Goal: Task Accomplishment & Management: Manage account settings

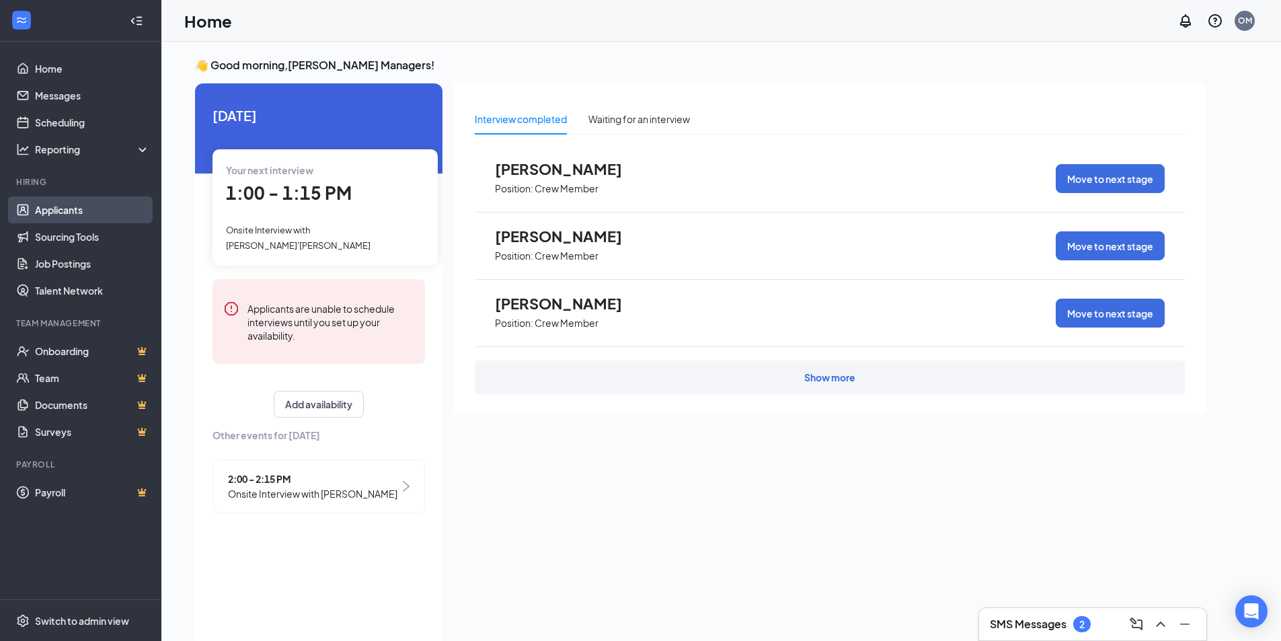
click at [61, 209] on link "Applicants" at bounding box center [92, 209] width 115 height 27
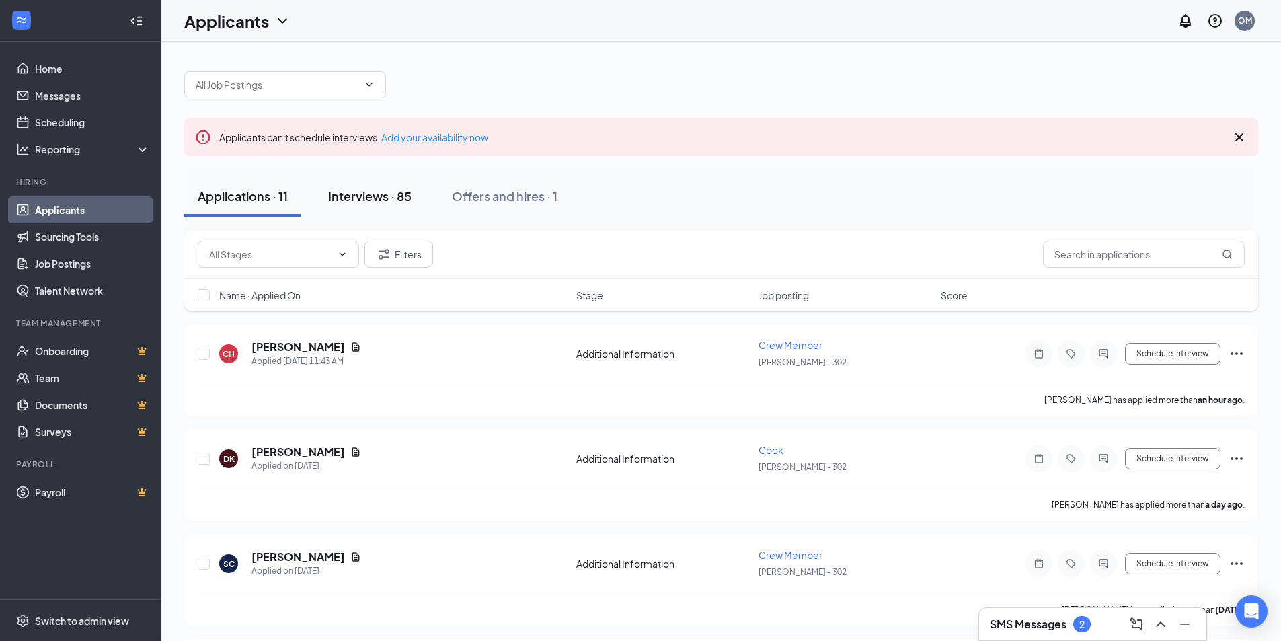
click at [385, 193] on div "Interviews · 85" at bounding box center [369, 196] width 83 height 17
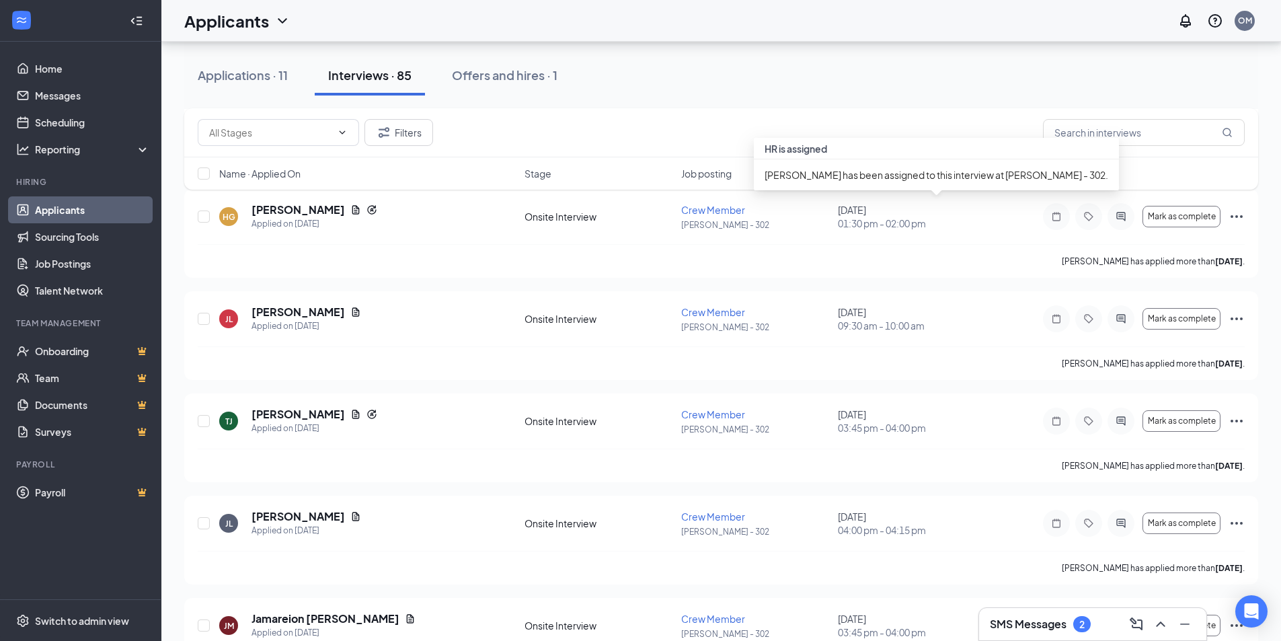
scroll to position [2592, 0]
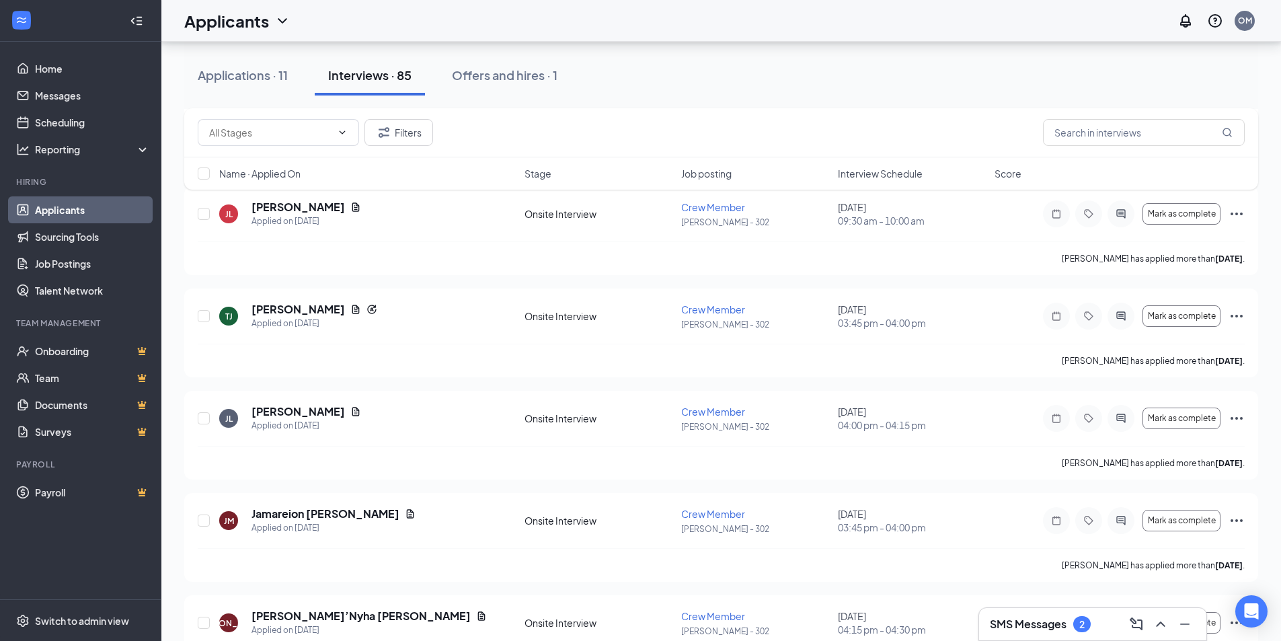
click at [875, 172] on span "Interview Schedule" at bounding box center [880, 173] width 85 height 13
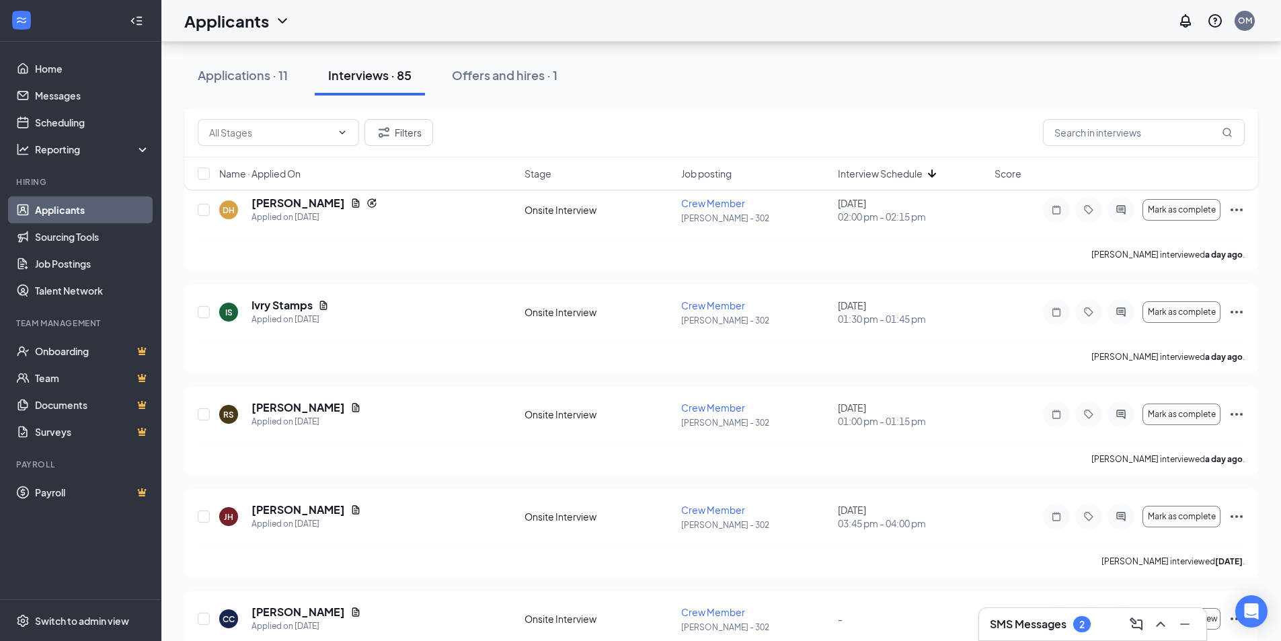
scroll to position [6426, 0]
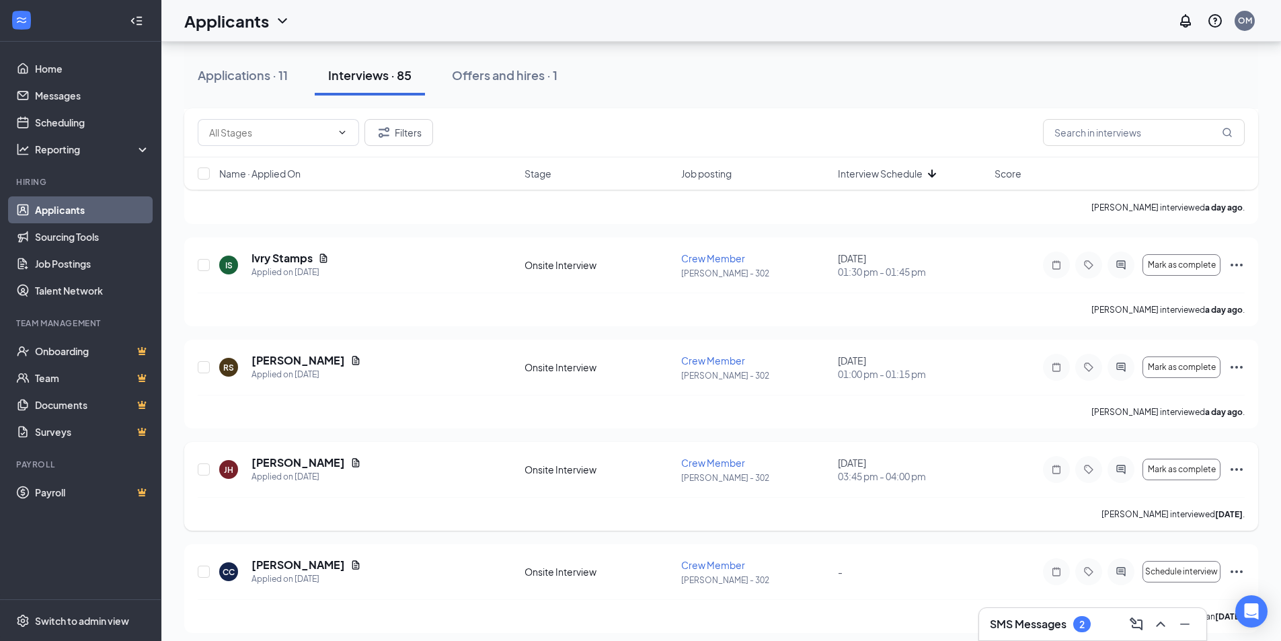
click at [1234, 467] on icon "Ellipses" at bounding box center [1237, 469] width 16 height 16
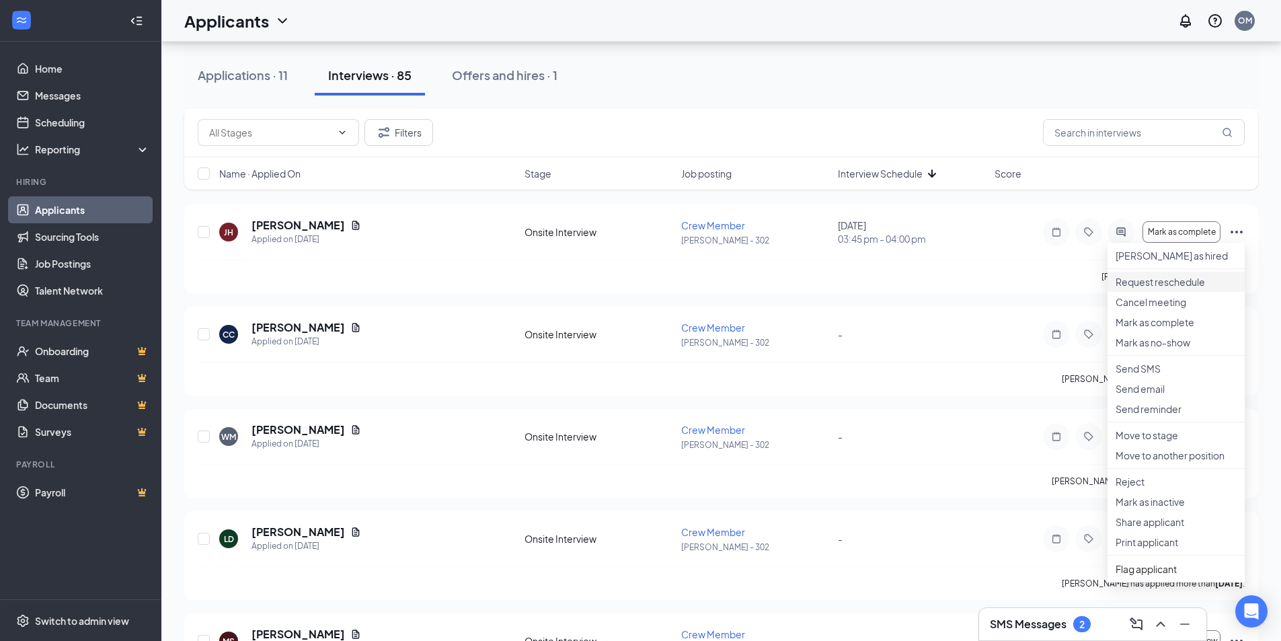
scroll to position [6695, 0]
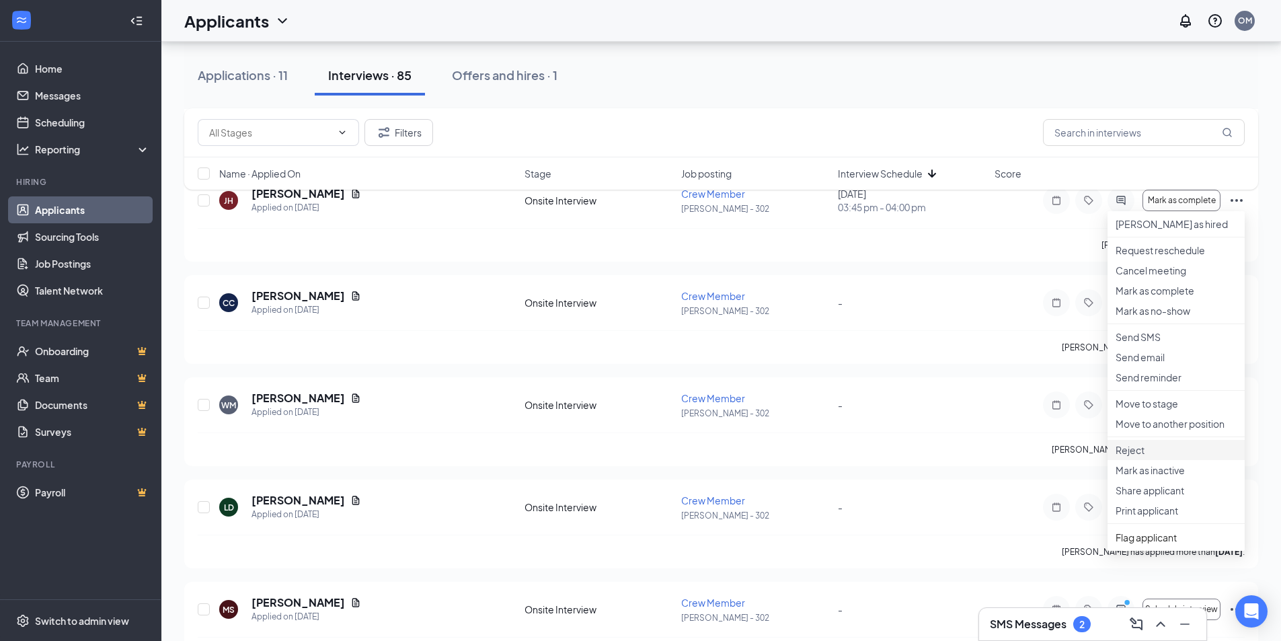
click at [1152, 457] on p "Reject" at bounding box center [1176, 449] width 121 height 13
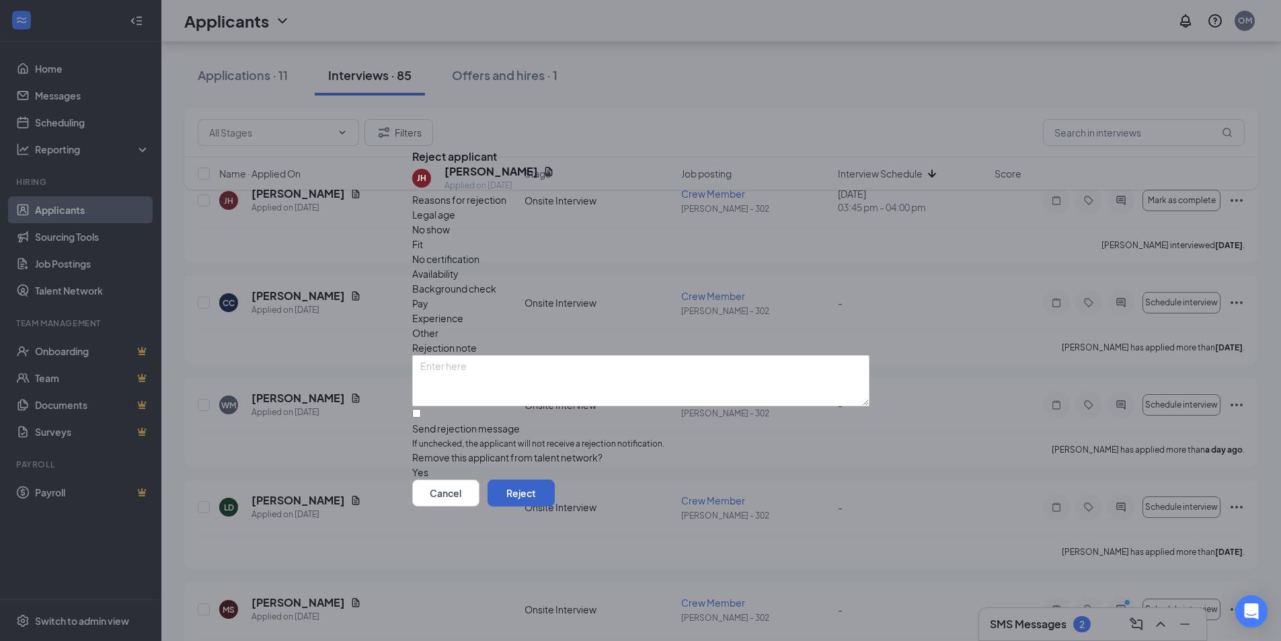
click at [555, 498] on button "Reject" at bounding box center [521, 493] width 67 height 27
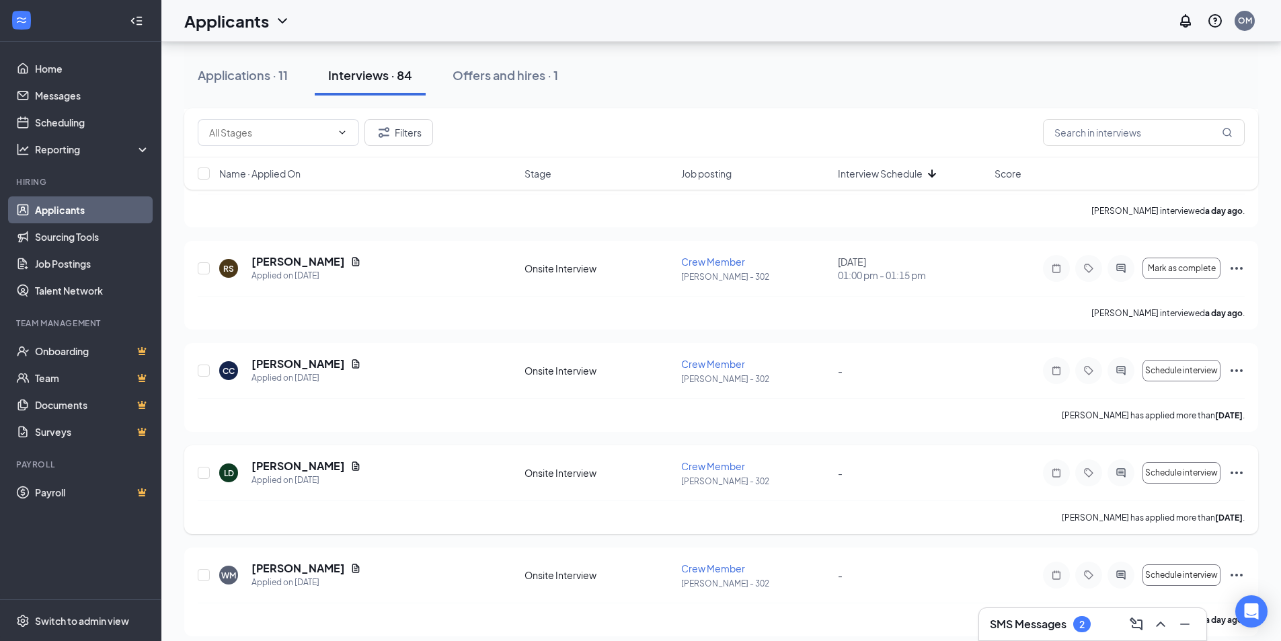
scroll to position [6493, 0]
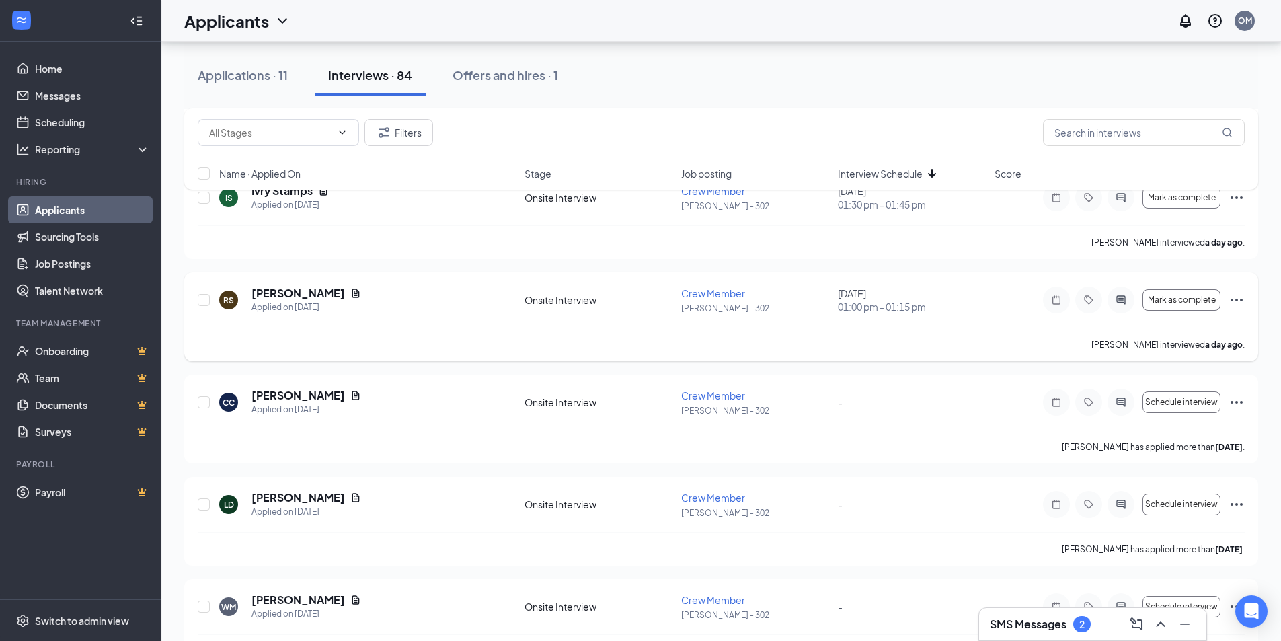
click at [1236, 297] on icon "Ellipses" at bounding box center [1237, 300] width 16 height 16
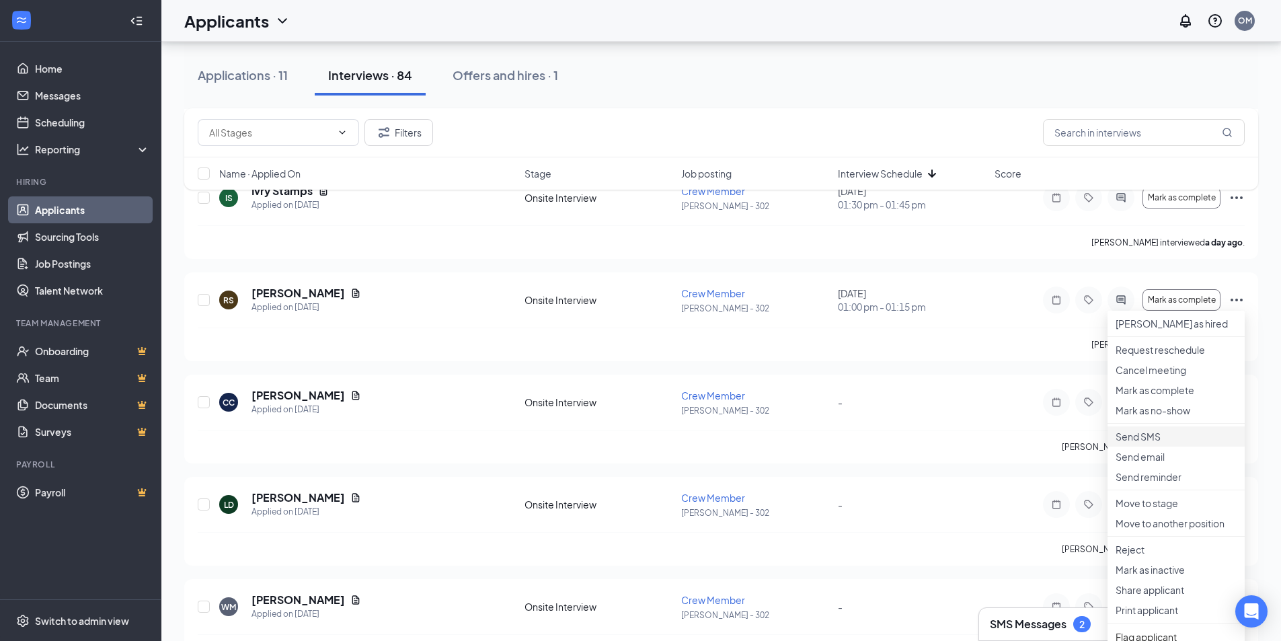
scroll to position [6561, 0]
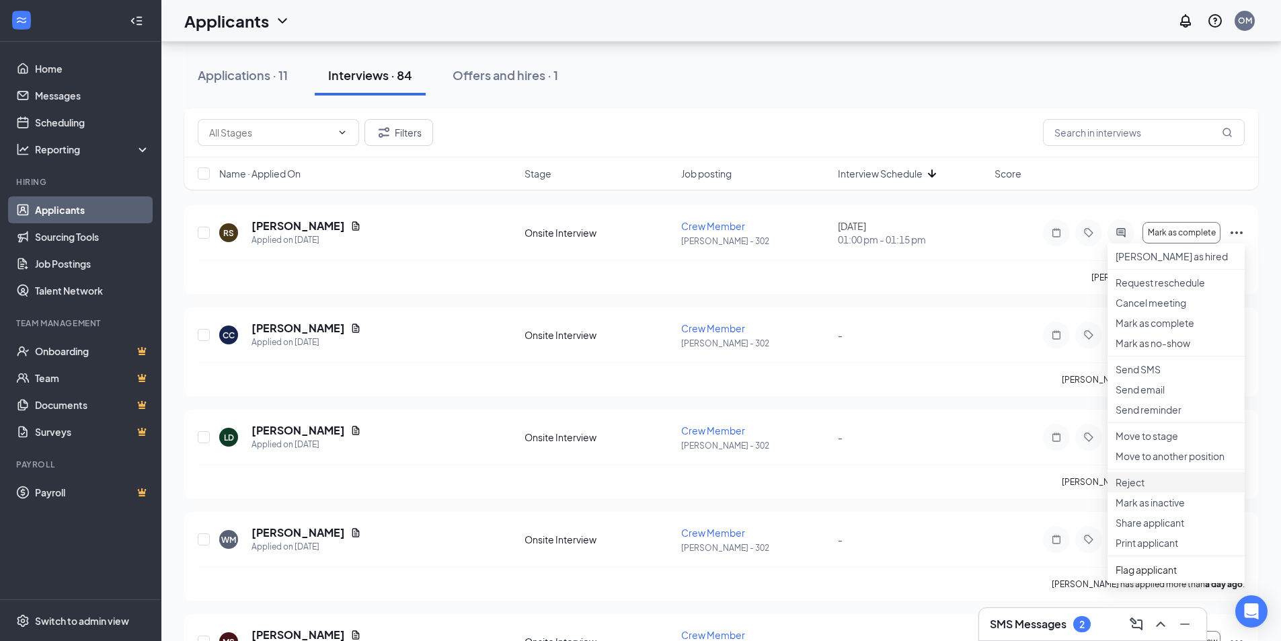
click at [1149, 489] on p "Reject" at bounding box center [1176, 482] width 121 height 13
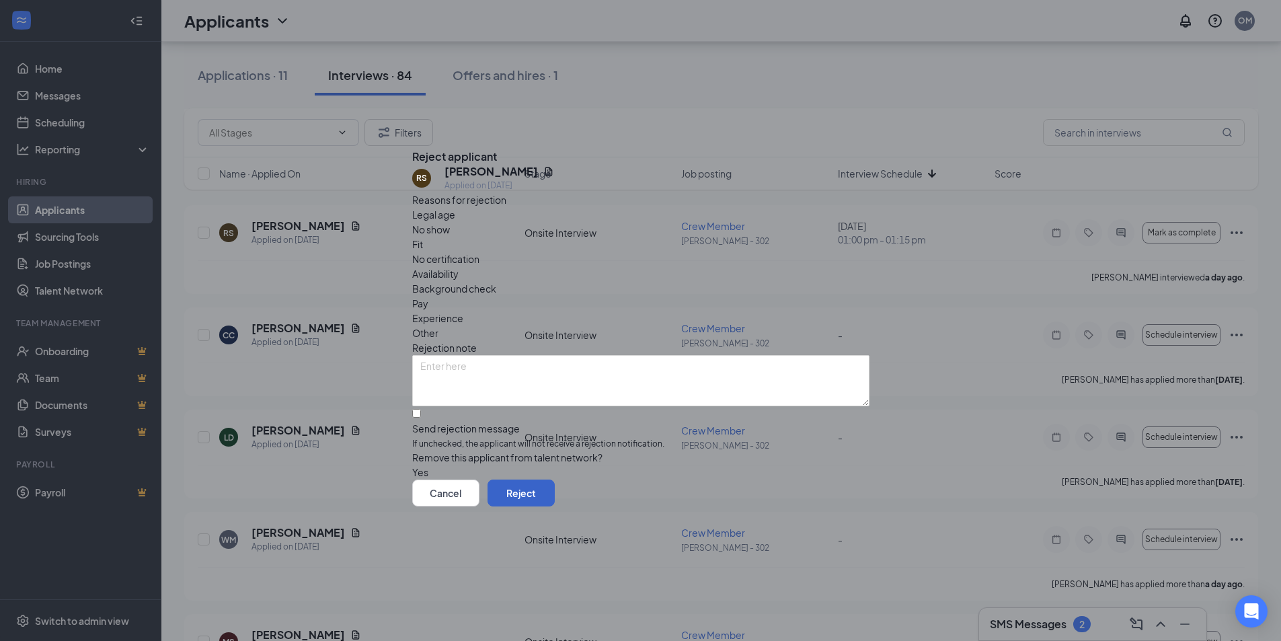
click at [555, 506] on button "Reject" at bounding box center [521, 493] width 67 height 27
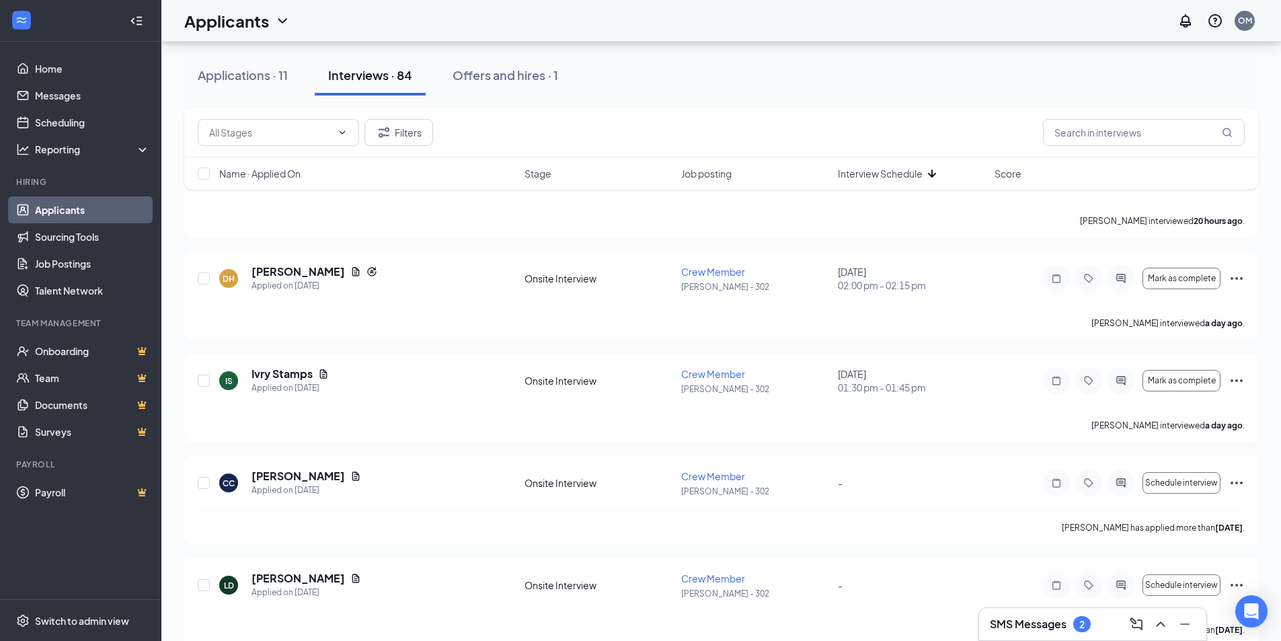
scroll to position [6292, 0]
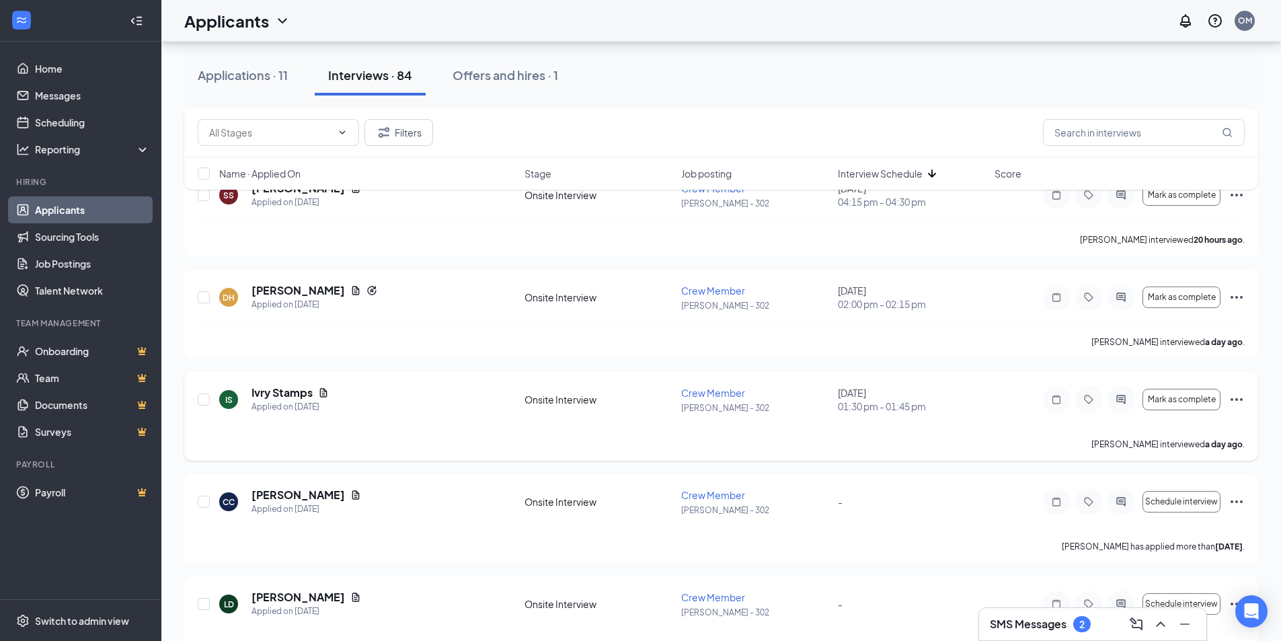
click at [1240, 397] on icon "Ellipses" at bounding box center [1237, 399] width 16 height 16
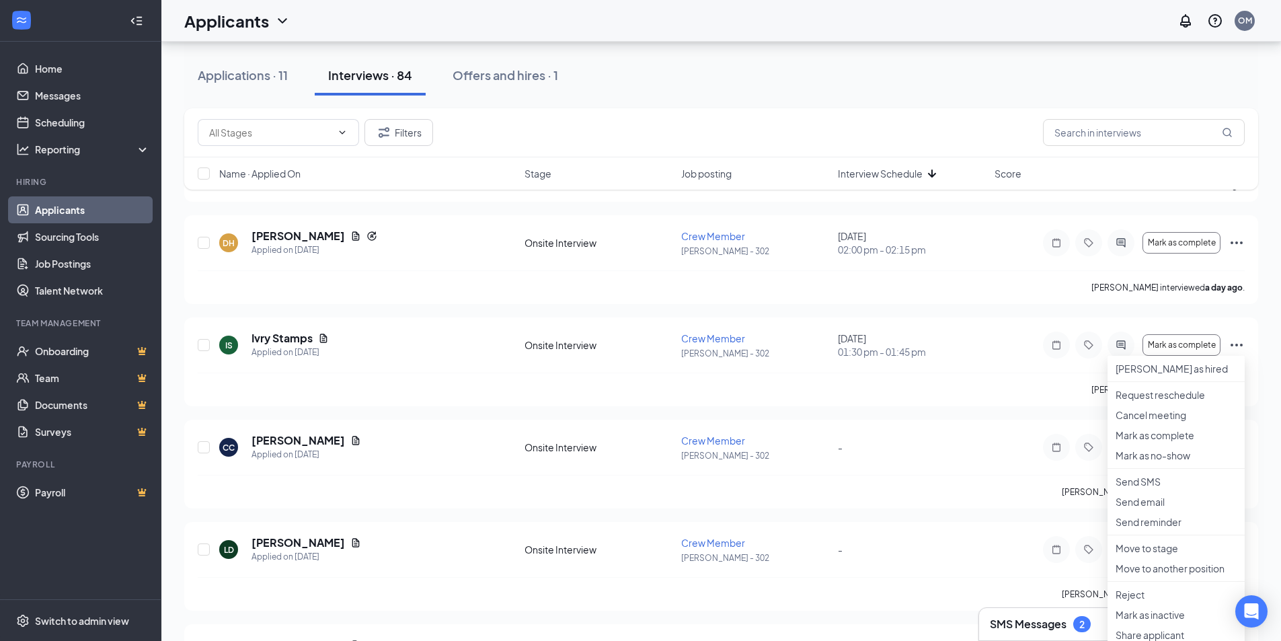
scroll to position [6493, 0]
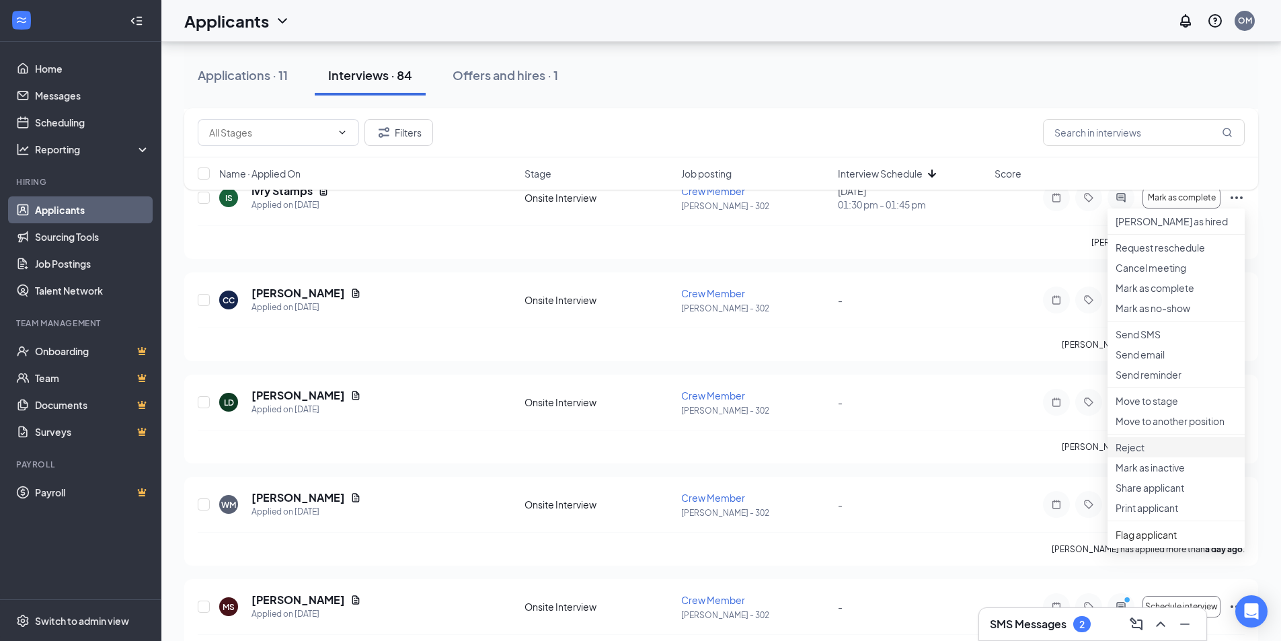
click at [1145, 454] on p "Reject" at bounding box center [1176, 447] width 121 height 13
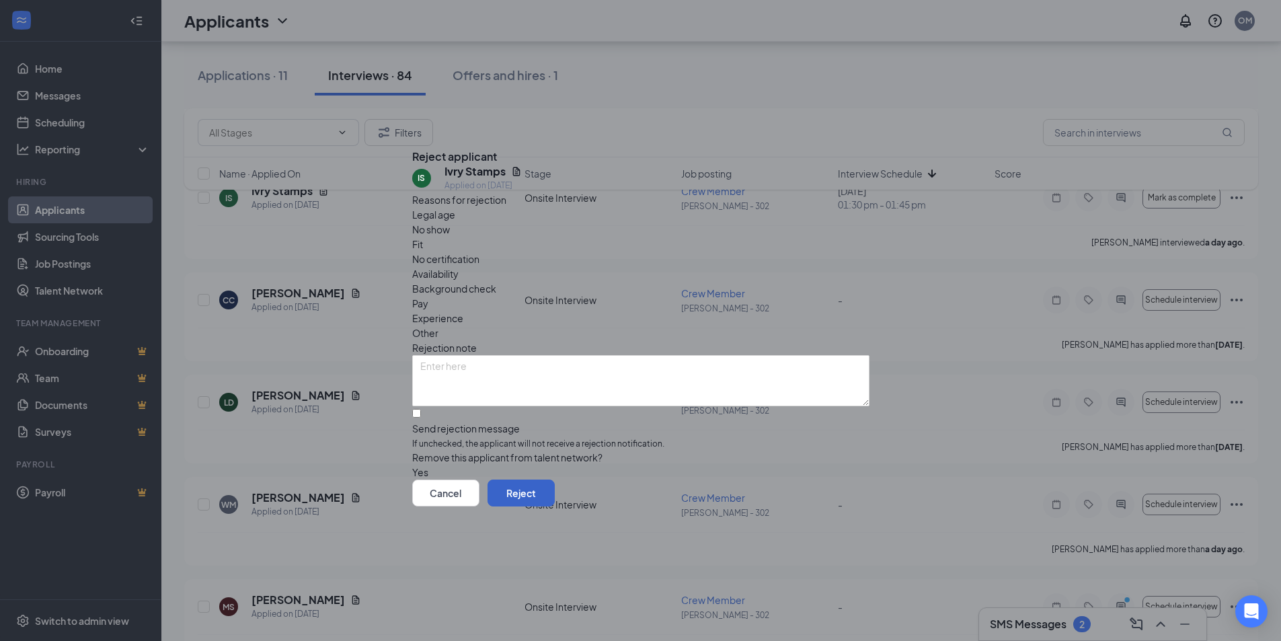
click at [555, 496] on button "Reject" at bounding box center [521, 493] width 67 height 27
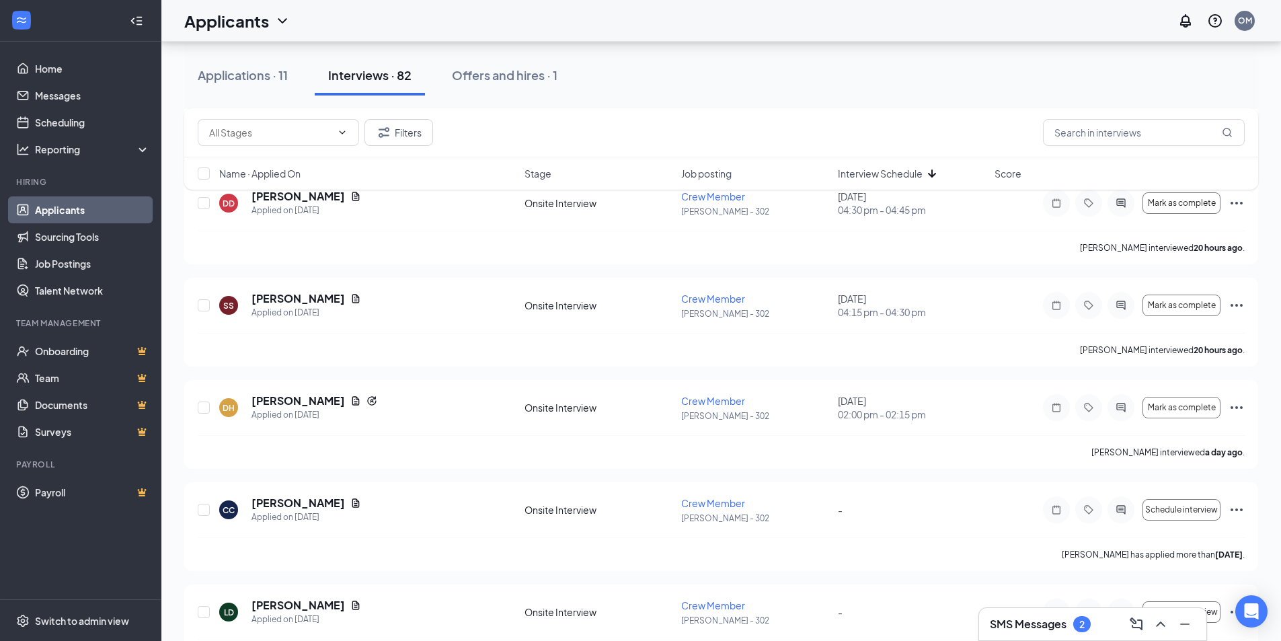
scroll to position [6157, 0]
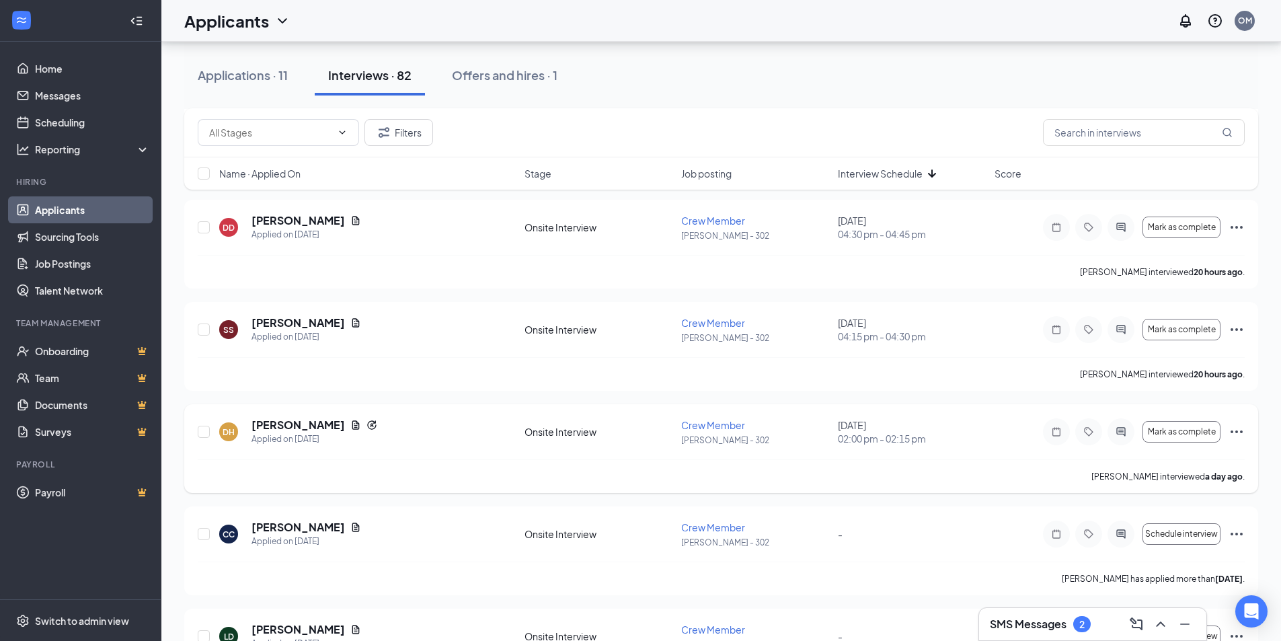
click at [1240, 432] on icon "Ellipses" at bounding box center [1237, 432] width 16 height 16
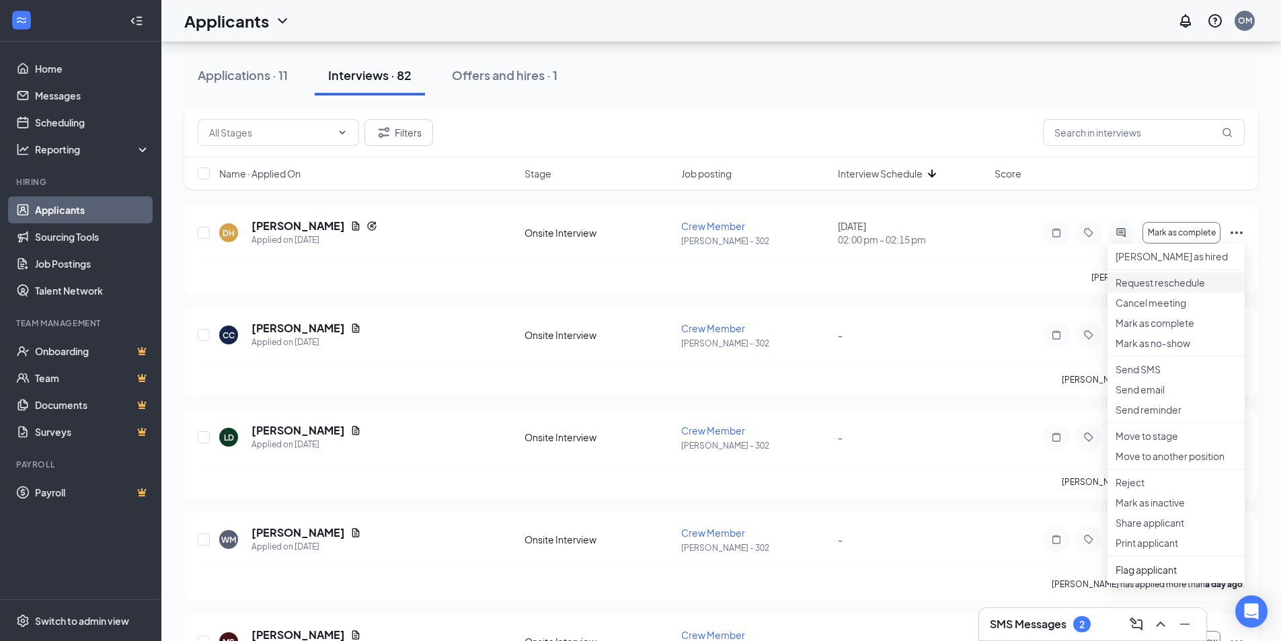
scroll to position [6359, 0]
click at [1135, 486] on p "Reject" at bounding box center [1176, 479] width 121 height 13
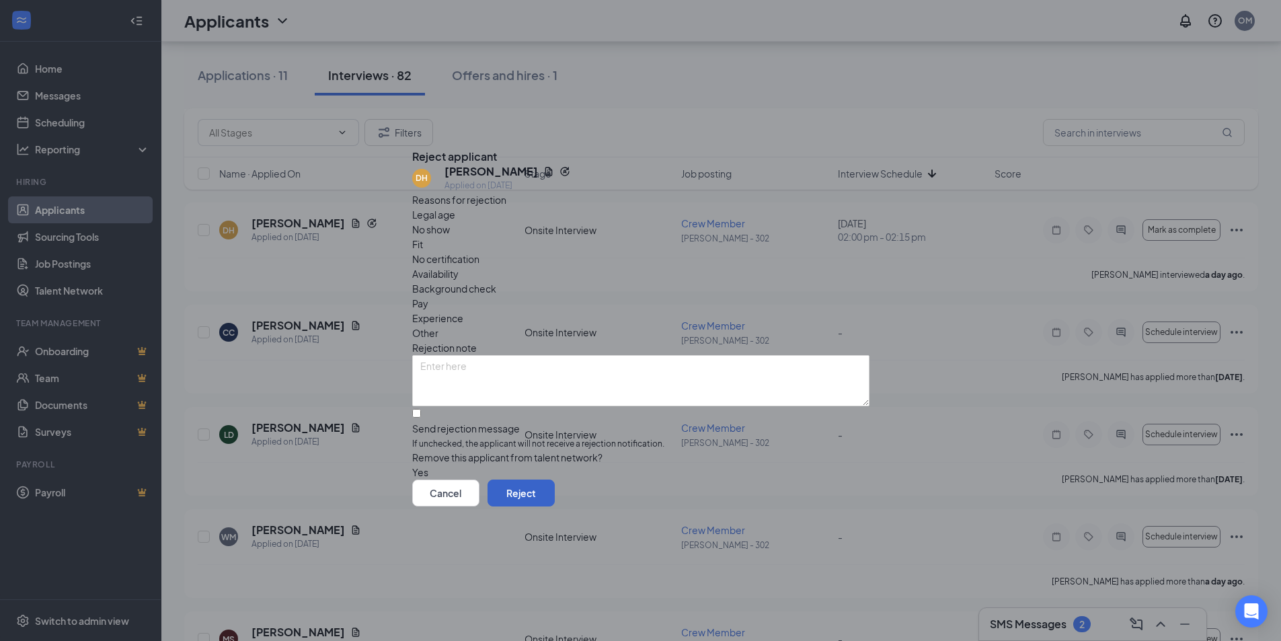
click at [555, 504] on button "Reject" at bounding box center [521, 493] width 67 height 27
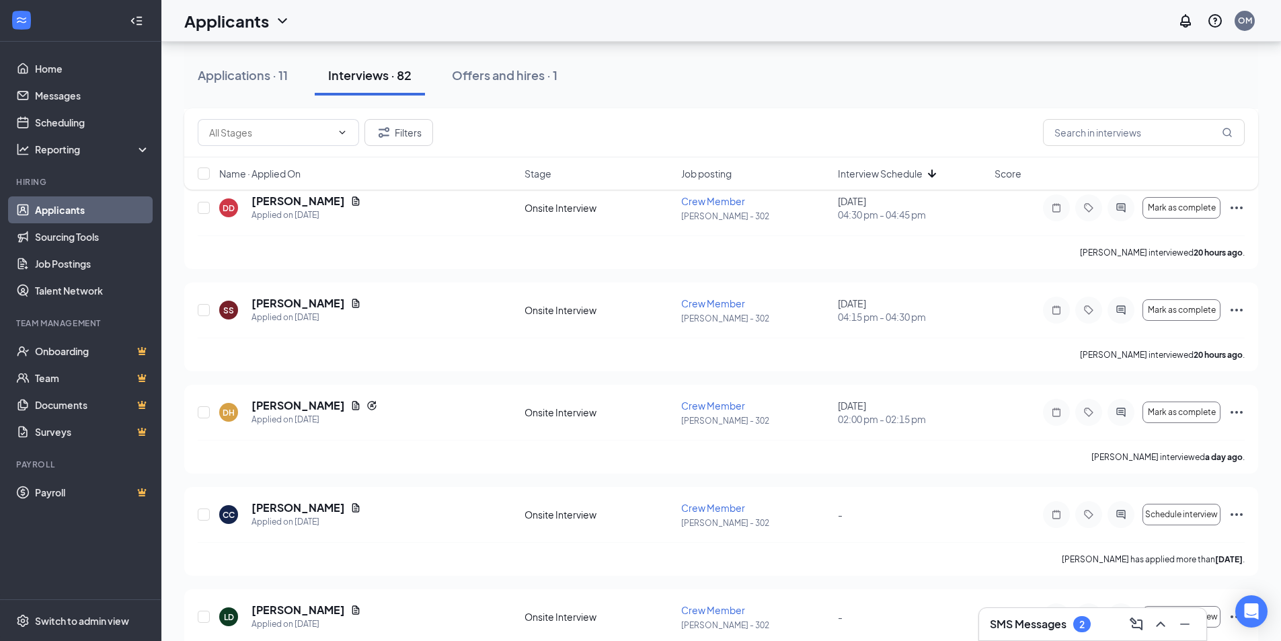
scroll to position [6023, 0]
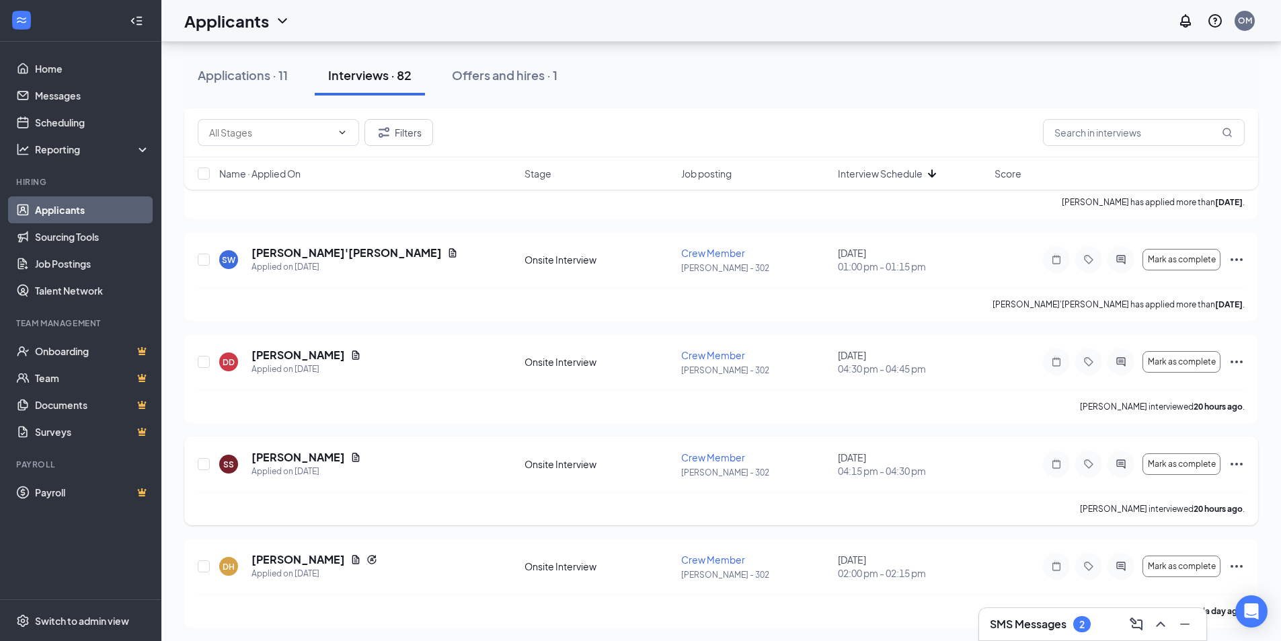
click at [1237, 462] on icon "Ellipses" at bounding box center [1237, 464] width 16 height 16
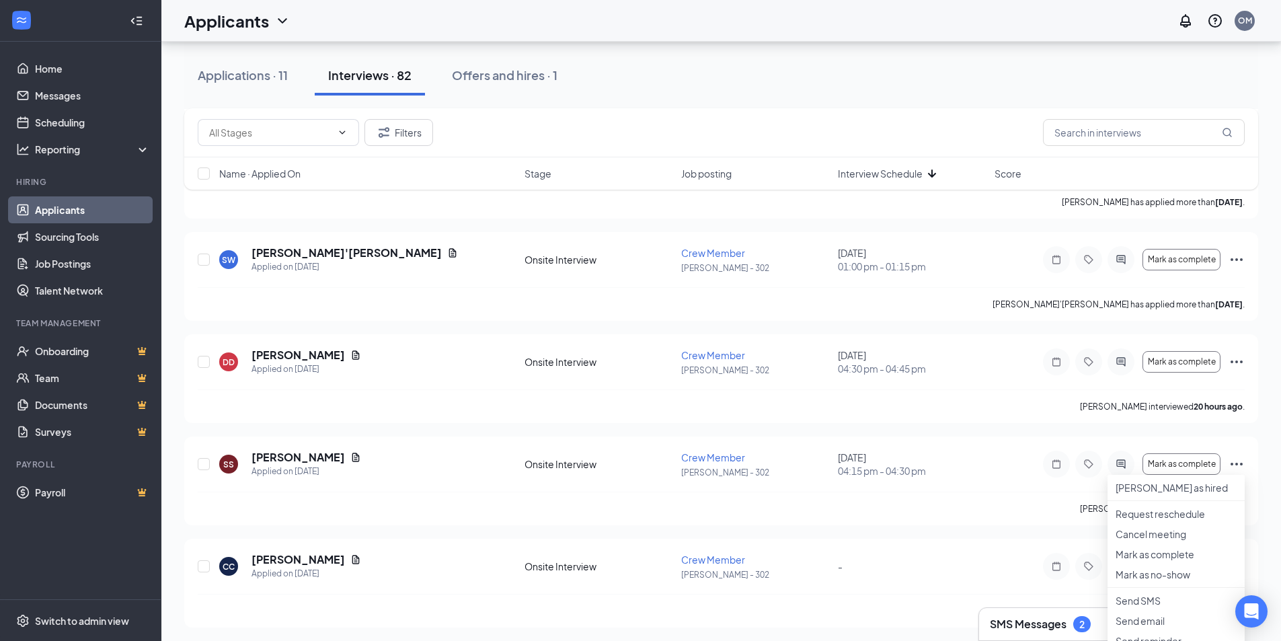
scroll to position [6224, 0]
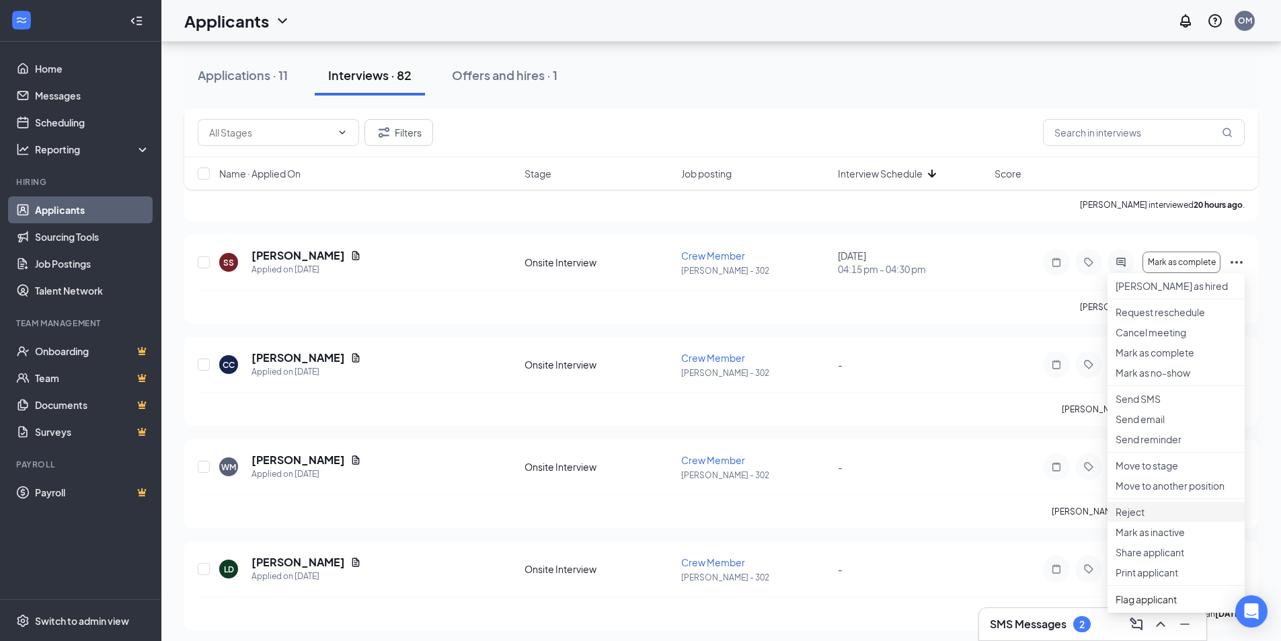
click at [1145, 519] on p "Reject" at bounding box center [1176, 511] width 121 height 13
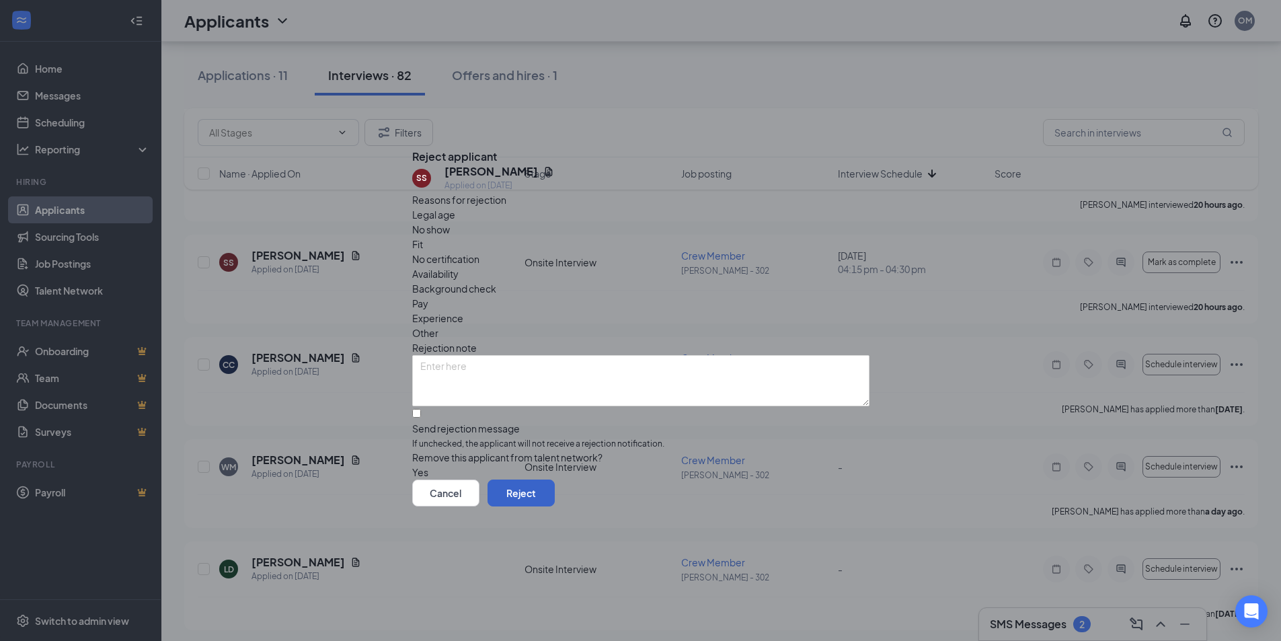
click at [555, 504] on button "Reject" at bounding box center [521, 493] width 67 height 27
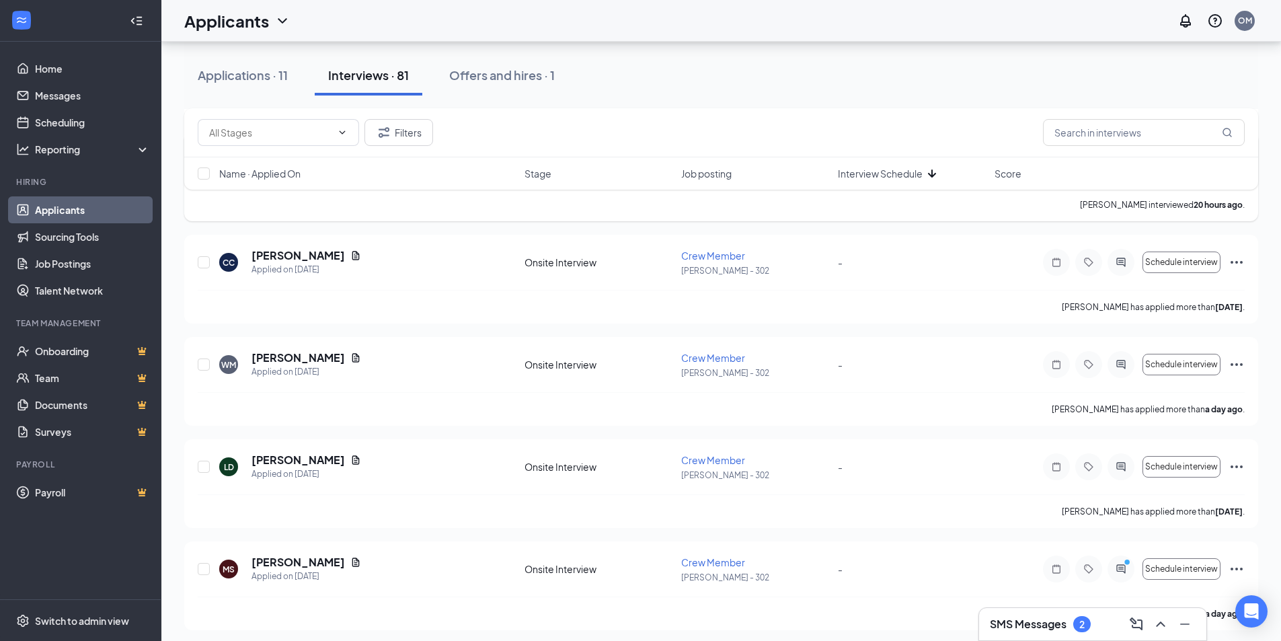
click at [1235, 168] on icon "Ellipses" at bounding box center [1237, 160] width 16 height 16
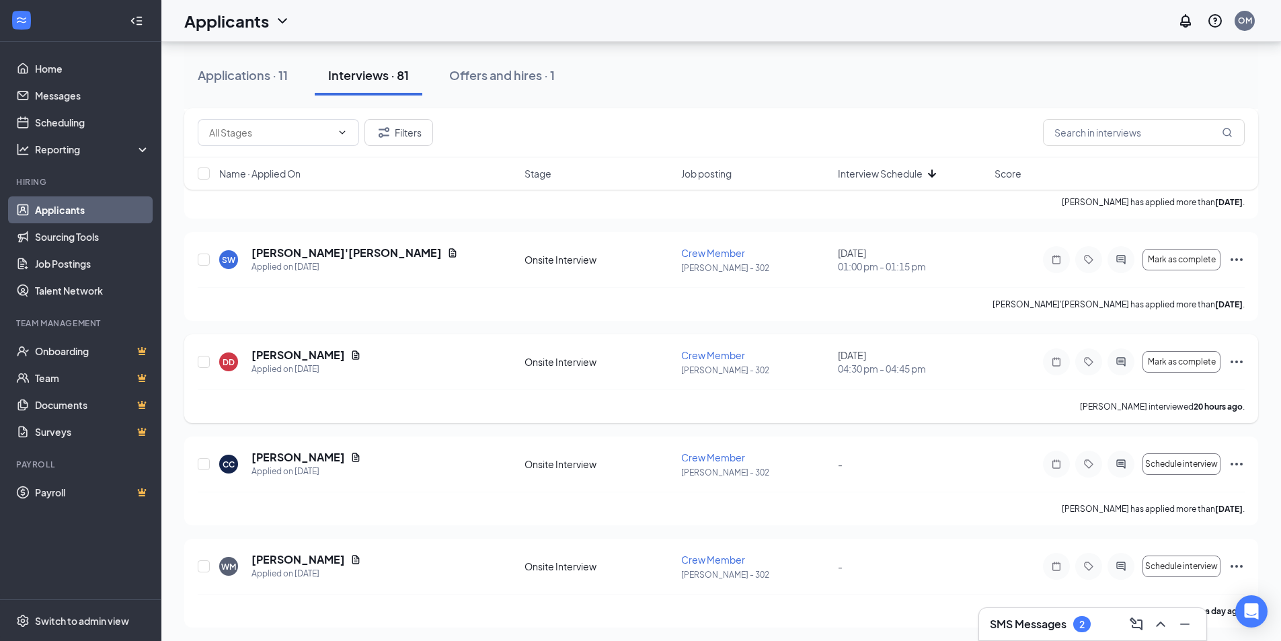
click at [1237, 361] on icon "Ellipses" at bounding box center [1237, 362] width 12 height 3
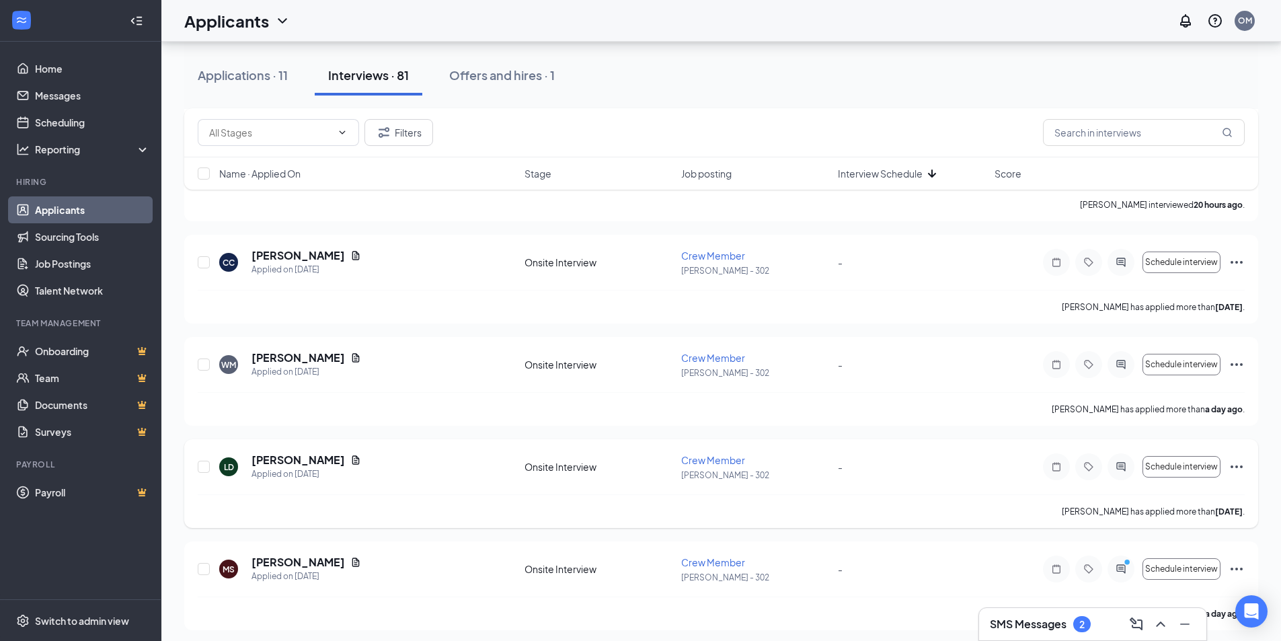
scroll to position [5955, 0]
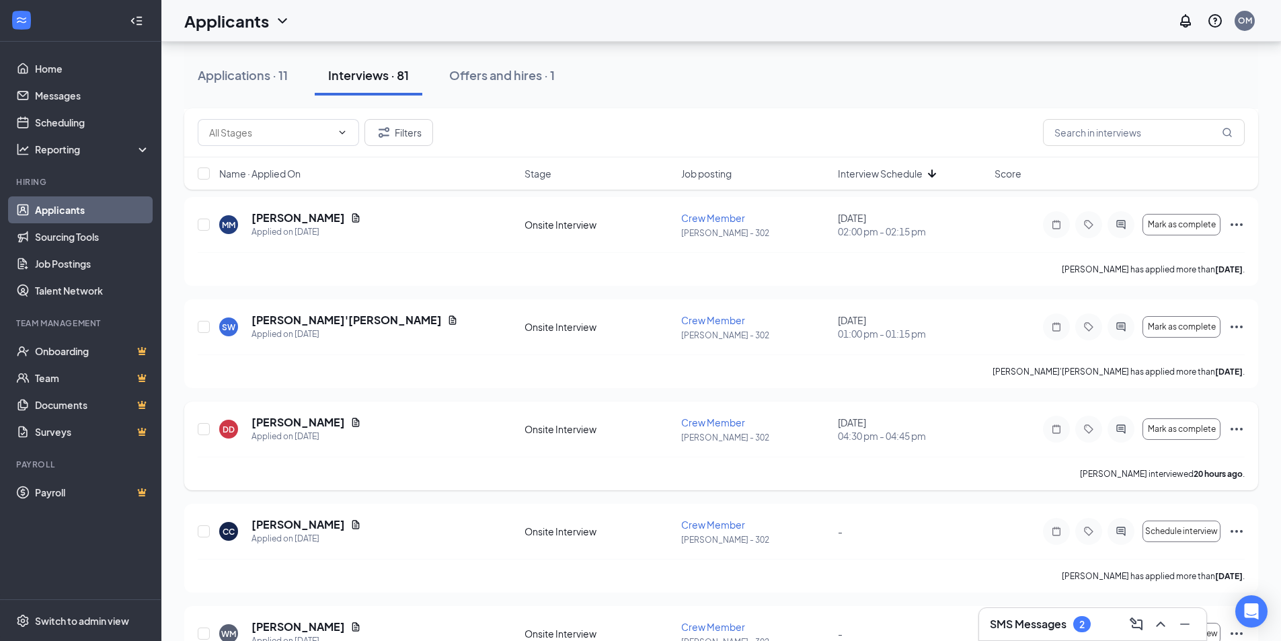
click at [1240, 420] on div "Mark as complete" at bounding box center [1144, 429] width 202 height 27
click at [1228, 327] on div "Mark as complete" at bounding box center [1144, 326] width 202 height 27
click at [1237, 430] on icon "Ellipses" at bounding box center [1237, 429] width 12 height 3
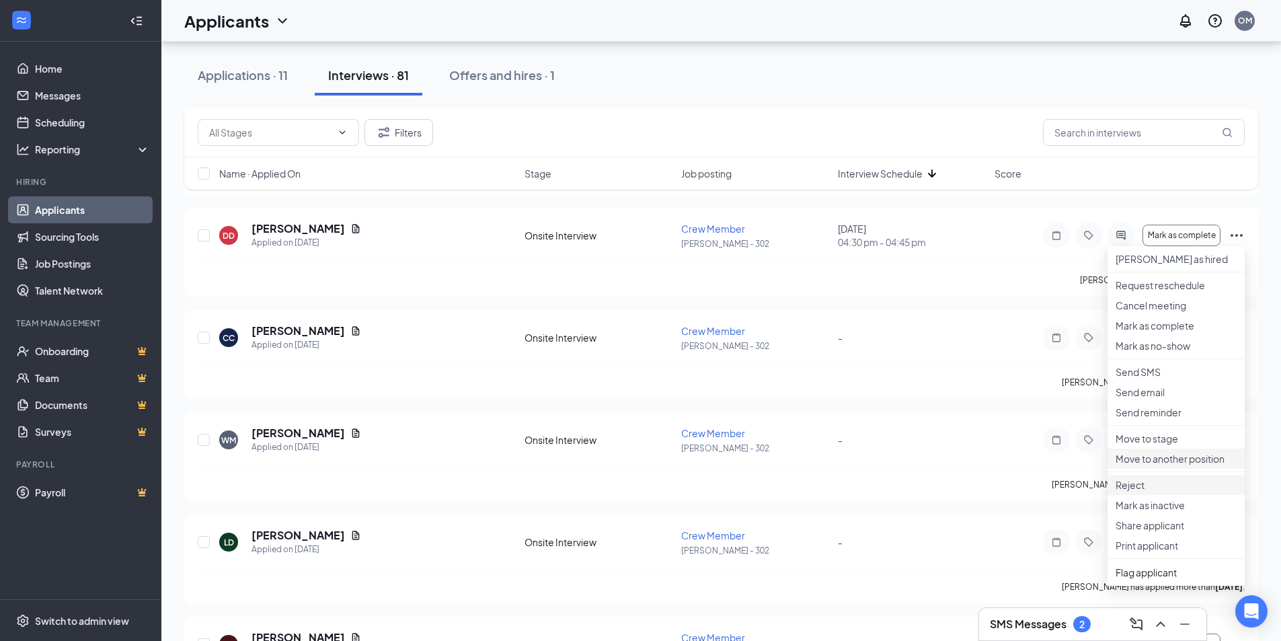
scroll to position [6157, 0]
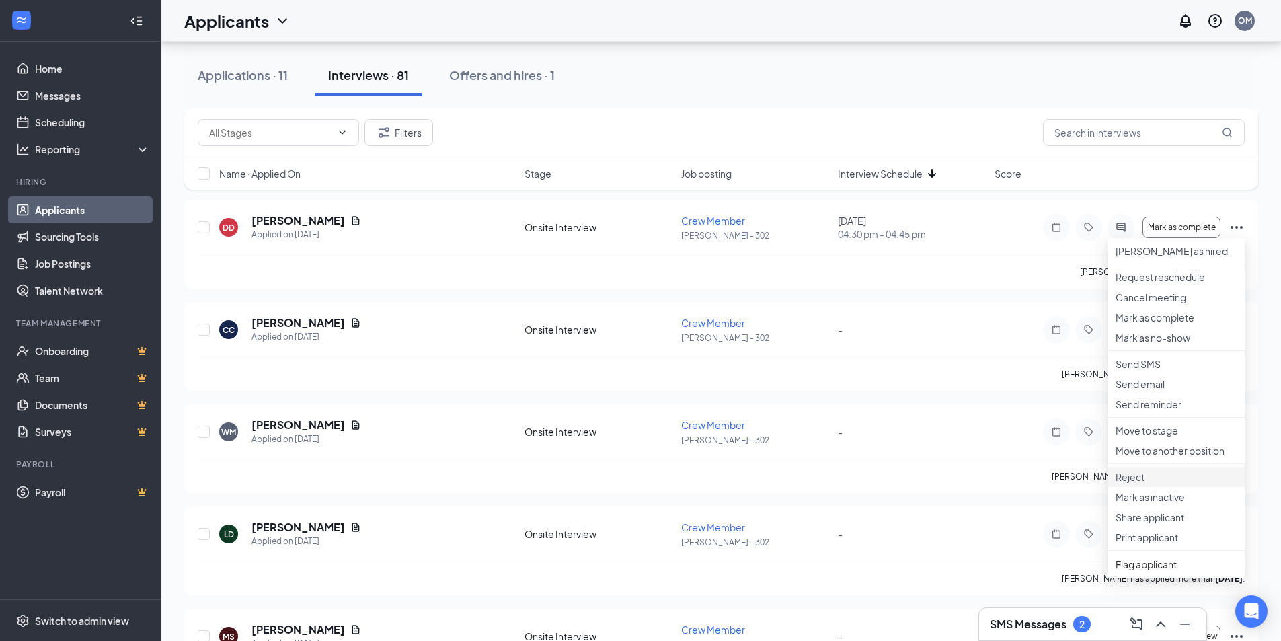
click at [1147, 484] on p "Reject" at bounding box center [1176, 476] width 121 height 13
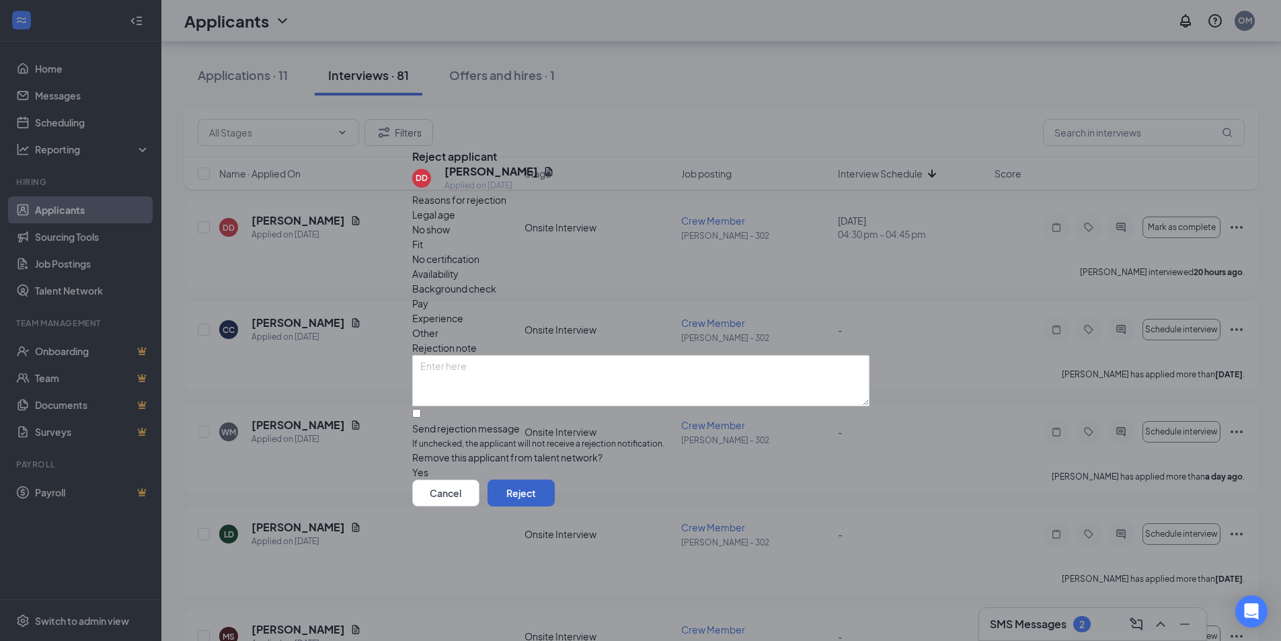
click at [555, 494] on button "Reject" at bounding box center [521, 493] width 67 height 27
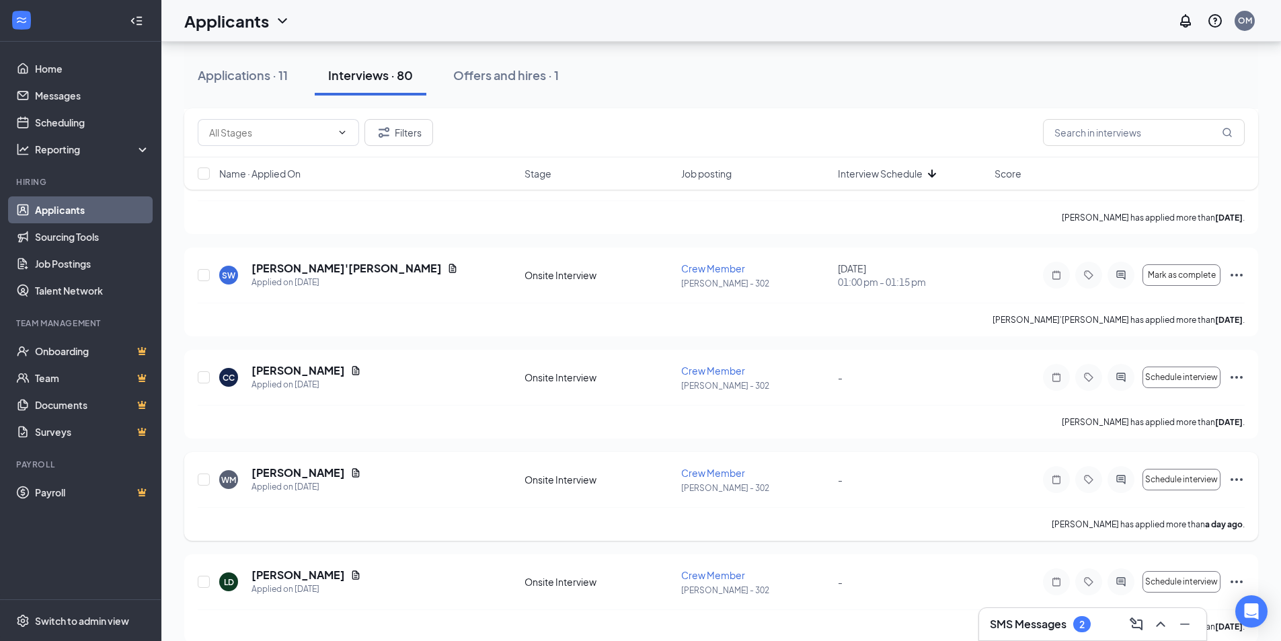
scroll to position [6023, 0]
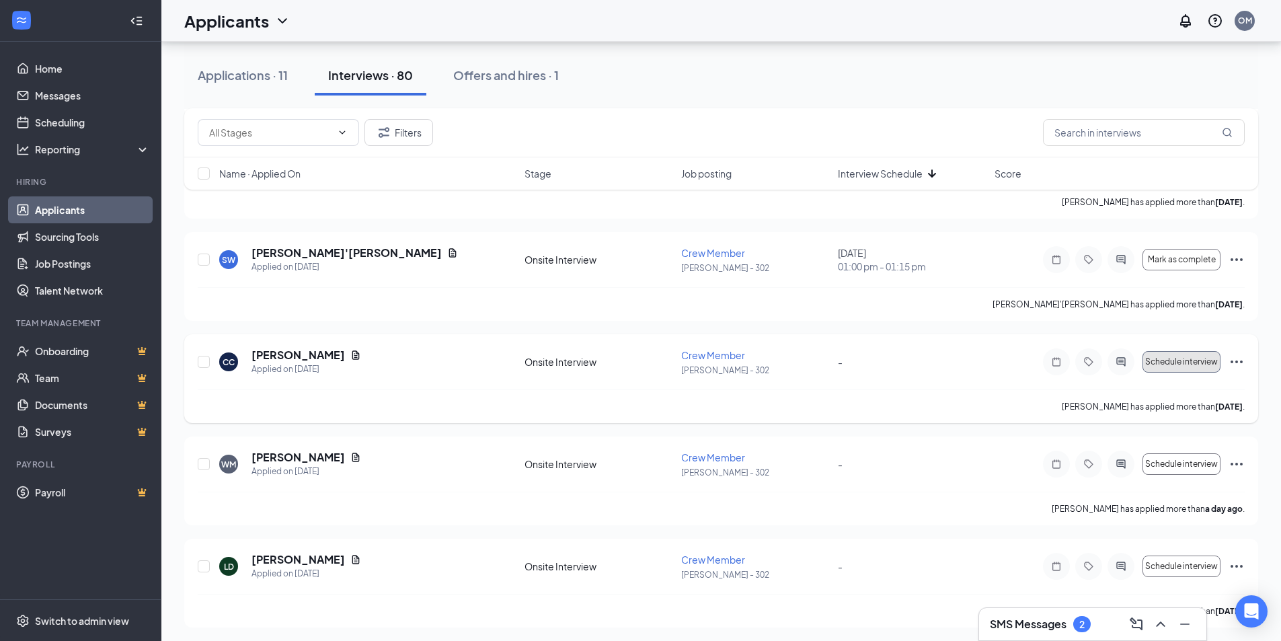
click at [1195, 366] on span "Schedule interview" at bounding box center [1181, 361] width 73 height 9
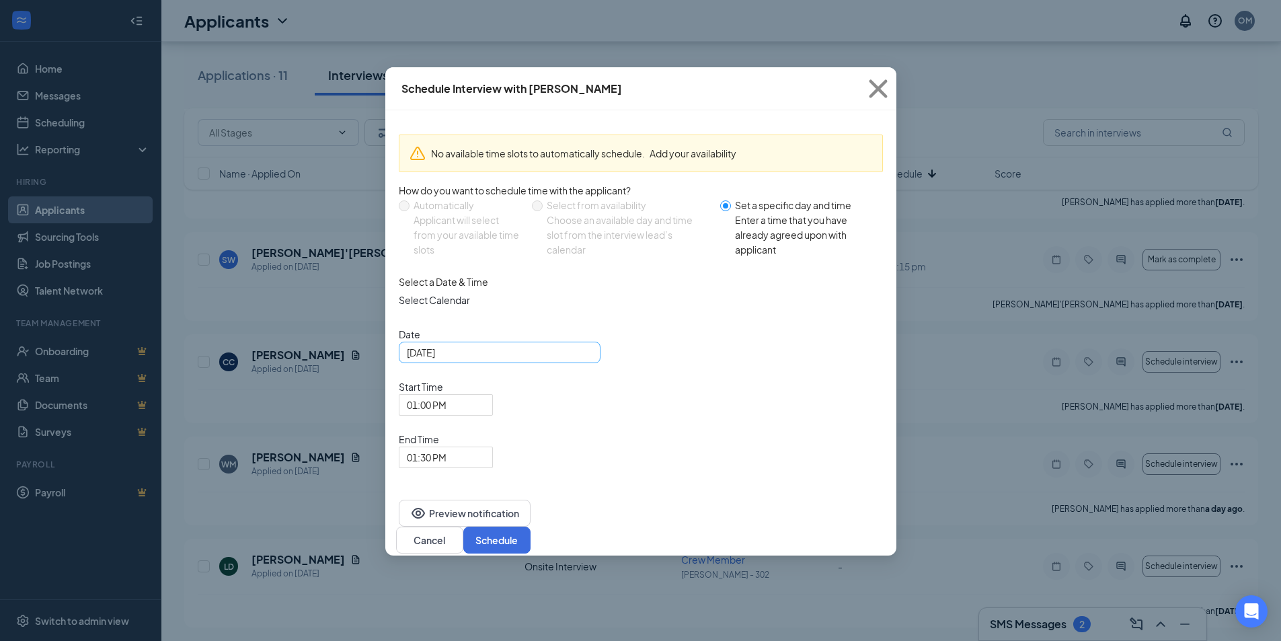
click at [474, 360] on input "[DATE]" at bounding box center [498, 352] width 183 height 15
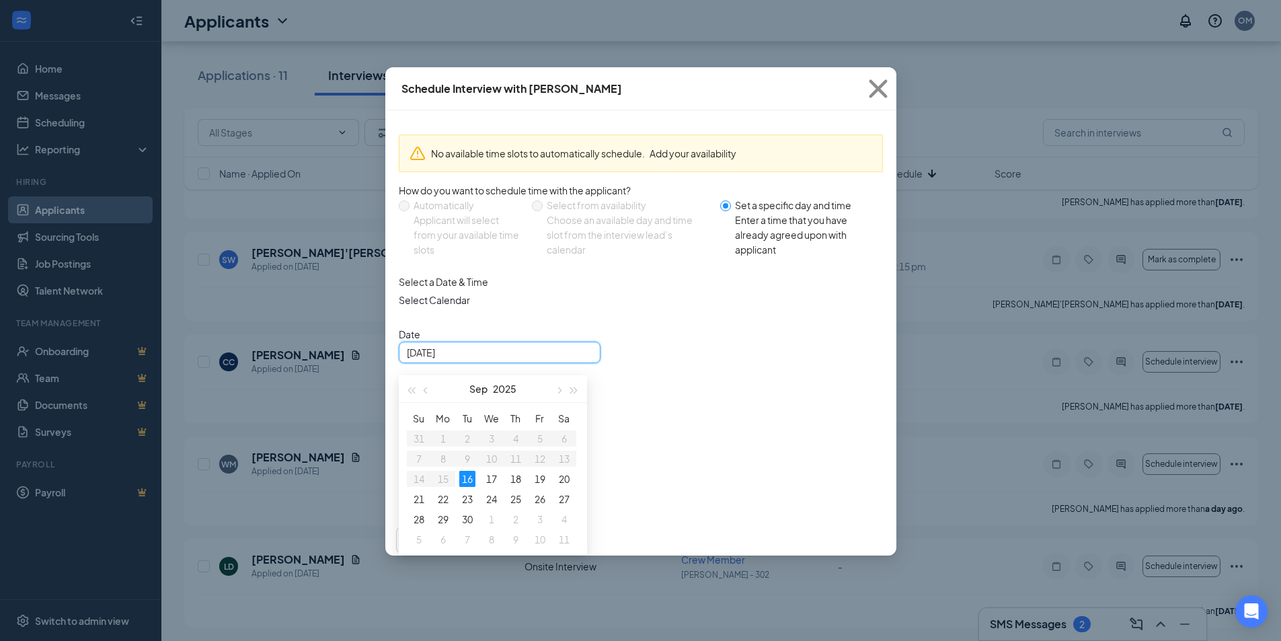
click at [536, 360] on input "[DATE]" at bounding box center [498, 352] width 183 height 15
click at [558, 394] on span "button" at bounding box center [559, 390] width 7 height 7
type input "[DATE]"
click at [439, 527] on div "27" at bounding box center [443, 519] width 16 height 16
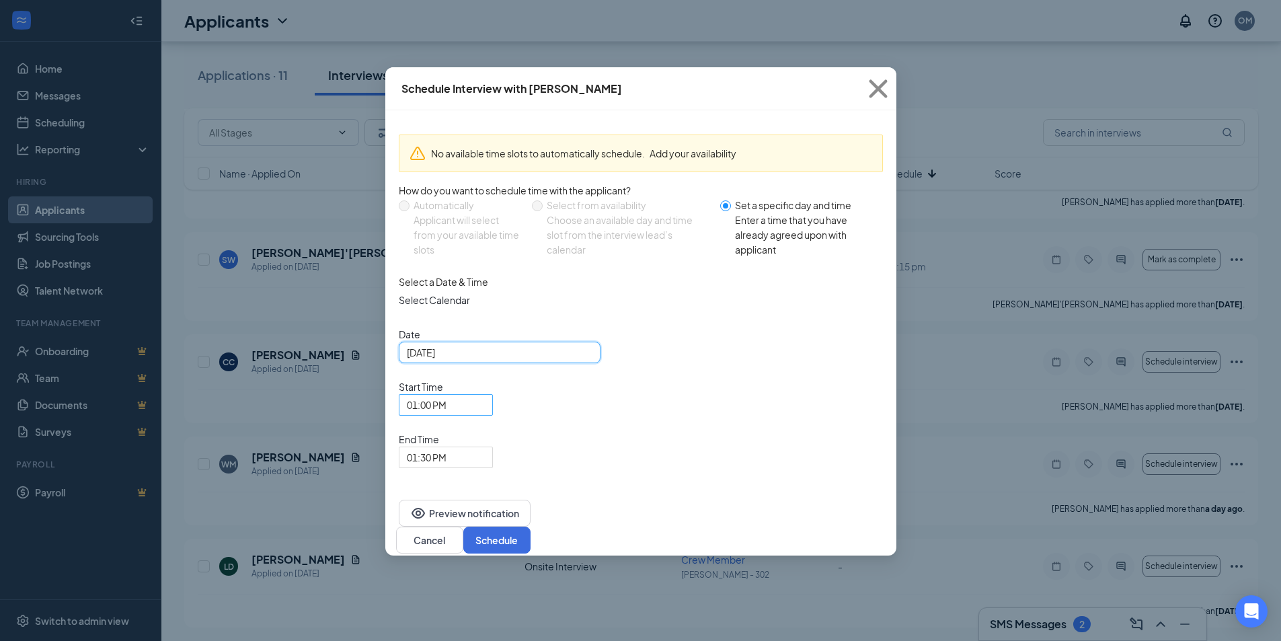
click at [447, 395] on span "01:00 PM" at bounding box center [427, 405] width 40 height 20
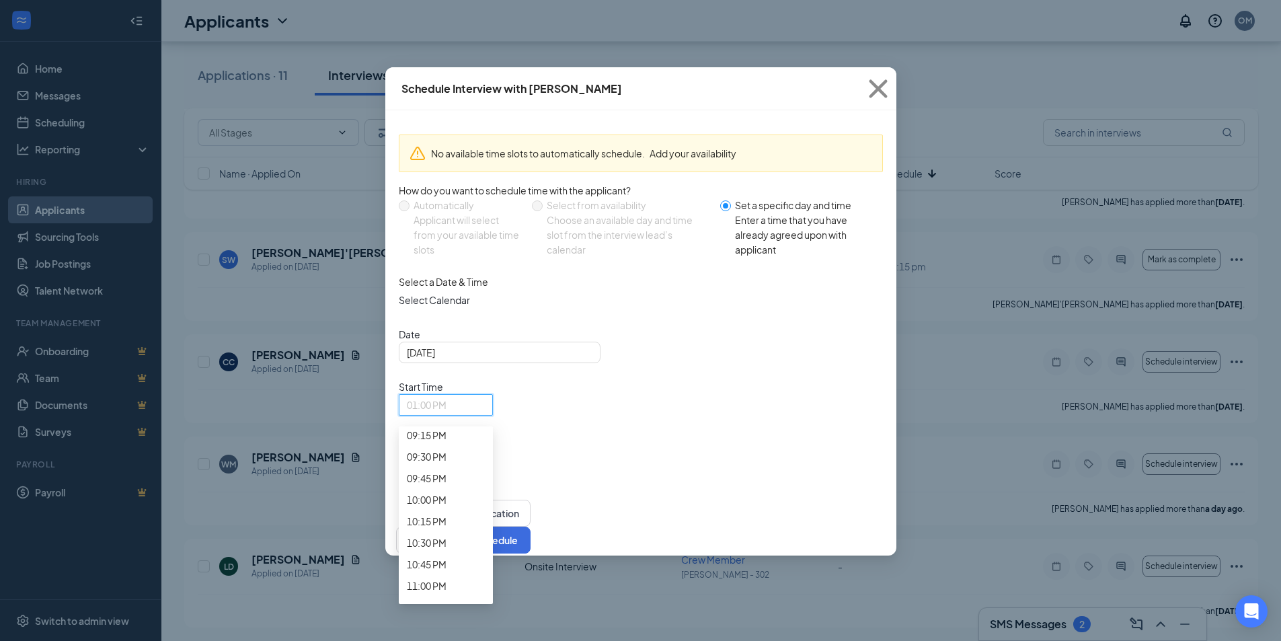
scroll to position [1873, 0]
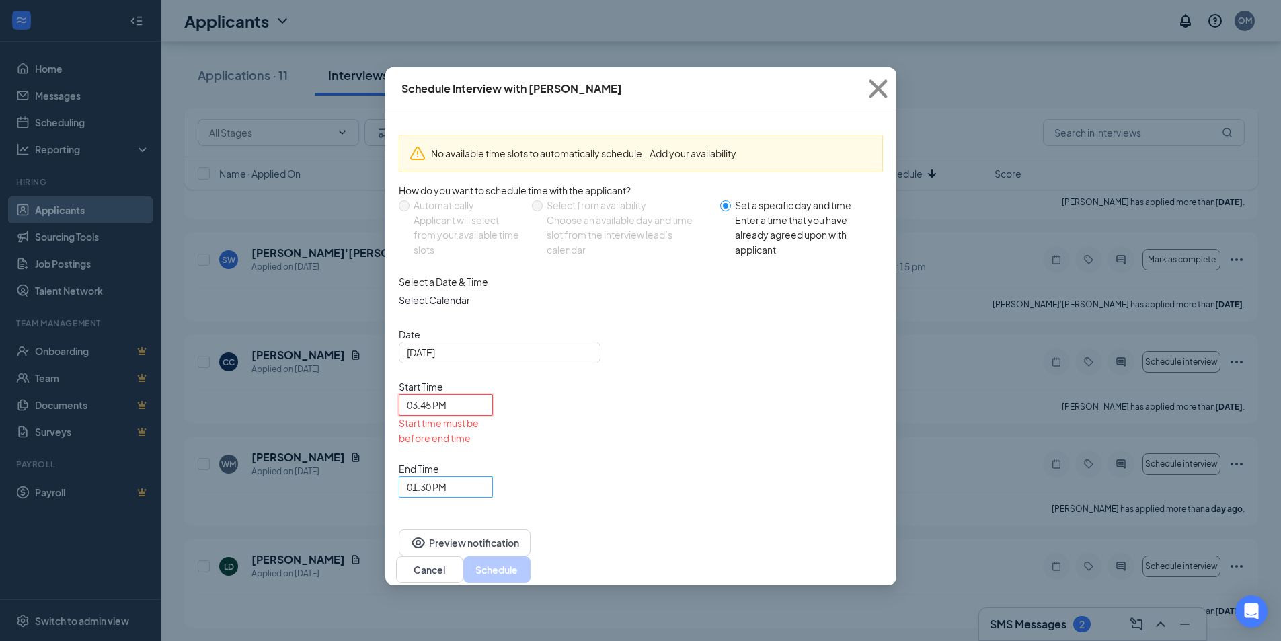
click at [447, 477] on span "01:30 PM" at bounding box center [427, 487] width 40 height 20
click at [447, 13] on span "04:00 PM" at bounding box center [427, 5] width 40 height 15
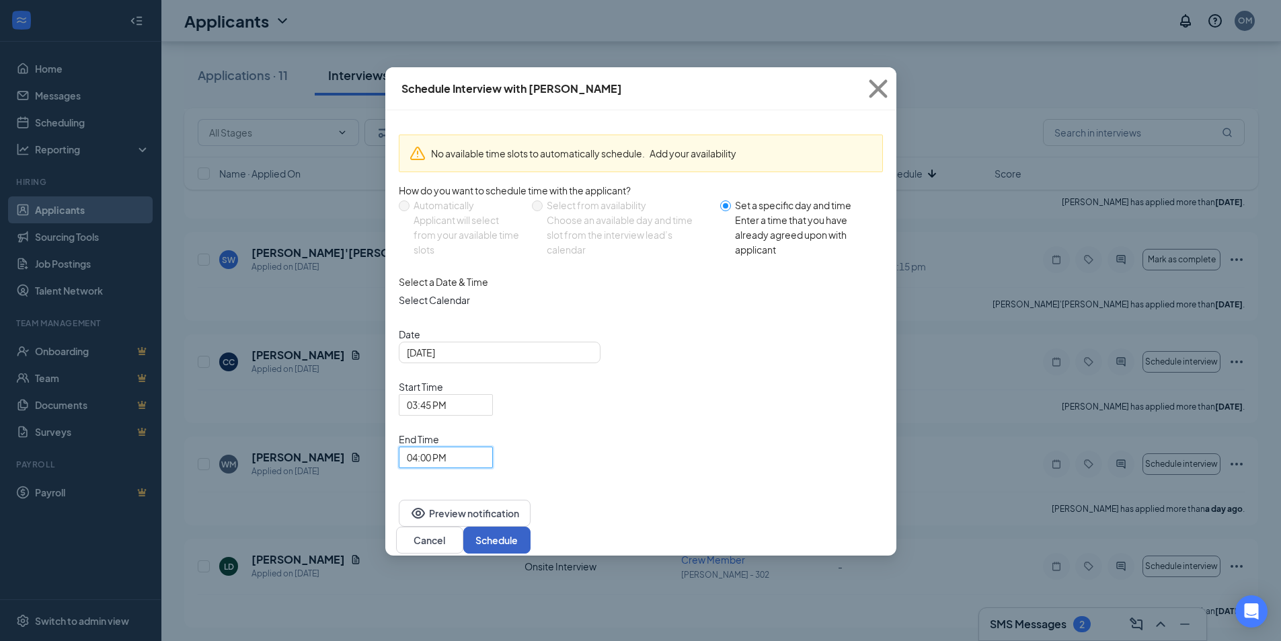
click at [531, 527] on button "Schedule" at bounding box center [496, 540] width 67 height 27
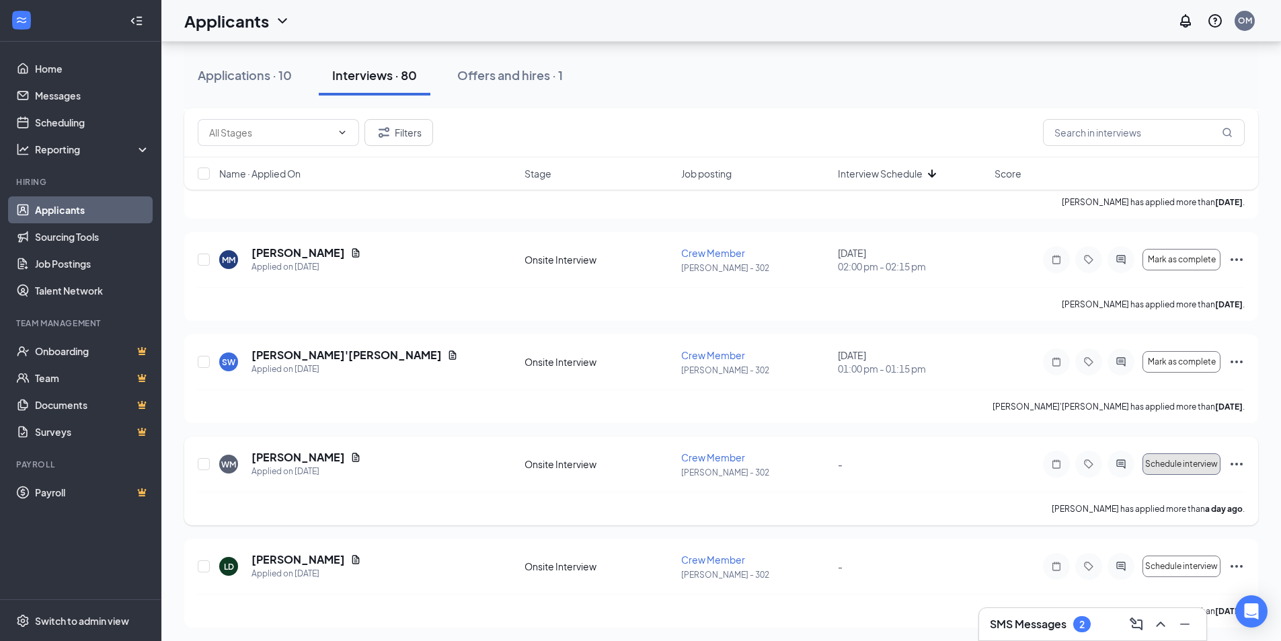
click at [1201, 467] on span "Schedule interview" at bounding box center [1181, 463] width 73 height 9
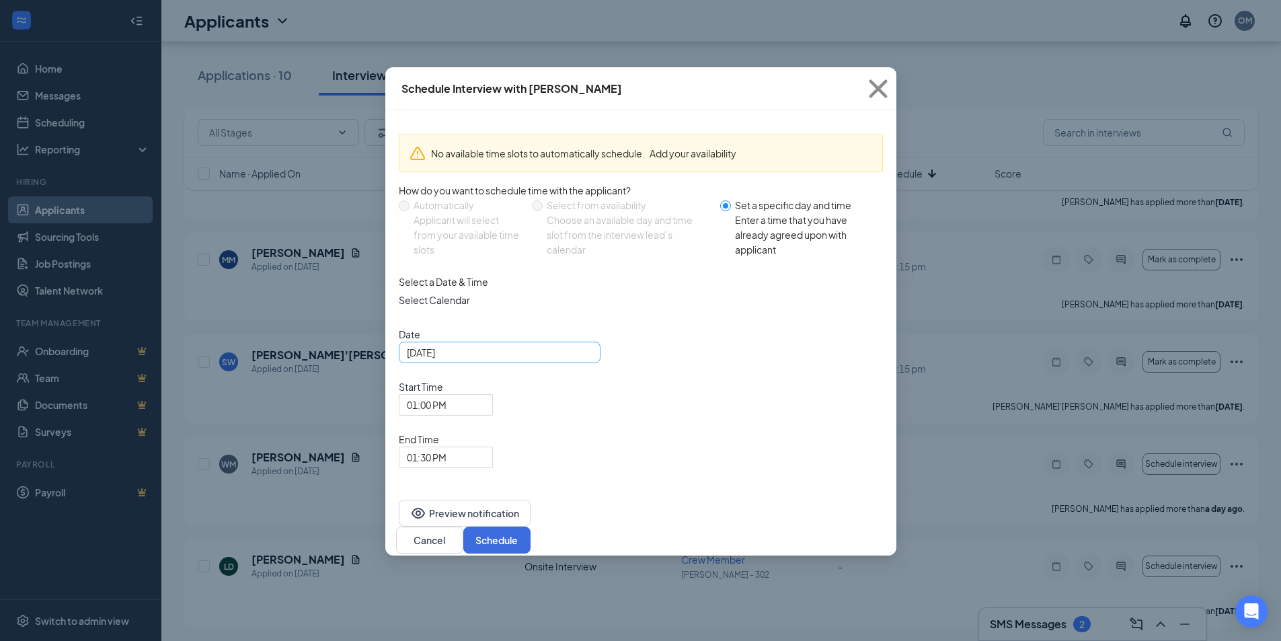
click at [512, 360] on input "[DATE]" at bounding box center [498, 352] width 183 height 15
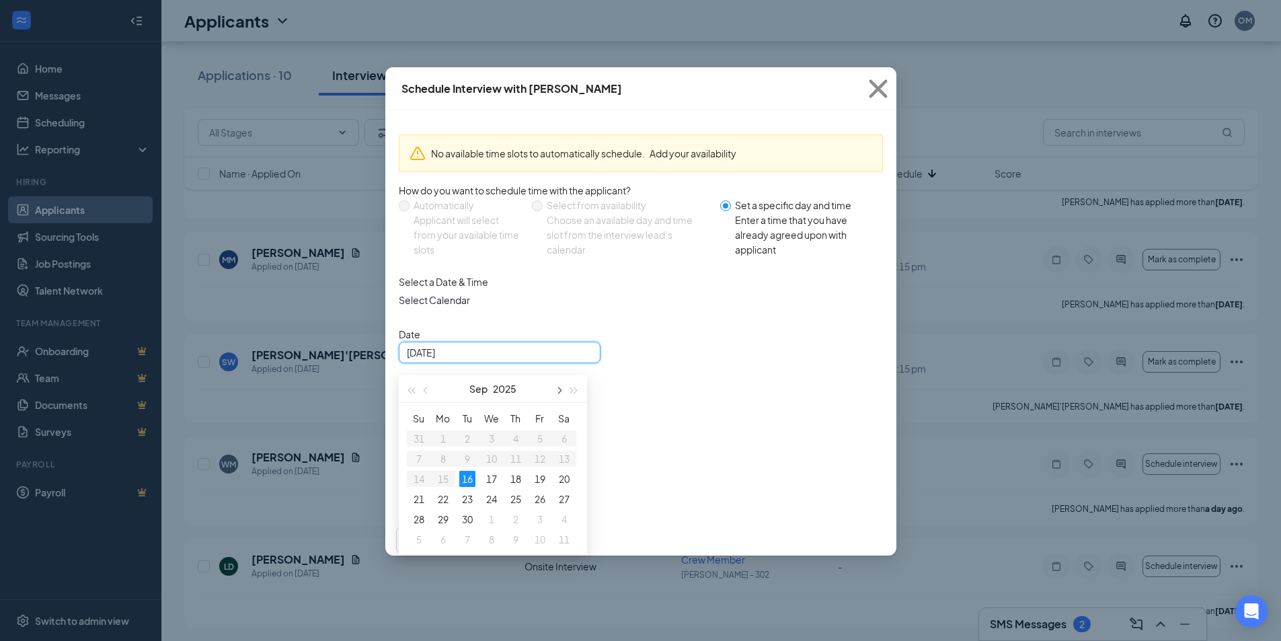
click at [560, 398] on button "button" at bounding box center [559, 388] width 15 height 27
click at [443, 527] on div "27" at bounding box center [443, 519] width 16 height 16
type input "[DATE]"
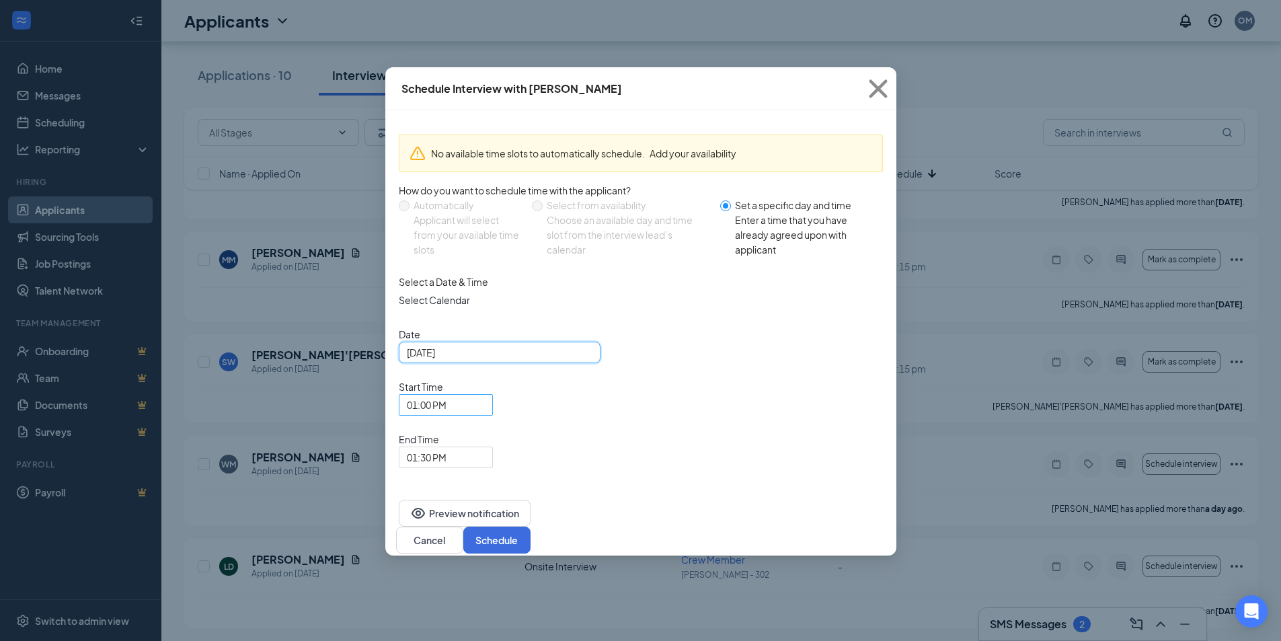
click at [447, 395] on span "01:00 PM" at bounding box center [427, 405] width 40 height 20
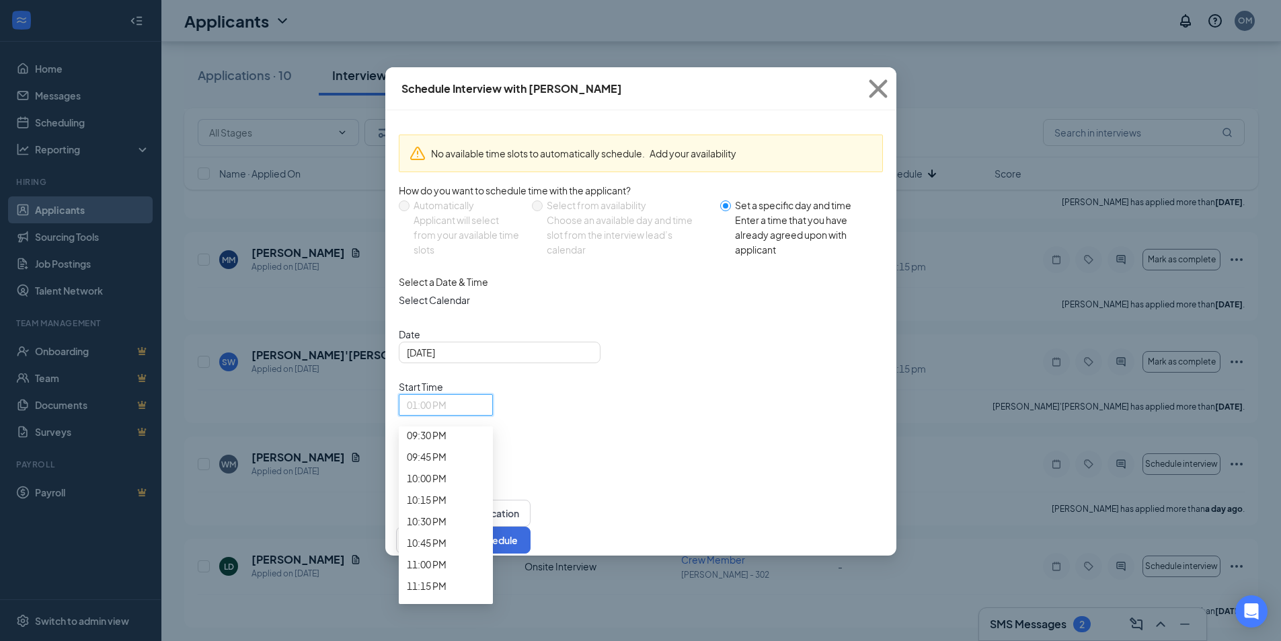
scroll to position [1873, 0]
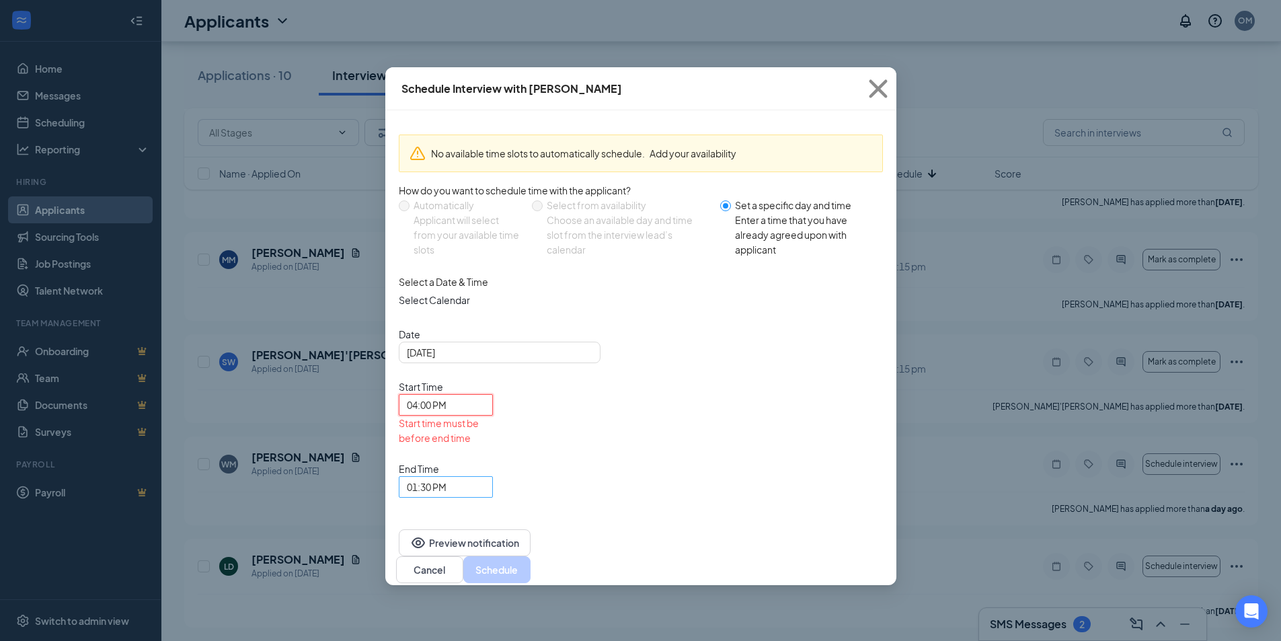
click at [447, 477] on span "01:30 PM" at bounding box center [427, 487] width 40 height 20
click at [447, 77] on span "04:15 PM" at bounding box center [427, 70] width 40 height 15
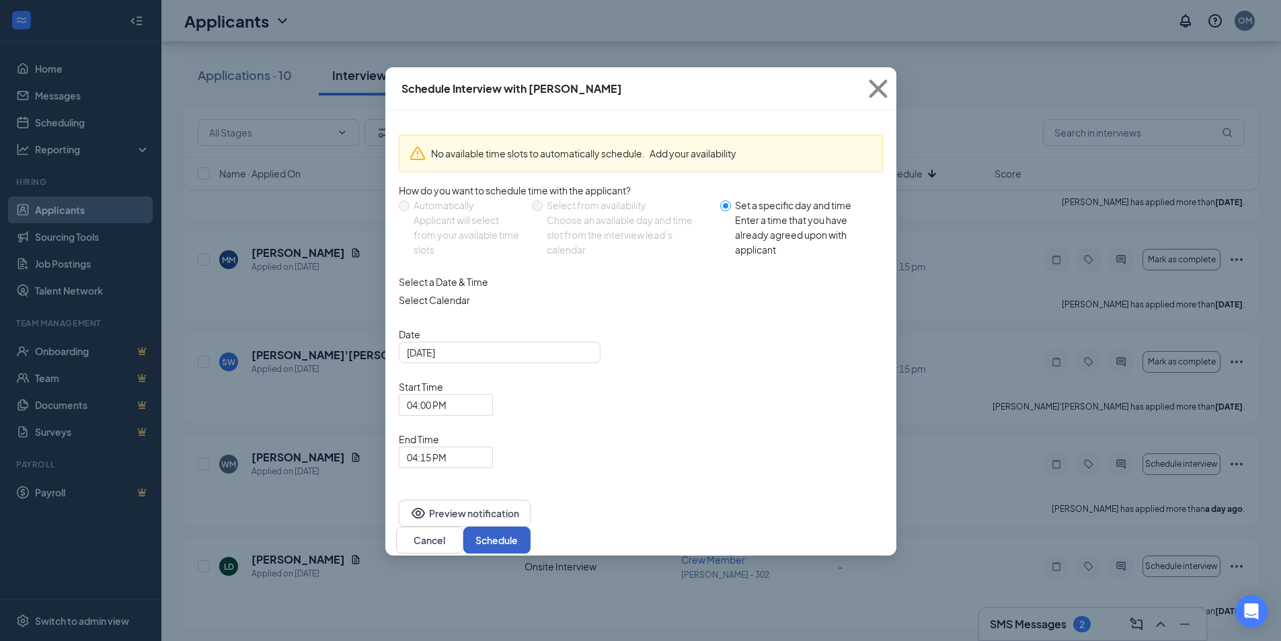
click at [531, 527] on button "Schedule" at bounding box center [496, 540] width 67 height 27
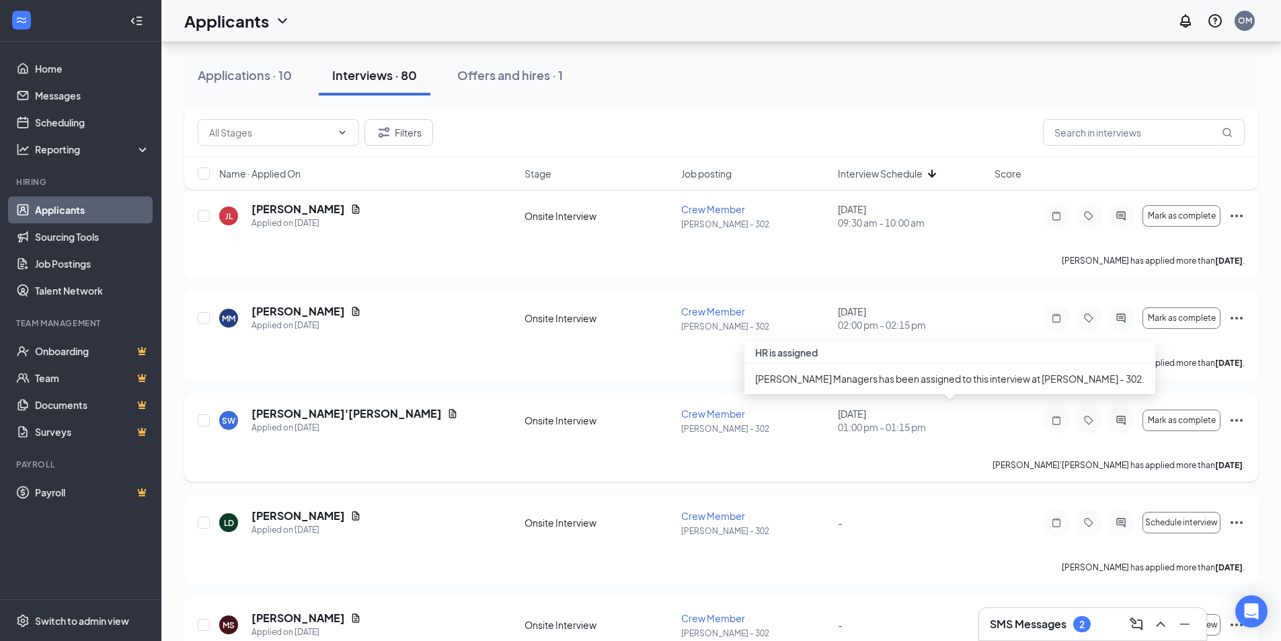
scroll to position [6090, 0]
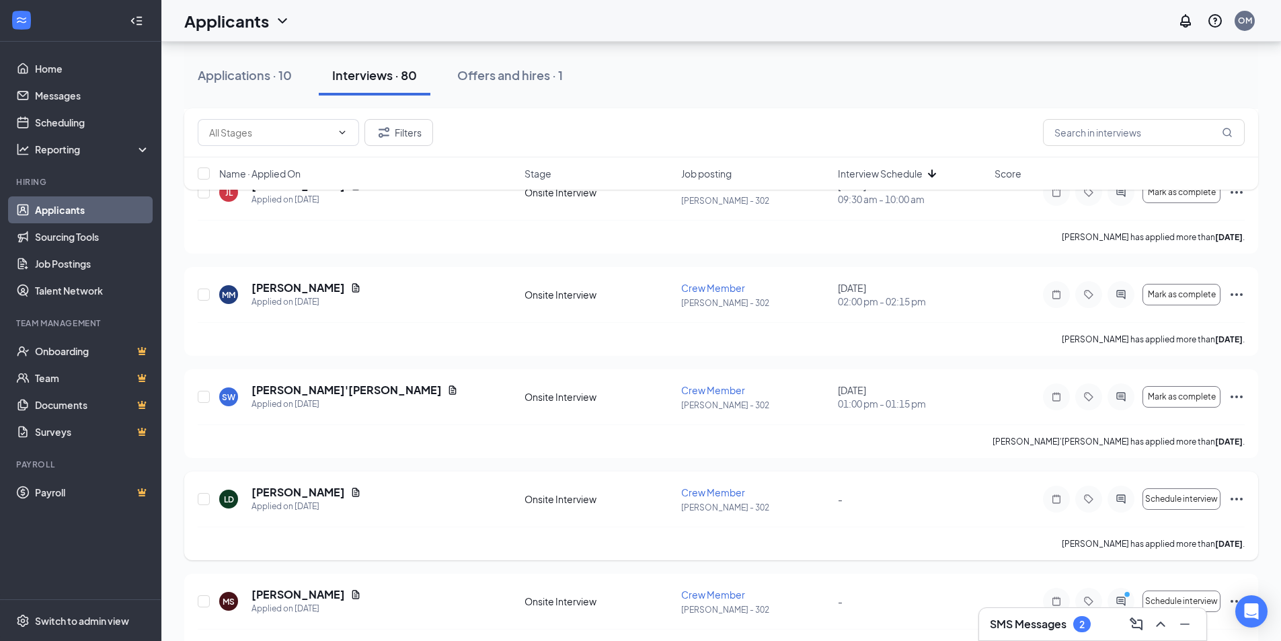
click at [1234, 500] on icon "Ellipses" at bounding box center [1237, 499] width 16 height 16
click at [1198, 492] on button "Schedule interview" at bounding box center [1182, 499] width 78 height 22
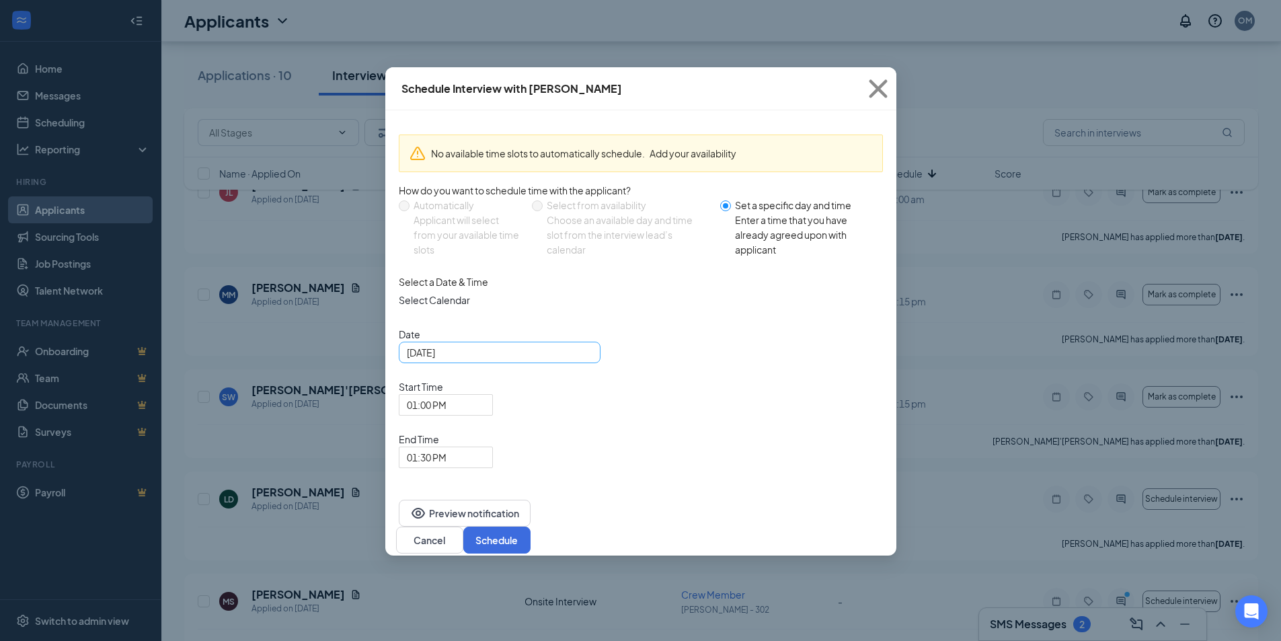
click at [497, 360] on input "[DATE]" at bounding box center [498, 352] width 183 height 15
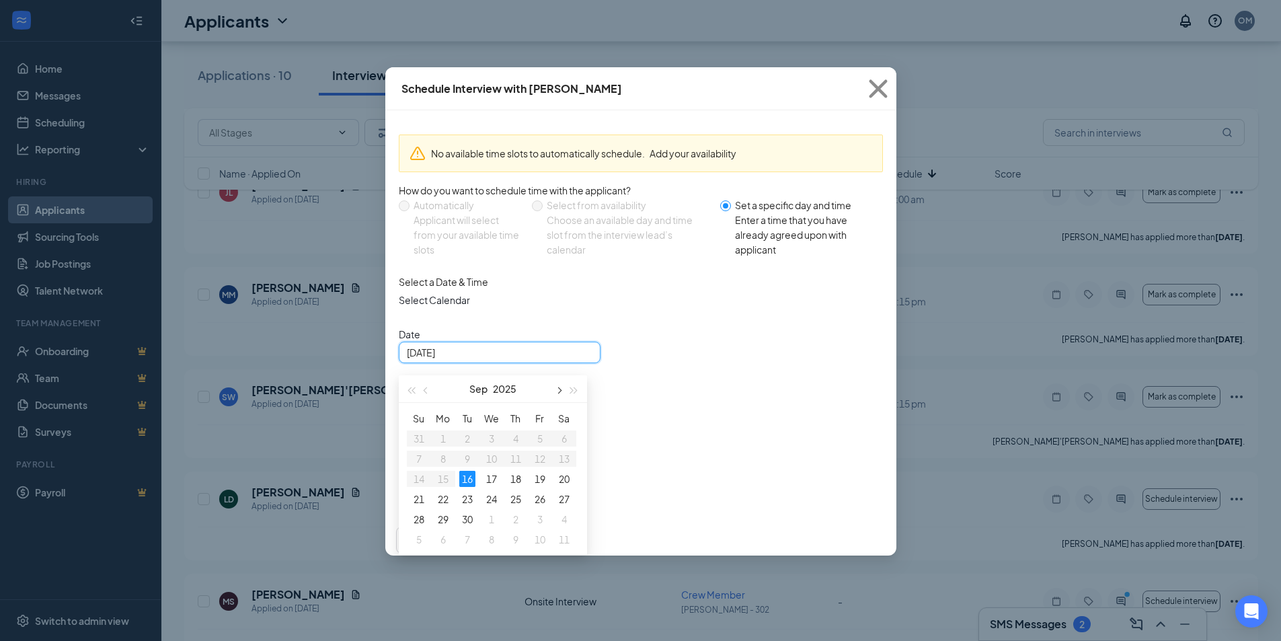
click at [558, 394] on span "button" at bounding box center [559, 390] width 7 height 7
type input "[DATE]"
click at [437, 527] on div "27" at bounding box center [443, 519] width 16 height 16
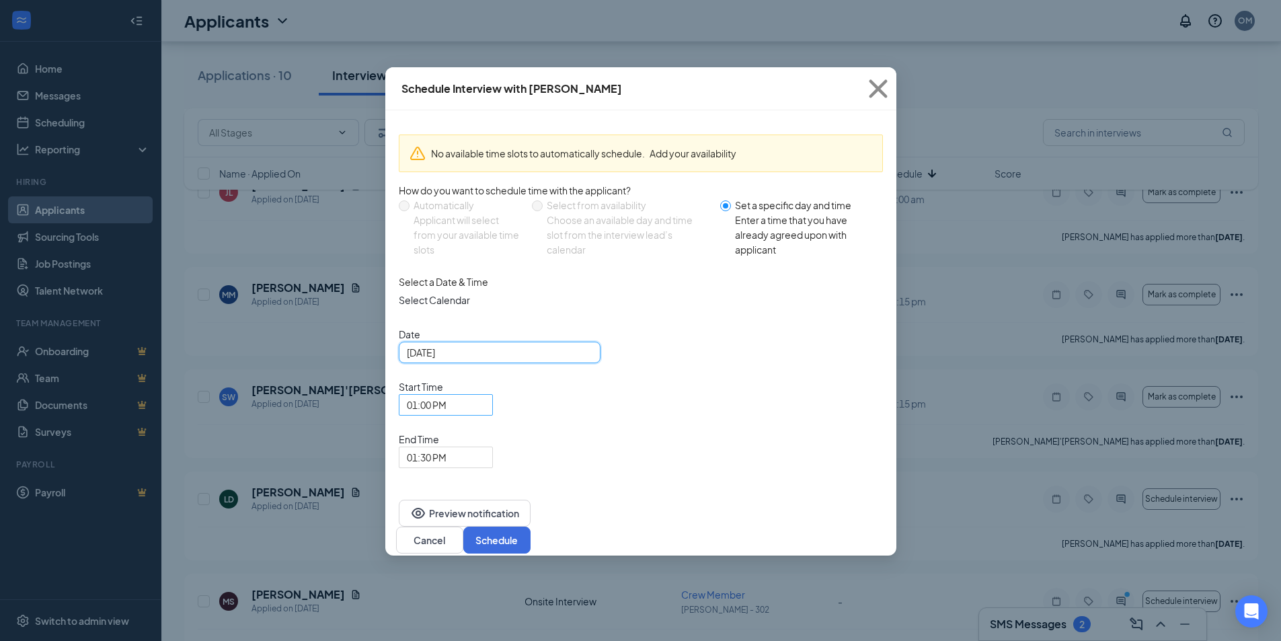
click at [447, 395] on span "01:00 PM" at bounding box center [427, 405] width 40 height 20
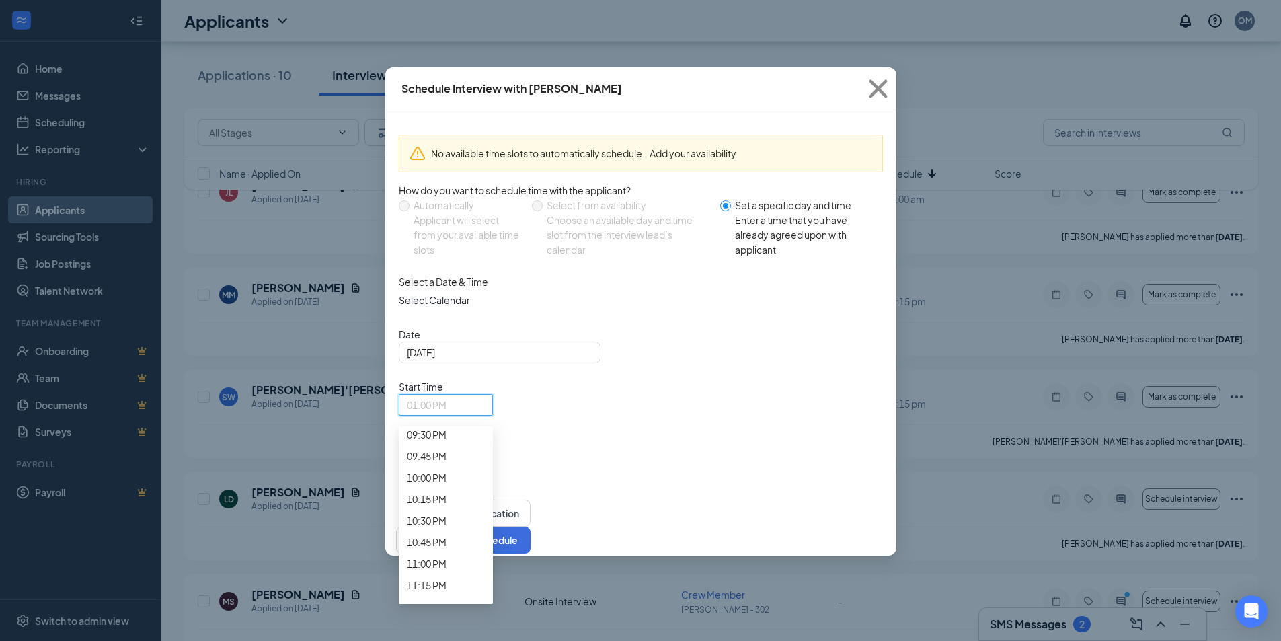
scroll to position [1940, 0]
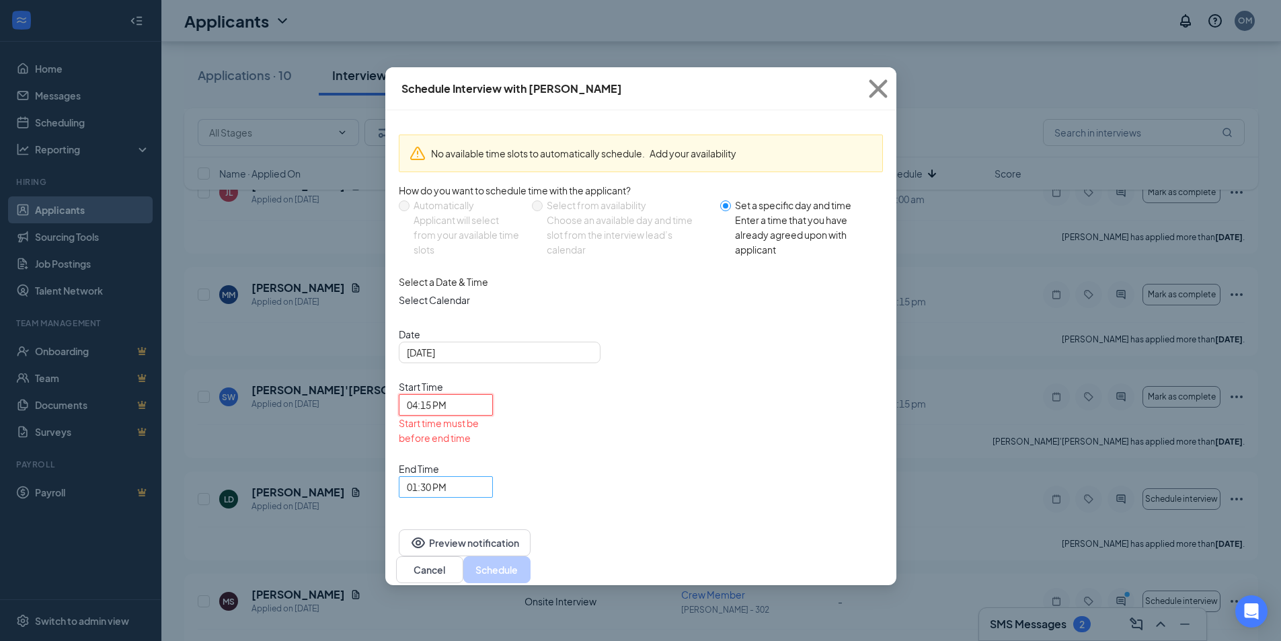
click at [447, 477] on span "01:30 PM" at bounding box center [427, 487] width 40 height 20
click at [447, 56] on span "04:30 PM" at bounding box center [427, 48] width 40 height 15
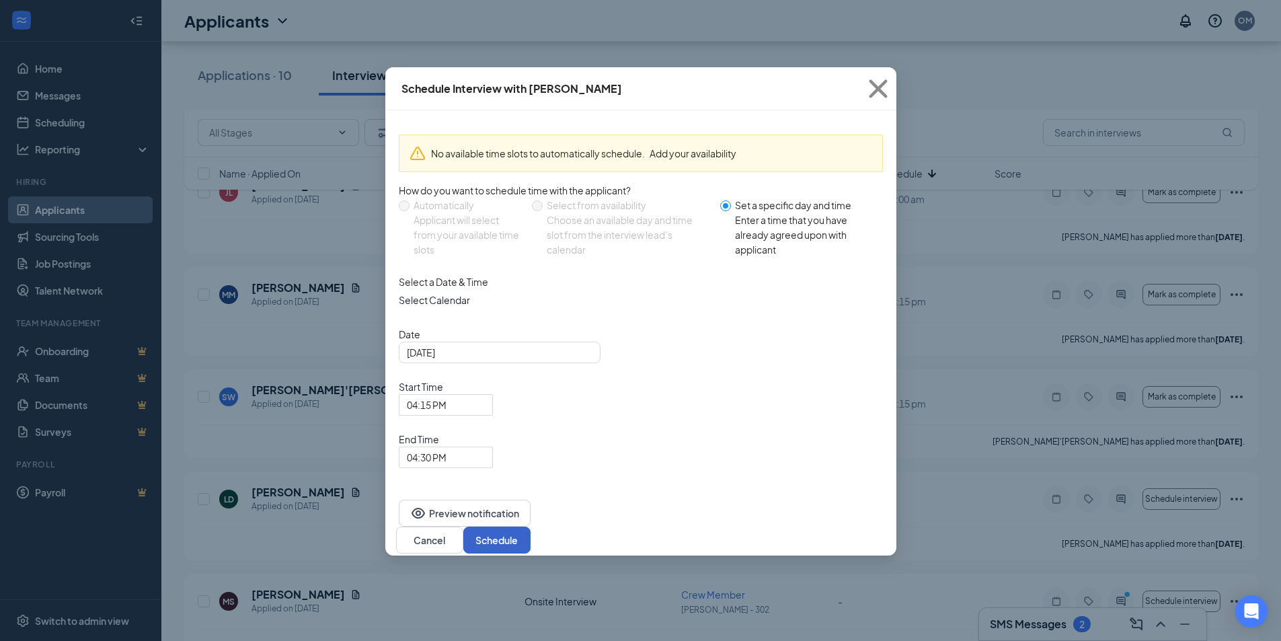
click at [531, 527] on button "Schedule" at bounding box center [496, 540] width 67 height 27
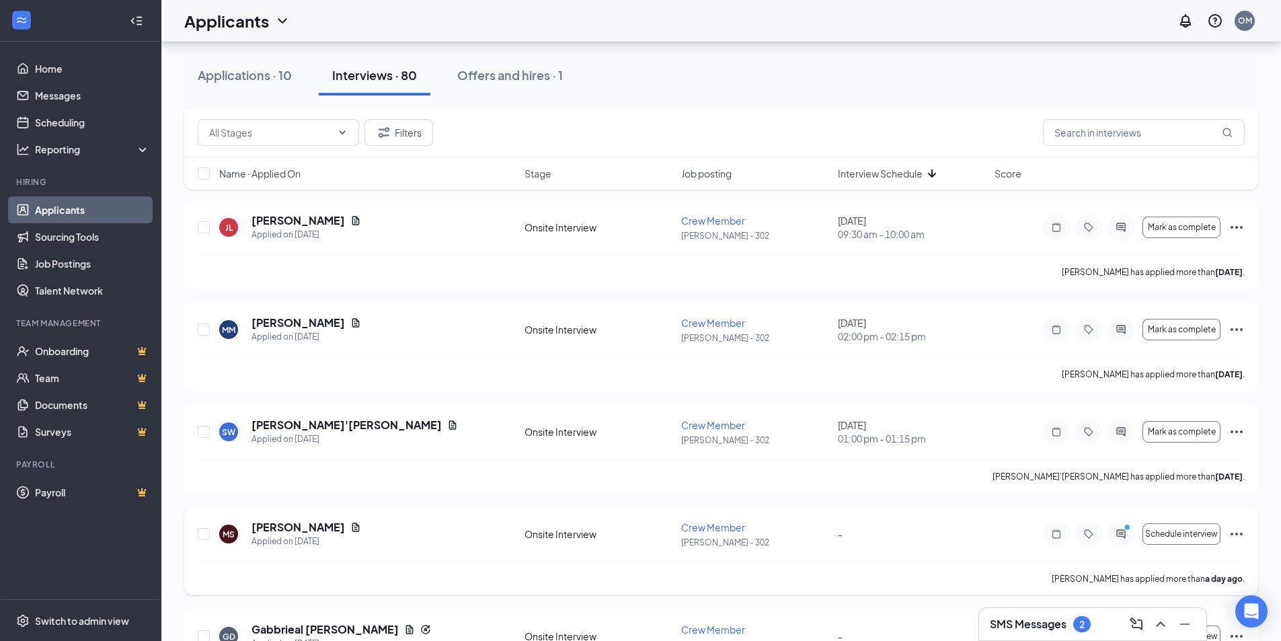
scroll to position [6224, 0]
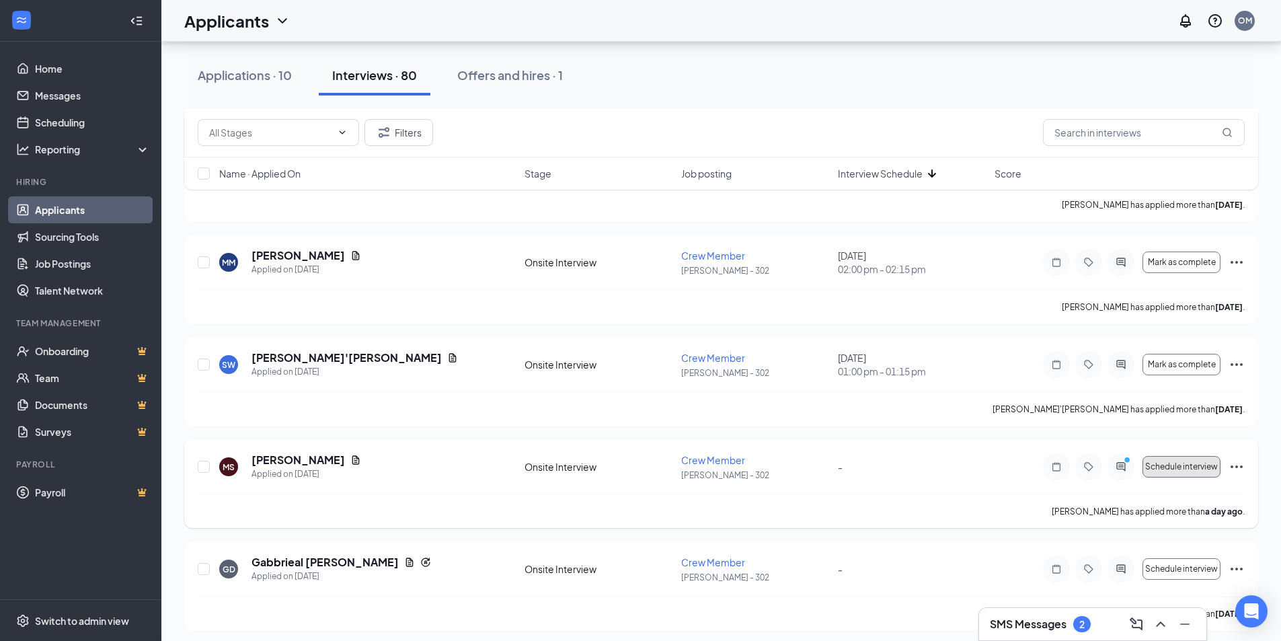
click at [1170, 465] on span "Schedule interview" at bounding box center [1181, 466] width 73 height 9
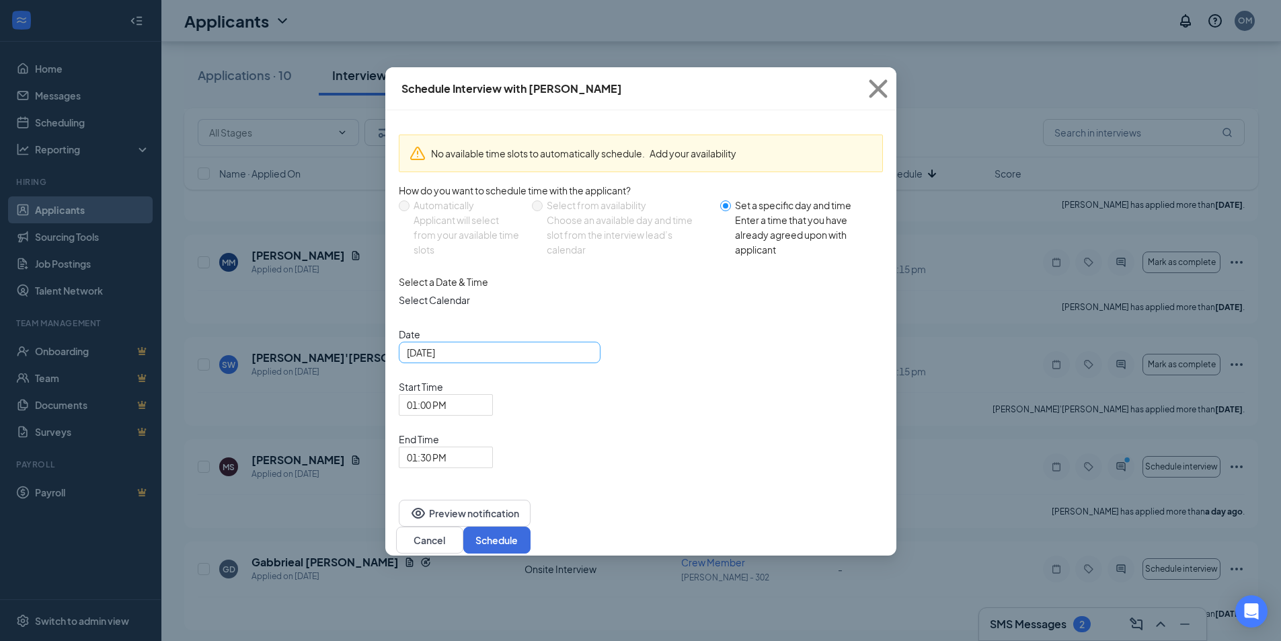
click at [490, 360] on input "[DATE]" at bounding box center [498, 352] width 183 height 15
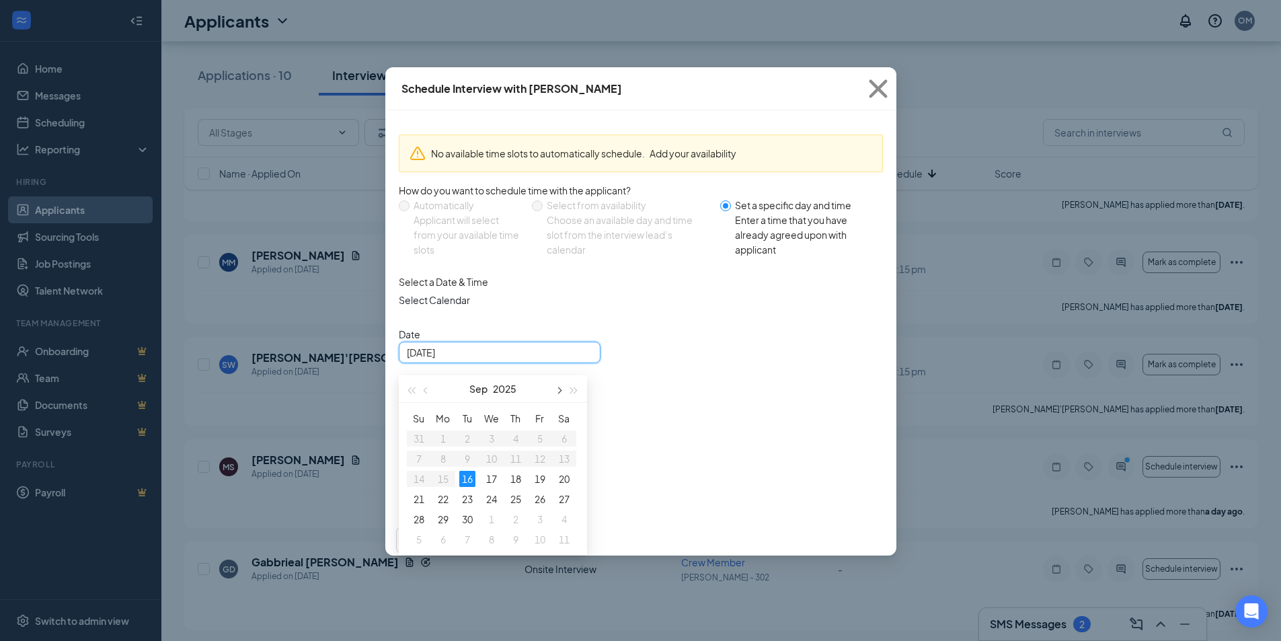
click at [556, 402] on button "button" at bounding box center [559, 388] width 15 height 27
click at [444, 527] on div "27" at bounding box center [443, 519] width 16 height 16
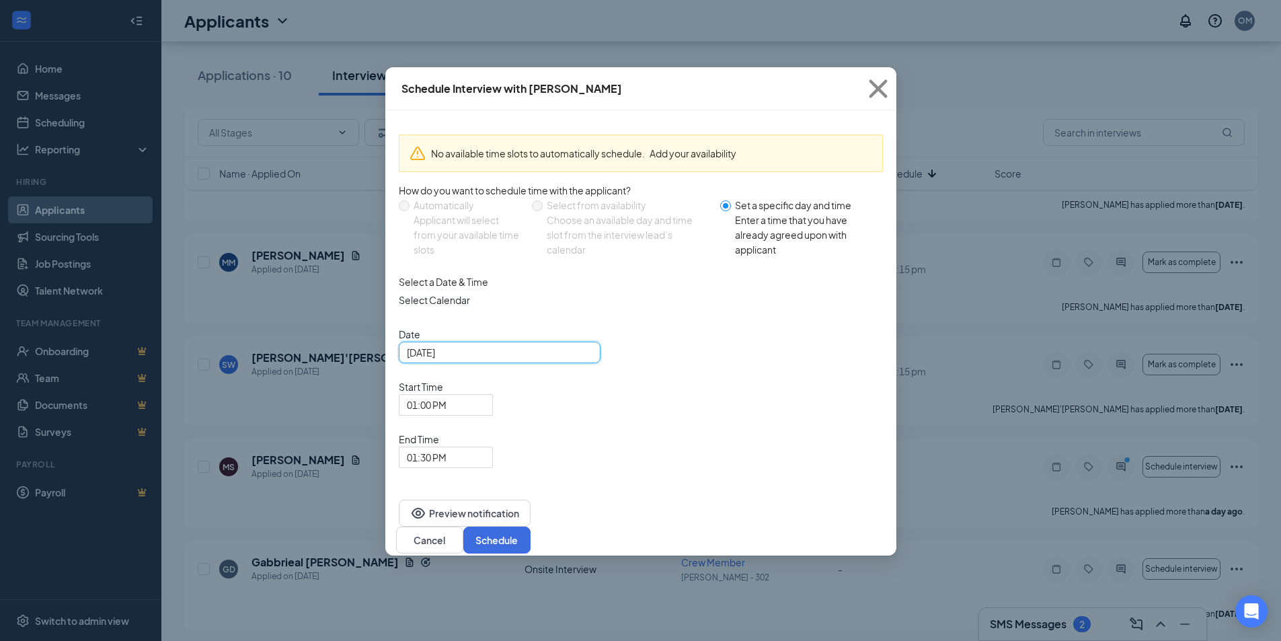
type input "[DATE]"
click at [447, 395] on span "01:00 PM" at bounding box center [427, 405] width 40 height 20
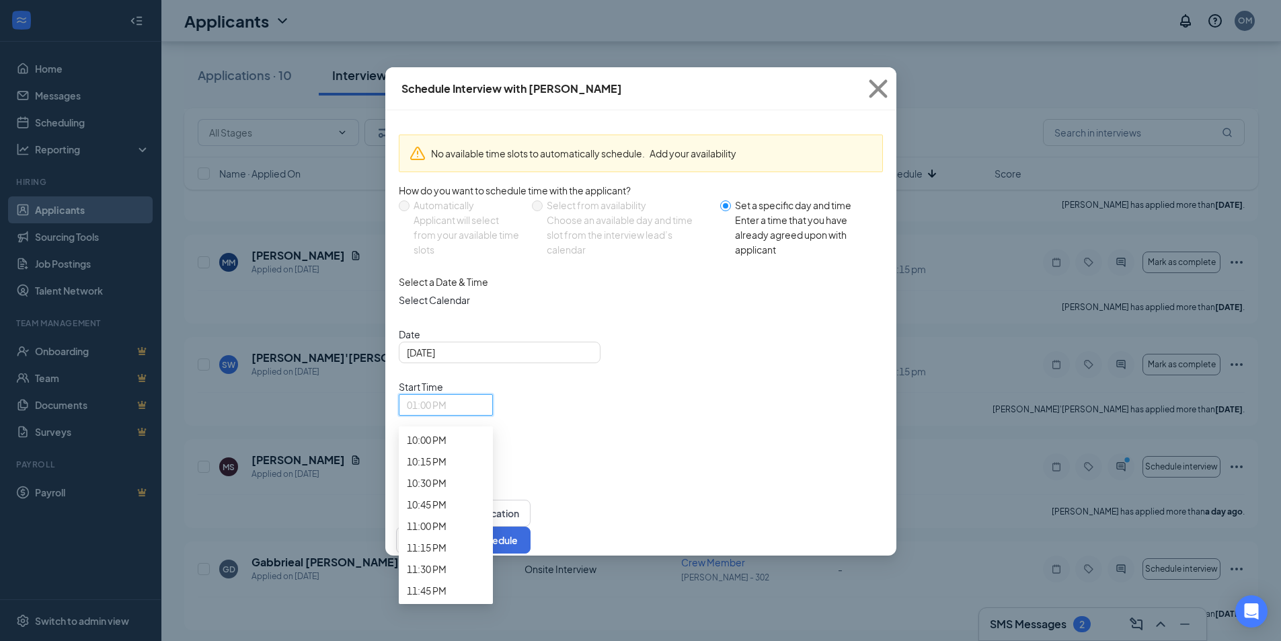
scroll to position [1940, 0]
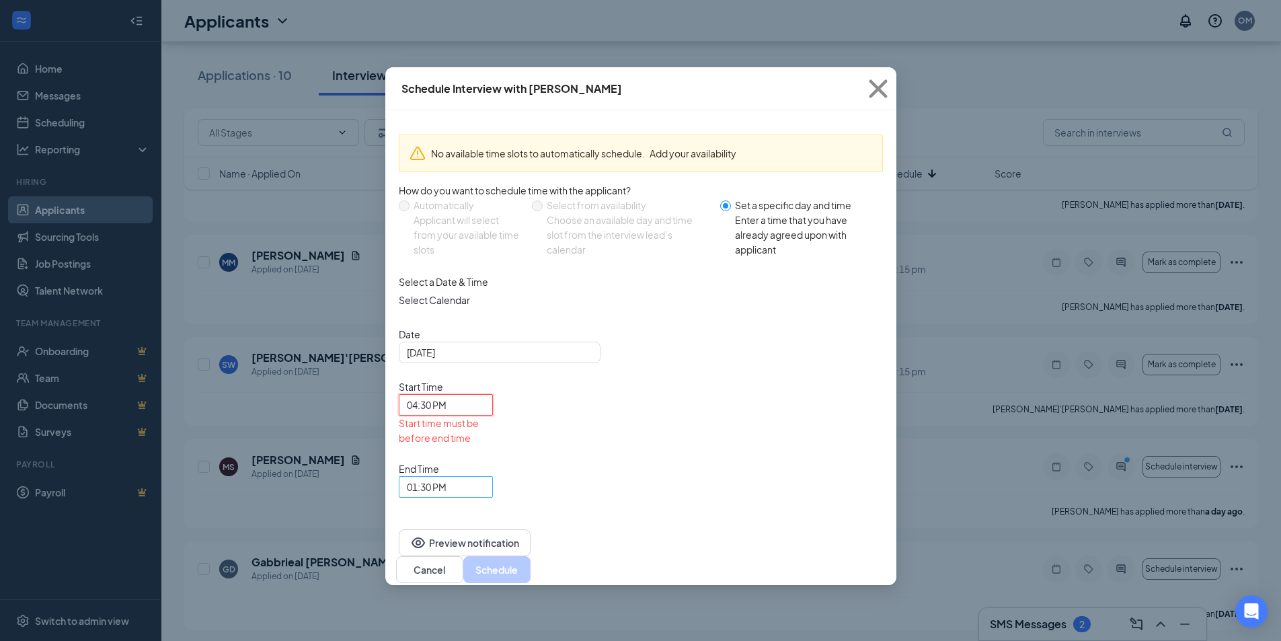
click at [447, 477] on span "01:30 PM" at bounding box center [427, 487] width 40 height 20
click at [447, 77] on span "04:45 PM" at bounding box center [427, 70] width 40 height 15
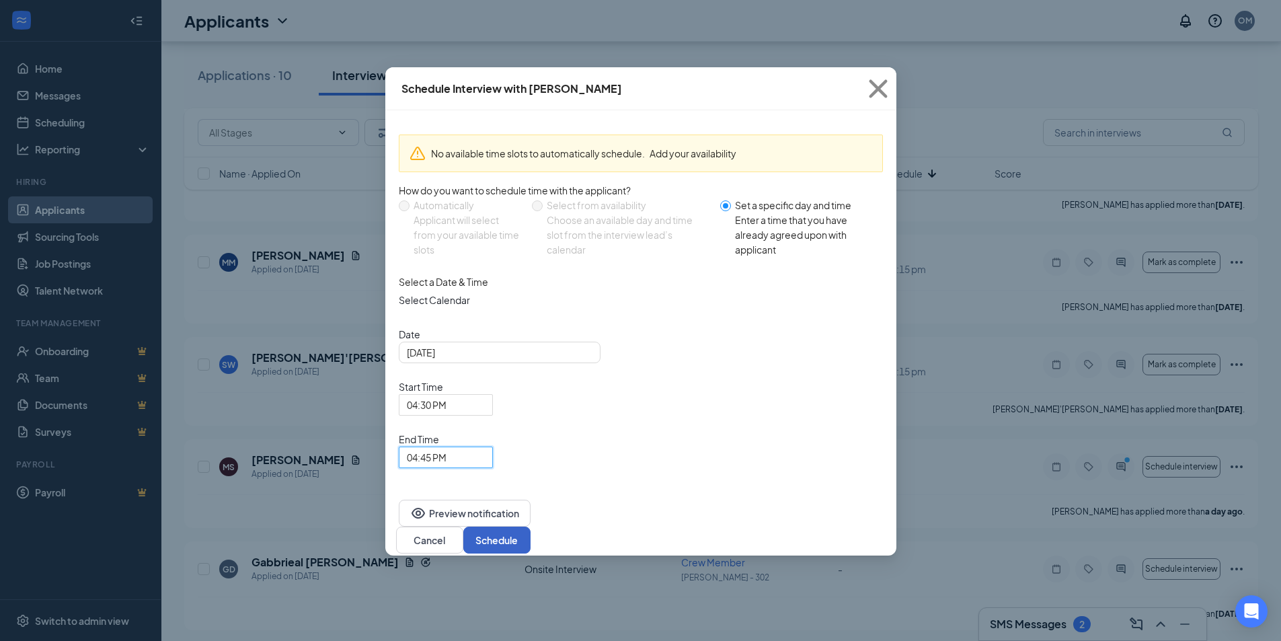
click at [531, 527] on button "Schedule" at bounding box center [496, 540] width 67 height 27
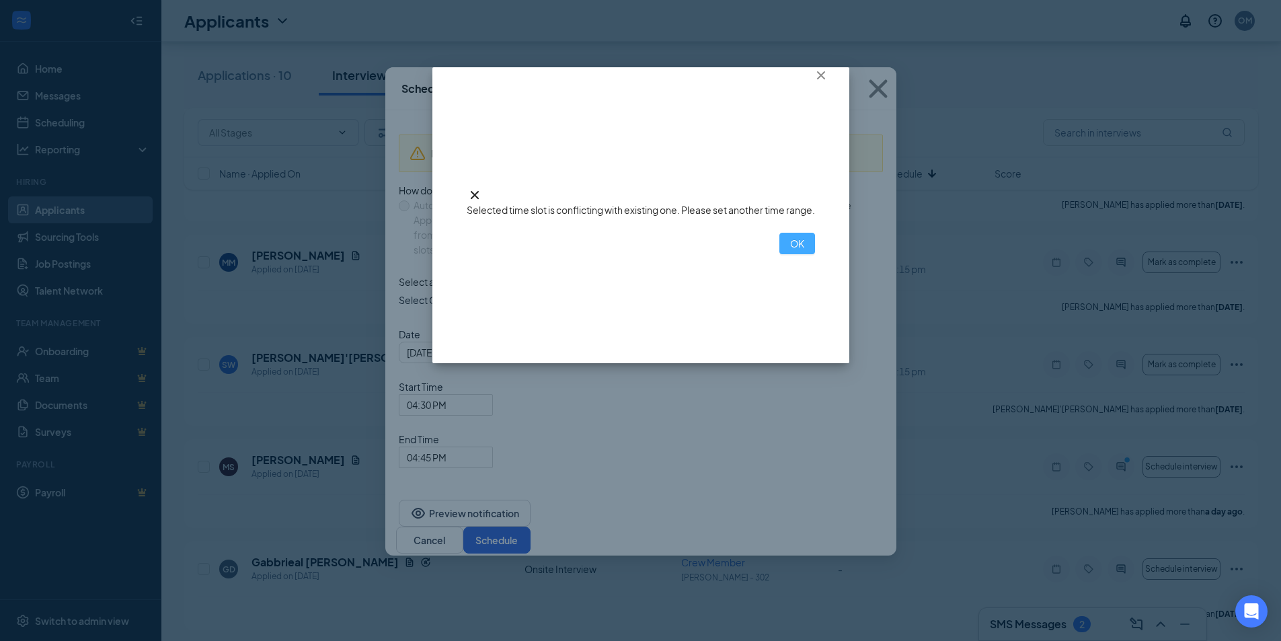
click at [780, 254] on button "OK" at bounding box center [798, 244] width 36 height 22
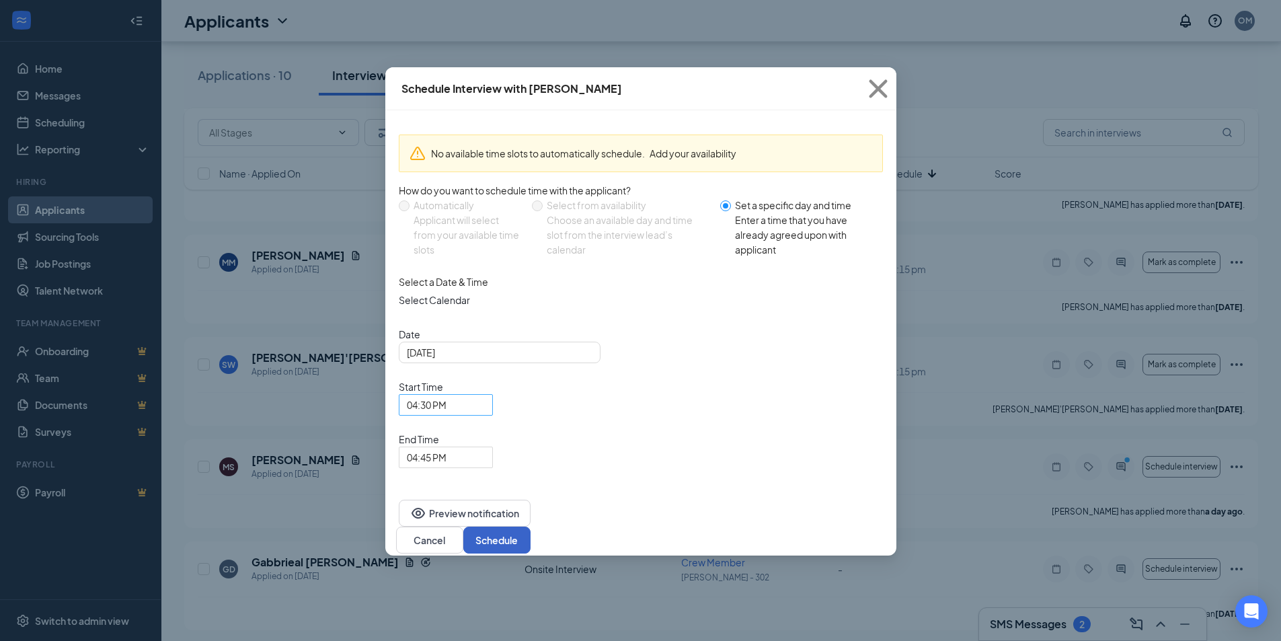
click at [473, 395] on span "04:30 PM" at bounding box center [440, 413] width 66 height 36
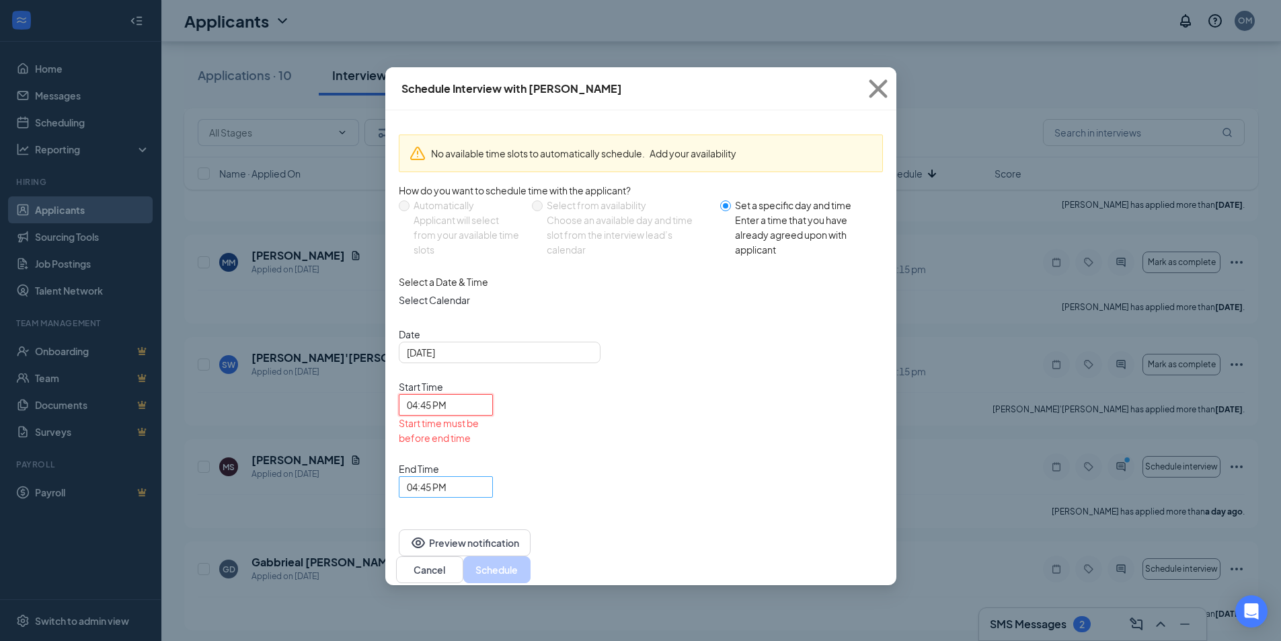
click at [447, 477] on span "04:45 PM" at bounding box center [427, 487] width 40 height 20
click at [447, 99] on span "05:00 PM" at bounding box center [427, 91] width 40 height 15
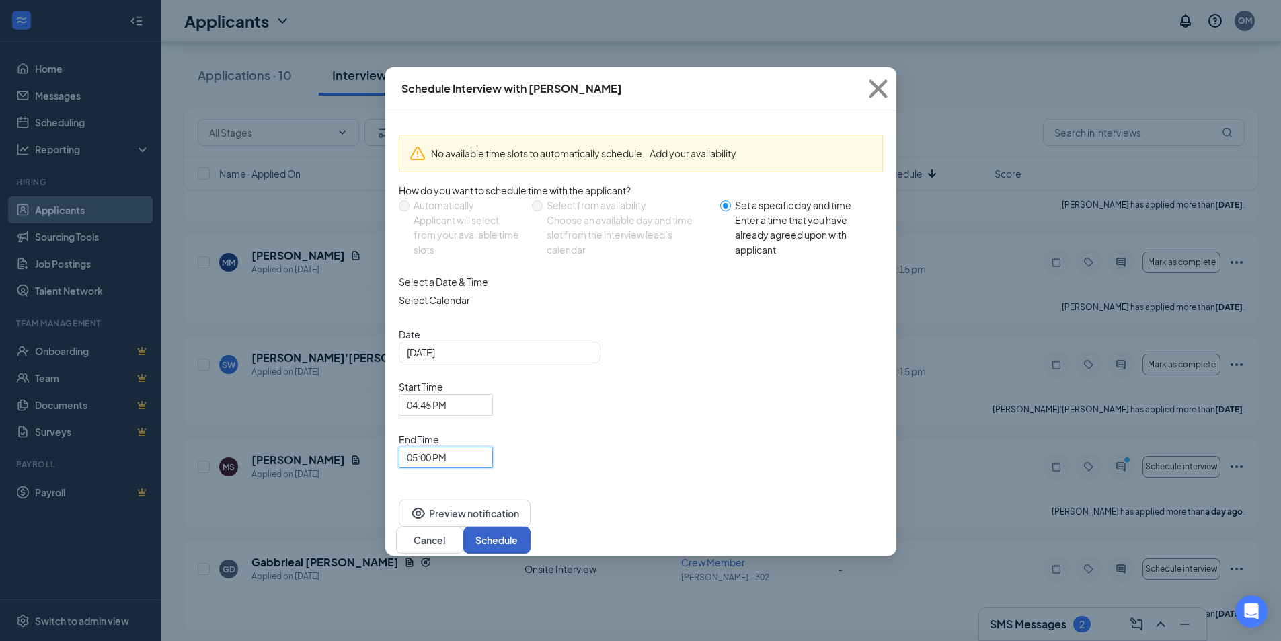
click at [531, 527] on button "Schedule" at bounding box center [496, 540] width 67 height 27
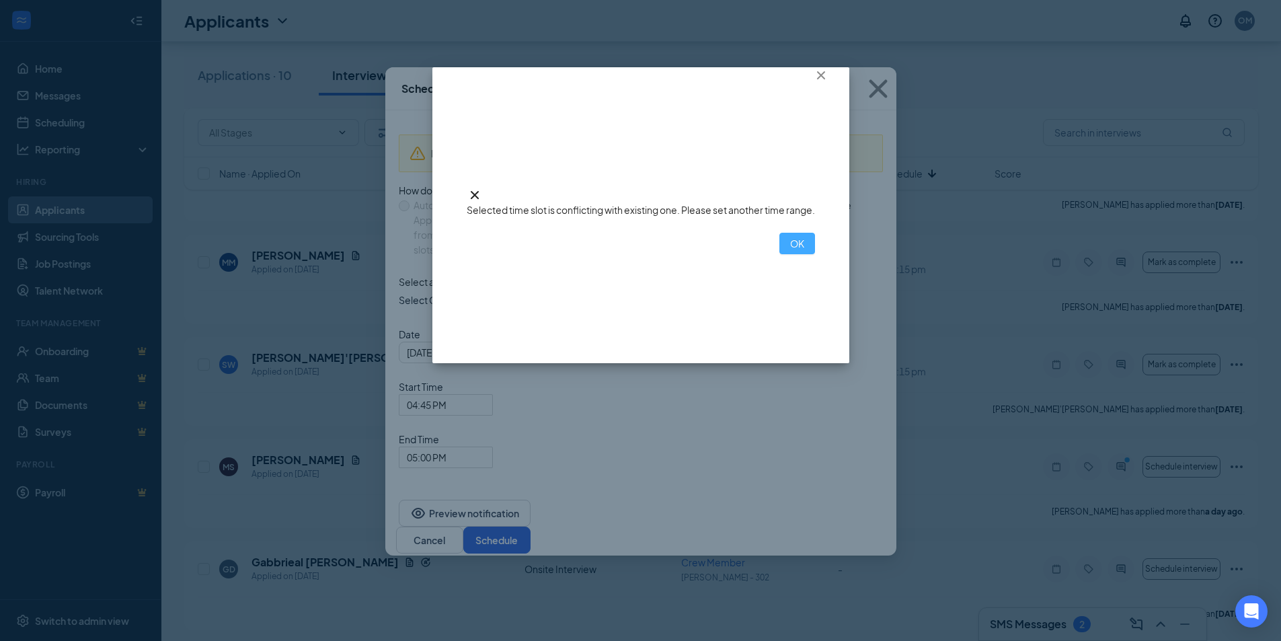
click at [780, 254] on button "OK" at bounding box center [798, 244] width 36 height 22
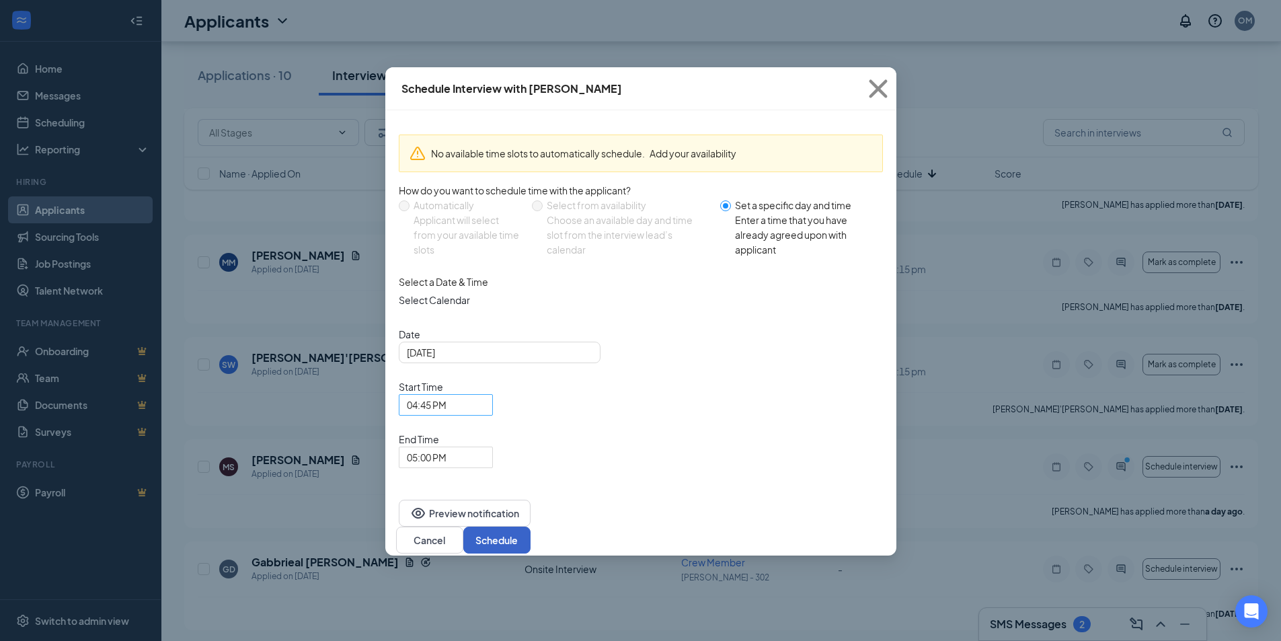
click at [447, 395] on span "04:45 PM" at bounding box center [427, 405] width 40 height 20
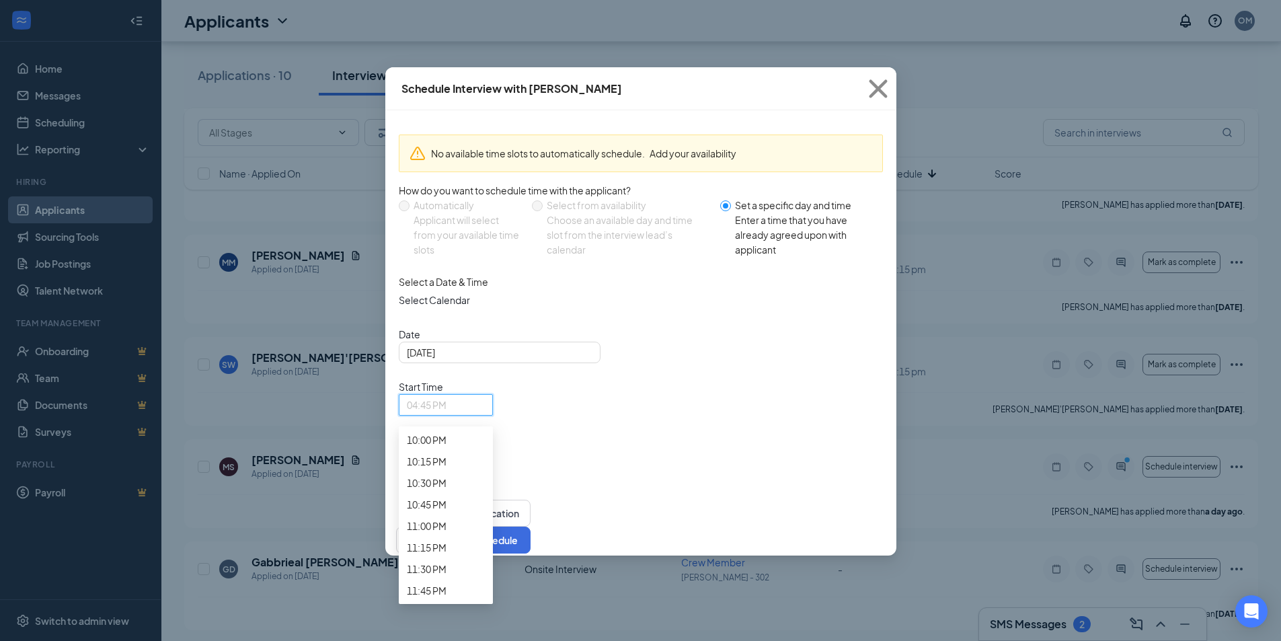
scroll to position [2074, 0]
click at [447, 38] on span "05:15 PM" at bounding box center [427, 31] width 40 height 15
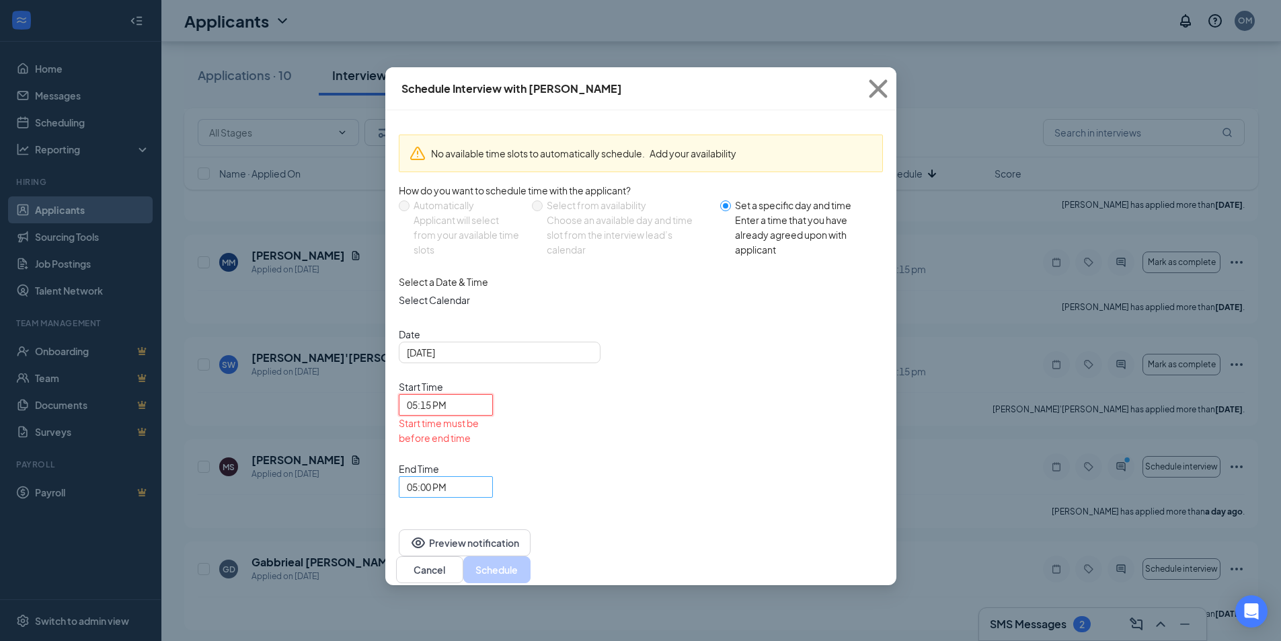
click at [447, 477] on span "05:00 PM" at bounding box center [427, 487] width 40 height 20
click at [447, 142] on span "05:30 PM" at bounding box center [427, 134] width 40 height 15
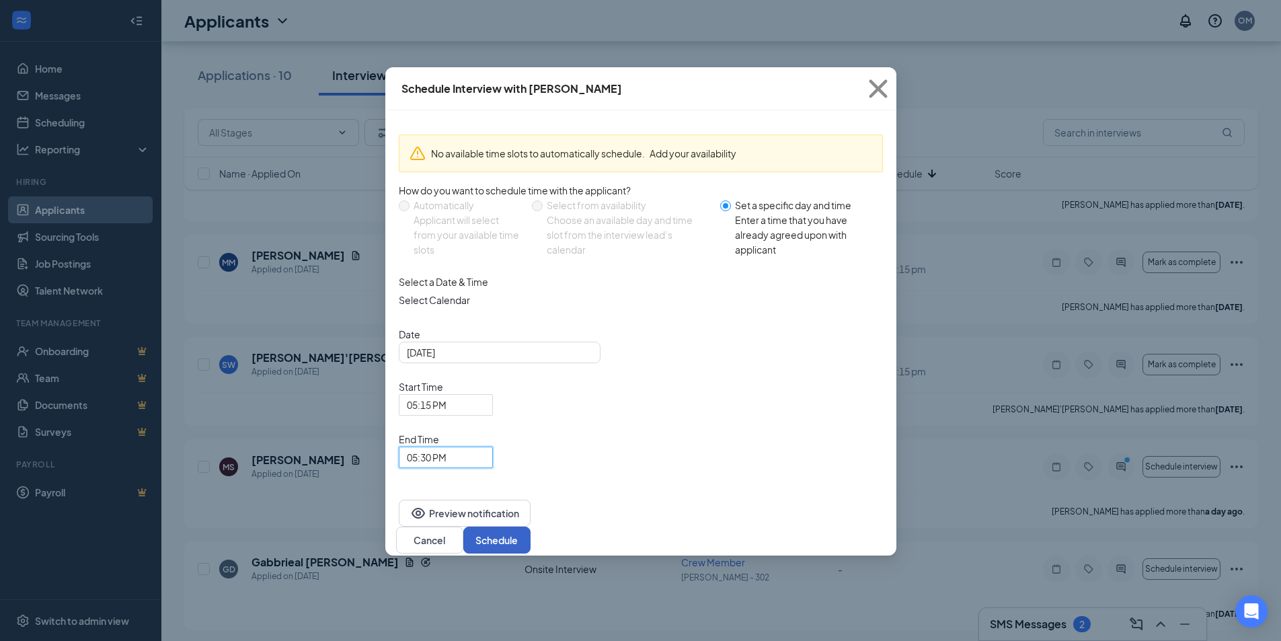
click at [531, 527] on button "Schedule" at bounding box center [496, 540] width 67 height 27
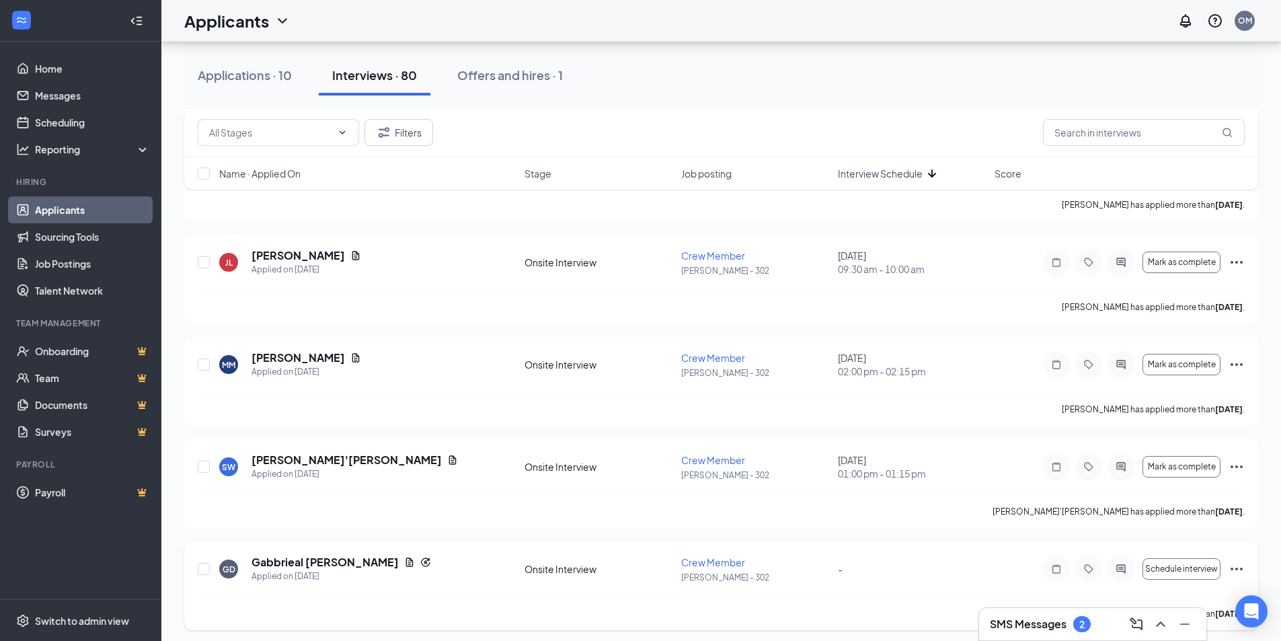
scroll to position [6290, 0]
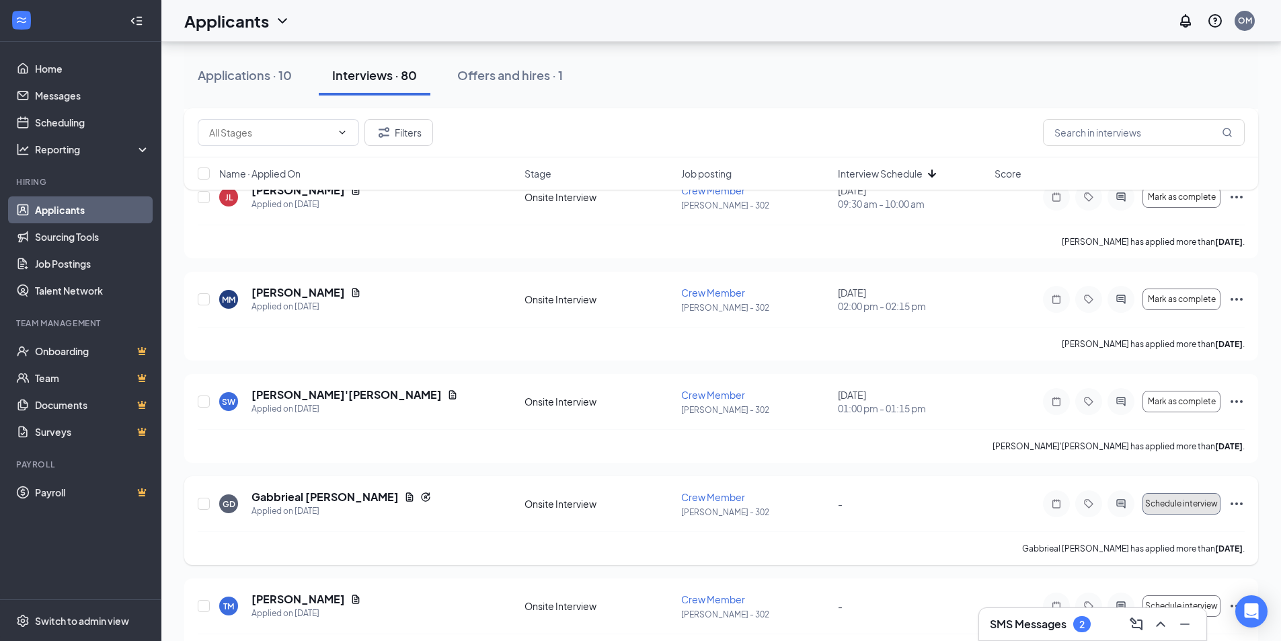
click at [1190, 499] on span "Schedule interview" at bounding box center [1181, 503] width 73 height 9
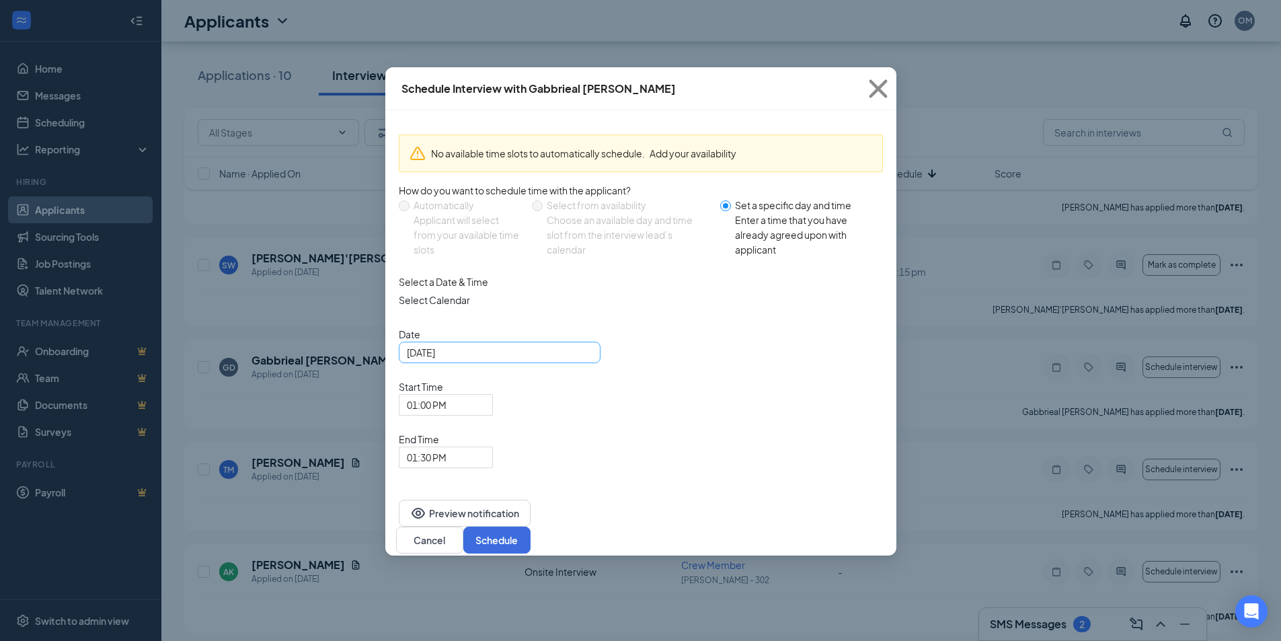
click at [480, 360] on input "[DATE]" at bounding box center [498, 352] width 183 height 15
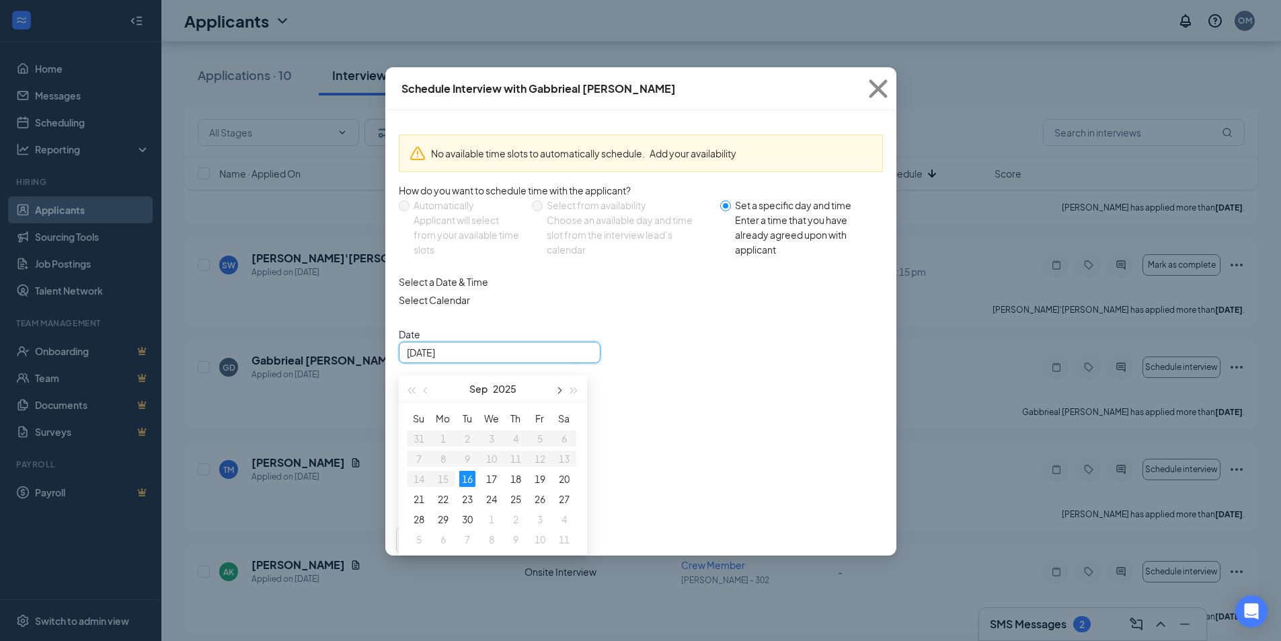
click at [558, 394] on span "button" at bounding box center [559, 390] width 7 height 7
click at [464, 527] on div "28" at bounding box center [467, 519] width 16 height 16
type input "[DATE]"
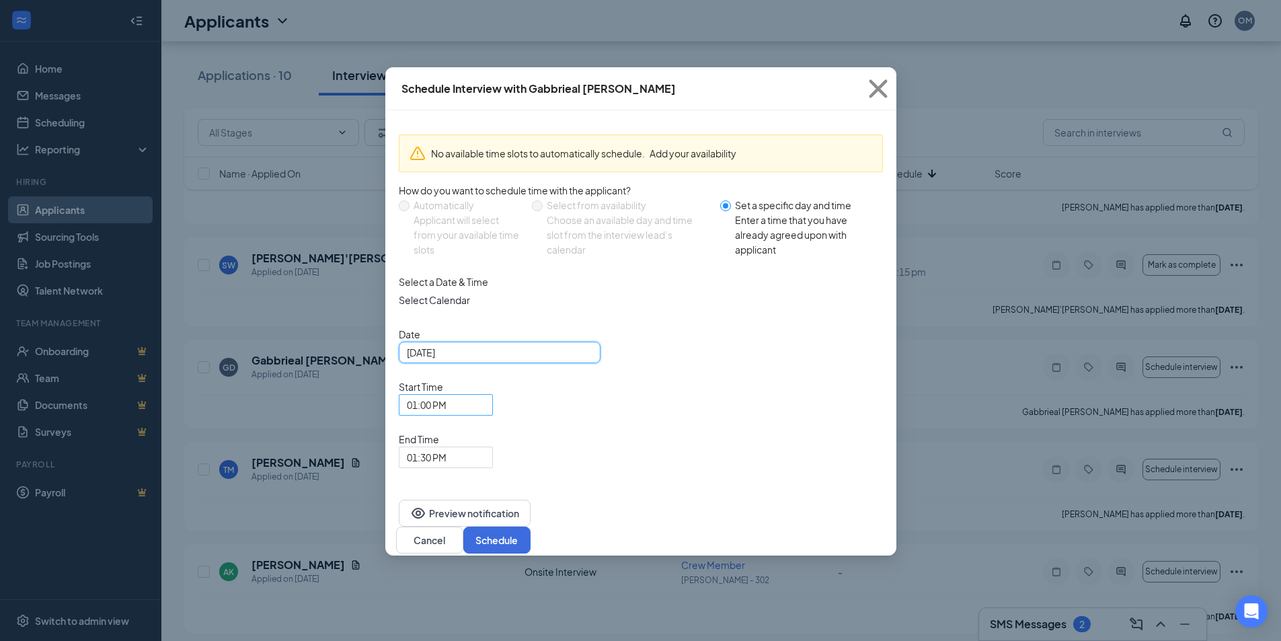
click at [447, 395] on span "01:00 PM" at bounding box center [427, 405] width 40 height 20
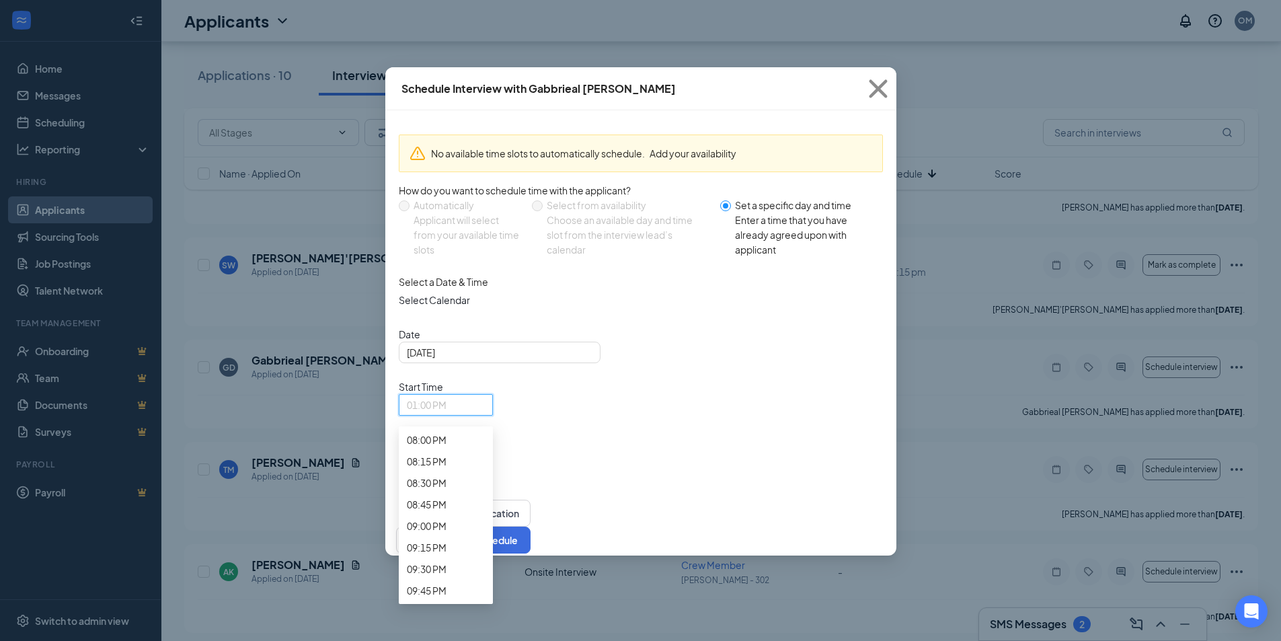
scroll to position [1873, 0]
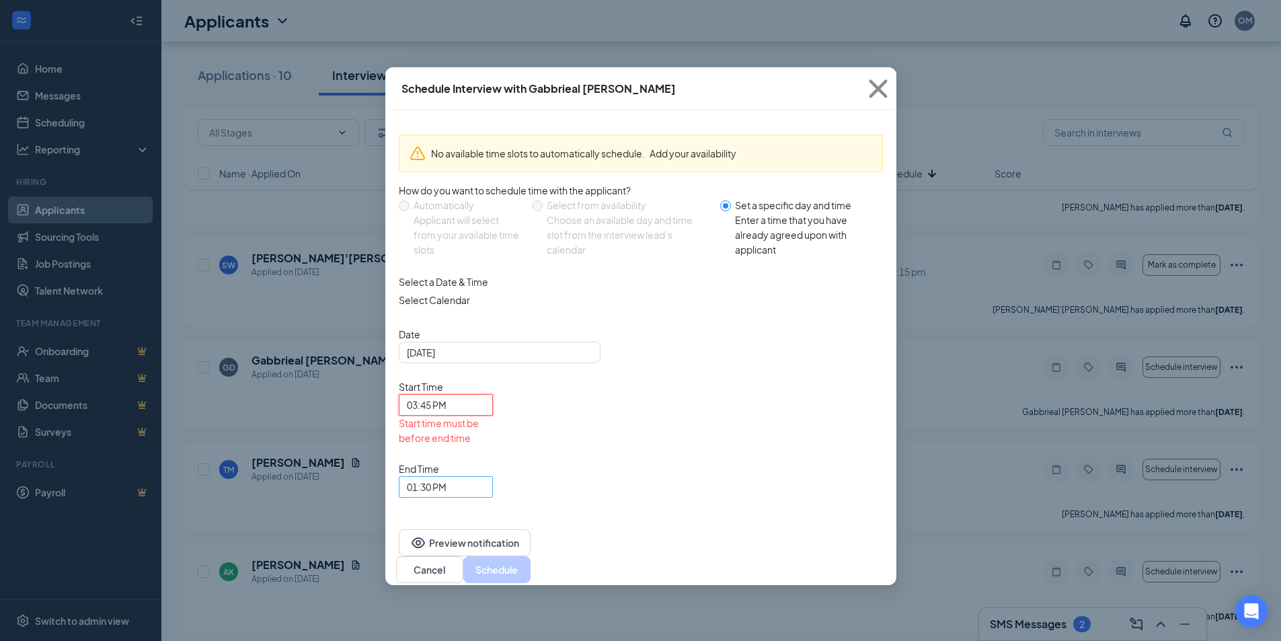
click at [473, 477] on span "01:30 PM" at bounding box center [440, 495] width 66 height 36
click at [447, 56] on span "04:00 PM" at bounding box center [427, 48] width 40 height 15
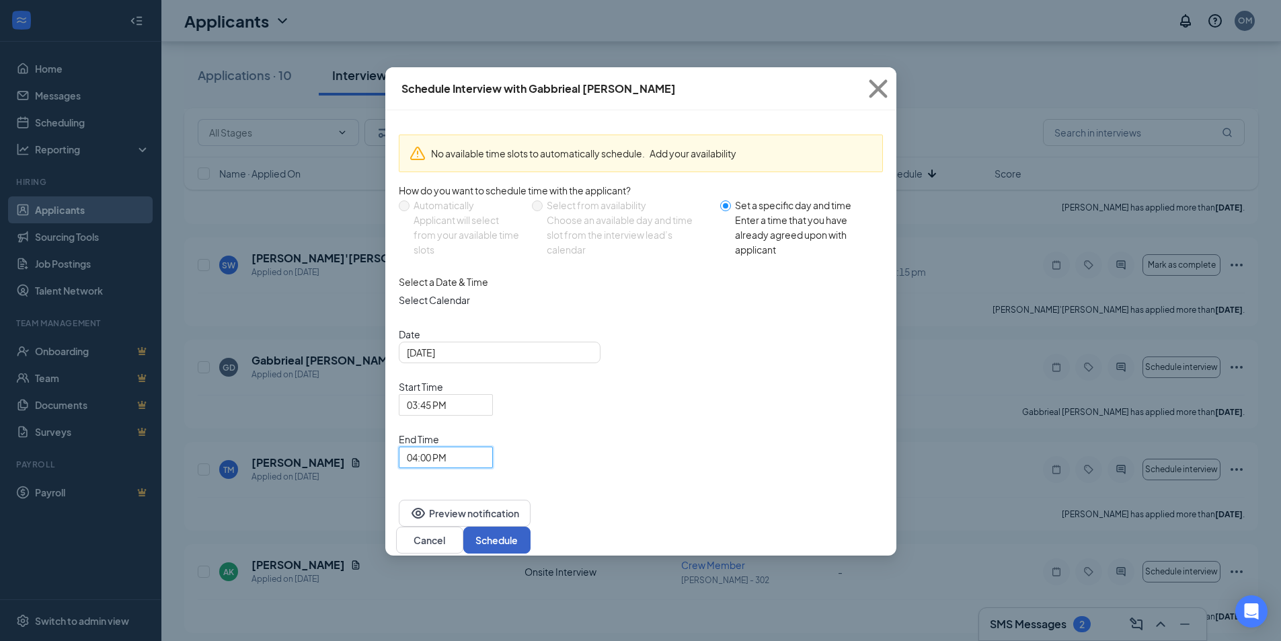
click at [531, 527] on button "Schedule" at bounding box center [496, 540] width 67 height 27
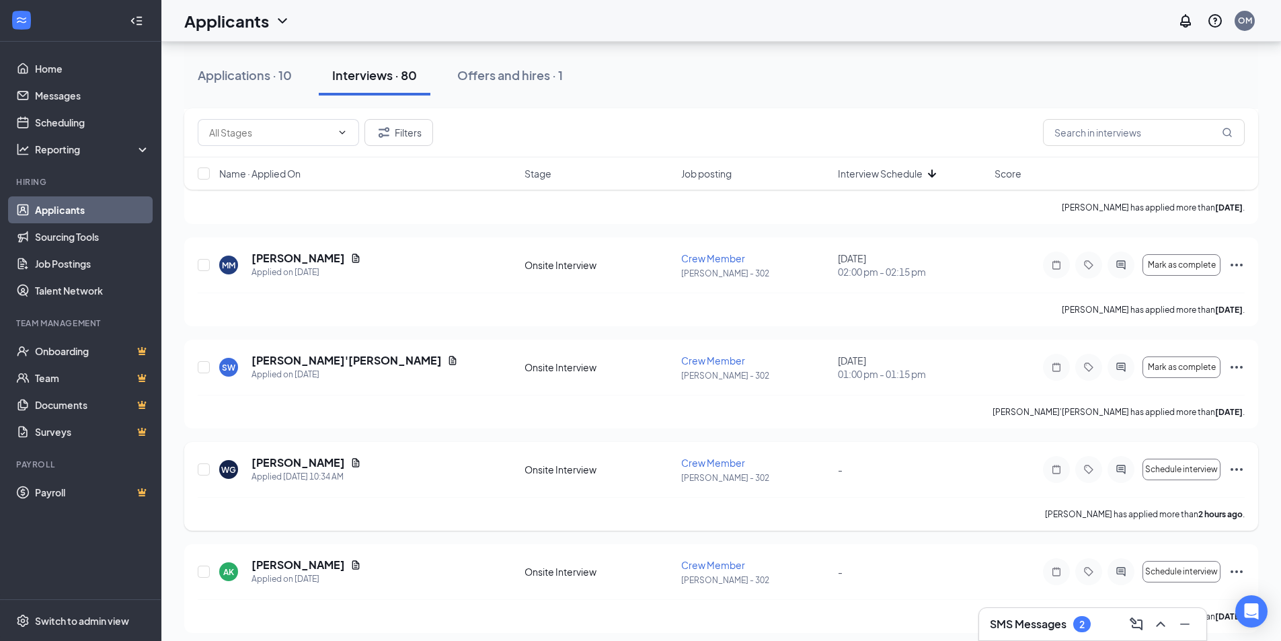
scroll to position [6493, 0]
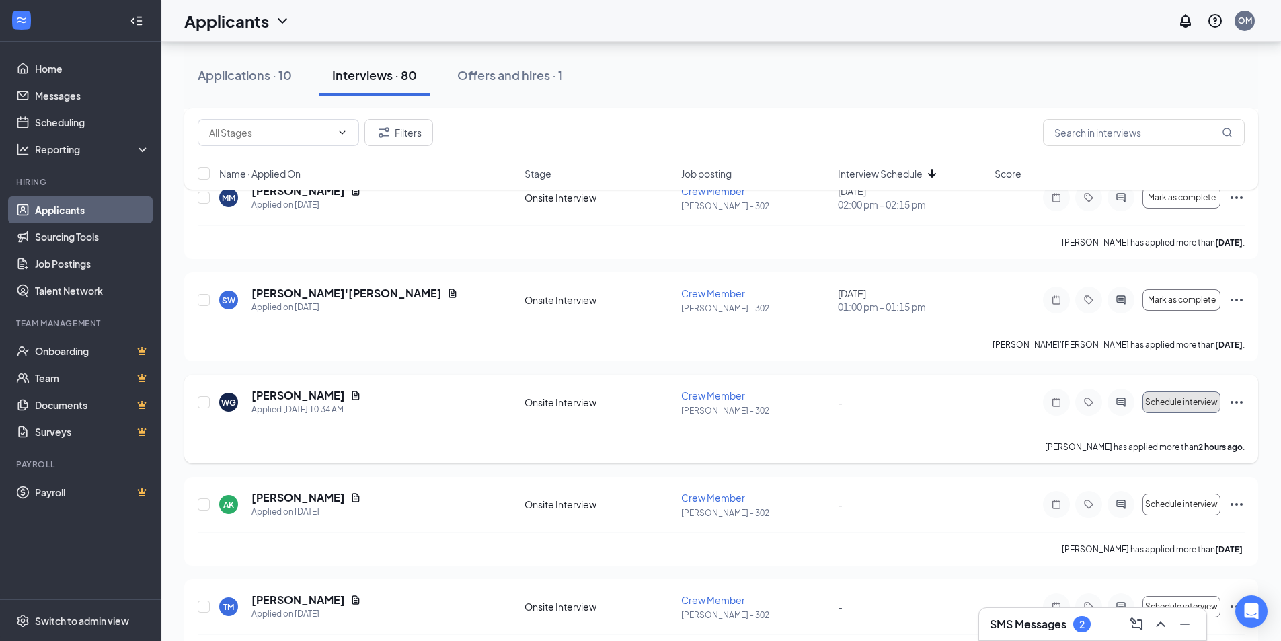
click at [1187, 398] on span "Schedule interview" at bounding box center [1181, 402] width 73 height 9
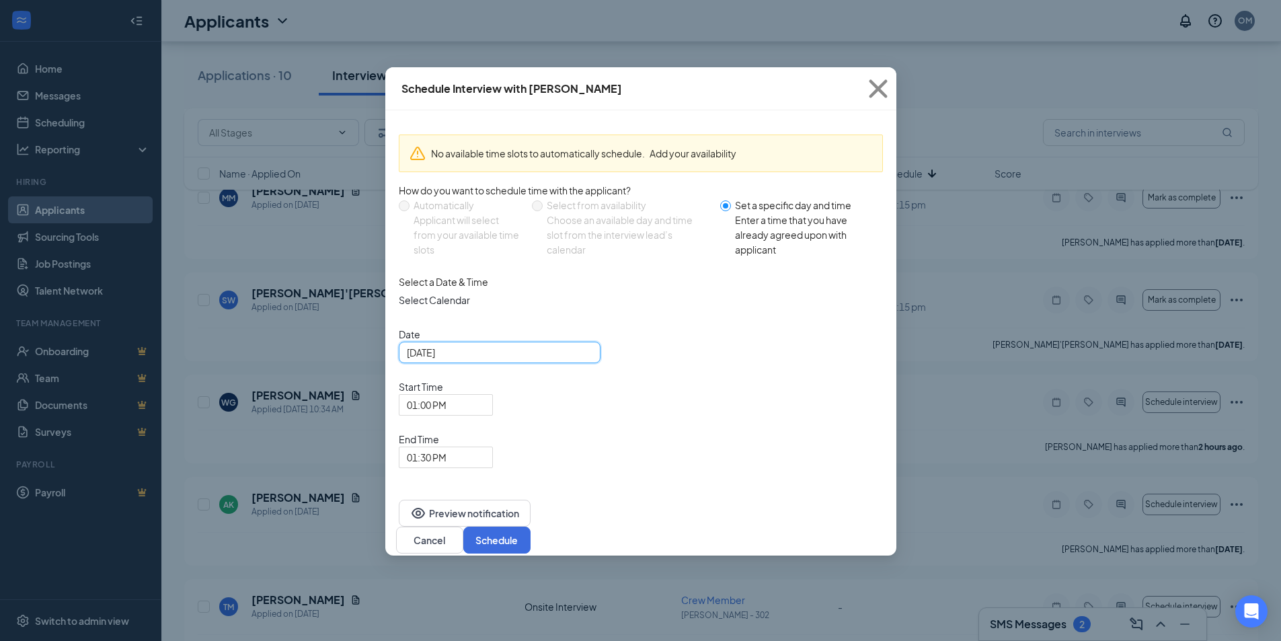
click at [525, 360] on input "[DATE]" at bounding box center [498, 352] width 183 height 15
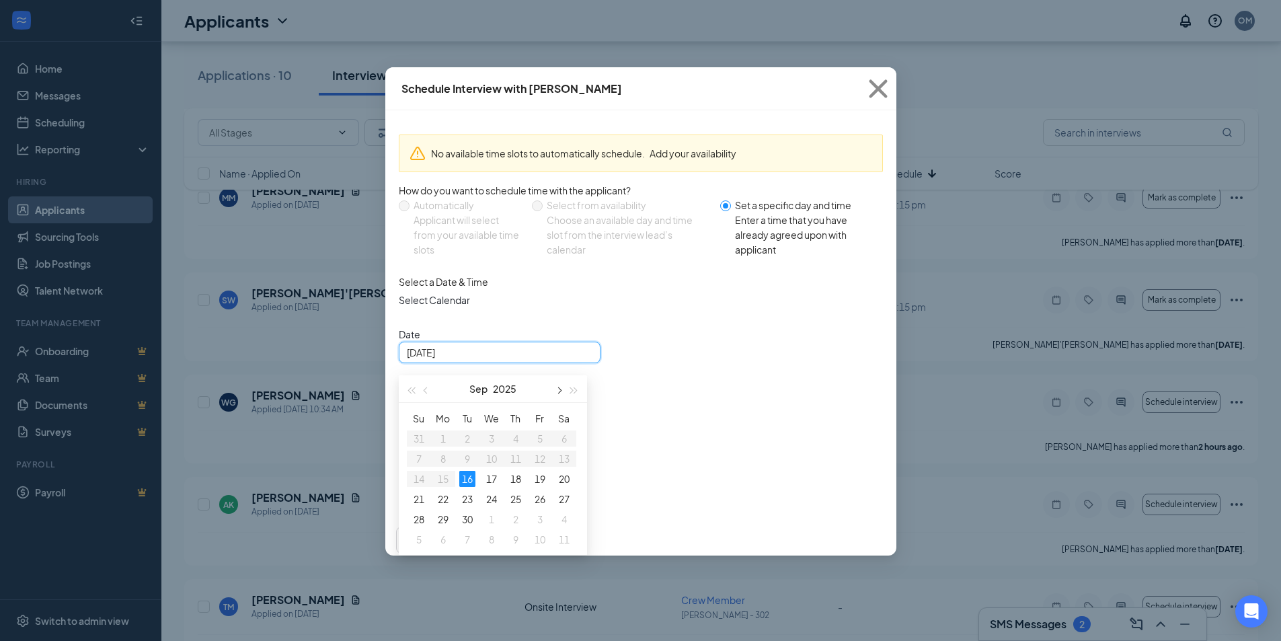
click at [562, 402] on button "button" at bounding box center [559, 388] width 15 height 27
type input "[DATE]"
click at [467, 527] on div "28" at bounding box center [467, 519] width 16 height 16
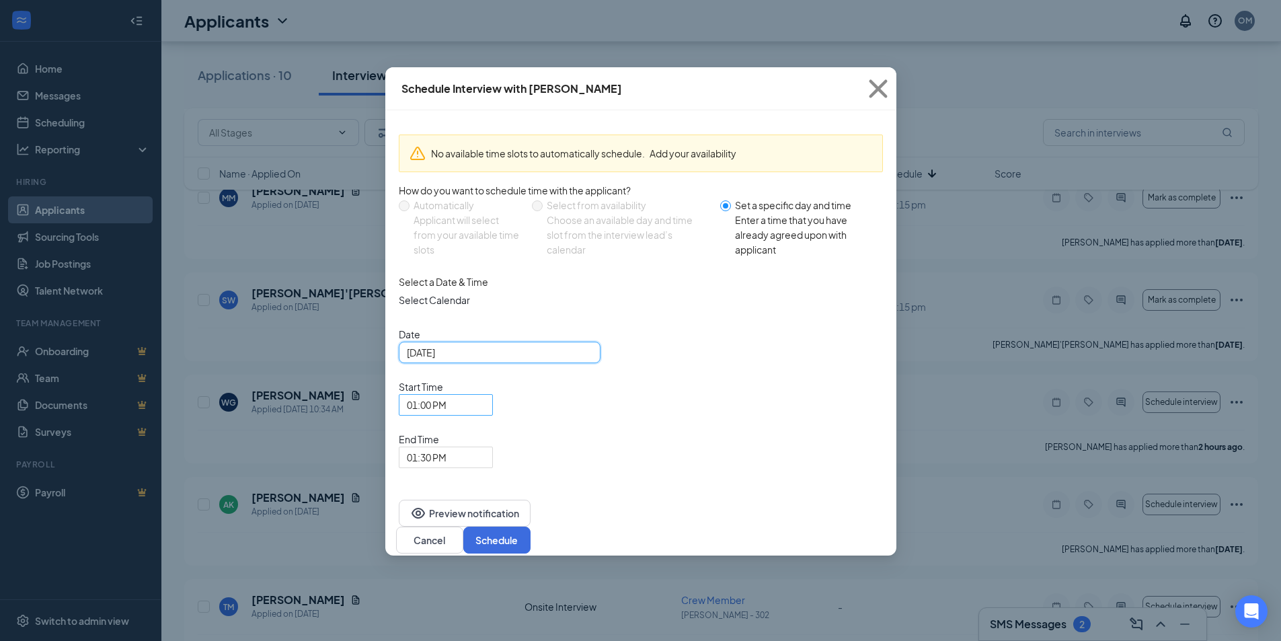
click at [447, 395] on span "01:00 PM" at bounding box center [427, 405] width 40 height 20
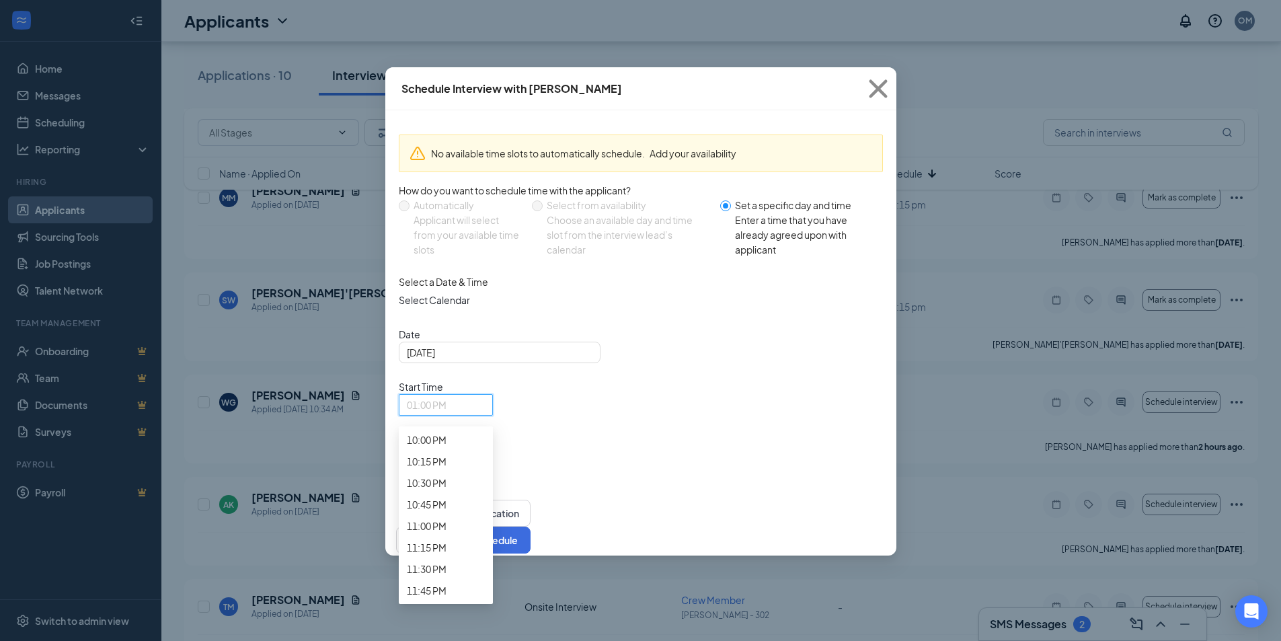
scroll to position [1940, 0]
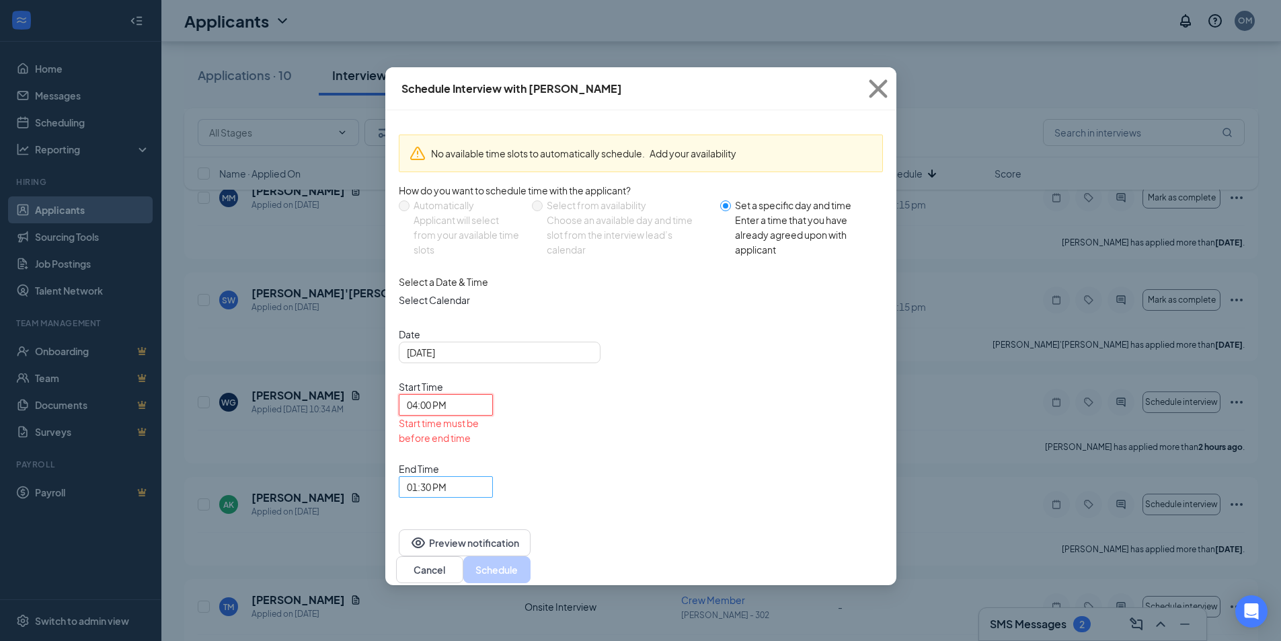
click at [447, 477] on span "01:30 PM" at bounding box center [427, 487] width 40 height 20
click at [447, 34] on span "04:15 PM" at bounding box center [427, 27] width 40 height 15
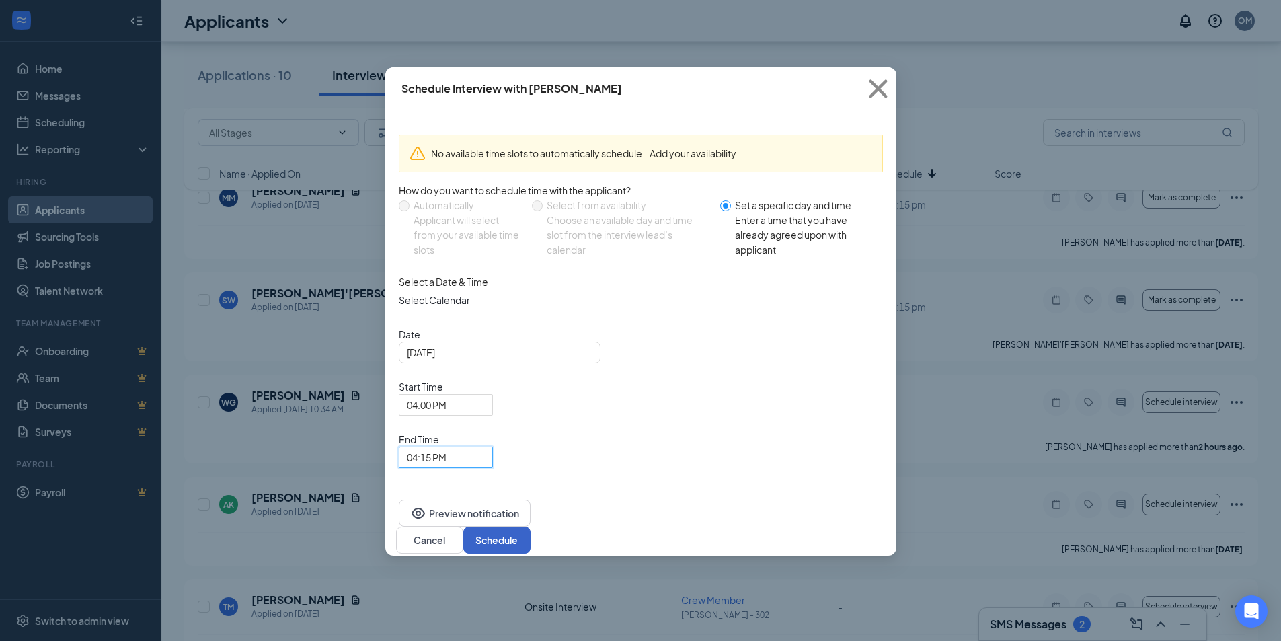
click at [531, 527] on button "Schedule" at bounding box center [496, 540] width 67 height 27
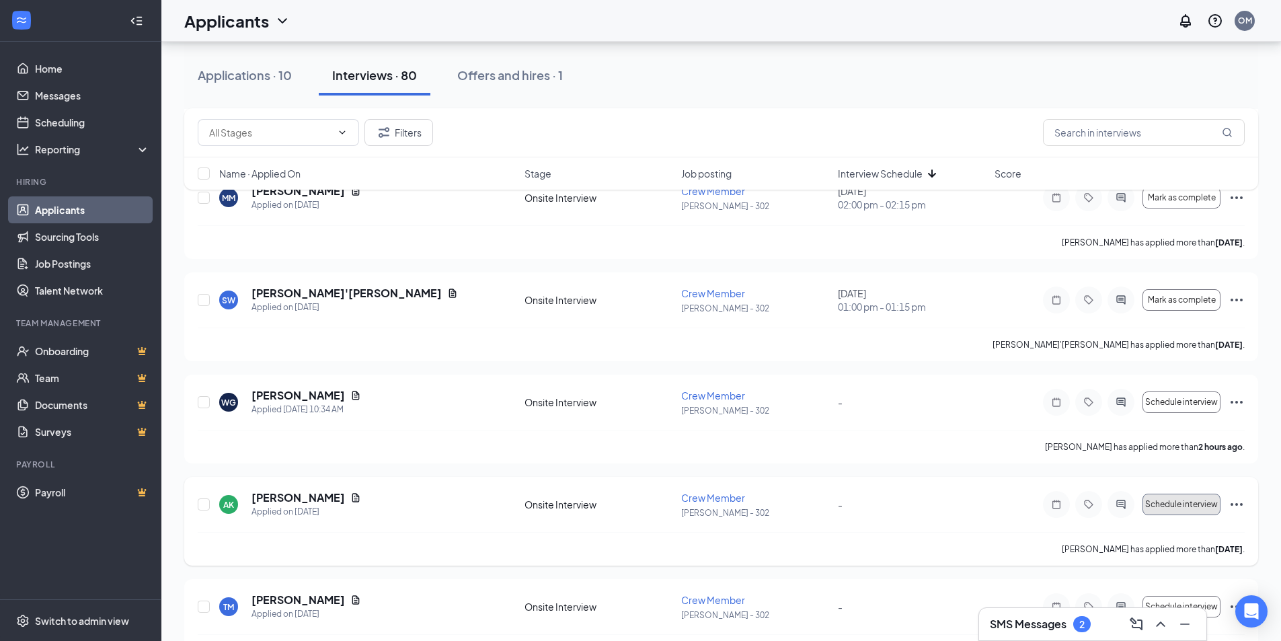
click at [1172, 501] on span "Schedule interview" at bounding box center [1181, 504] width 73 height 9
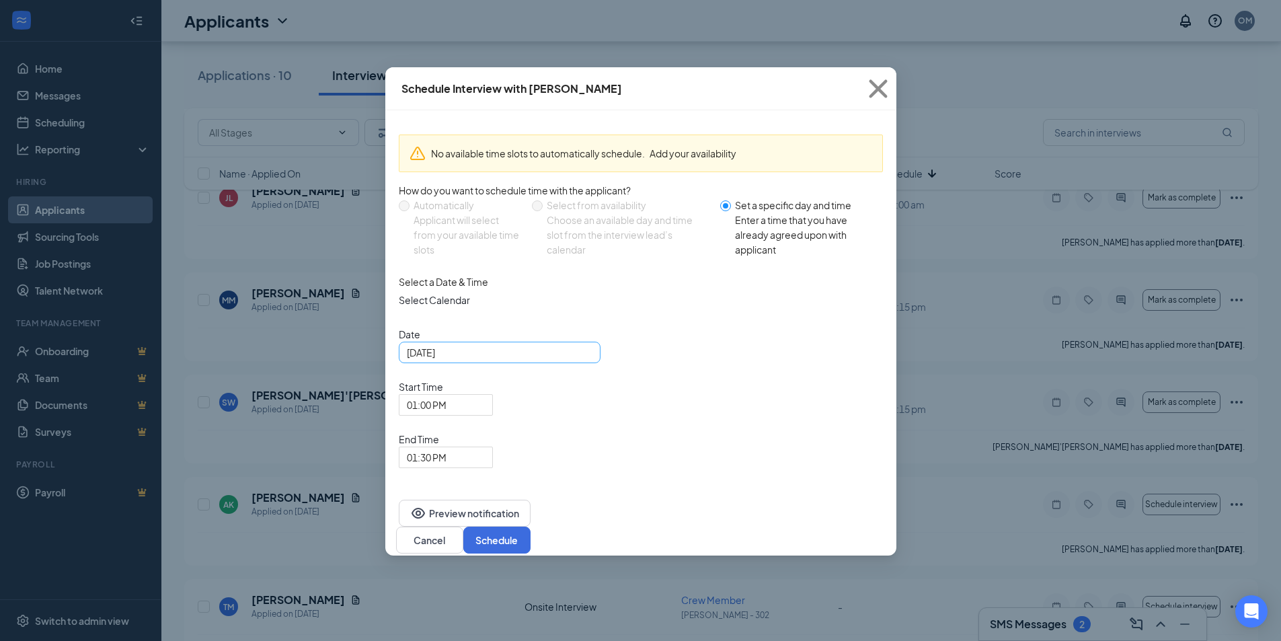
click at [512, 360] on input "[DATE]" at bounding box center [498, 352] width 183 height 15
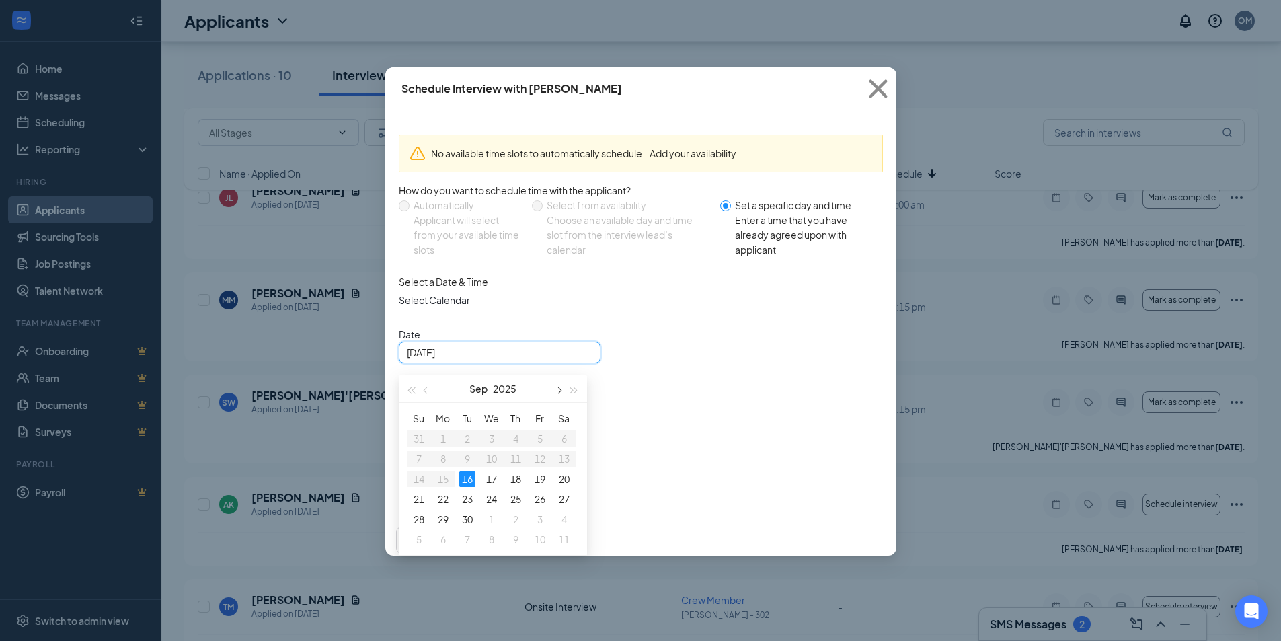
click at [560, 394] on span "button" at bounding box center [559, 390] width 7 height 7
type input "[DATE]"
click at [465, 527] on div "28" at bounding box center [467, 519] width 16 height 16
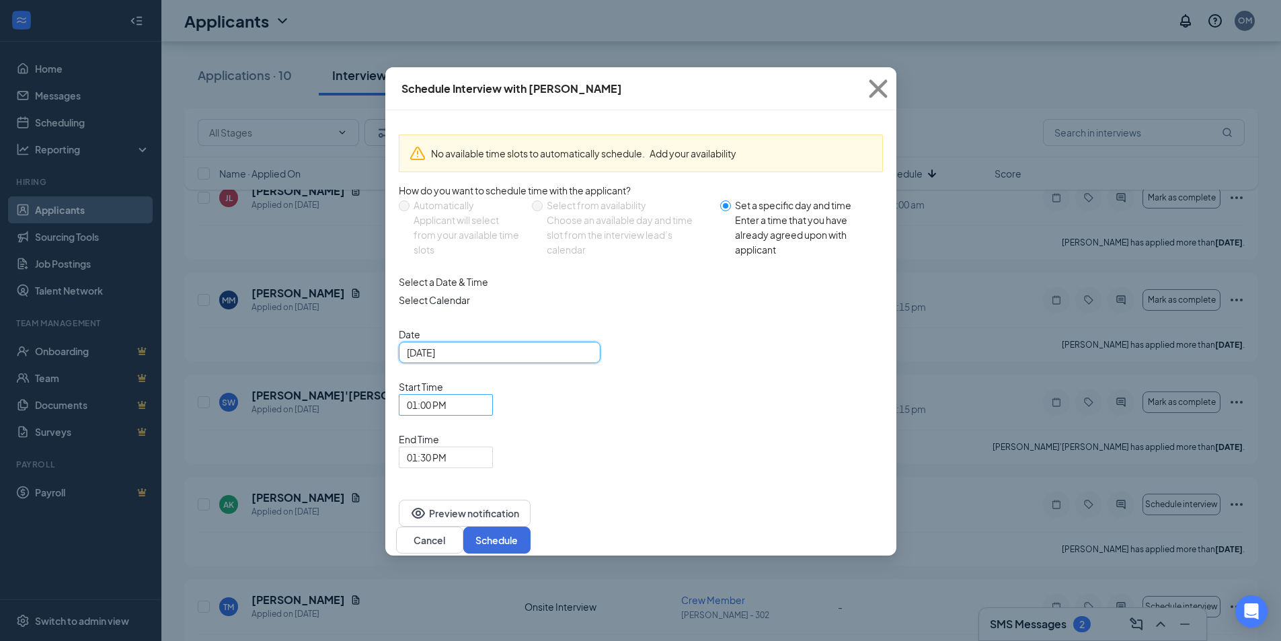
click at [447, 395] on span "01:00 PM" at bounding box center [427, 405] width 40 height 20
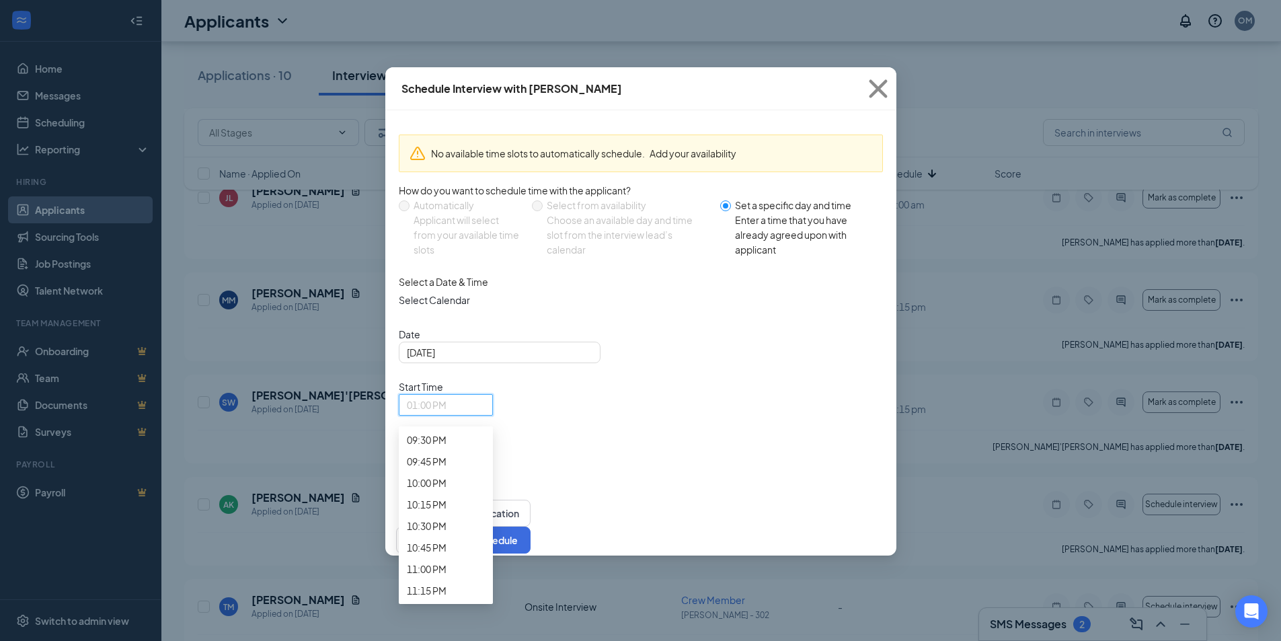
scroll to position [1873, 0]
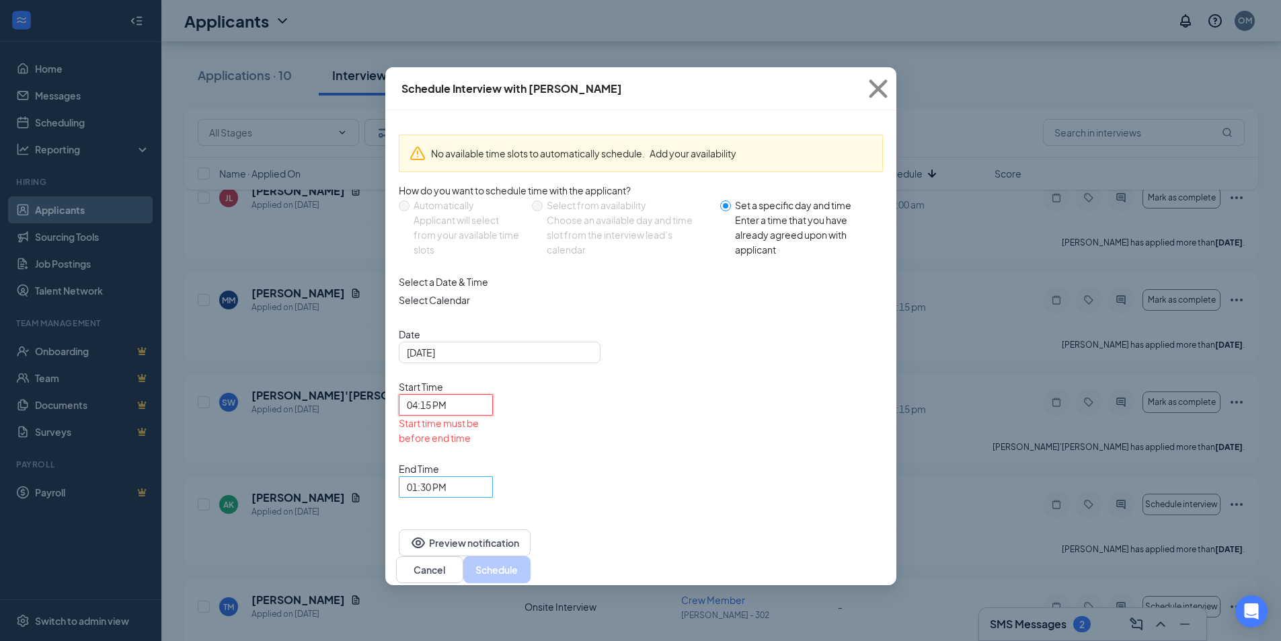
click at [447, 477] on span "01:30 PM" at bounding box center [427, 487] width 40 height 20
click at [447, 56] on span "04:30 PM" at bounding box center [427, 48] width 40 height 15
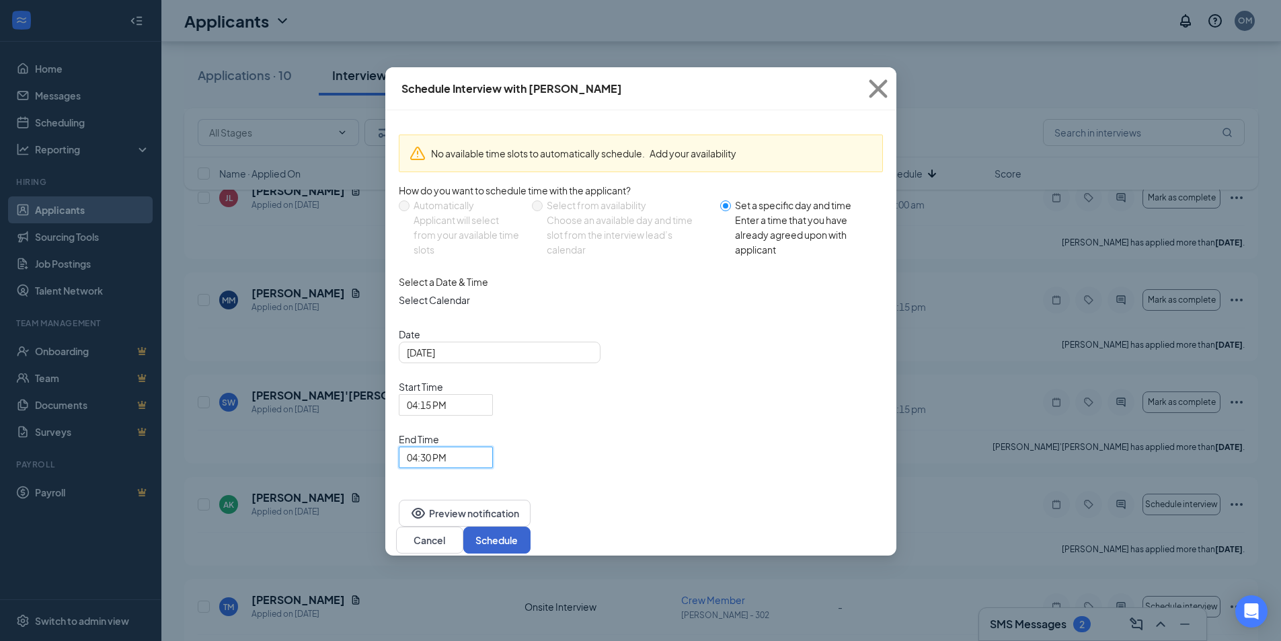
click at [871, 449] on div "Schedule Interview with [PERSON_NAME] No available time slots to automatically …" at bounding box center [640, 311] width 511 height 488
click at [531, 527] on button "Schedule" at bounding box center [496, 540] width 67 height 27
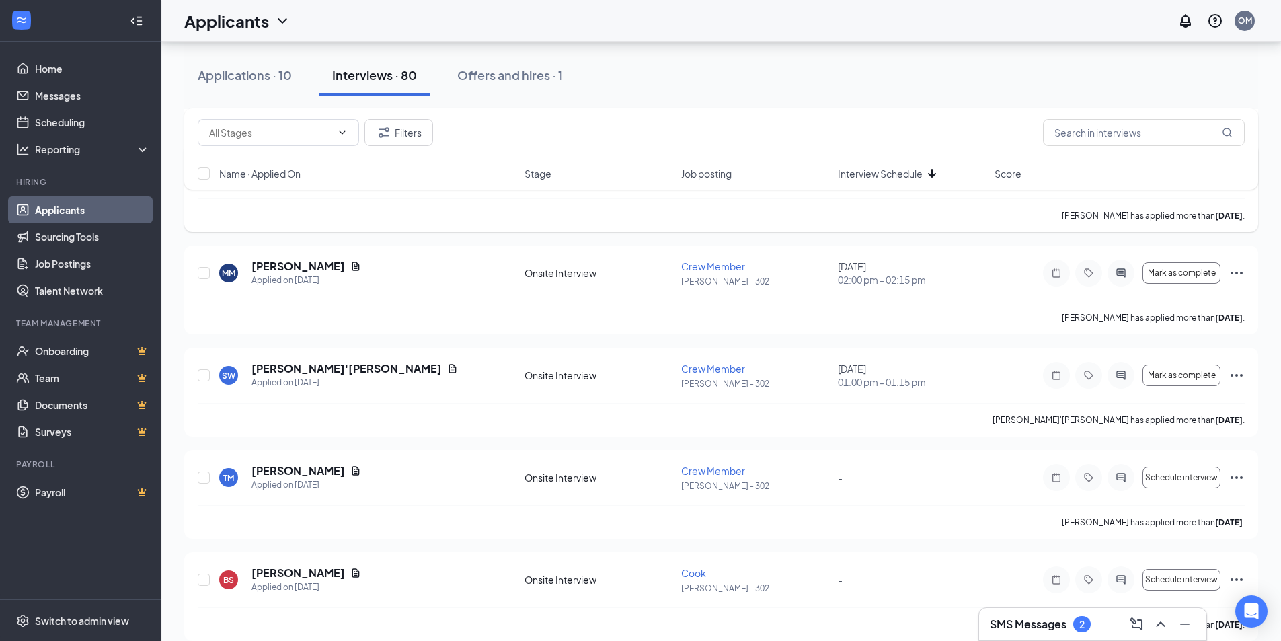
scroll to position [6628, 0]
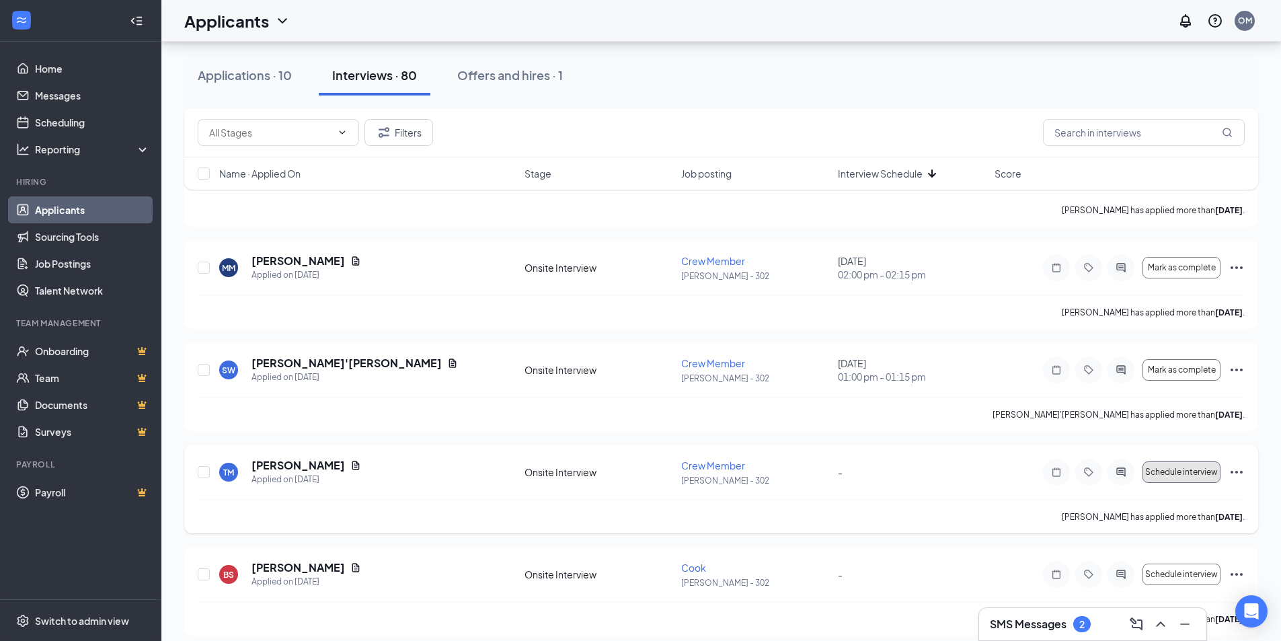
click at [1189, 472] on span "Schedule interview" at bounding box center [1181, 471] width 73 height 9
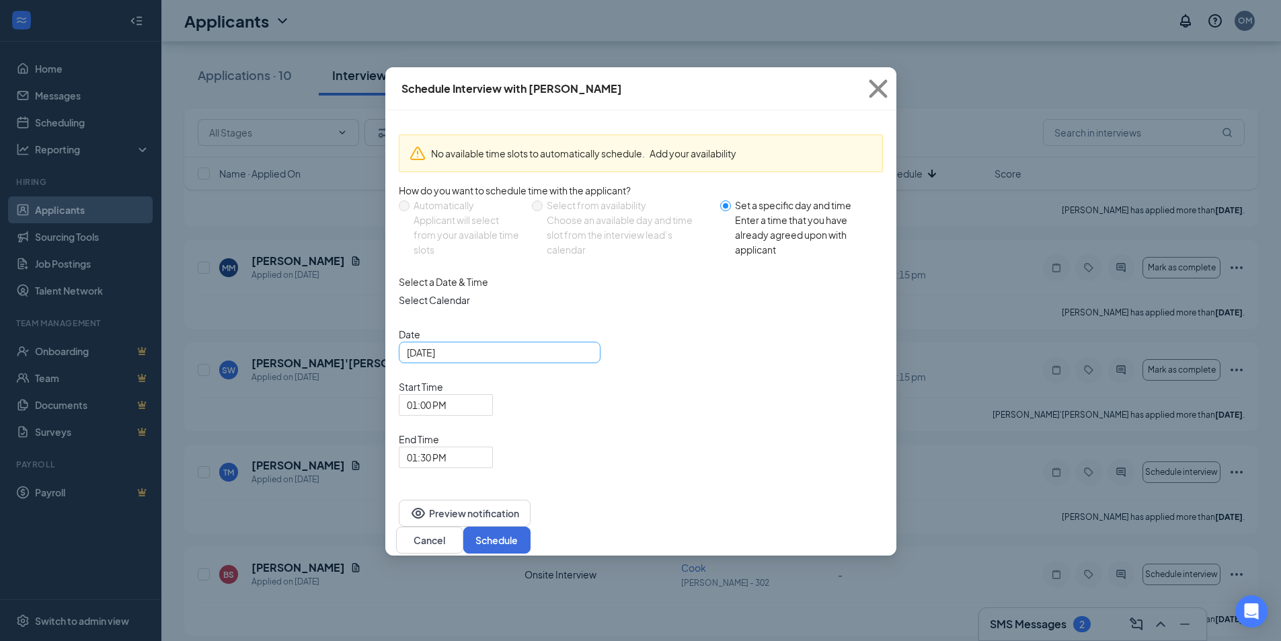
click at [543, 360] on input "[DATE]" at bounding box center [498, 352] width 183 height 15
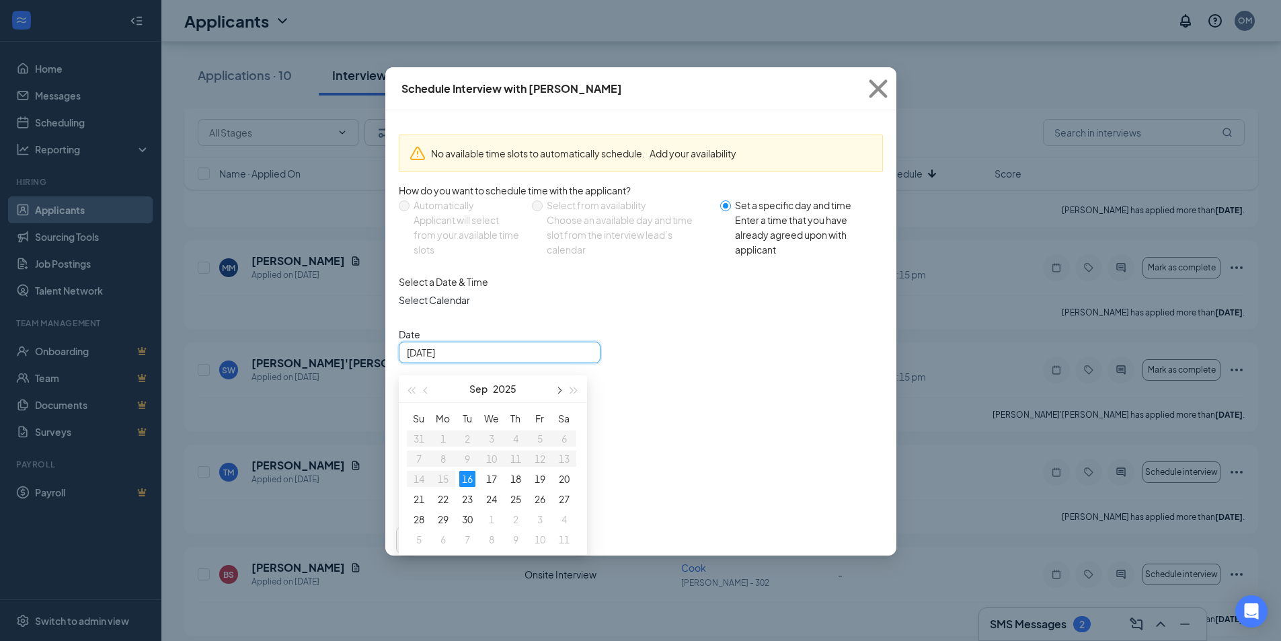
click at [561, 402] on button "button" at bounding box center [559, 388] width 15 height 27
type input "[DATE]"
click at [469, 527] on div "28" at bounding box center [467, 519] width 16 height 16
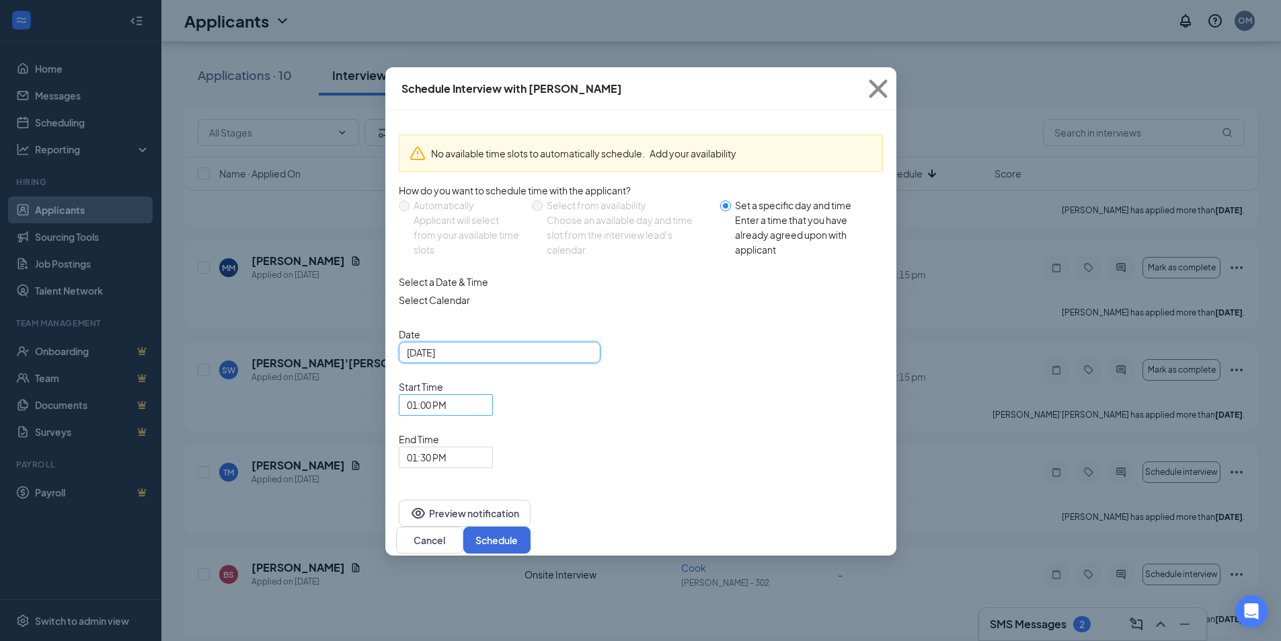
click at [447, 395] on span "01:00 PM" at bounding box center [427, 405] width 40 height 20
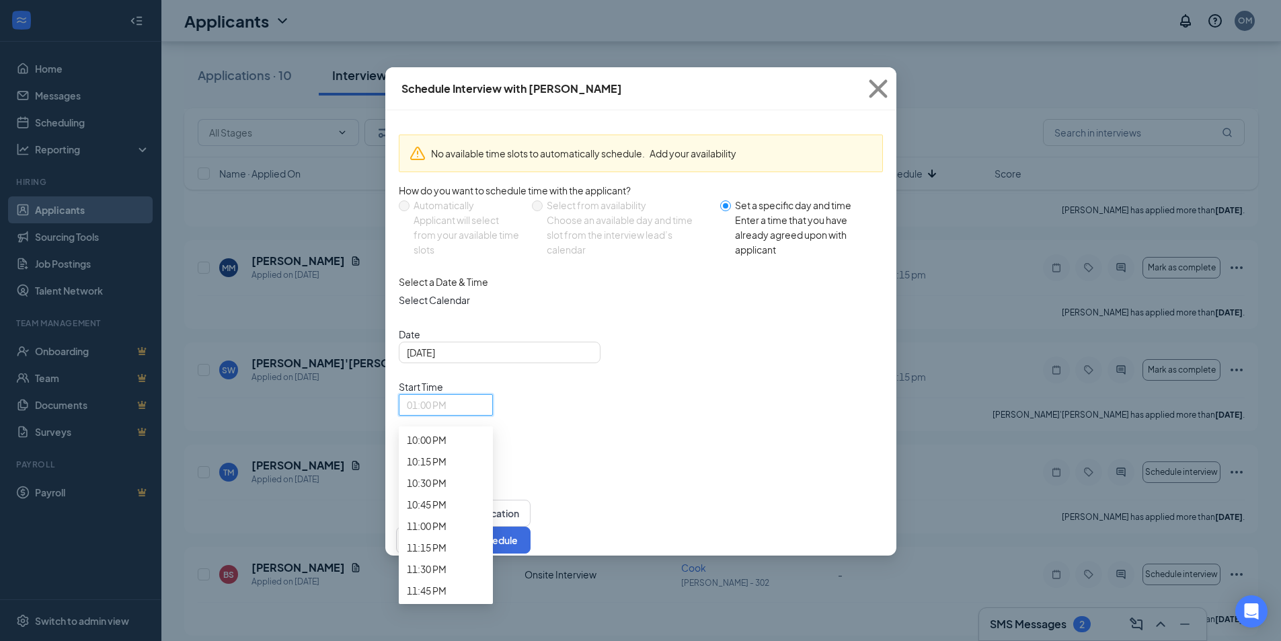
scroll to position [2007, 0]
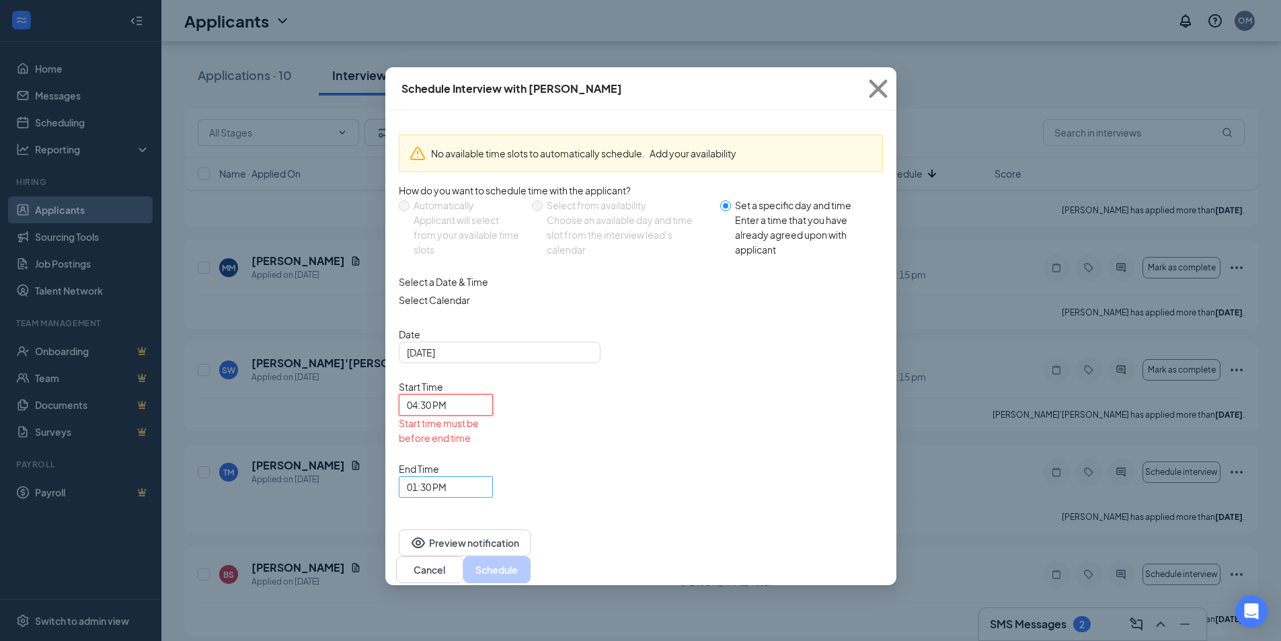
click at [447, 477] on span "01:30 PM" at bounding box center [427, 487] width 40 height 20
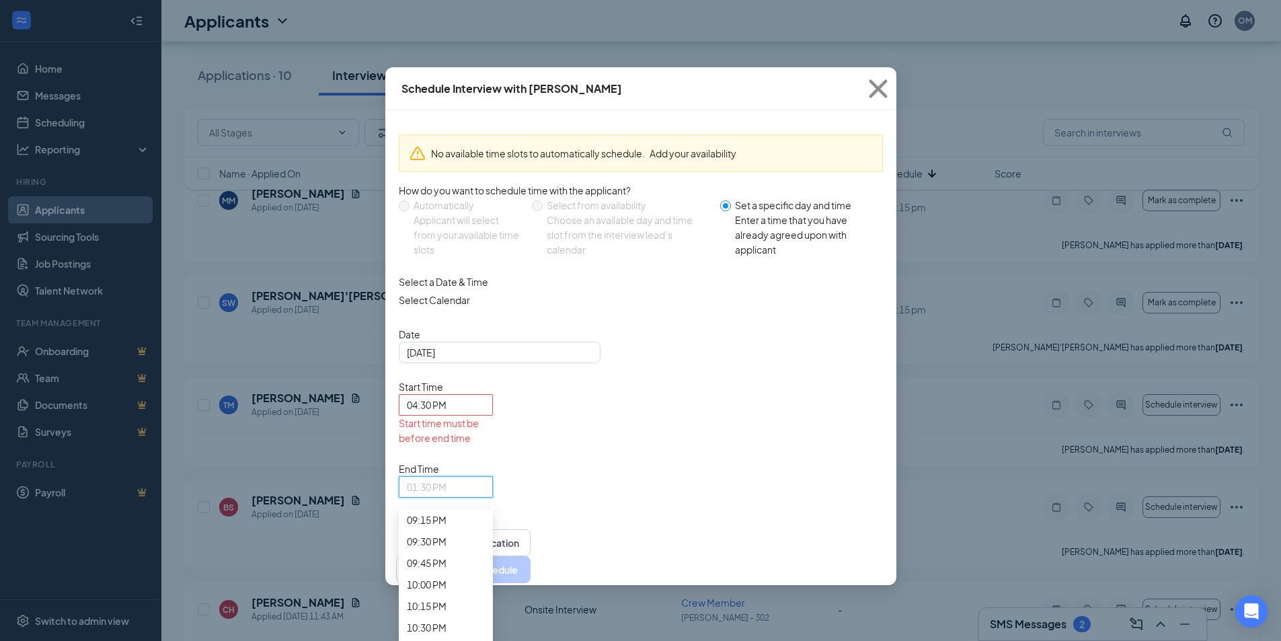
scroll to position [1934, 0]
click at [447, 77] on span "04:45 PM" at bounding box center [427, 70] width 40 height 15
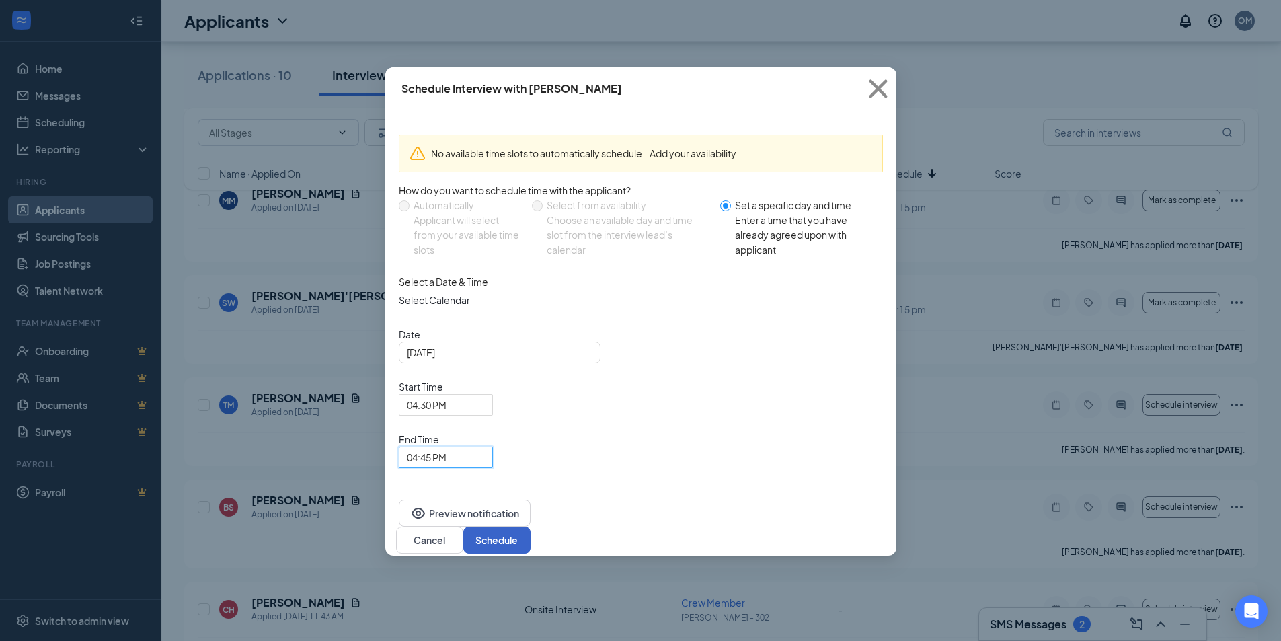
click at [531, 527] on button "Schedule" at bounding box center [496, 540] width 67 height 27
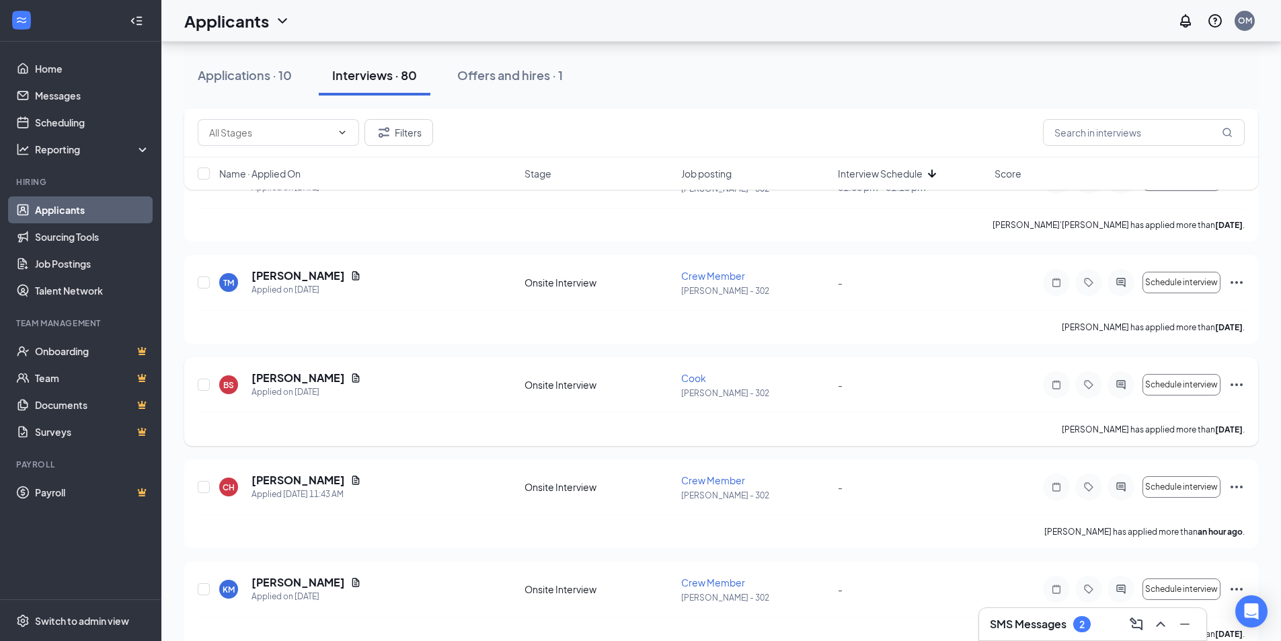
scroll to position [6830, 0]
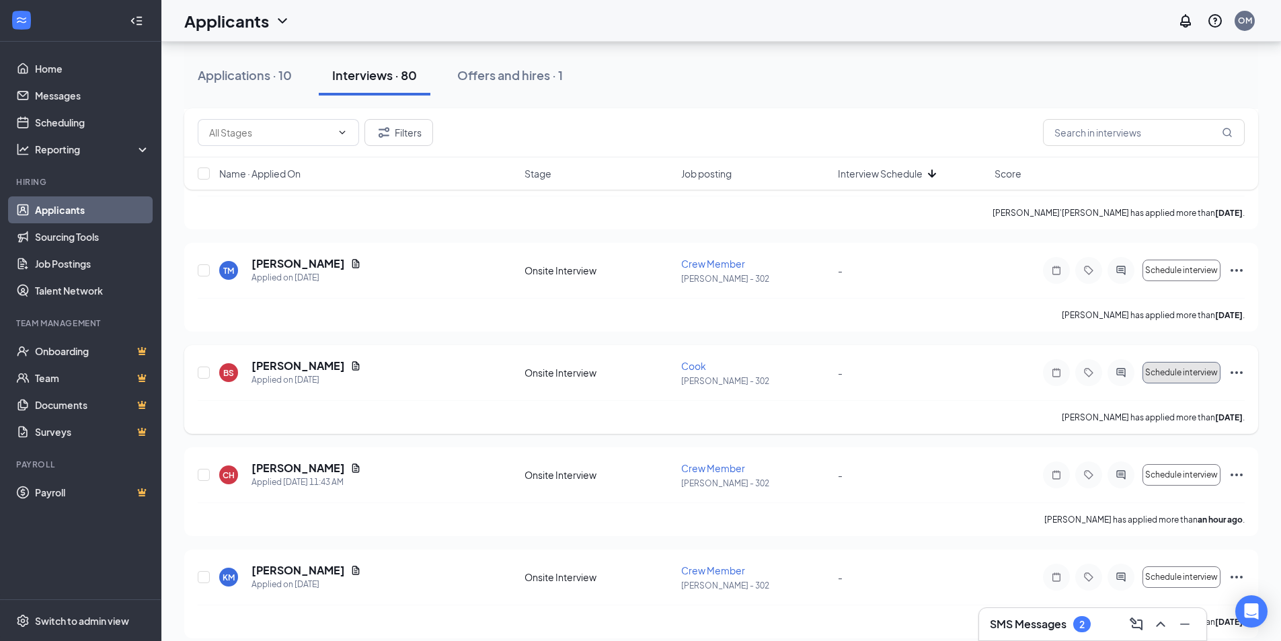
click at [1182, 373] on span "Schedule interview" at bounding box center [1181, 372] width 73 height 9
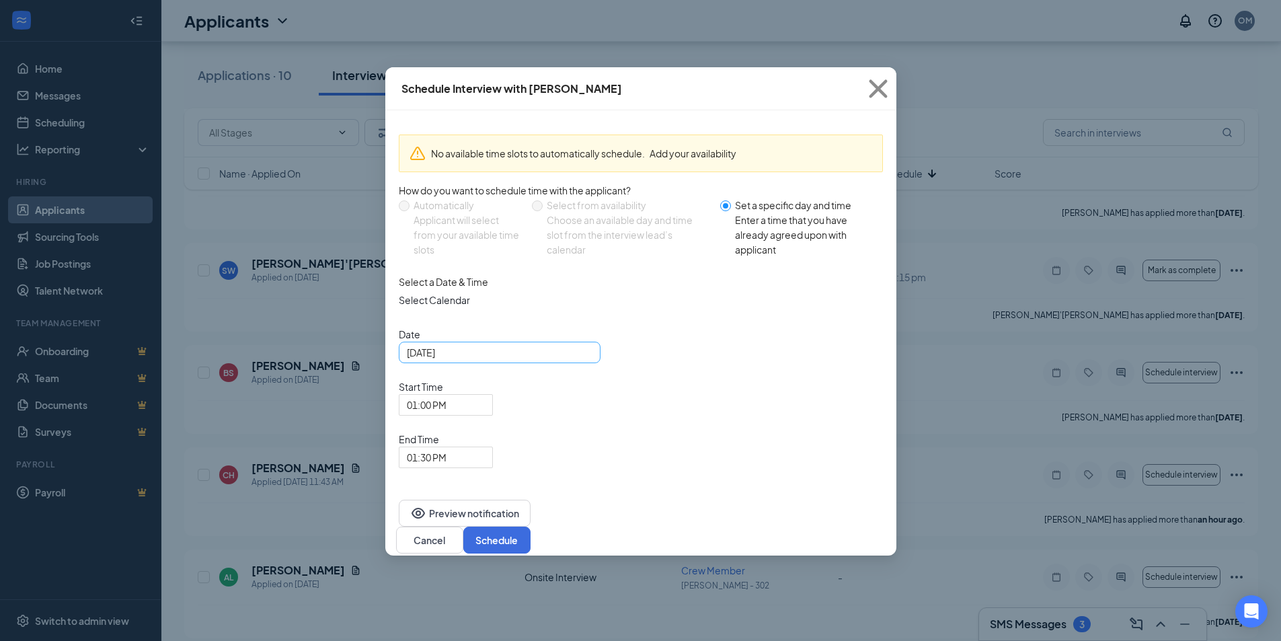
click at [511, 360] on input "[DATE]" at bounding box center [498, 352] width 183 height 15
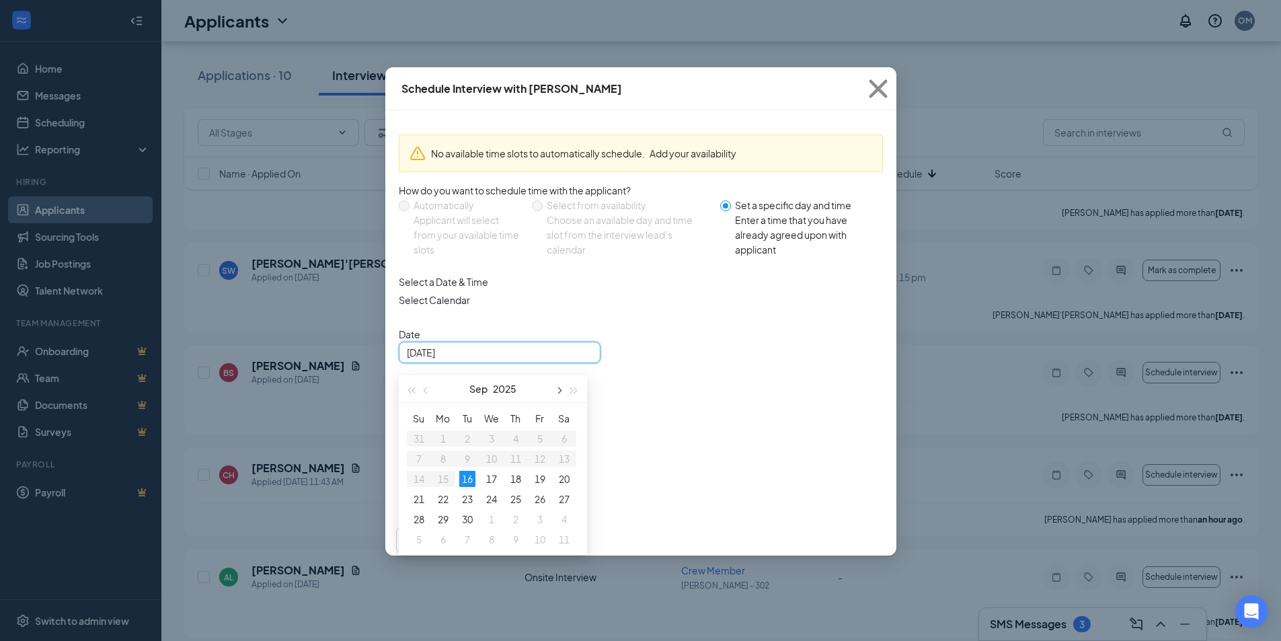
click at [559, 394] on span "button" at bounding box center [559, 390] width 7 height 7
type input "[DATE]"
click at [496, 527] on div "29" at bounding box center [492, 519] width 16 height 16
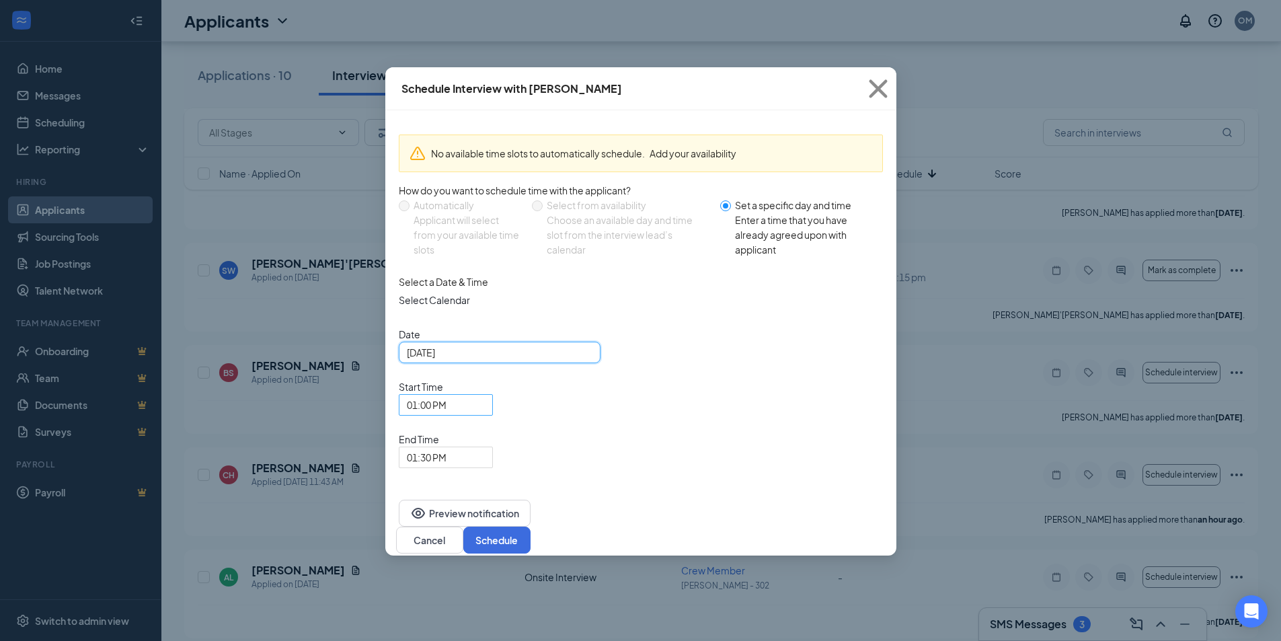
click at [447, 395] on span "01:00 PM" at bounding box center [427, 405] width 40 height 20
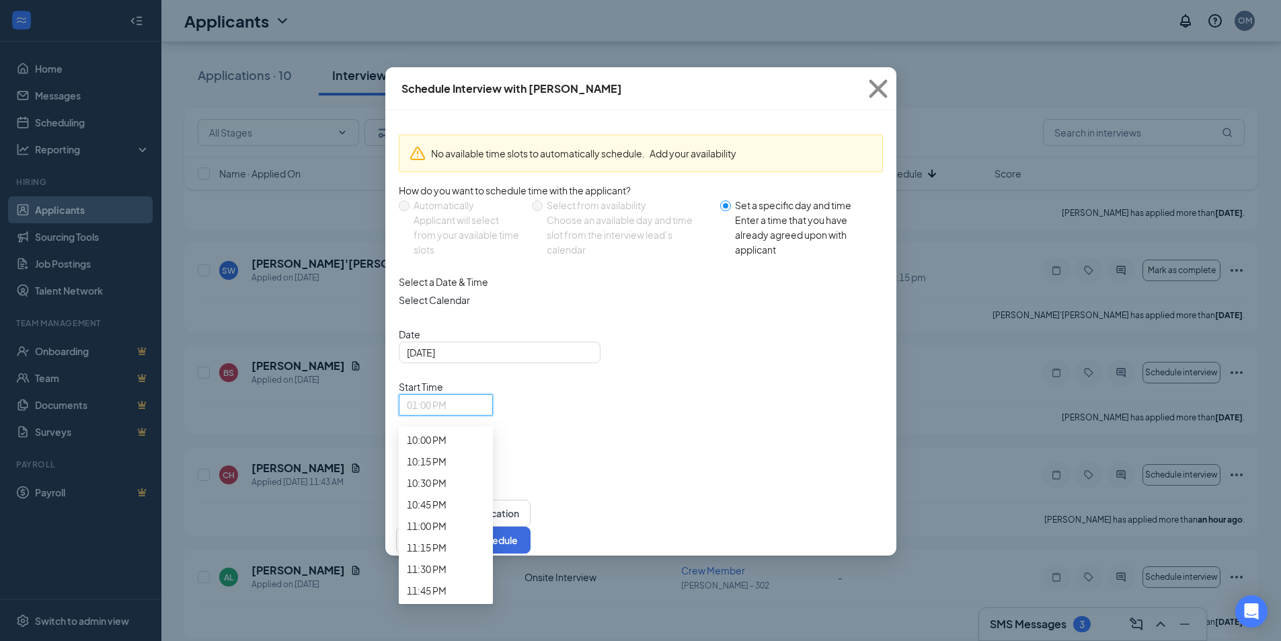
scroll to position [1940, 0]
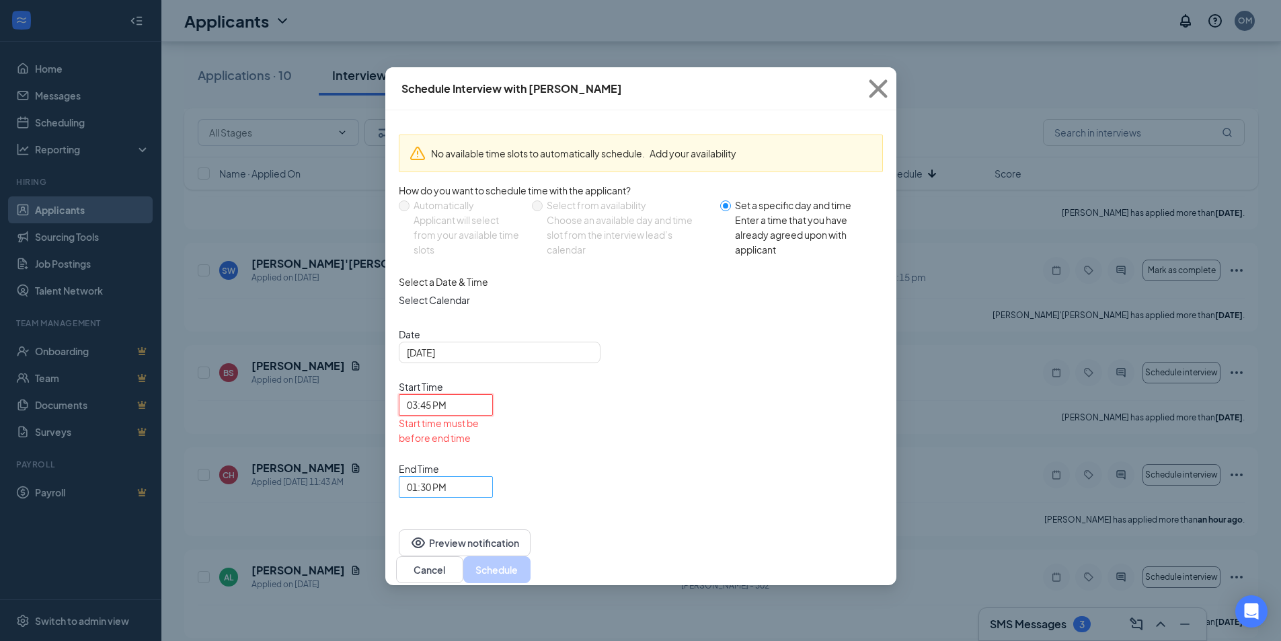
click at [447, 477] on span "01:30 PM" at bounding box center [427, 487] width 40 height 20
click at [447, 56] on span "04:00 PM" at bounding box center [427, 48] width 40 height 15
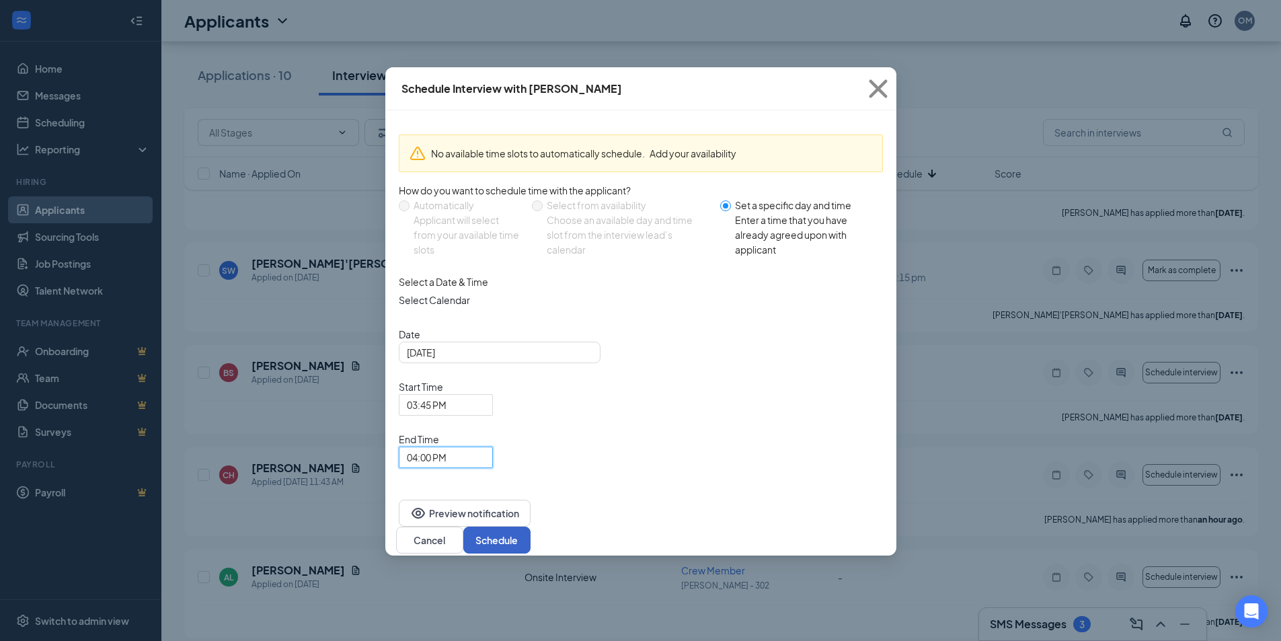
click at [531, 527] on button "Schedule" at bounding box center [496, 540] width 67 height 27
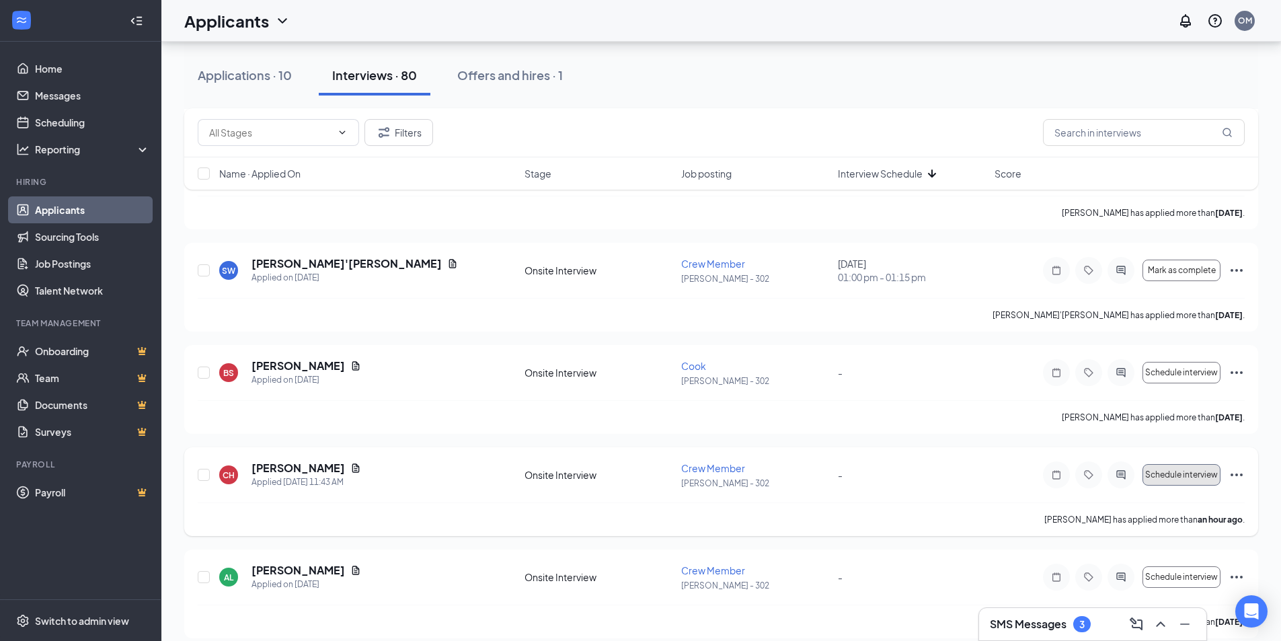
click at [1166, 478] on span "Schedule interview" at bounding box center [1181, 474] width 73 height 9
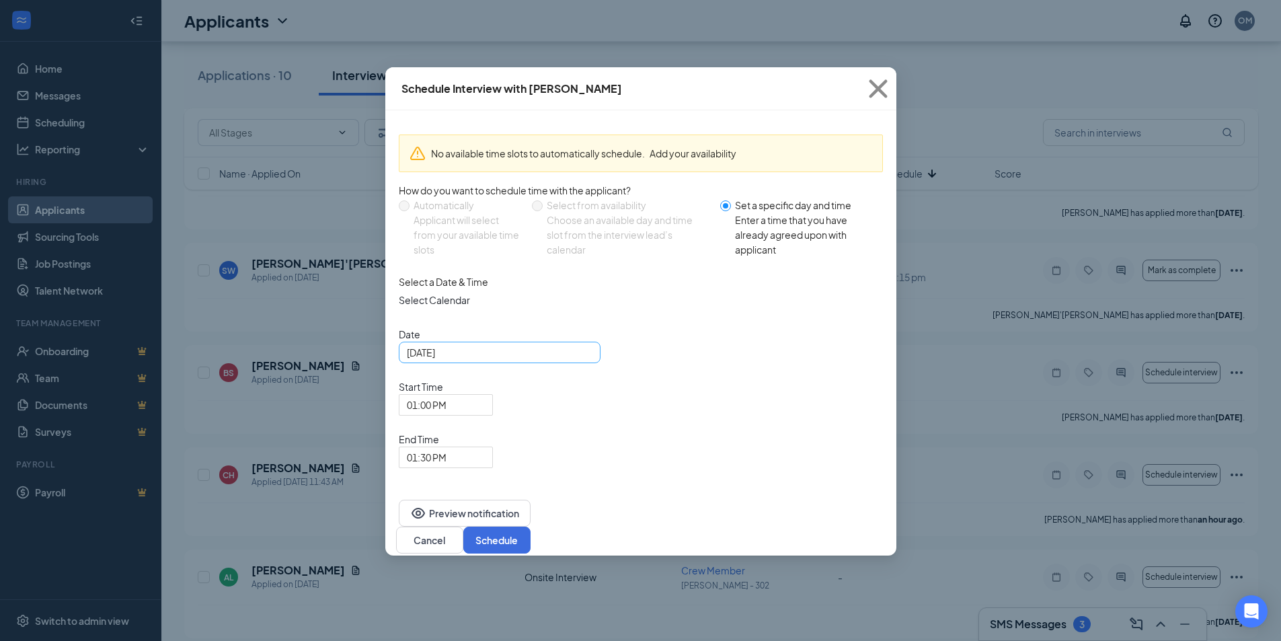
click at [530, 360] on input "[DATE]" at bounding box center [498, 352] width 183 height 15
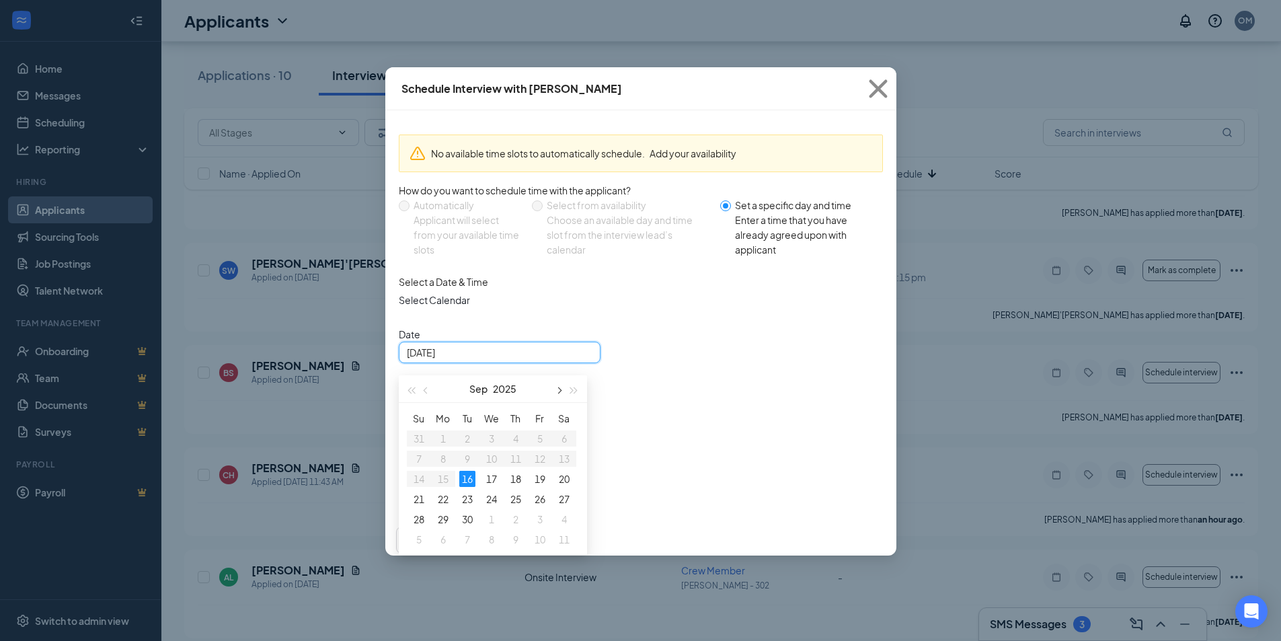
click at [559, 394] on span "button" at bounding box center [559, 390] width 7 height 7
click at [485, 527] on div "29" at bounding box center [492, 519] width 16 height 16
type input "[DATE]"
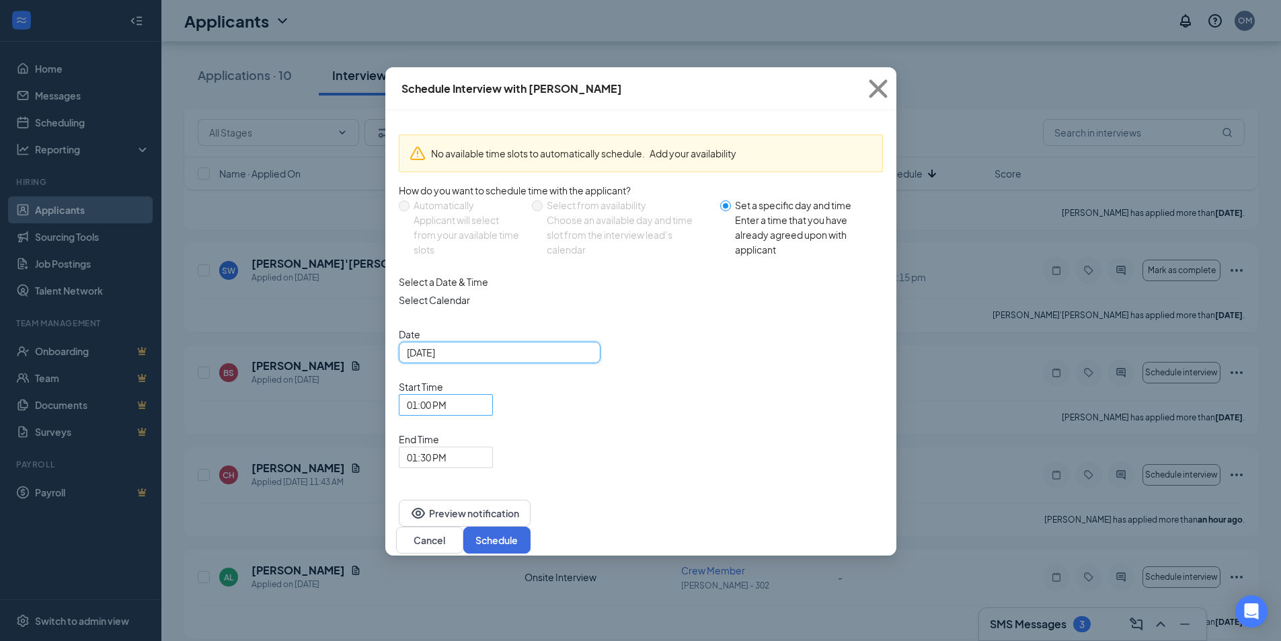
click at [473, 395] on span "01:00 PM" at bounding box center [440, 413] width 66 height 36
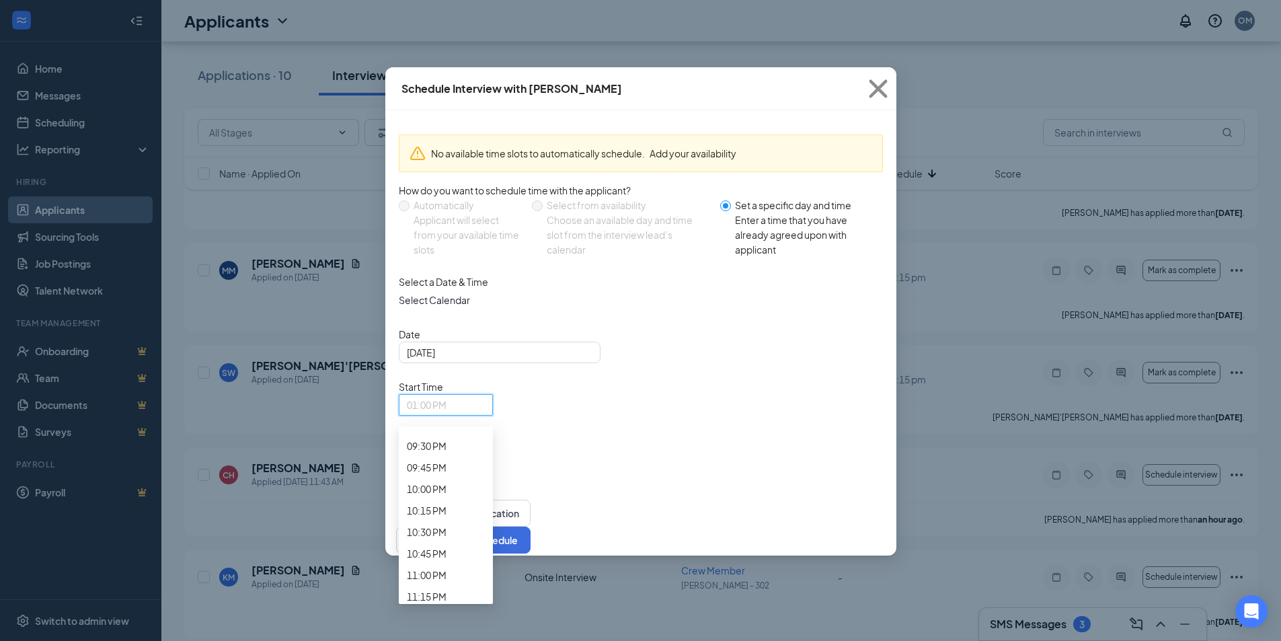
scroll to position [1873, 0]
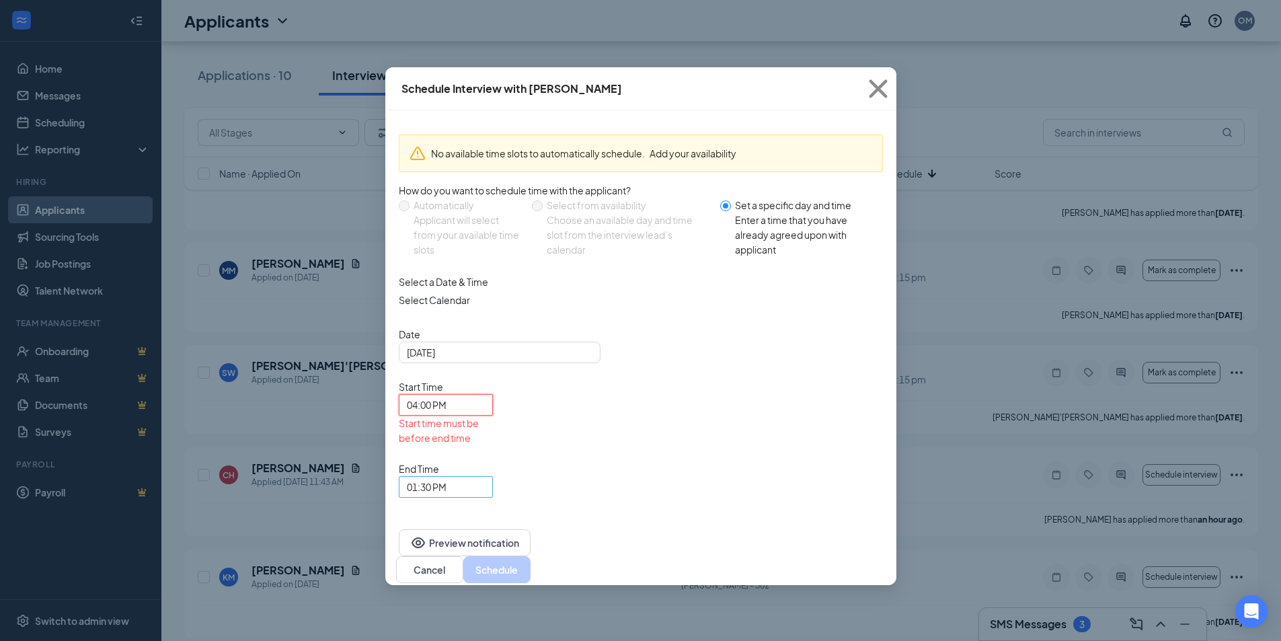
click at [447, 477] on span "01:30 PM" at bounding box center [427, 487] width 40 height 20
click at [447, 34] on span "04:15 PM" at bounding box center [427, 27] width 40 height 15
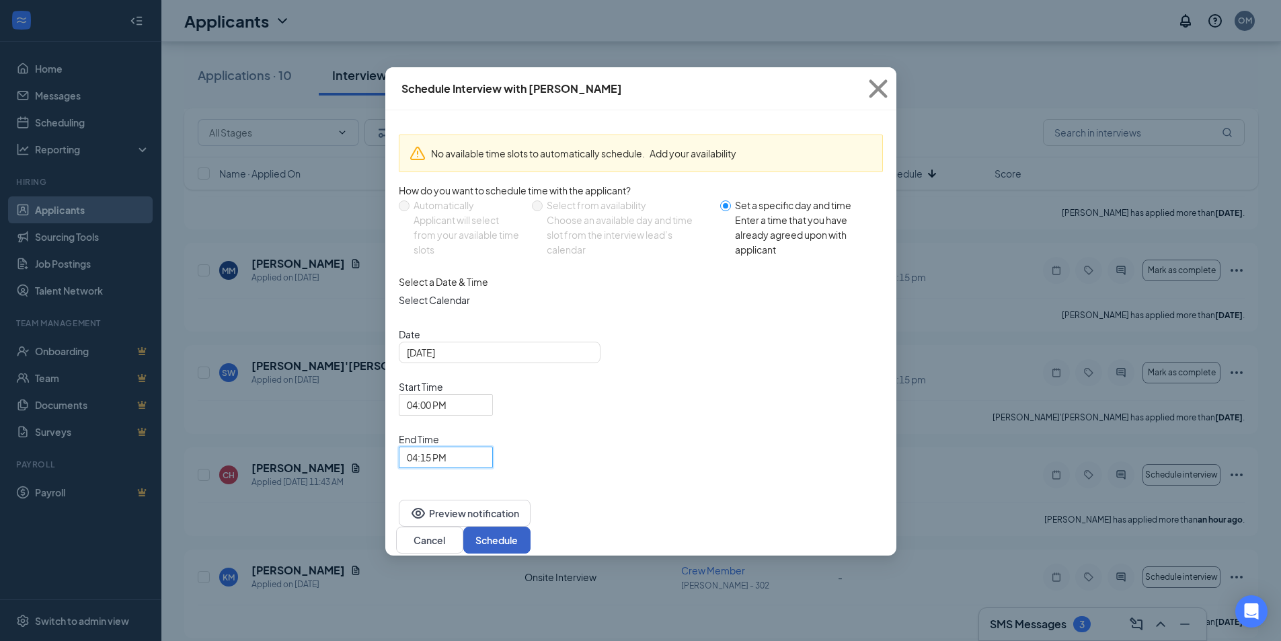
click at [531, 527] on button "Schedule" at bounding box center [496, 540] width 67 height 27
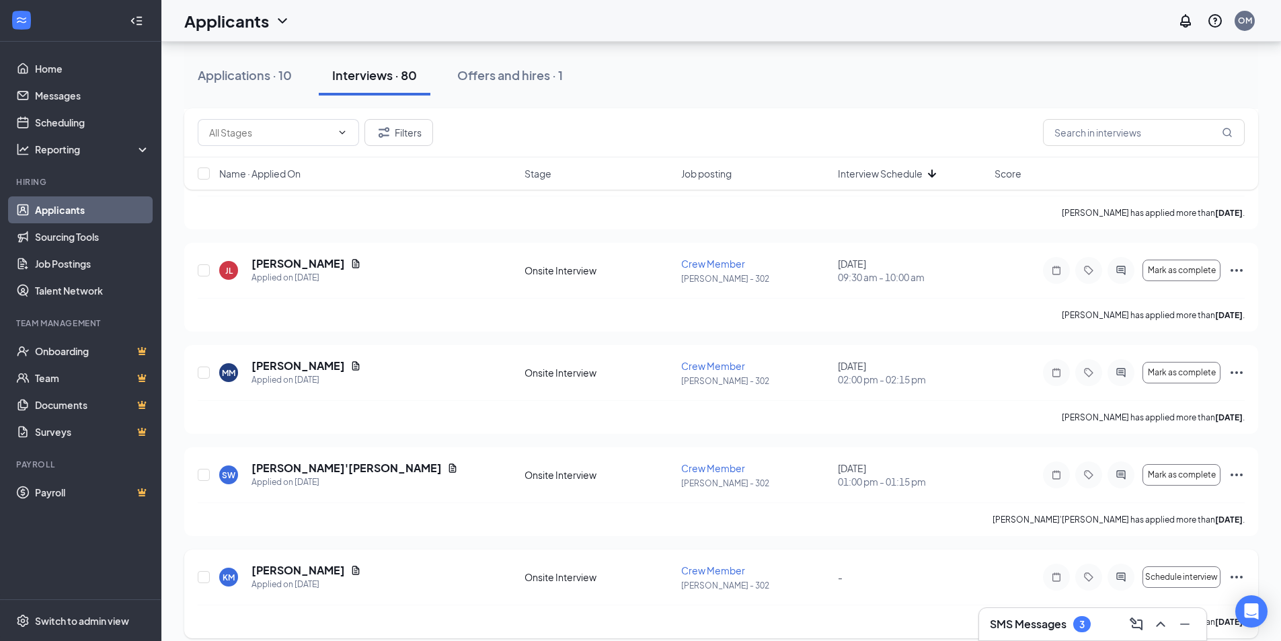
scroll to position [7099, 0]
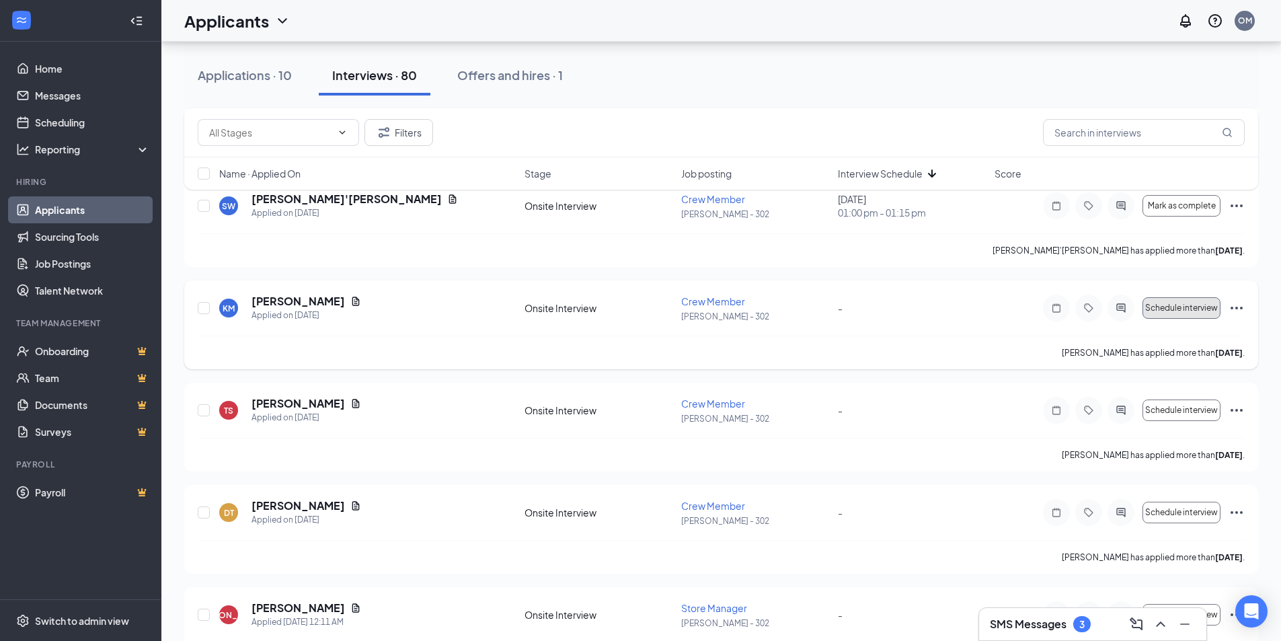
click at [1205, 309] on span "Schedule interview" at bounding box center [1181, 307] width 73 height 9
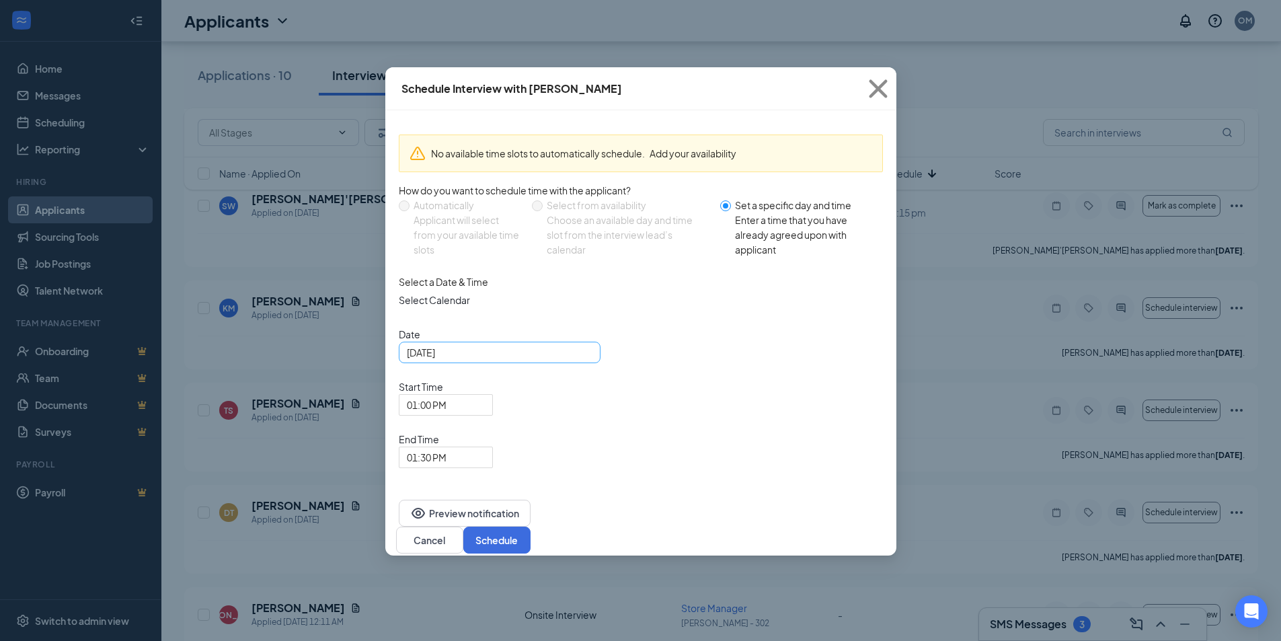
click at [494, 360] on input "[DATE]" at bounding box center [498, 352] width 183 height 15
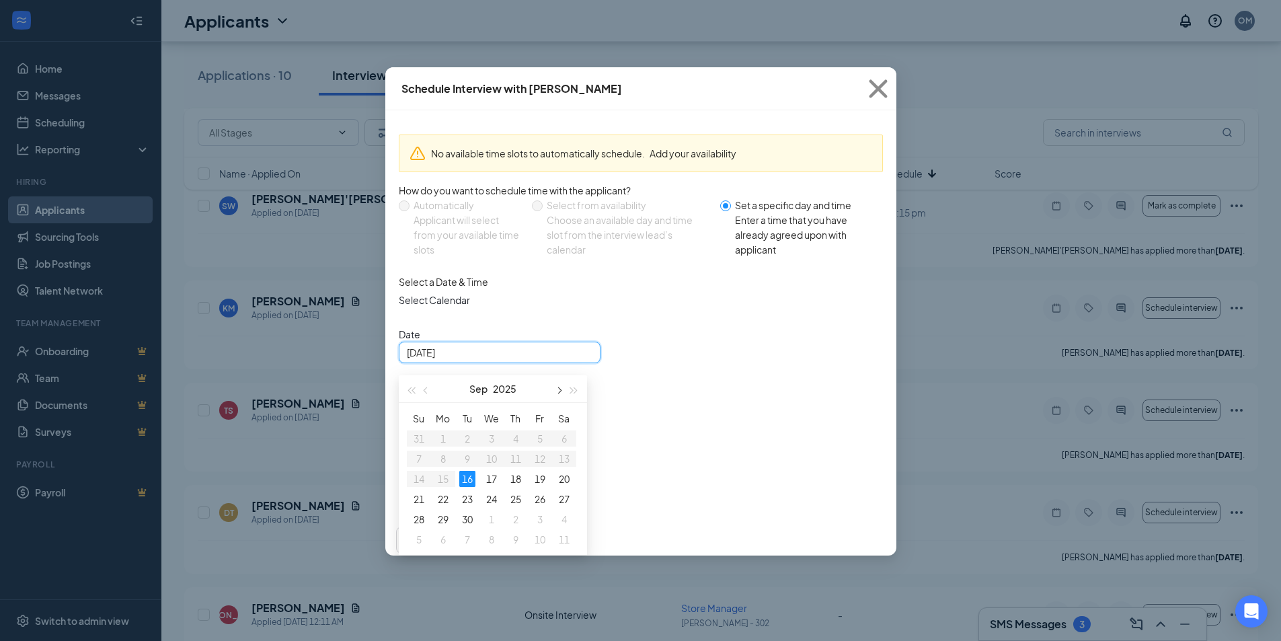
click at [558, 394] on span "button" at bounding box center [559, 390] width 7 height 7
type input "[DATE]"
click at [490, 527] on div "29" at bounding box center [492, 519] width 16 height 16
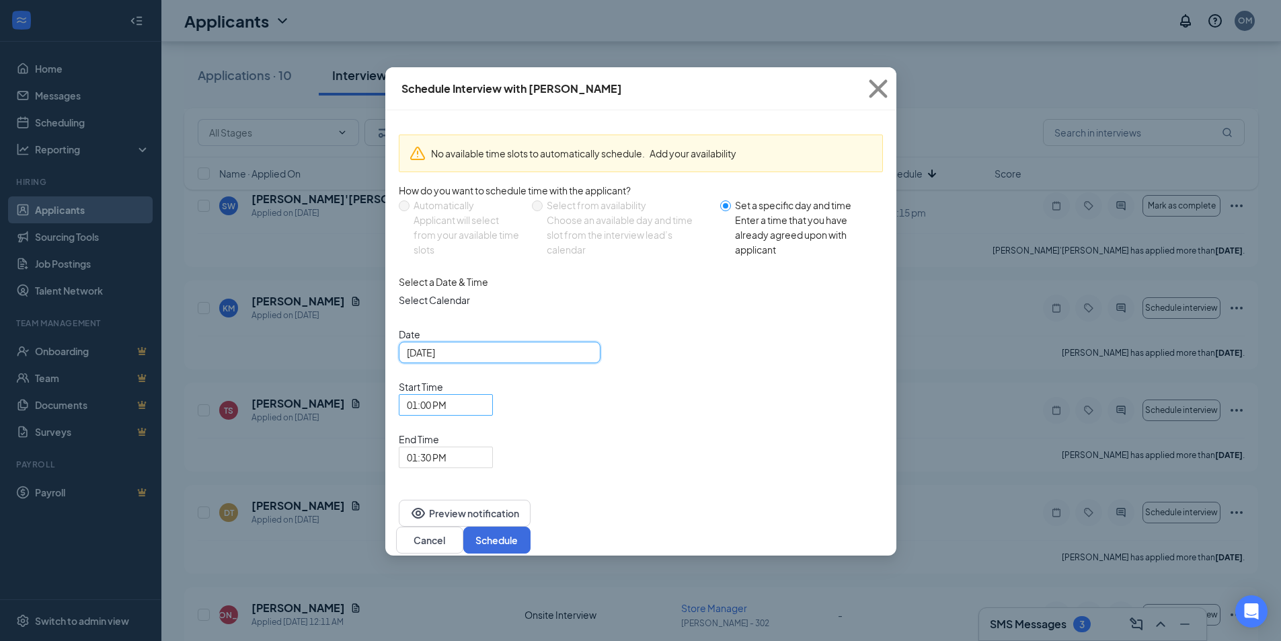
click at [447, 395] on span "01:00 PM" at bounding box center [427, 405] width 40 height 20
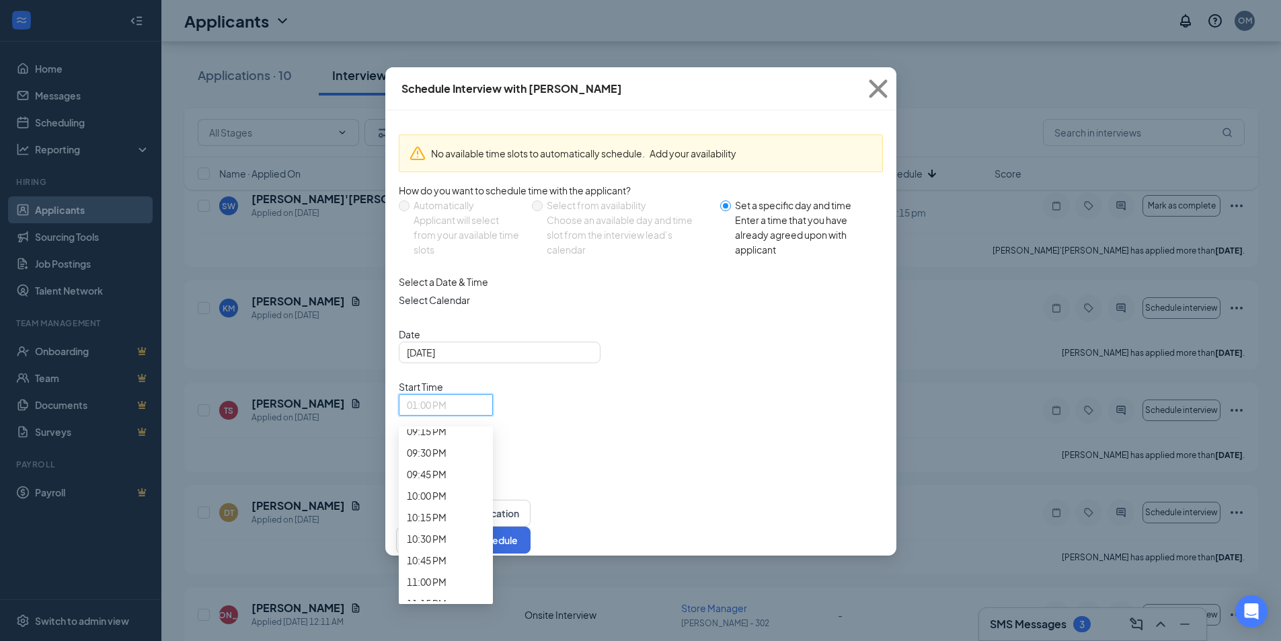
scroll to position [1873, 0]
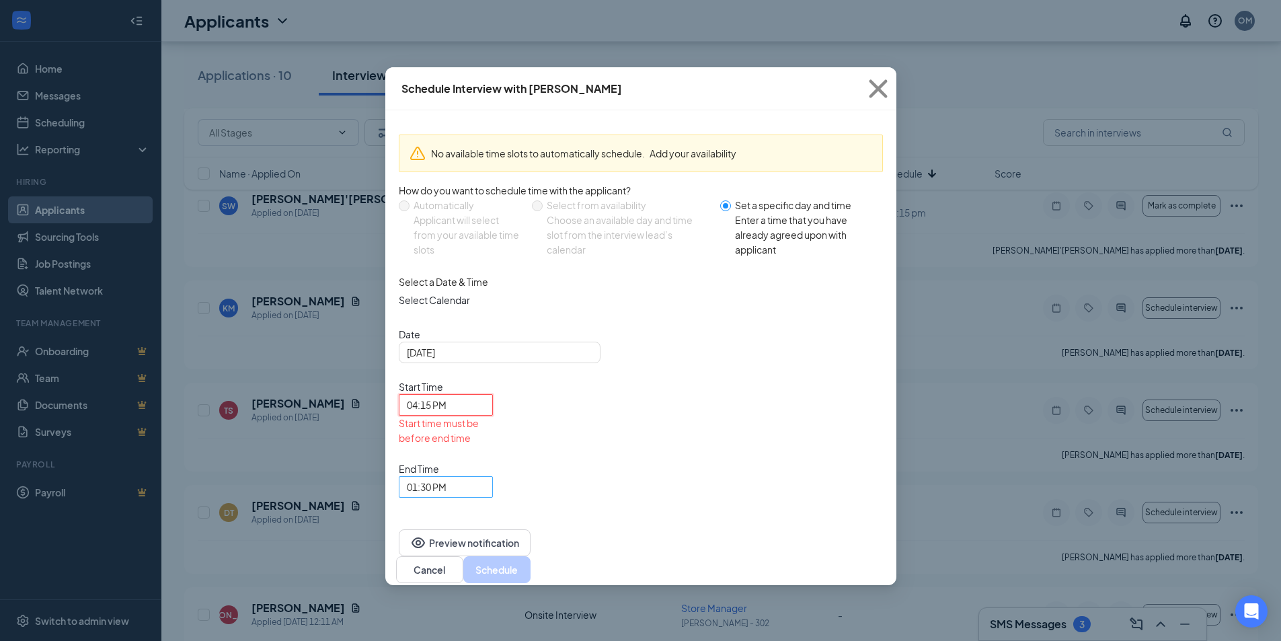
click at [447, 477] on span "01:30 PM" at bounding box center [427, 487] width 40 height 20
click at [447, 56] on span "04:30 PM" at bounding box center [427, 48] width 40 height 15
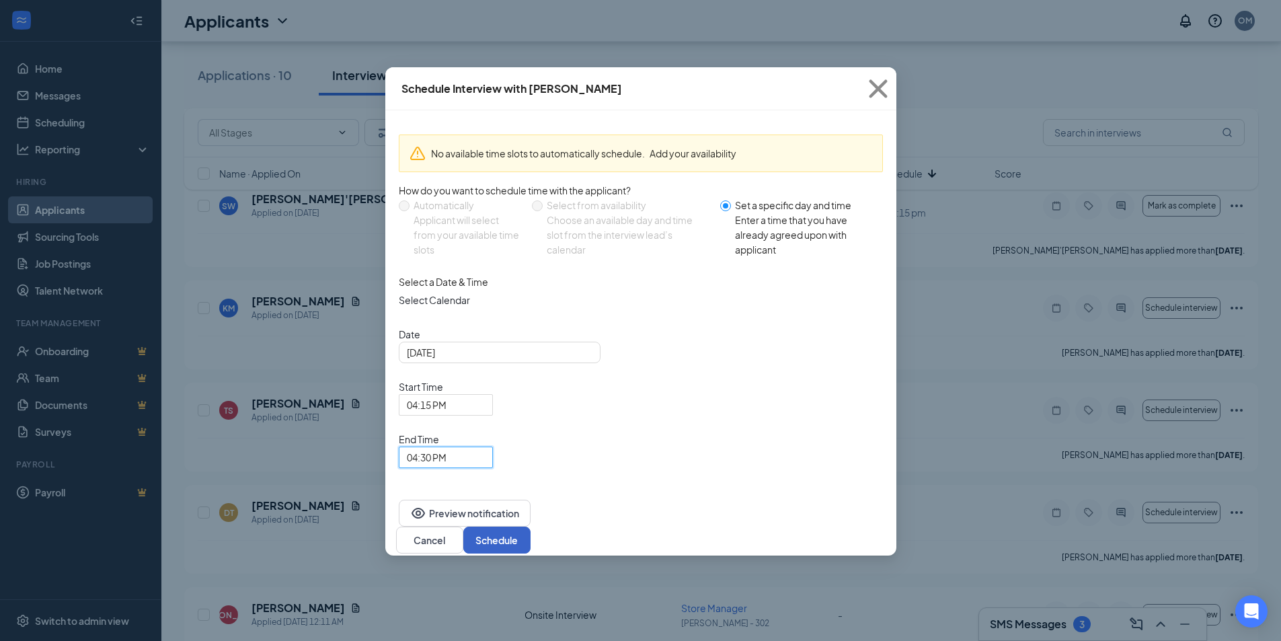
click at [531, 527] on button "Schedule" at bounding box center [496, 540] width 67 height 27
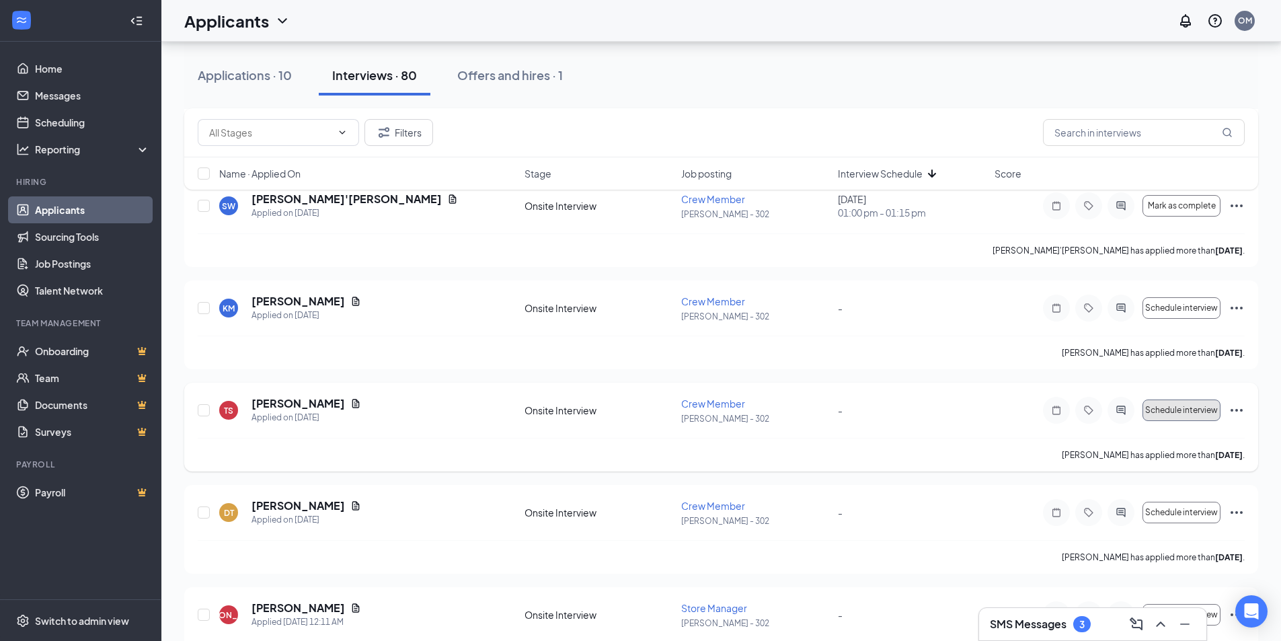
click at [1199, 412] on span "Schedule interview" at bounding box center [1181, 410] width 73 height 9
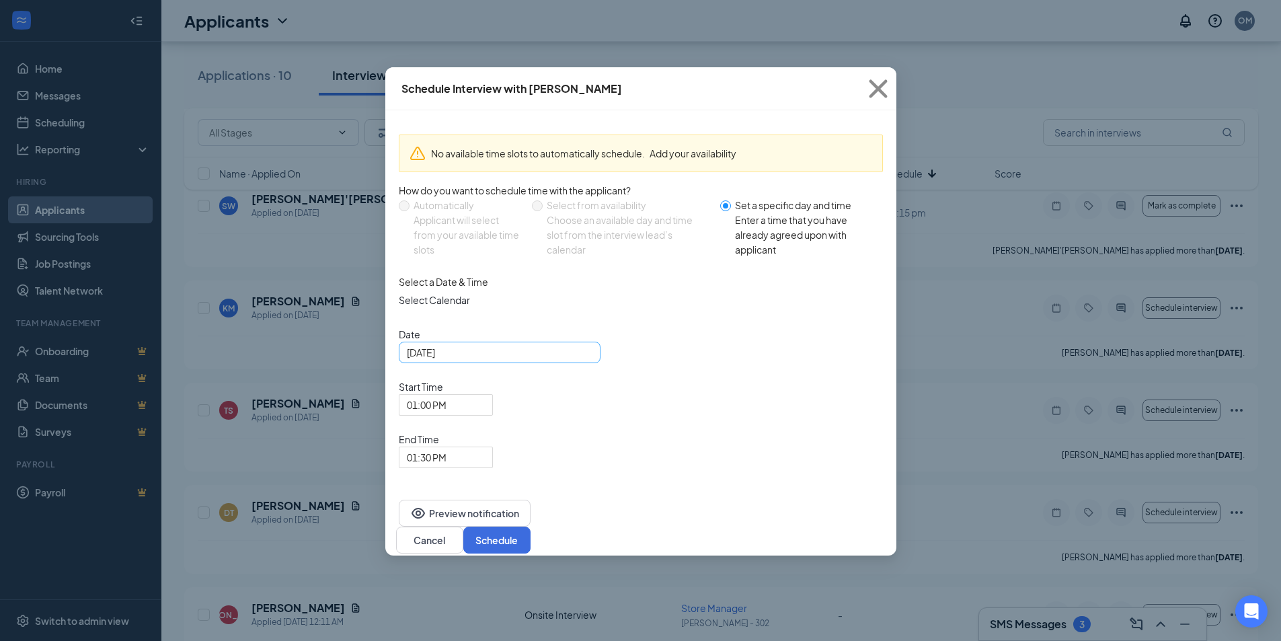
click at [492, 360] on input "[DATE]" at bounding box center [498, 352] width 183 height 15
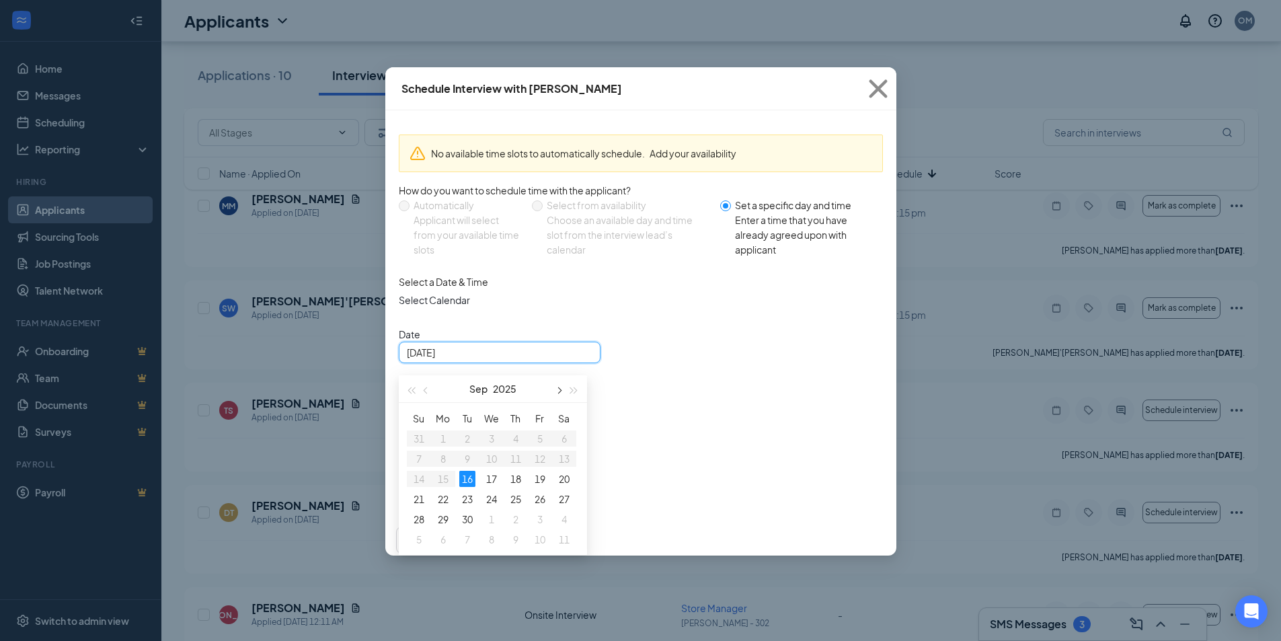
click at [558, 394] on span "button" at bounding box center [559, 390] width 7 height 7
type input "[DATE]"
click at [490, 527] on div "29" at bounding box center [492, 519] width 16 height 16
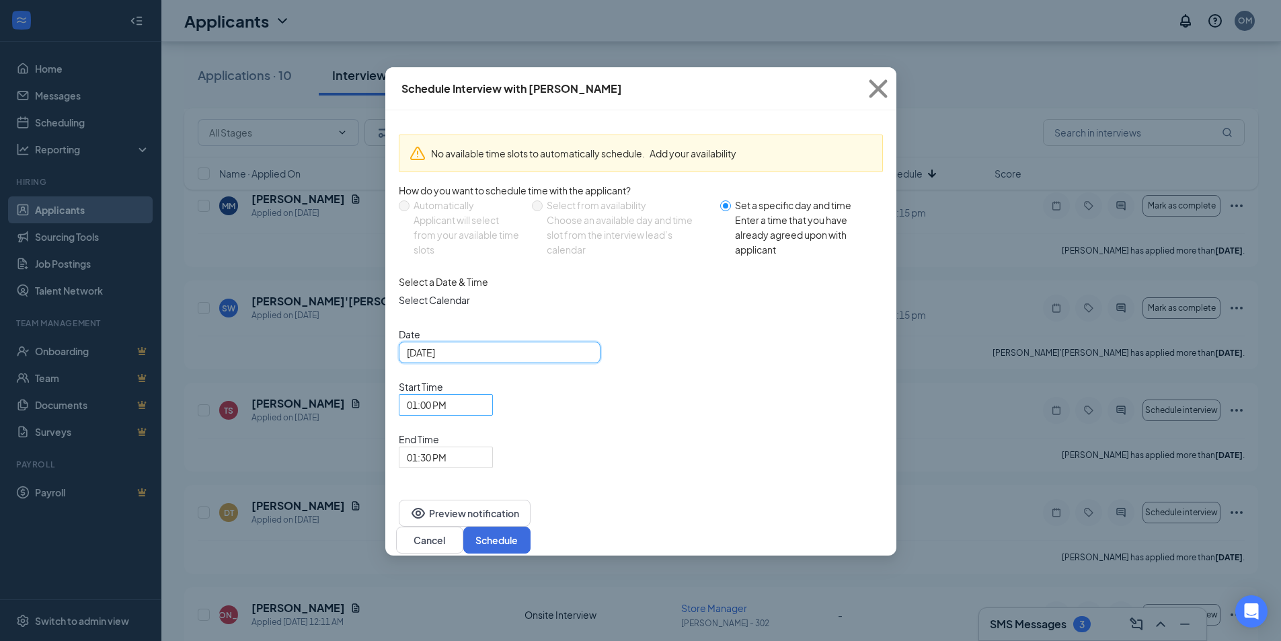
click at [447, 395] on span "01:00 PM" at bounding box center [427, 405] width 40 height 20
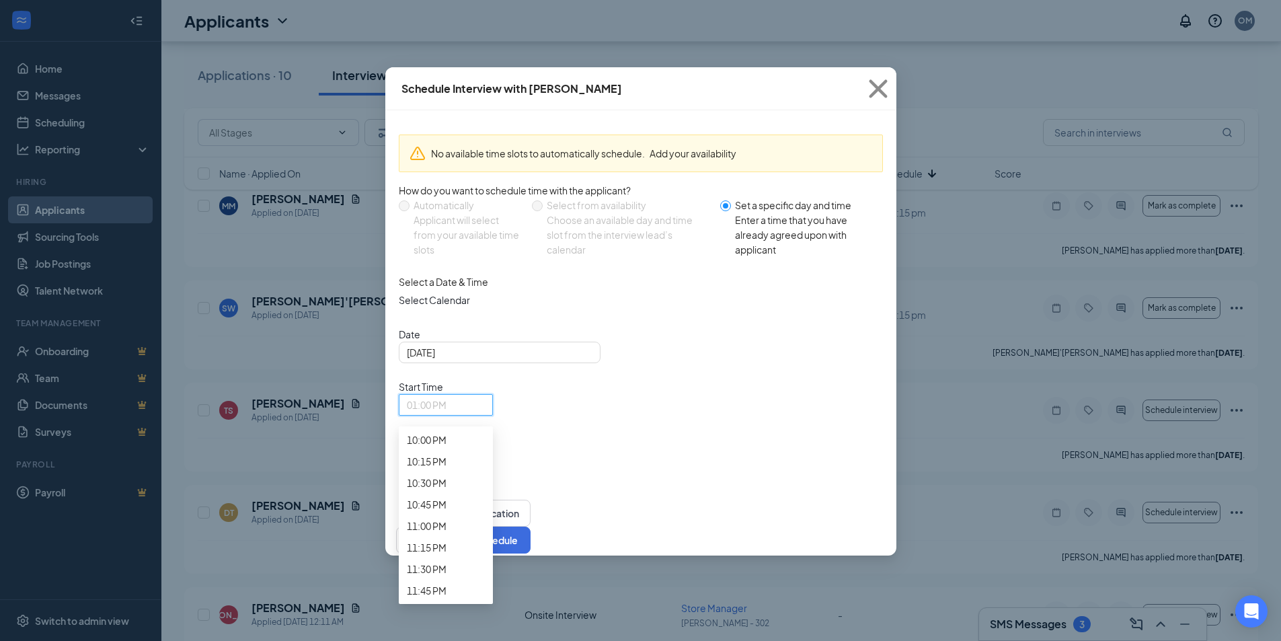
scroll to position [1940, 0]
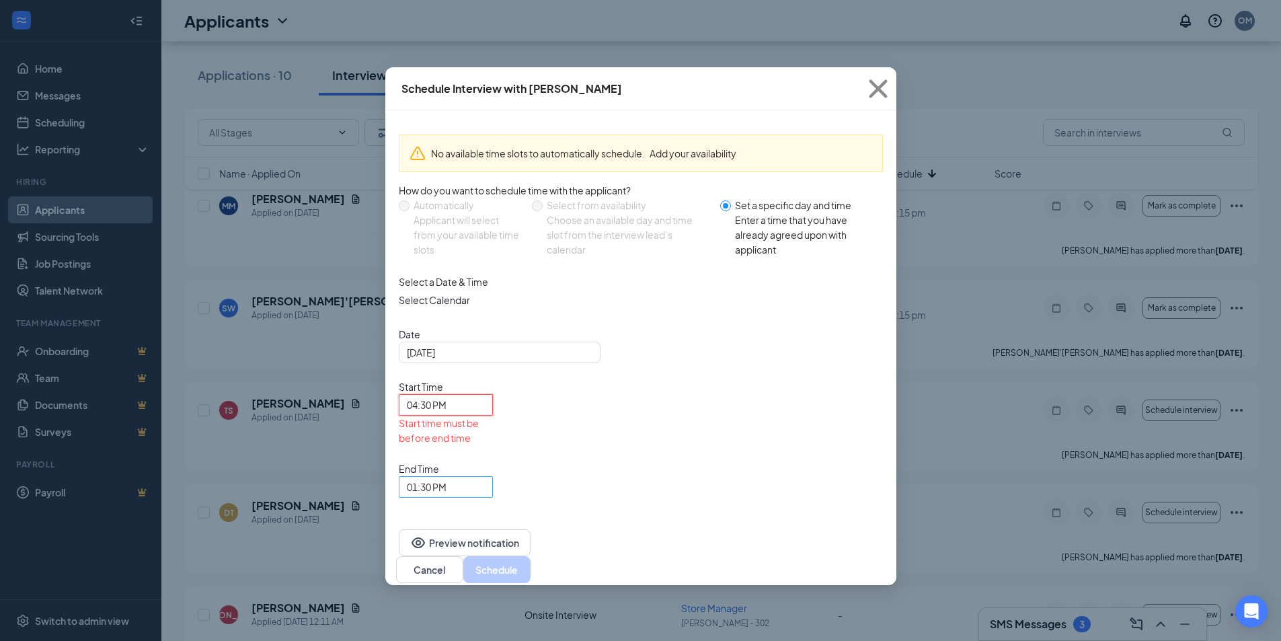
click at [447, 477] on span "01:30 PM" at bounding box center [427, 487] width 40 height 20
click at [447, 77] on span "04:45 PM" at bounding box center [427, 70] width 40 height 15
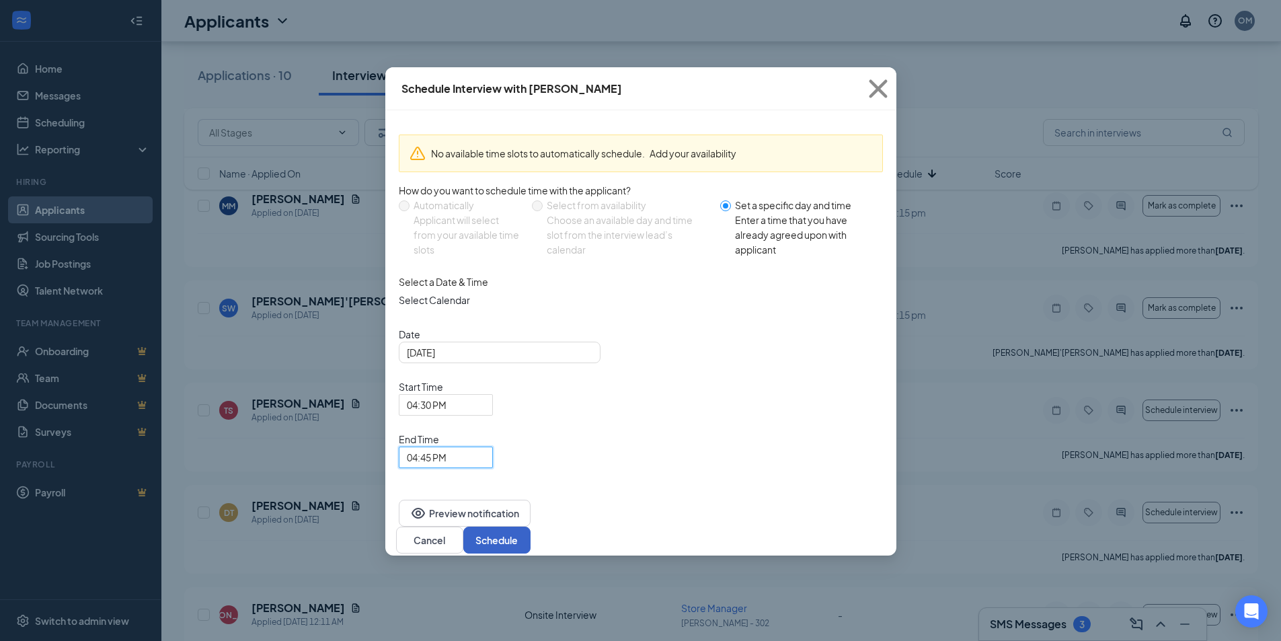
click at [531, 527] on button "Schedule" at bounding box center [496, 540] width 67 height 27
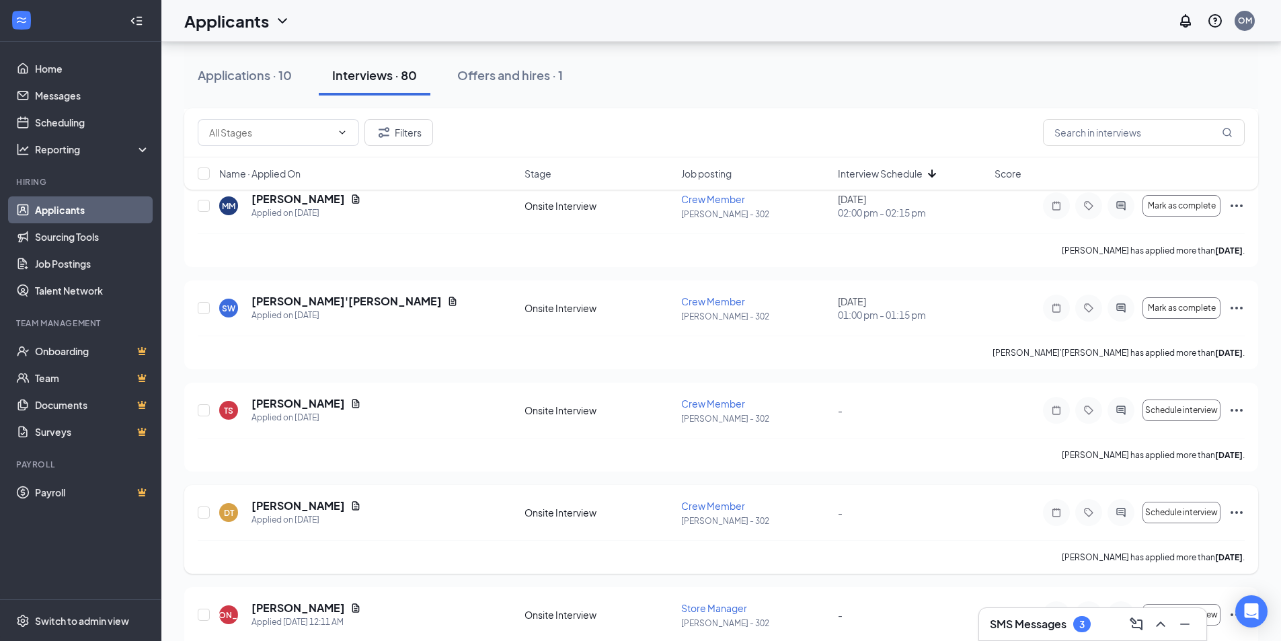
scroll to position [7166, 0]
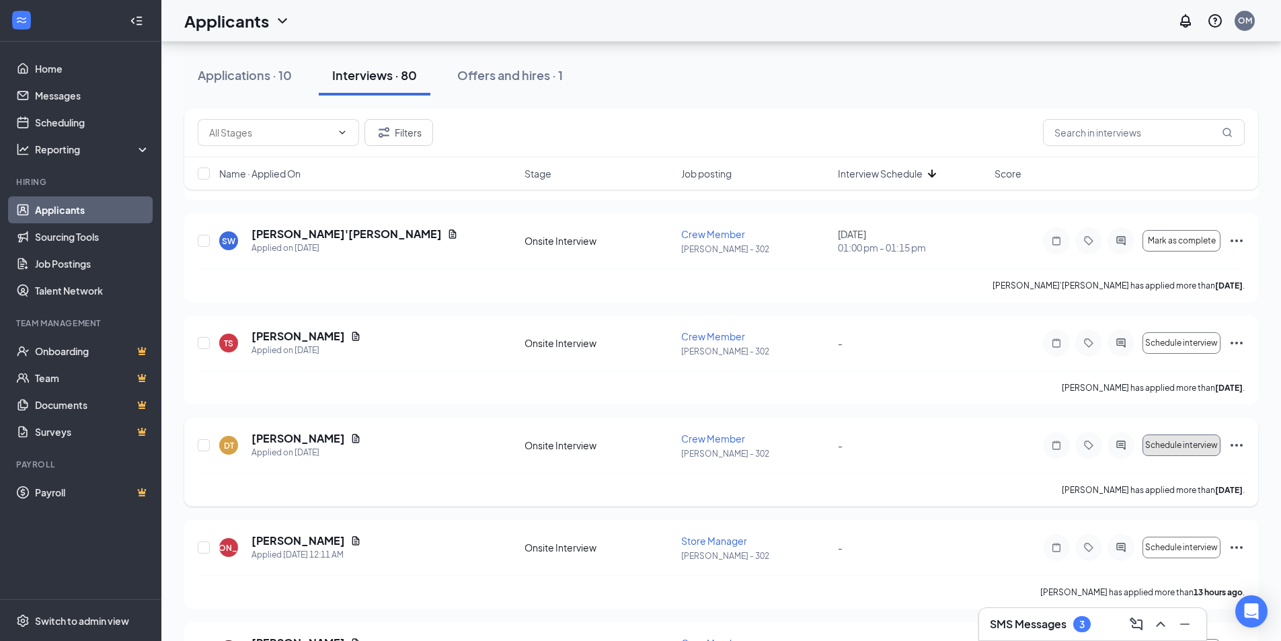
click at [1197, 439] on button "Schedule interview" at bounding box center [1182, 446] width 78 height 22
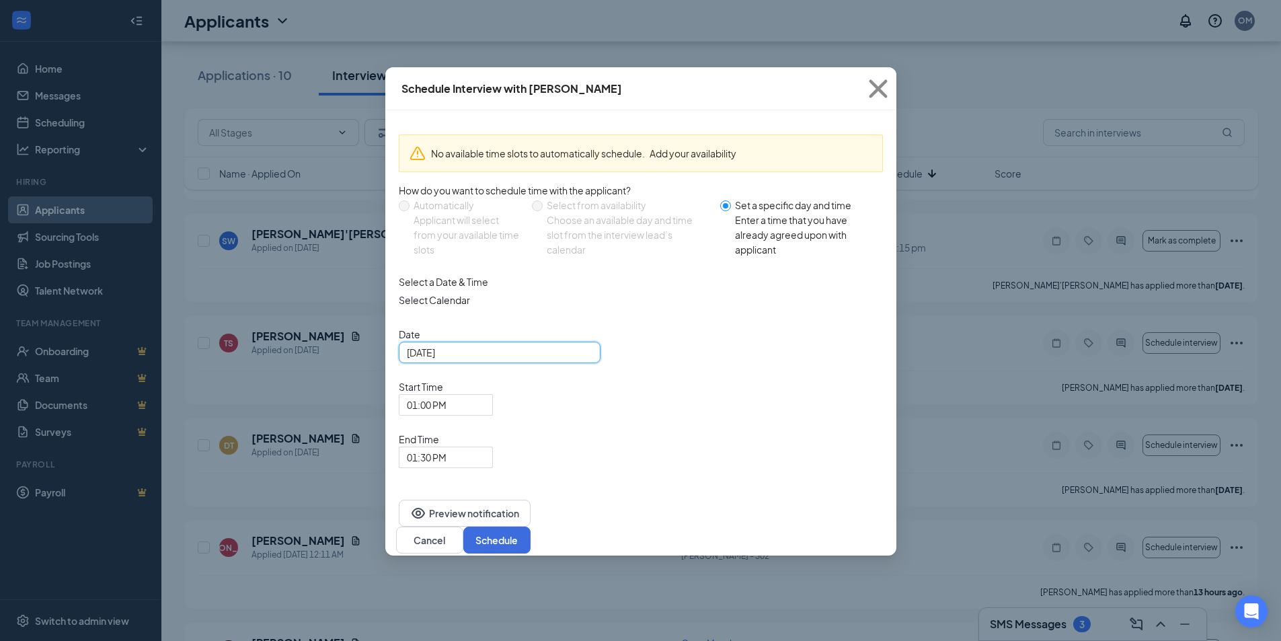
click at [484, 360] on input "[DATE]" at bounding box center [498, 352] width 183 height 15
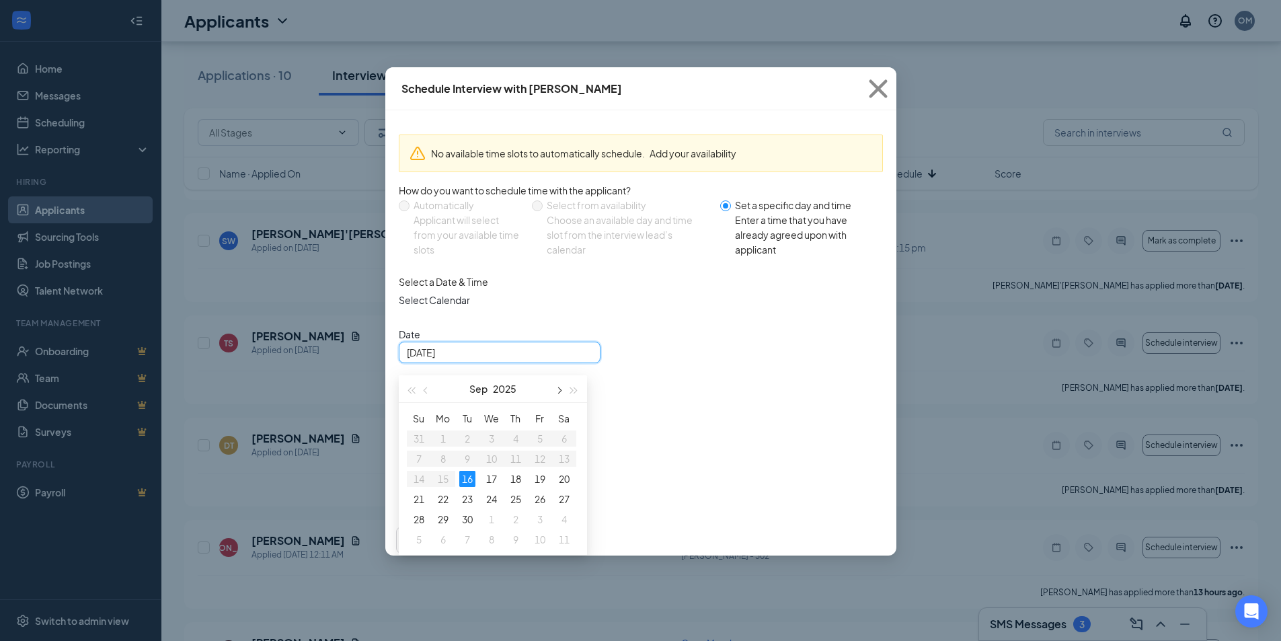
click at [558, 394] on span "button" at bounding box center [559, 390] width 7 height 7
type input "[DATE]"
click at [491, 527] on div "29" at bounding box center [492, 519] width 16 height 16
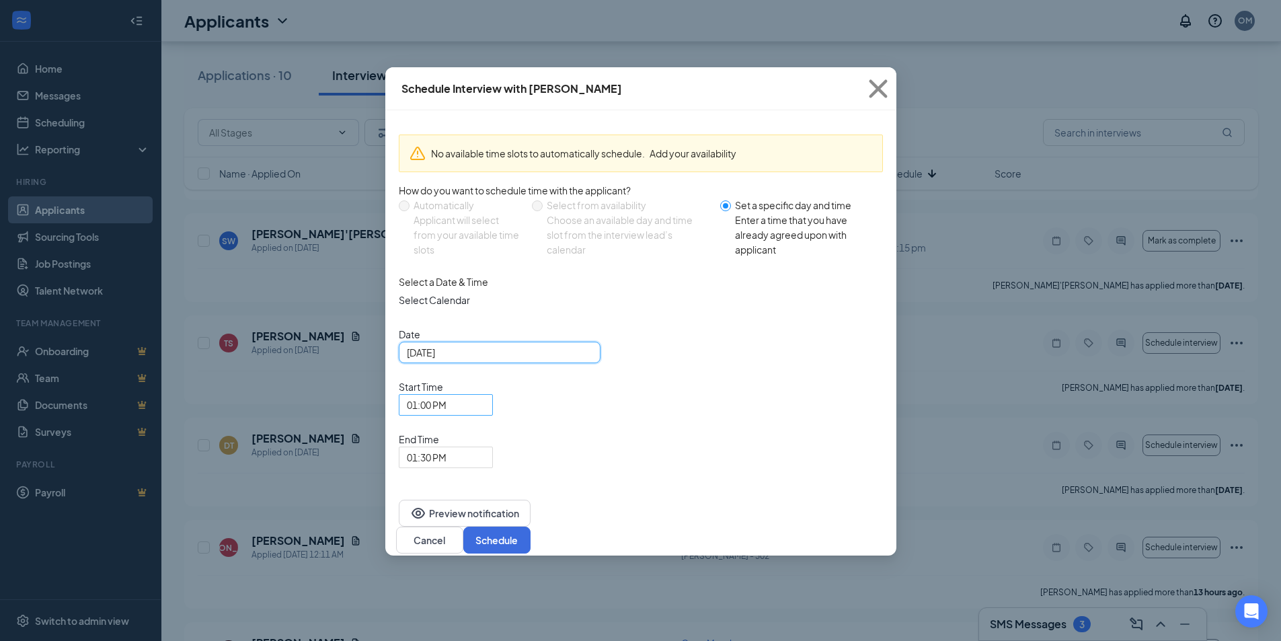
click at [473, 395] on span "01:00 PM" at bounding box center [440, 413] width 66 height 36
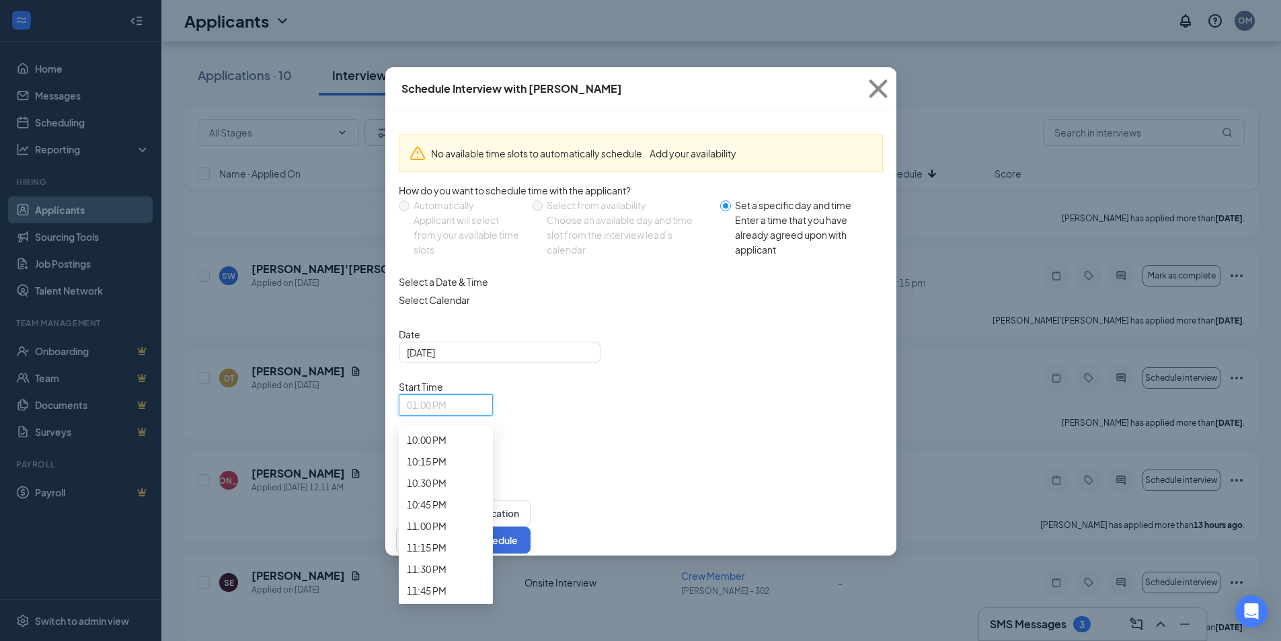
scroll to position [2074, 0]
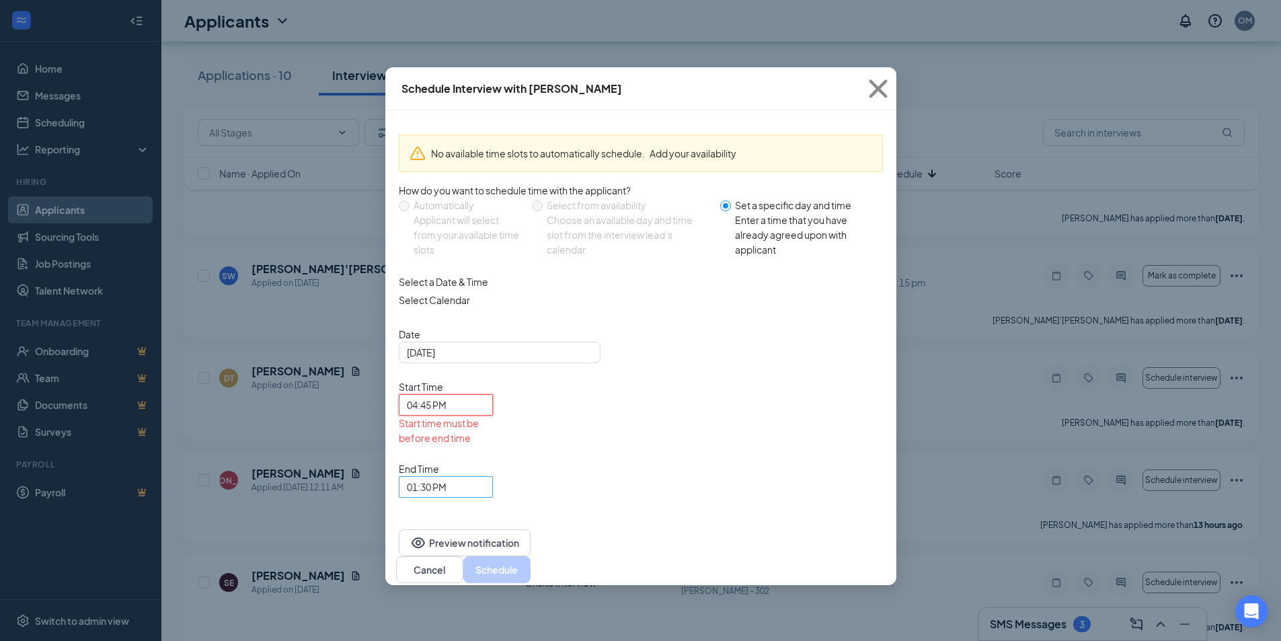
click at [447, 477] on span "01:30 PM" at bounding box center [427, 487] width 40 height 20
click at [447, 99] on span "05:00 PM" at bounding box center [427, 91] width 40 height 15
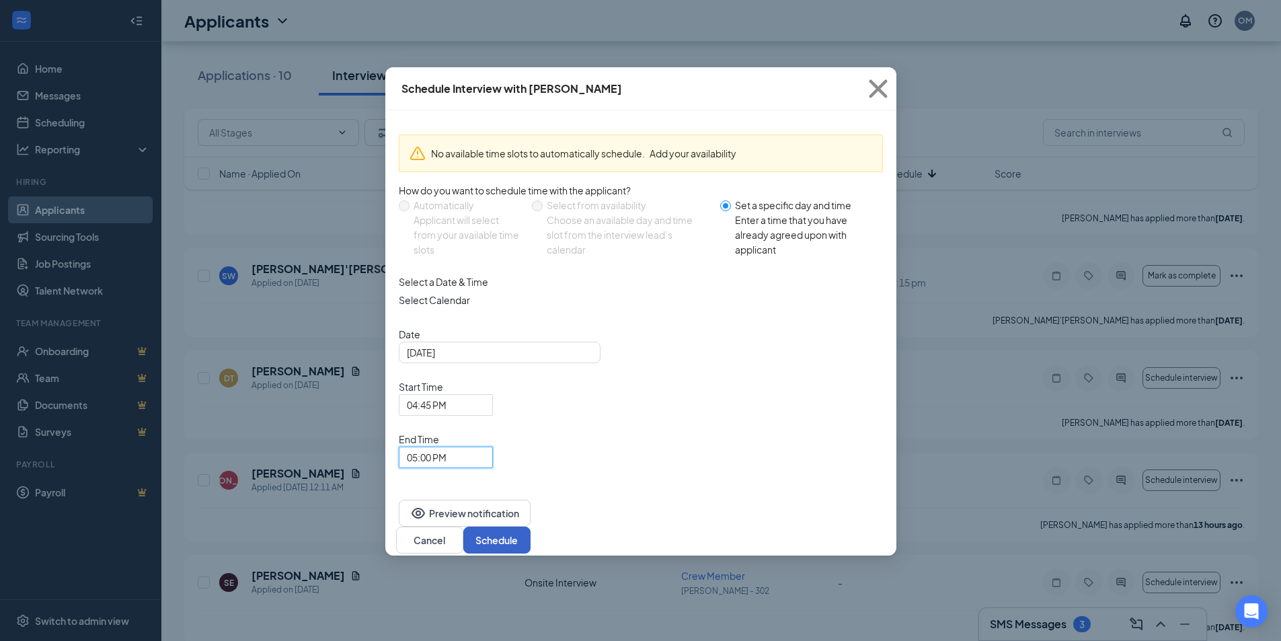
click at [531, 527] on button "Schedule" at bounding box center [496, 540] width 67 height 27
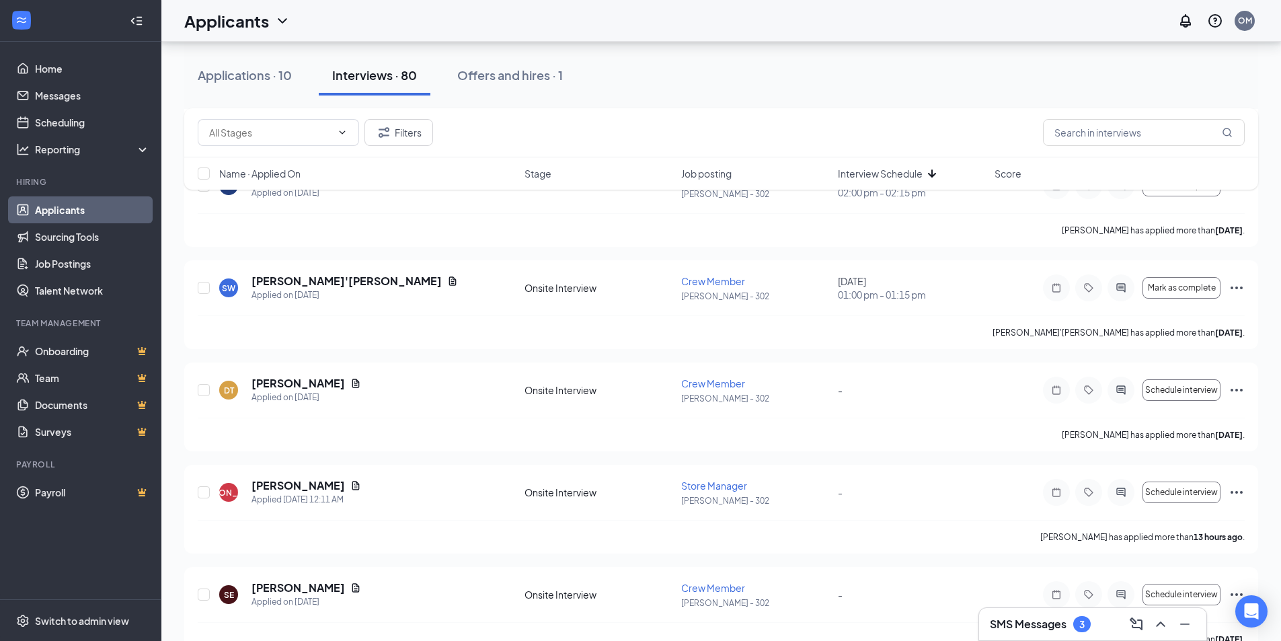
scroll to position [7233, 0]
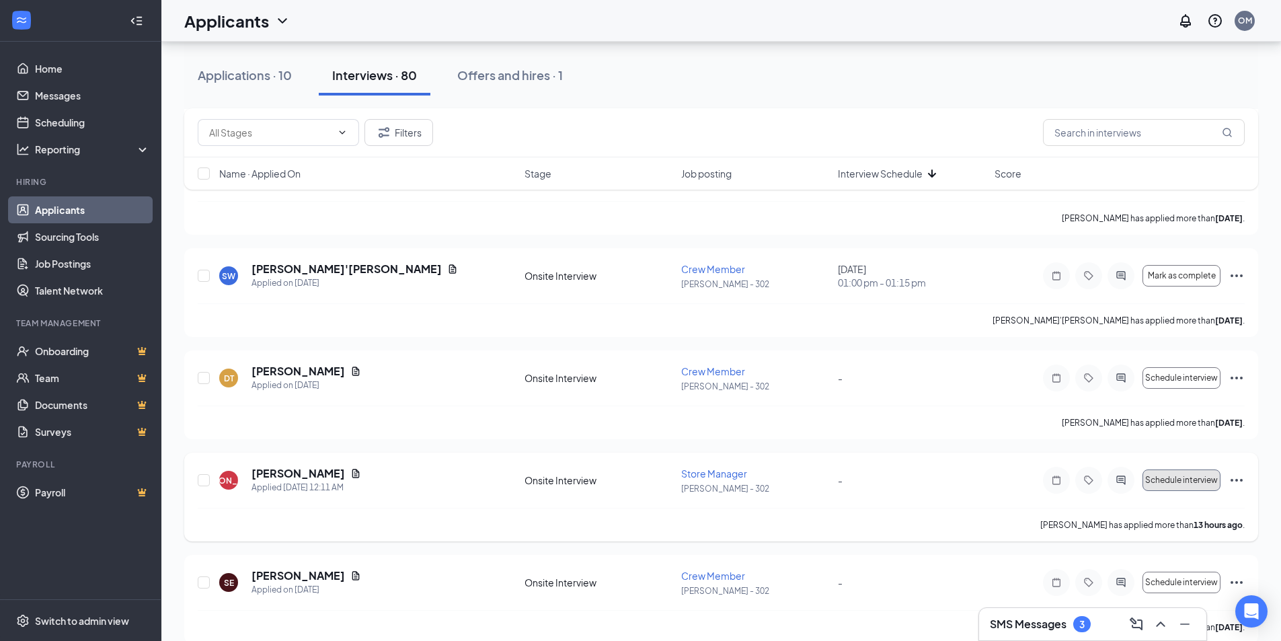
click at [1202, 480] on span "Schedule interview" at bounding box center [1181, 480] width 73 height 9
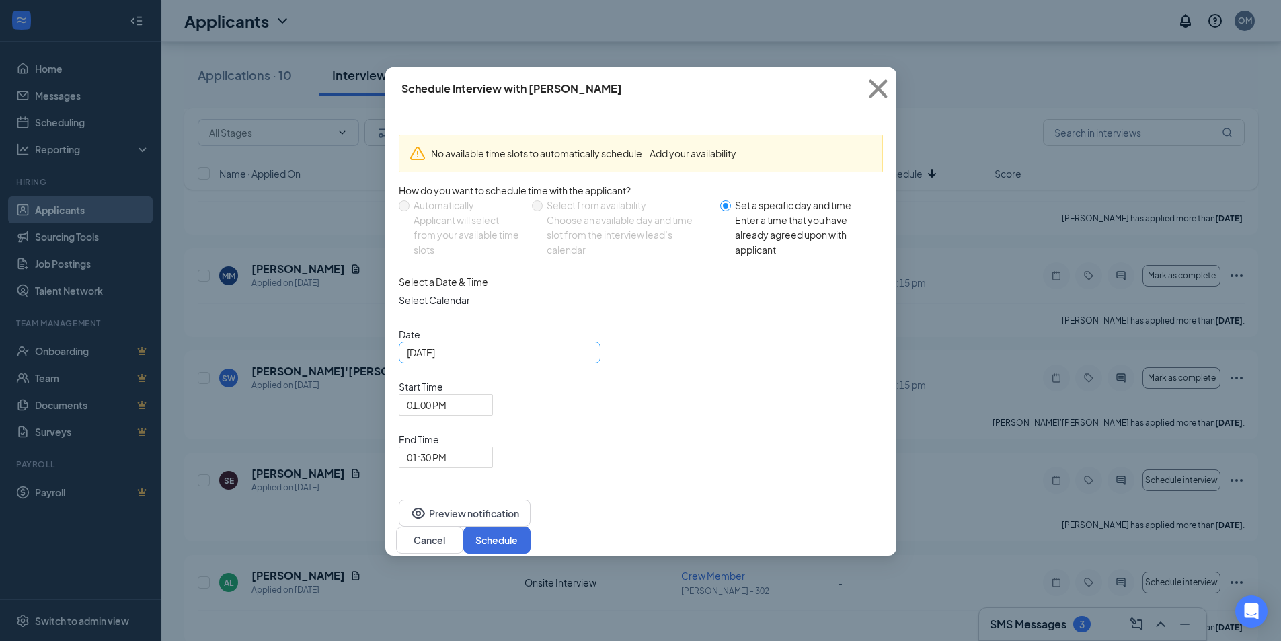
click at [492, 360] on input "[DATE]" at bounding box center [498, 352] width 183 height 15
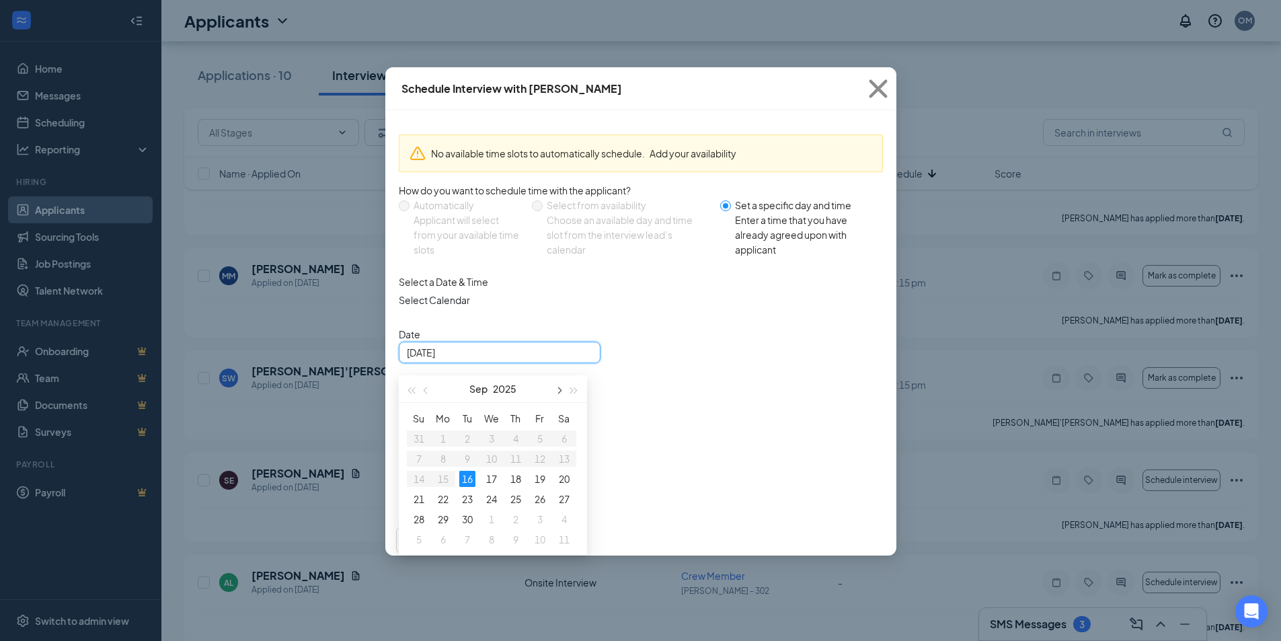
click at [564, 401] on button "button" at bounding box center [559, 388] width 15 height 27
click at [554, 402] on button "button" at bounding box center [559, 388] width 15 height 27
type input "[DATE]"
click at [439, 467] on div "3" at bounding box center [443, 459] width 16 height 16
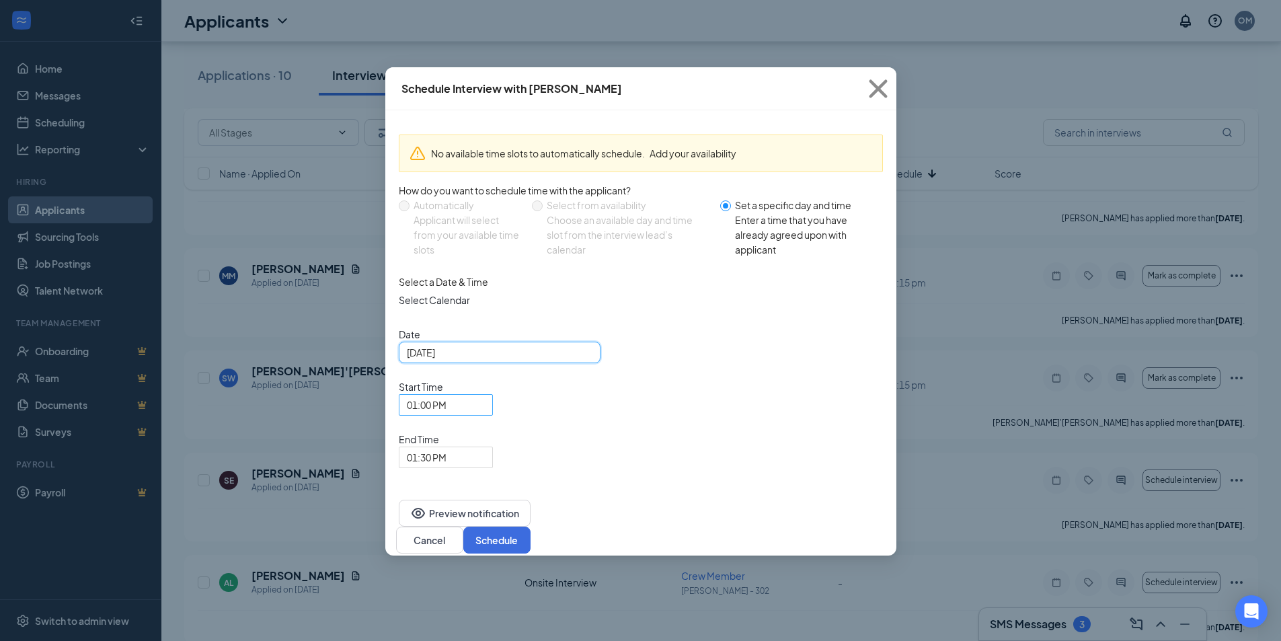
click at [447, 395] on span "01:00 PM" at bounding box center [427, 405] width 40 height 20
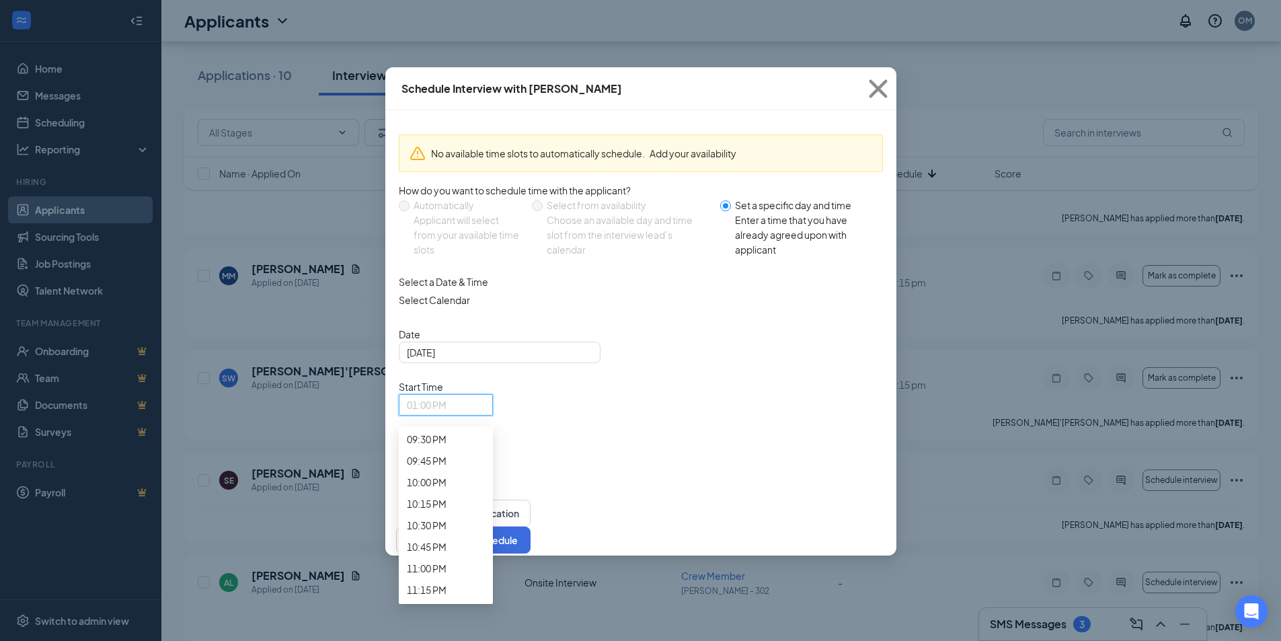
scroll to position [1873, 0]
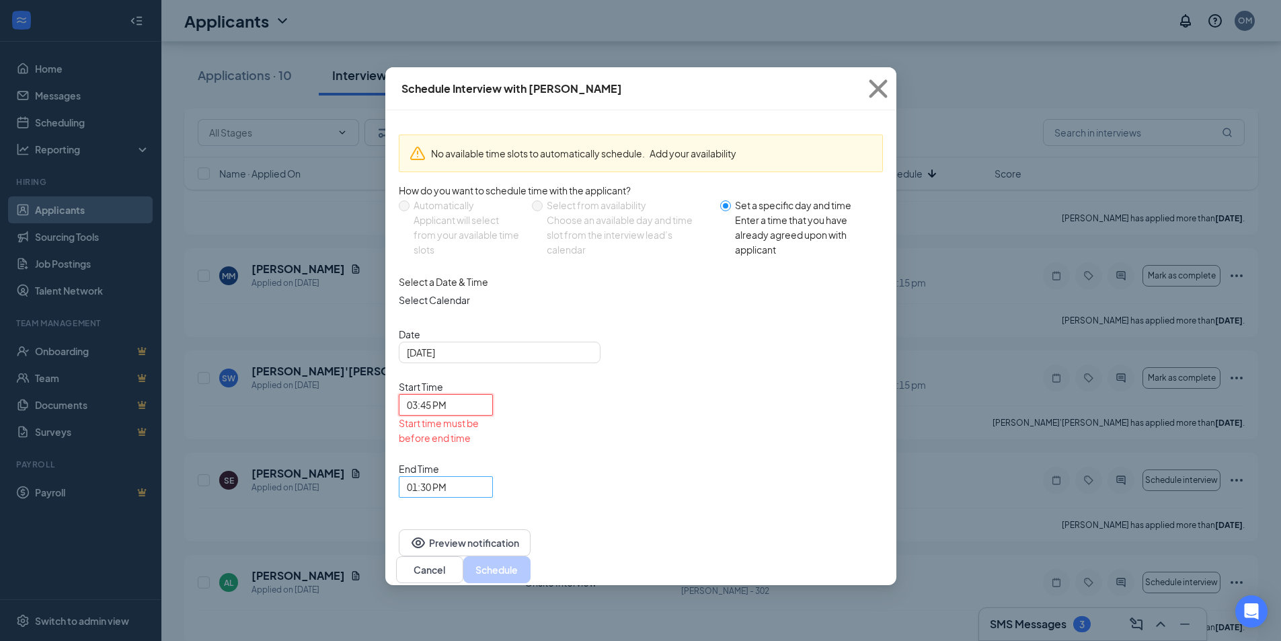
click at [447, 477] on span "01:30 PM" at bounding box center [427, 487] width 40 height 20
click at [447, 56] on span "04:00 PM" at bounding box center [427, 48] width 40 height 15
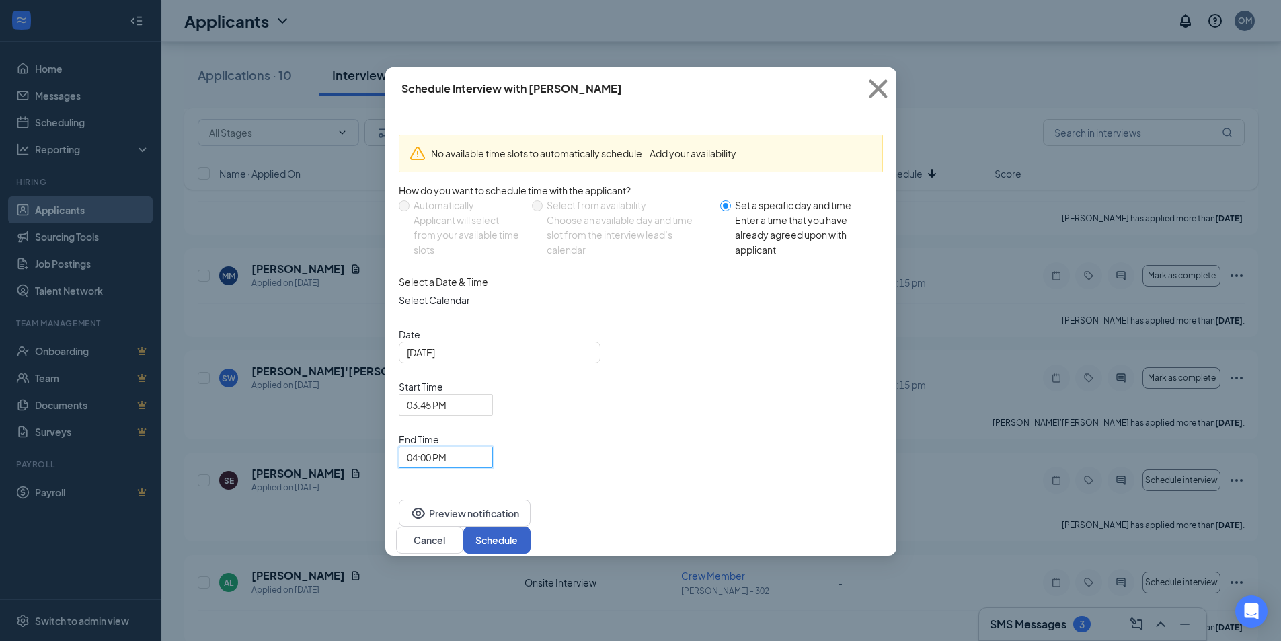
click at [531, 527] on button "Schedule" at bounding box center [496, 540] width 67 height 27
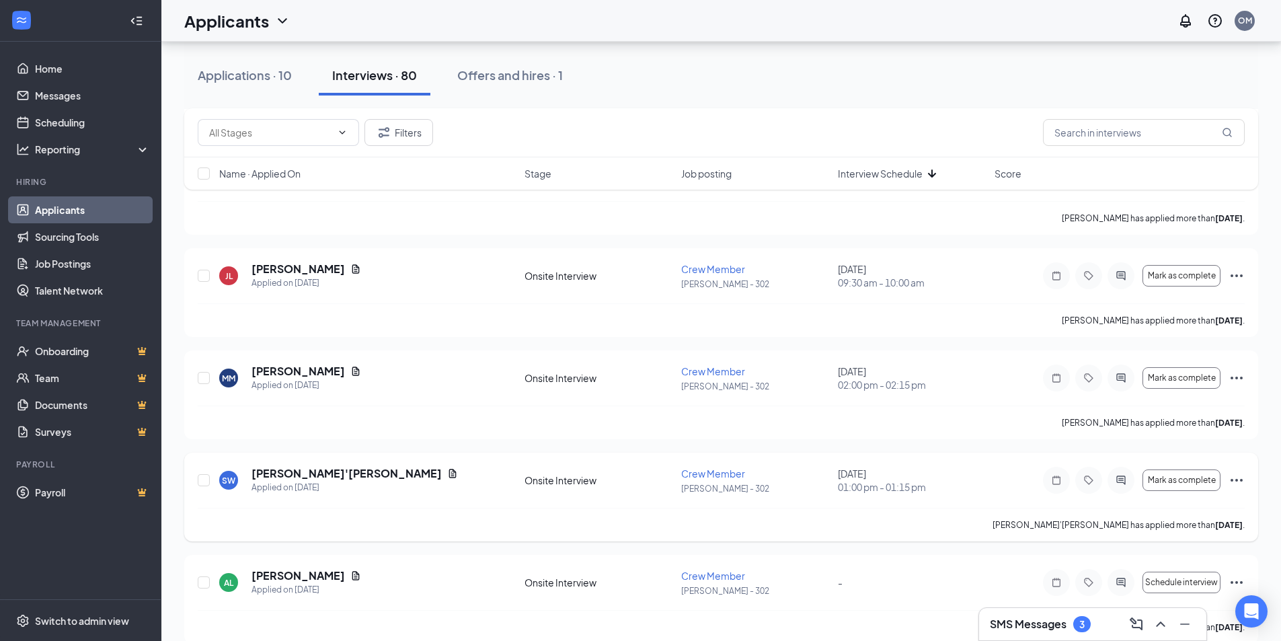
scroll to position [7368, 0]
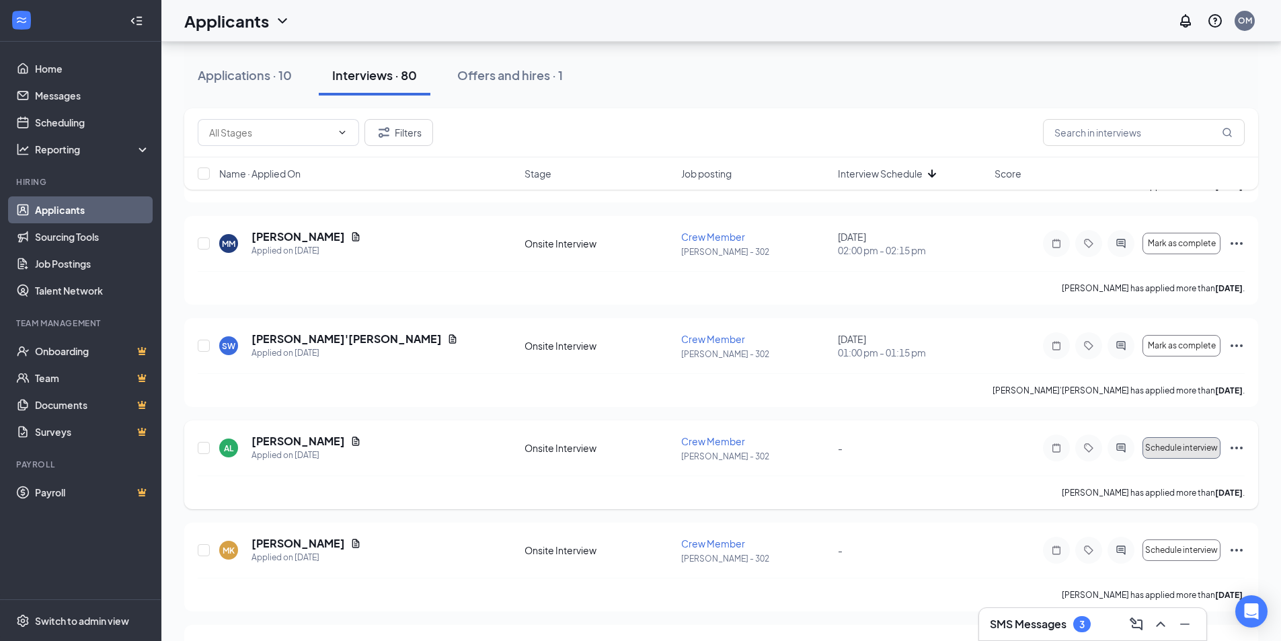
click at [1189, 444] on span "Schedule interview" at bounding box center [1181, 447] width 73 height 9
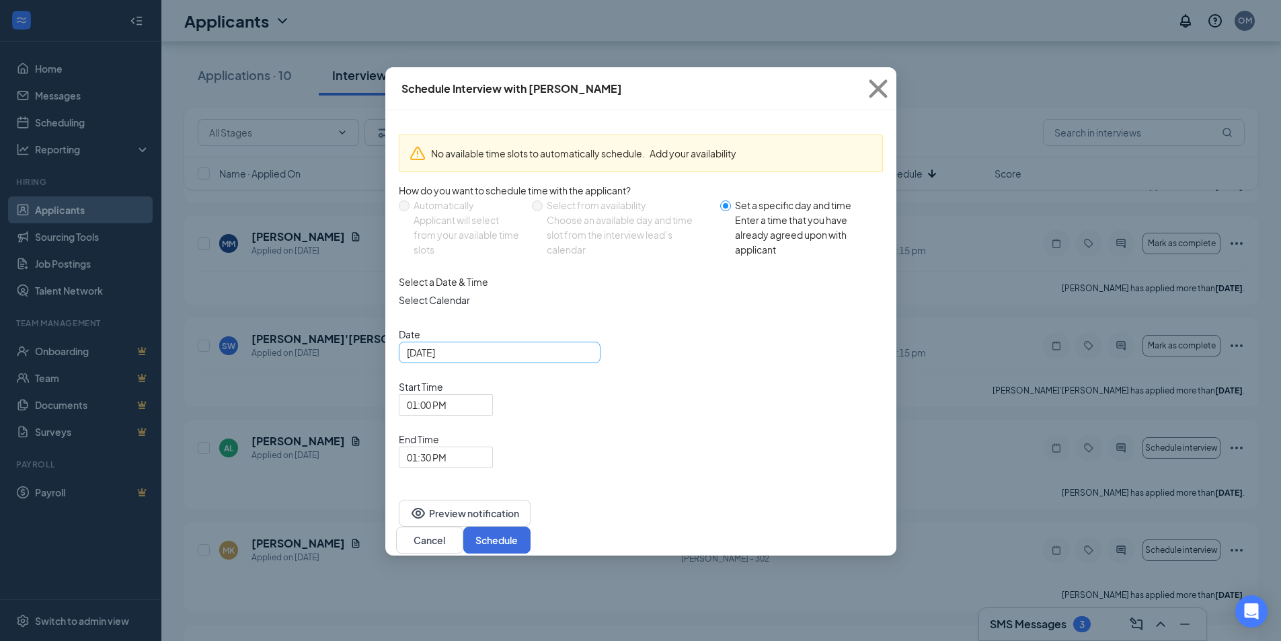
click at [510, 360] on input "[DATE]" at bounding box center [498, 352] width 183 height 15
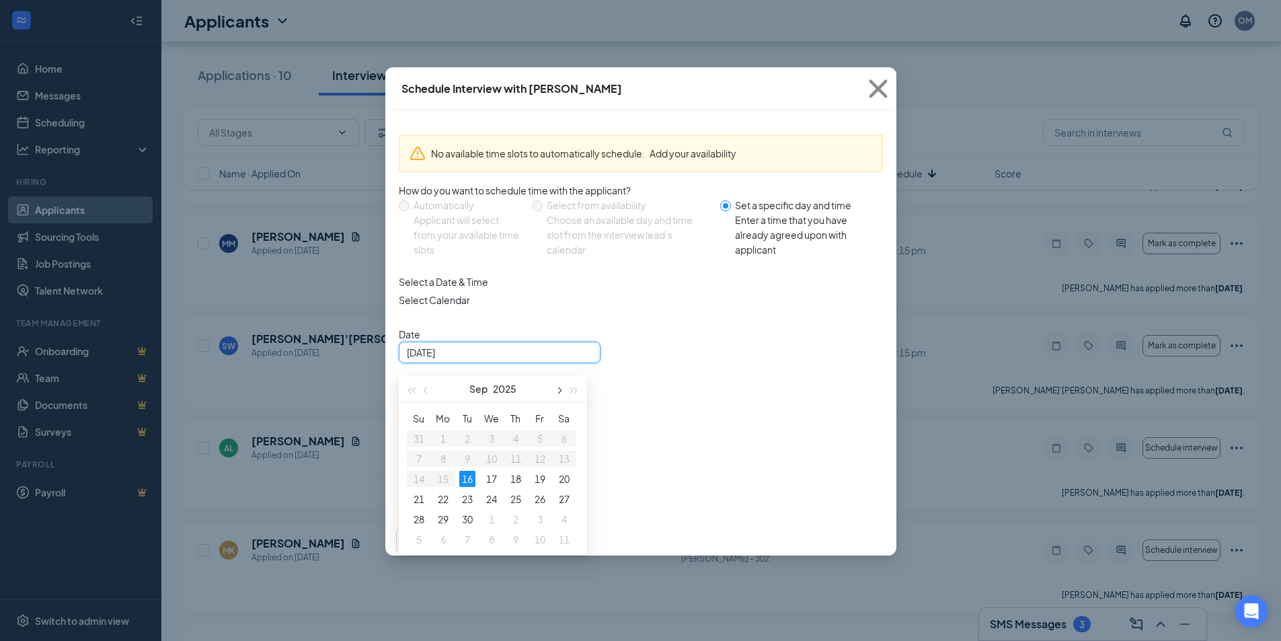
click at [560, 402] on button "button" at bounding box center [559, 388] width 15 height 27
type input "[DATE]"
click at [442, 467] on div "3" at bounding box center [443, 459] width 16 height 16
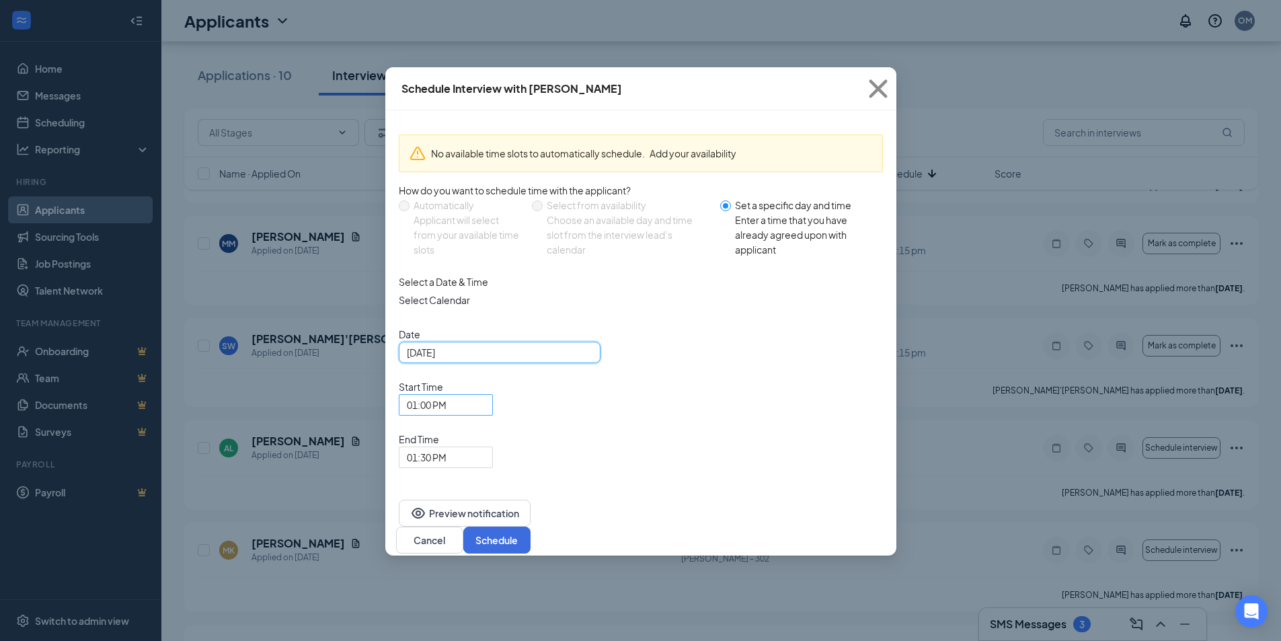
click at [447, 395] on span "01:00 PM" at bounding box center [427, 405] width 40 height 20
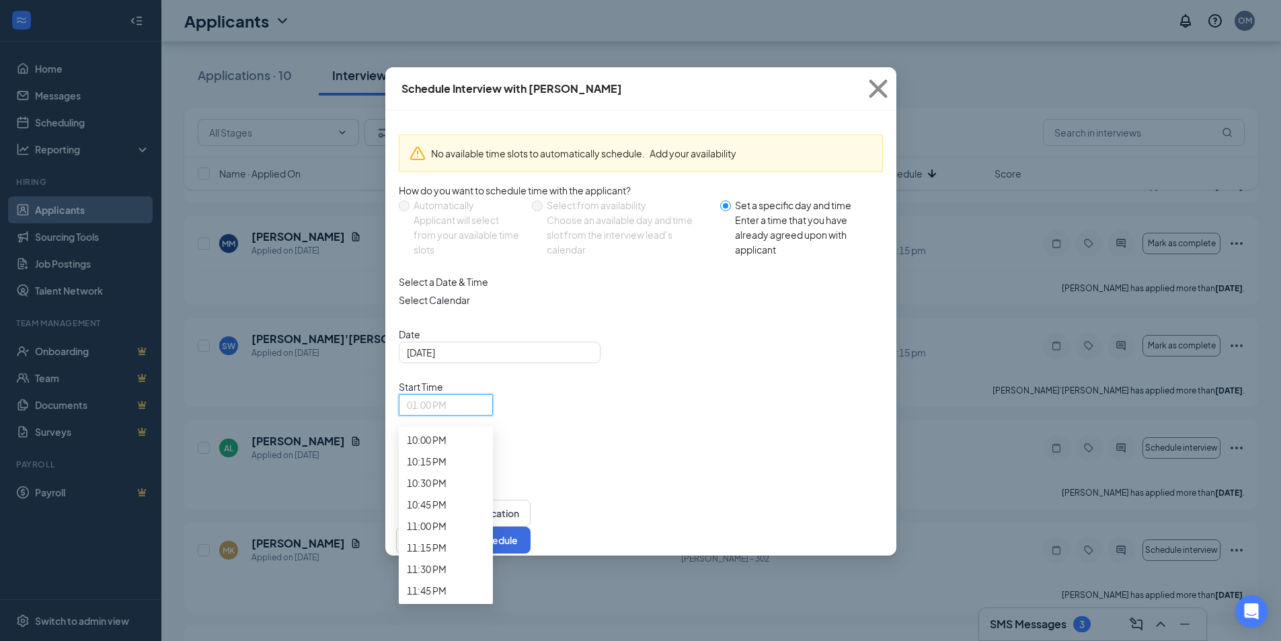
scroll to position [1940, 0]
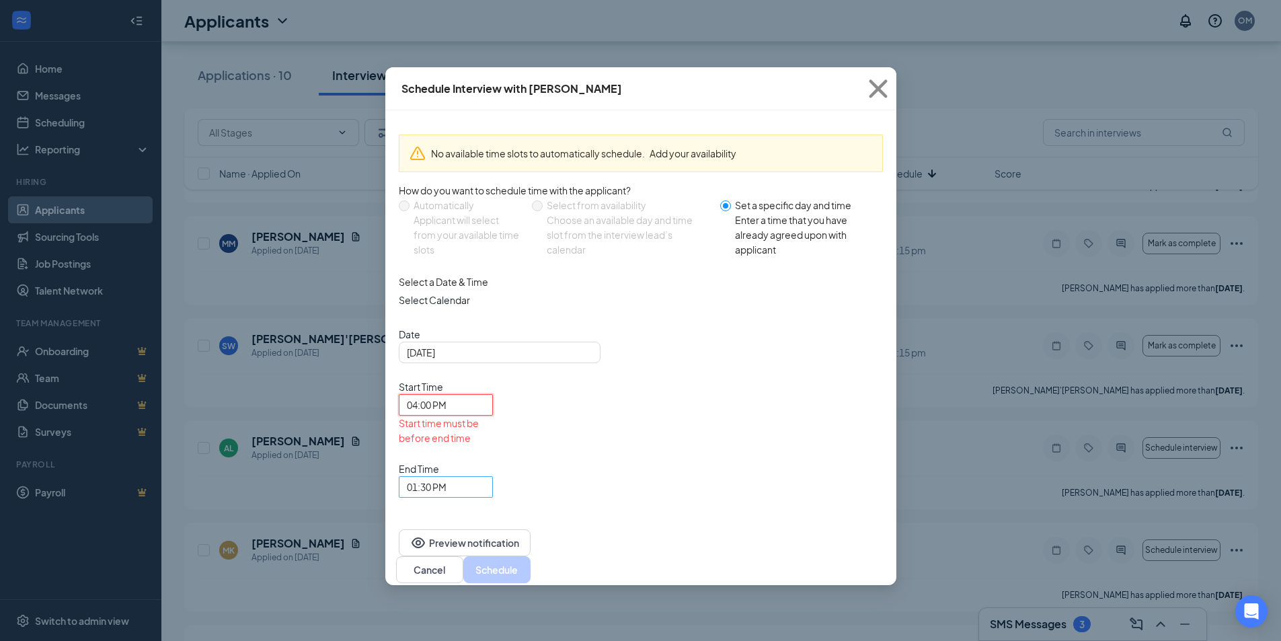
click at [473, 477] on span "01:30 PM" at bounding box center [440, 495] width 66 height 36
click at [447, 77] on span "04:15 PM" at bounding box center [427, 70] width 40 height 15
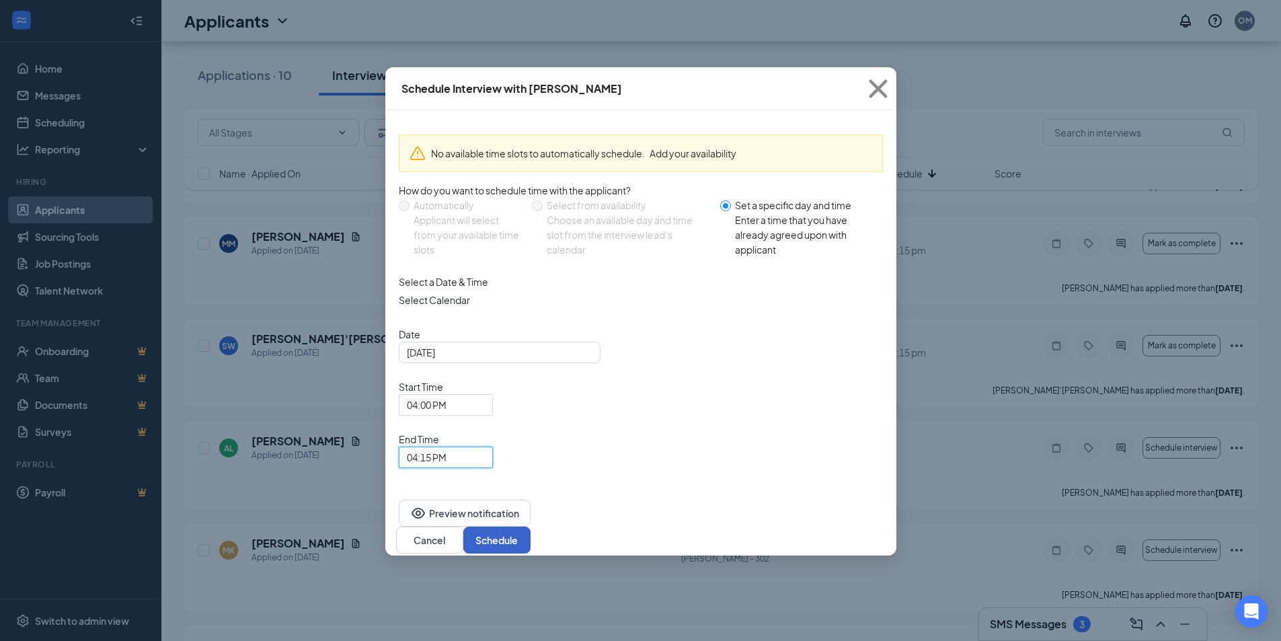
click at [531, 527] on button "Schedule" at bounding box center [496, 540] width 67 height 27
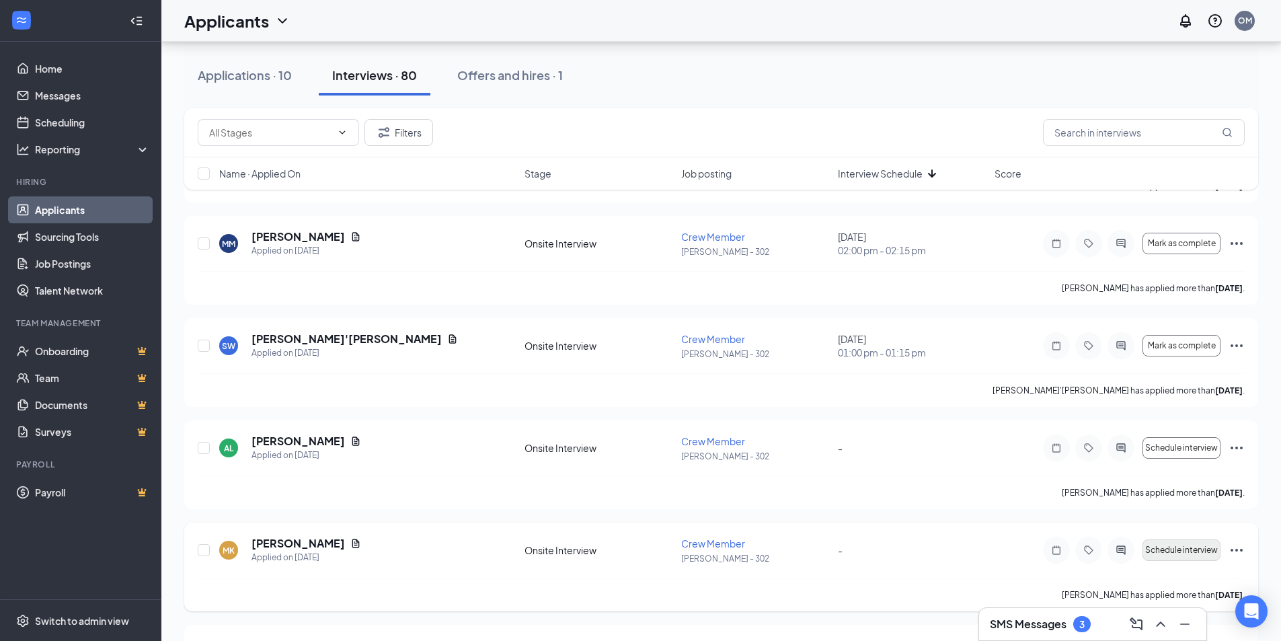
scroll to position [7502, 0]
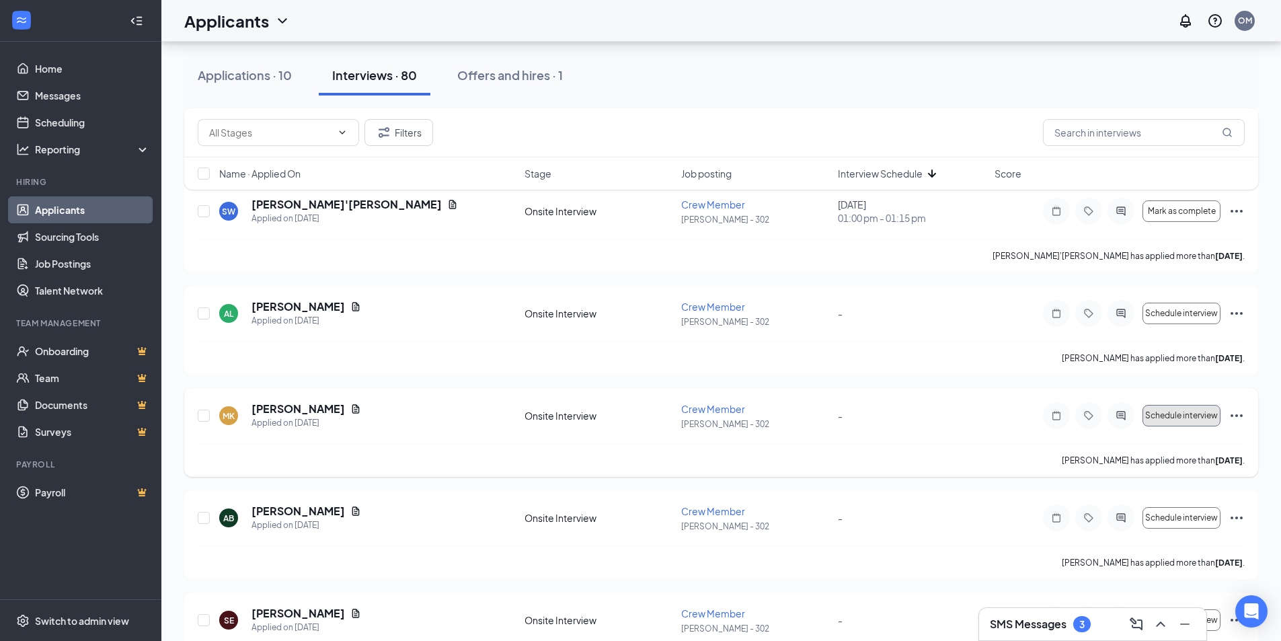
click at [1174, 418] on span "Schedule interview" at bounding box center [1181, 415] width 73 height 9
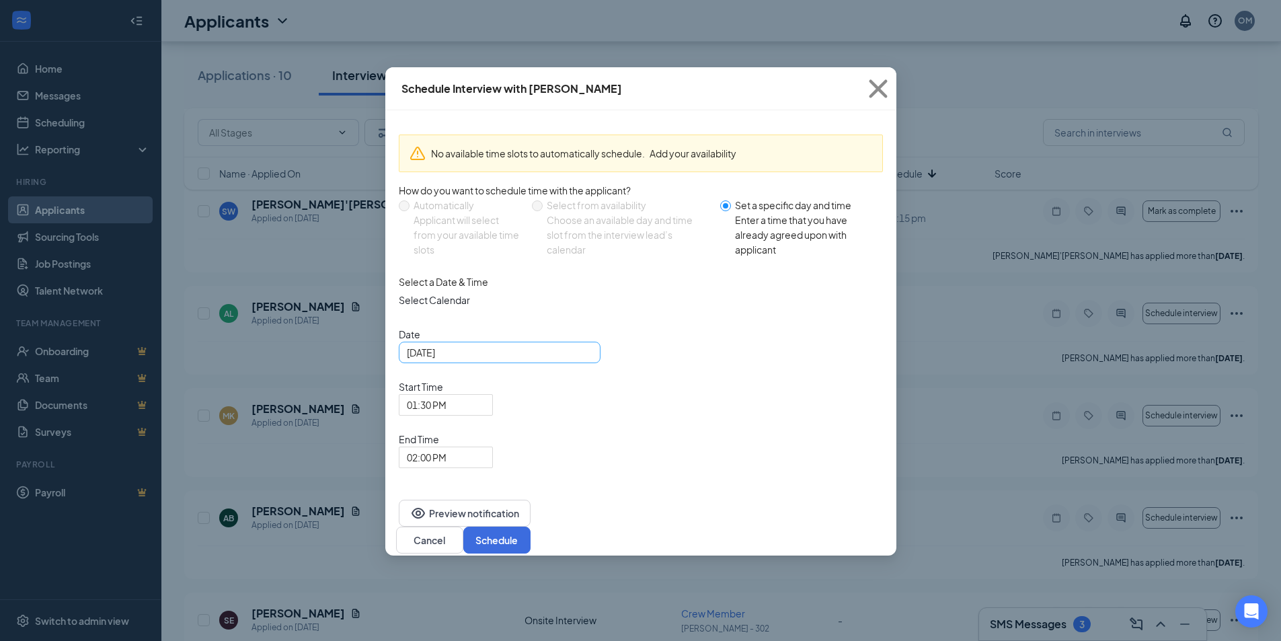
click at [504, 360] on input "[DATE]" at bounding box center [498, 352] width 183 height 15
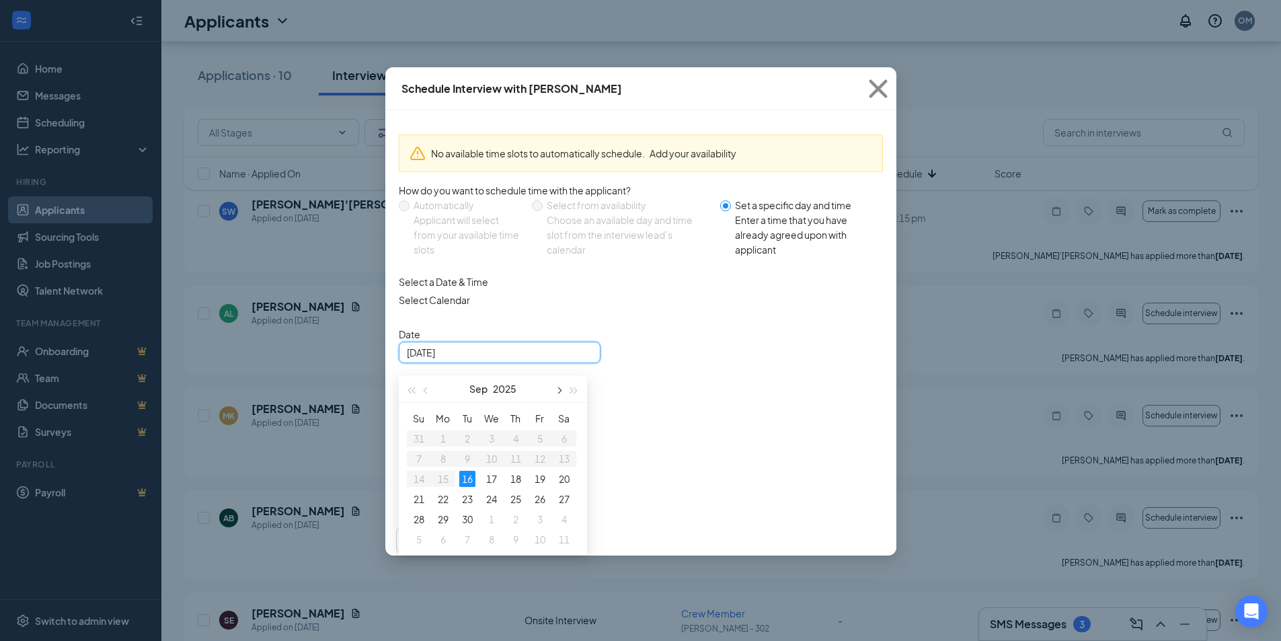
click at [558, 394] on span "button" at bounding box center [559, 390] width 7 height 7
type input "[DATE]"
click at [441, 467] on div "3" at bounding box center [443, 459] width 16 height 16
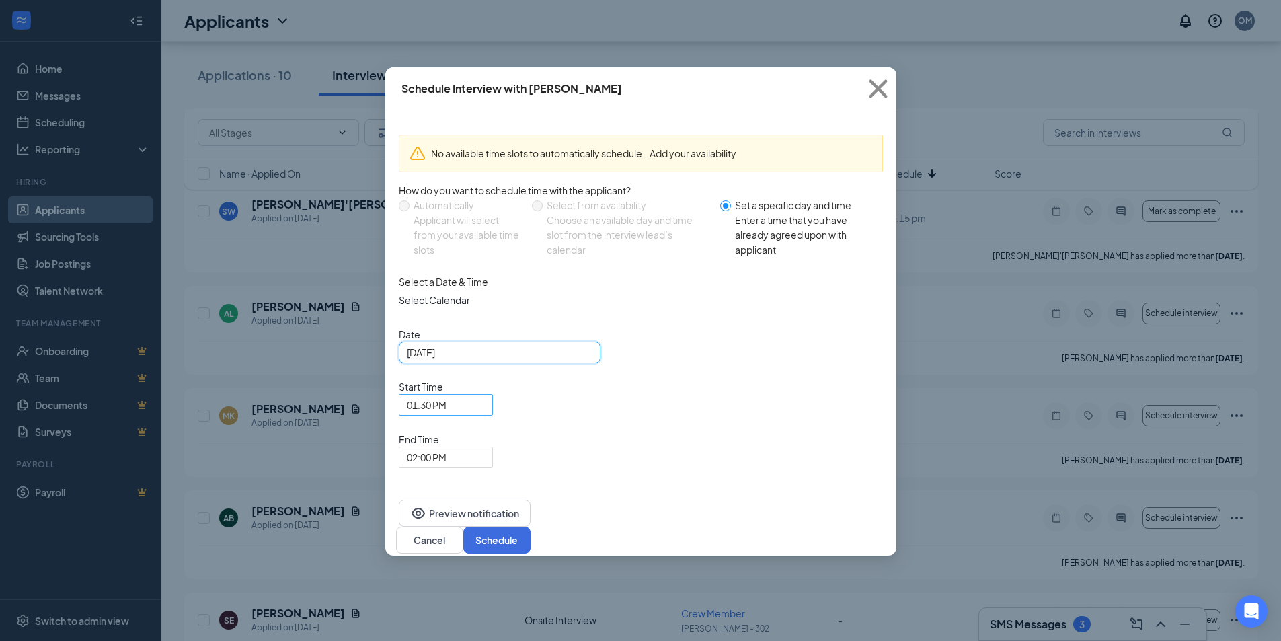
click at [447, 395] on span "01:30 PM" at bounding box center [427, 405] width 40 height 20
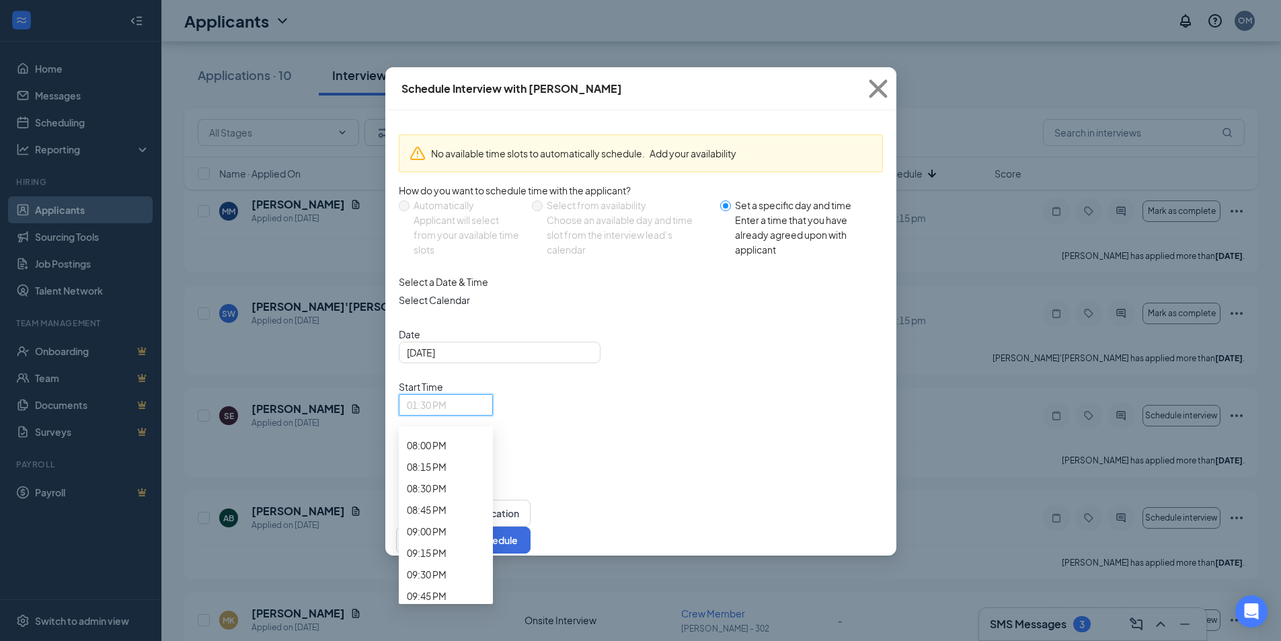
scroll to position [1934, 0]
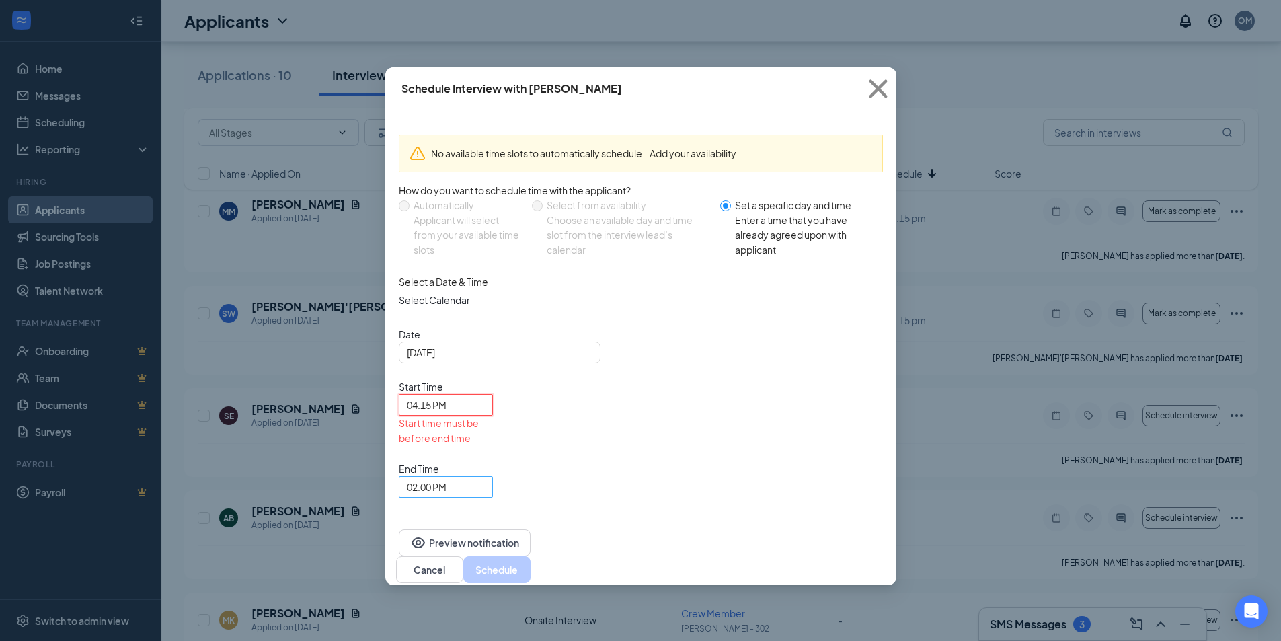
click at [447, 477] on span "02:00 PM" at bounding box center [427, 487] width 40 height 20
click at [447, 56] on span "04:30 PM" at bounding box center [427, 48] width 40 height 15
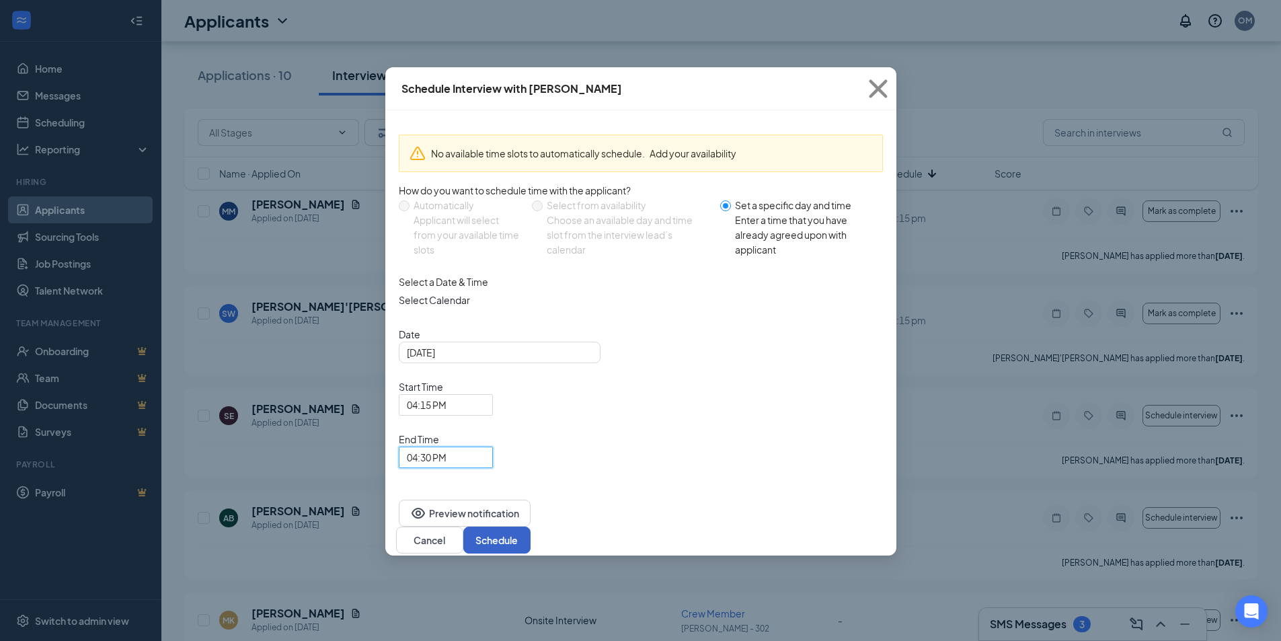
click at [531, 527] on button "Schedule" at bounding box center [496, 540] width 67 height 27
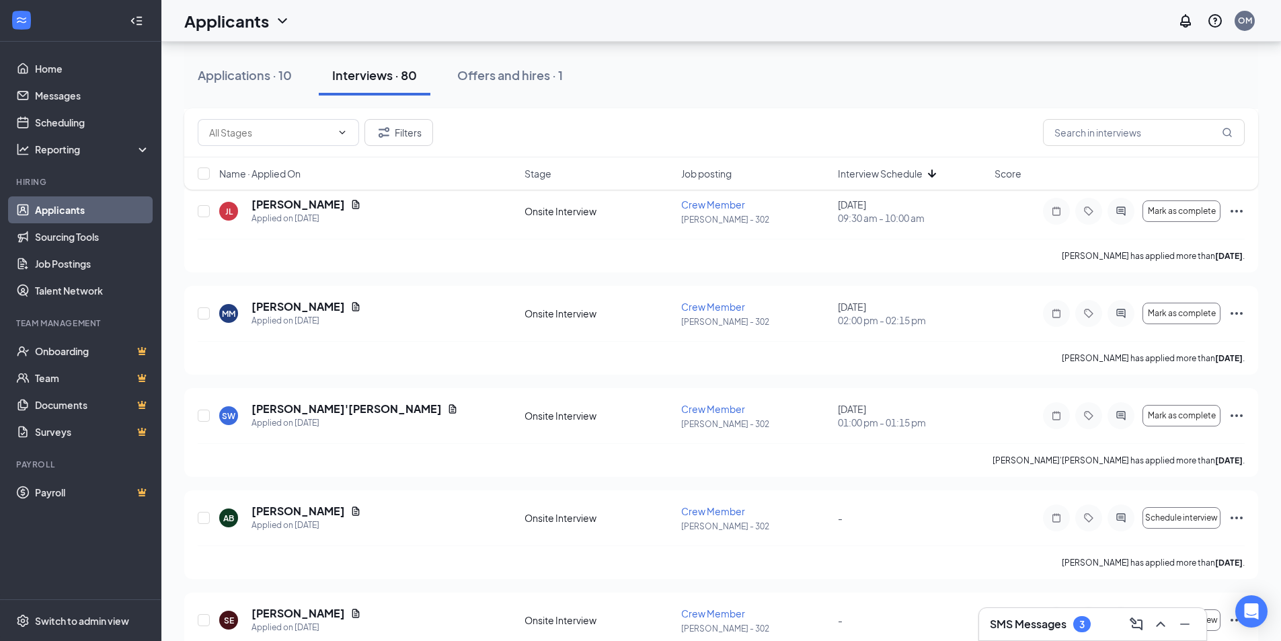
scroll to position [7637, 0]
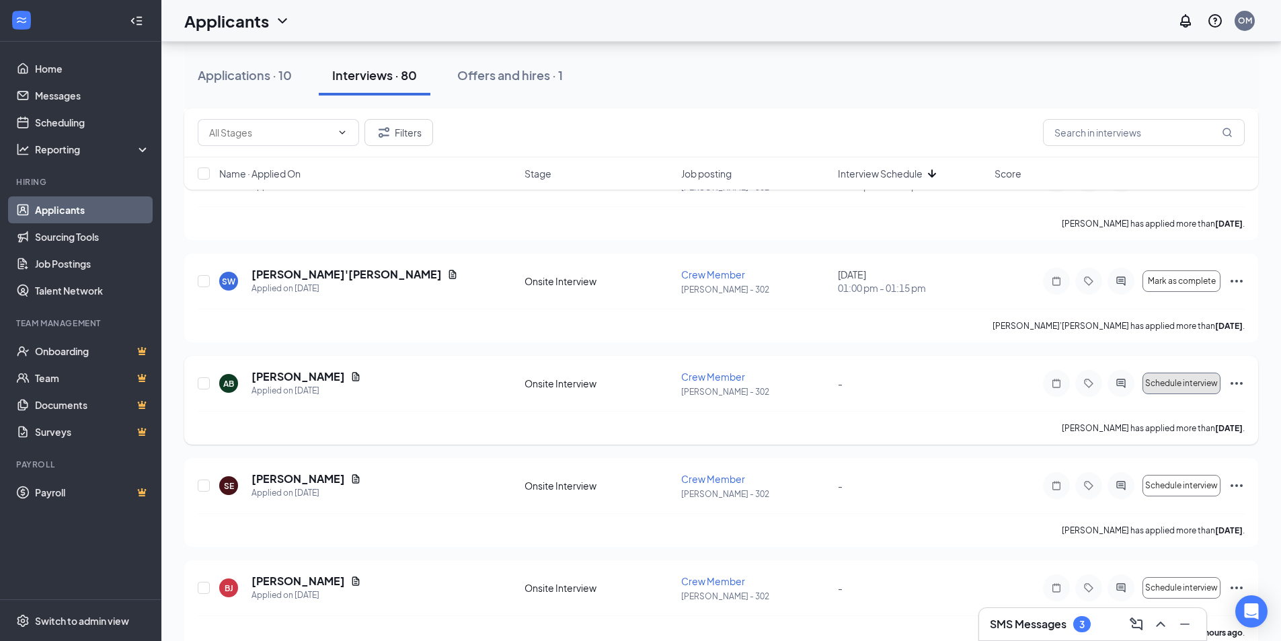
click at [1195, 380] on span "Schedule interview" at bounding box center [1181, 383] width 73 height 9
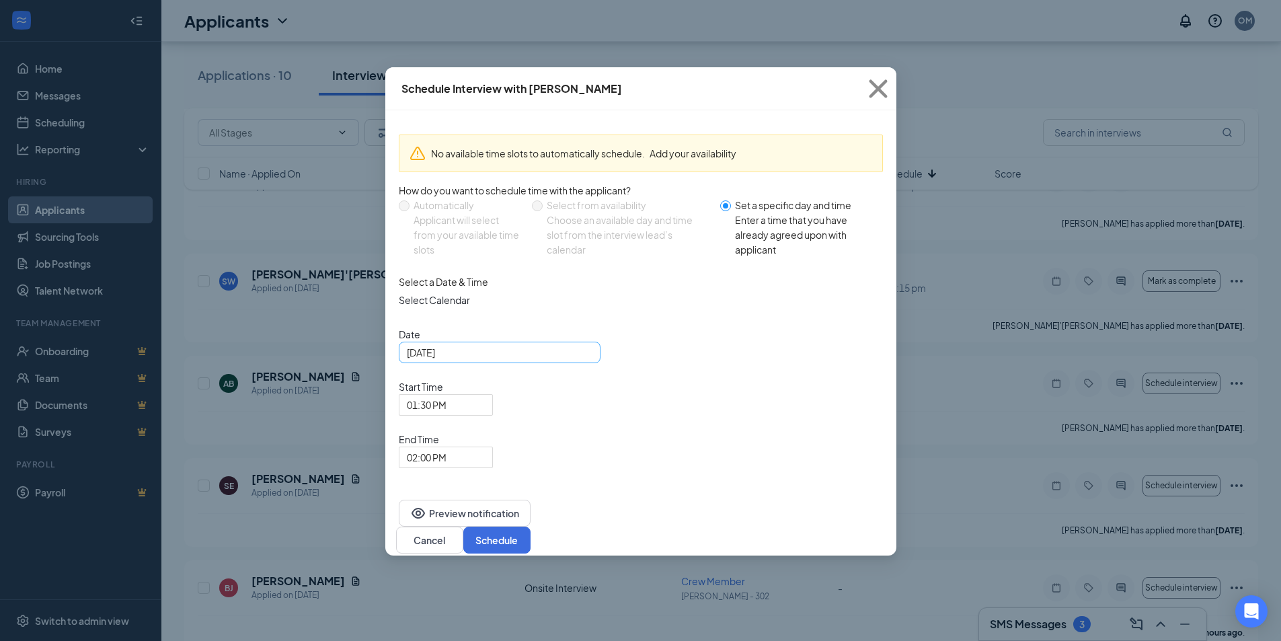
click at [529, 360] on input "[DATE]" at bounding box center [498, 352] width 183 height 15
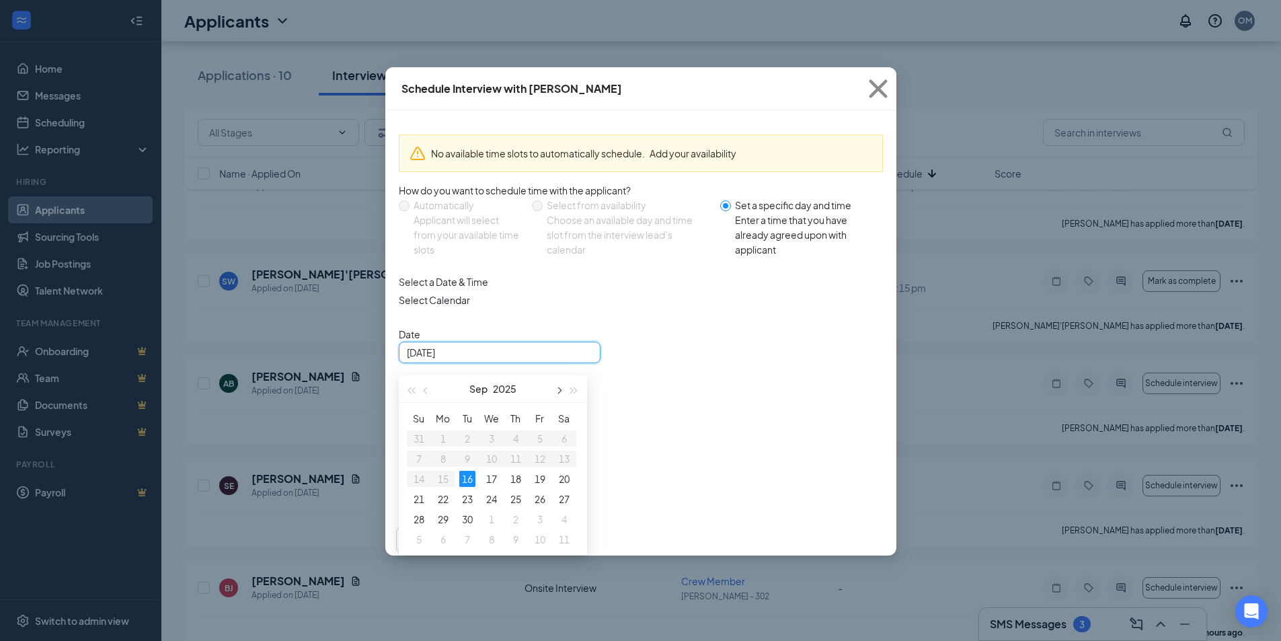
click at [558, 394] on span "button" at bounding box center [559, 390] width 7 height 7
type input "[DATE]"
click at [441, 467] on div "3" at bounding box center [443, 459] width 16 height 16
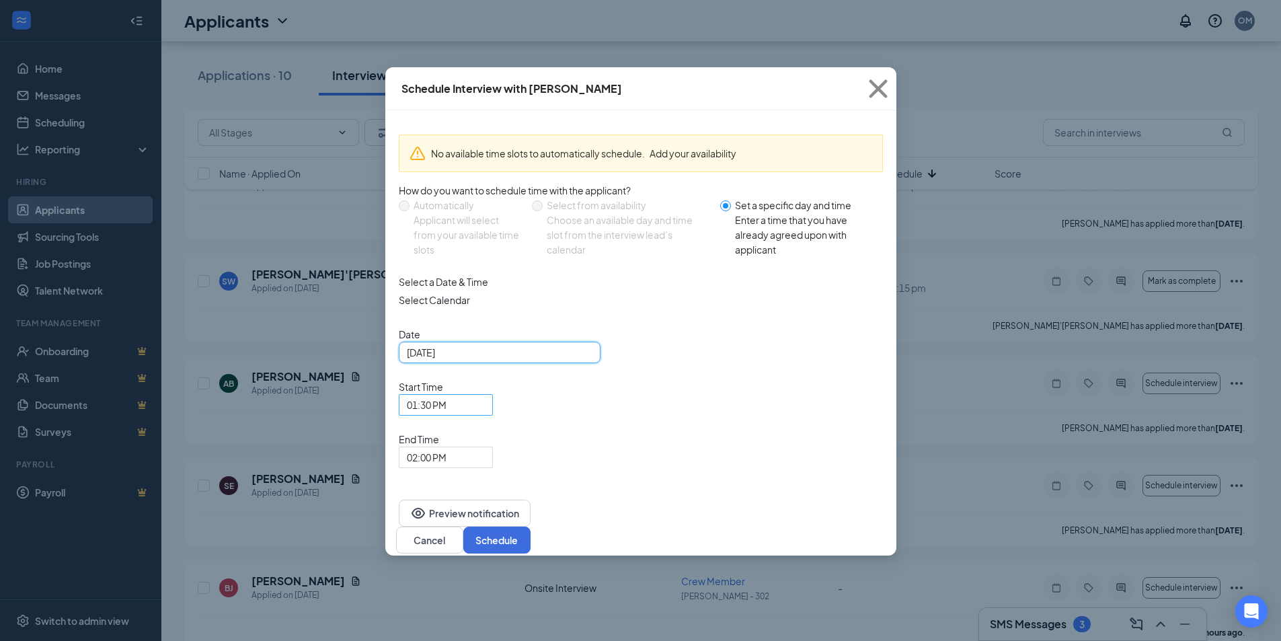
click at [447, 395] on span "01:30 PM" at bounding box center [427, 405] width 40 height 20
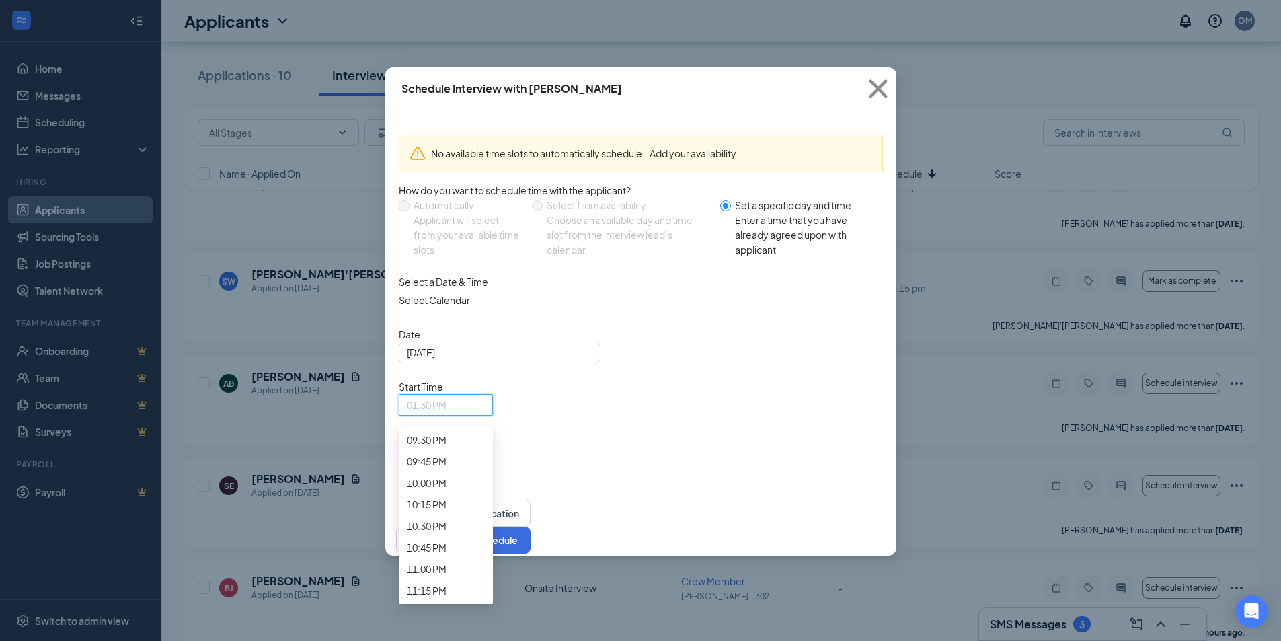
scroll to position [1934, 0]
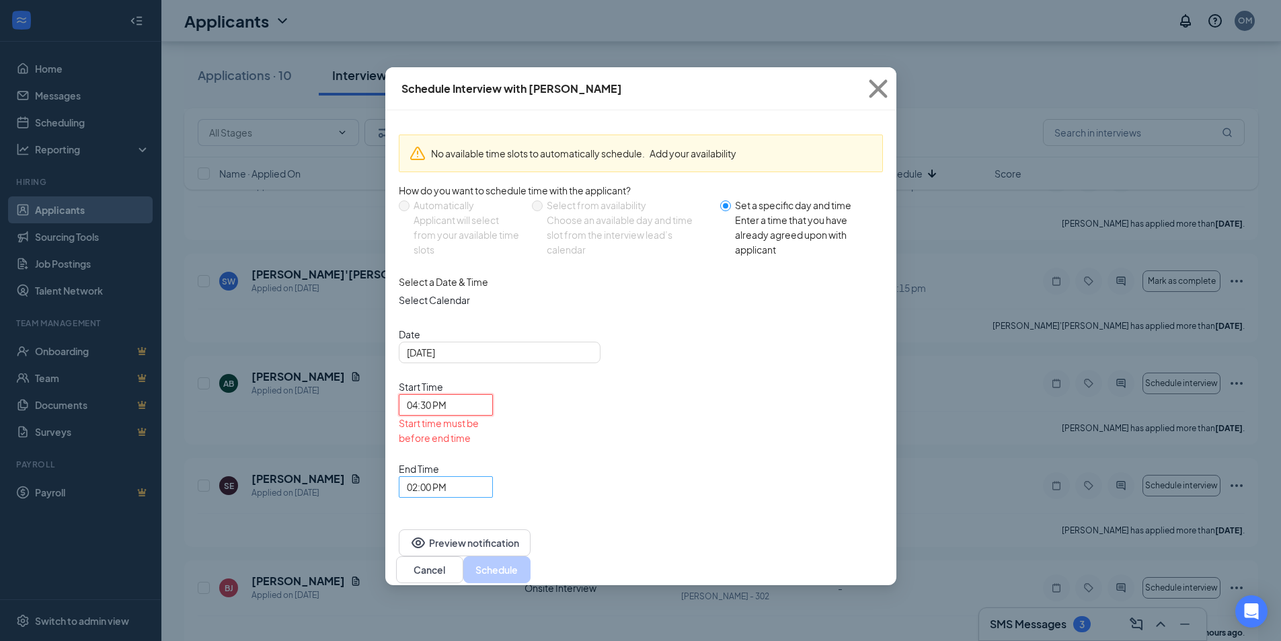
click at [447, 477] on span "02:00 PM" at bounding box center [427, 487] width 40 height 20
click at [447, 77] on span "04:45 PM" at bounding box center [427, 70] width 40 height 15
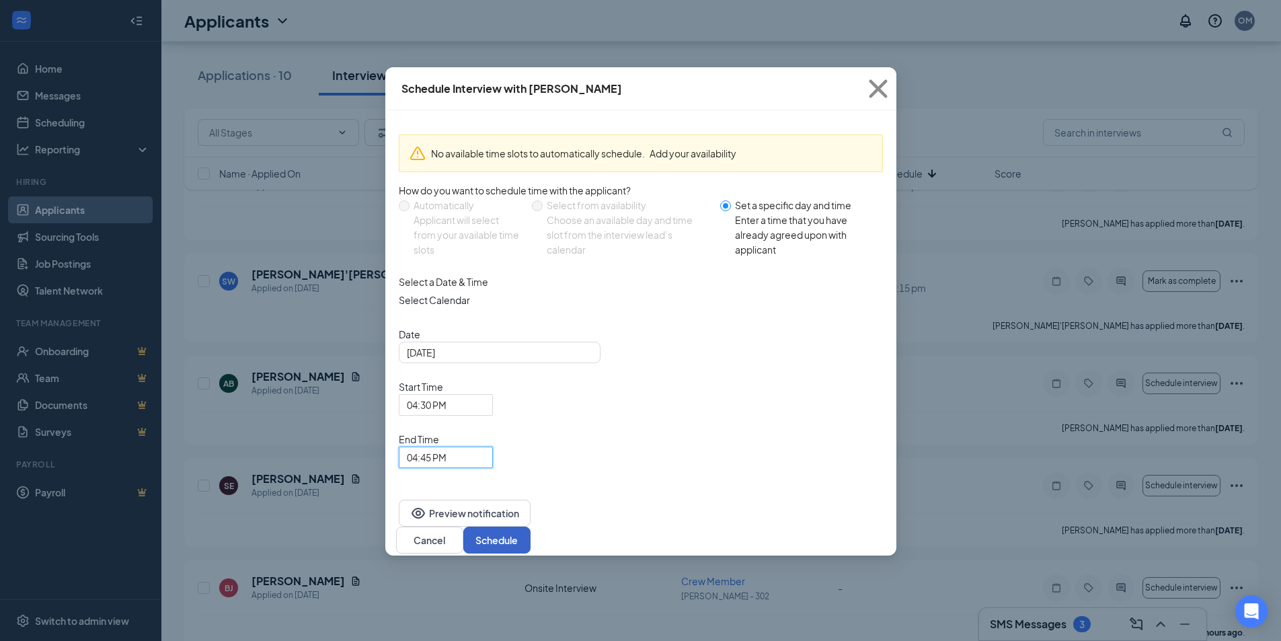
click at [531, 527] on button "Schedule" at bounding box center [496, 540] width 67 height 27
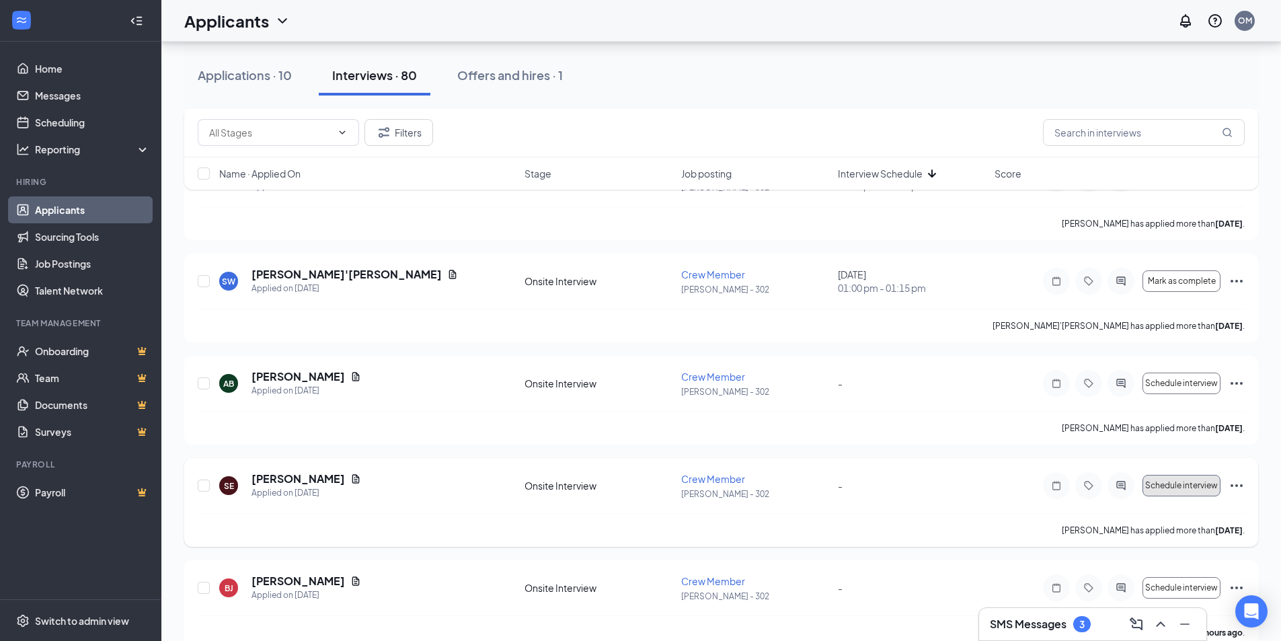
click at [1161, 485] on span "Schedule interview" at bounding box center [1181, 485] width 73 height 9
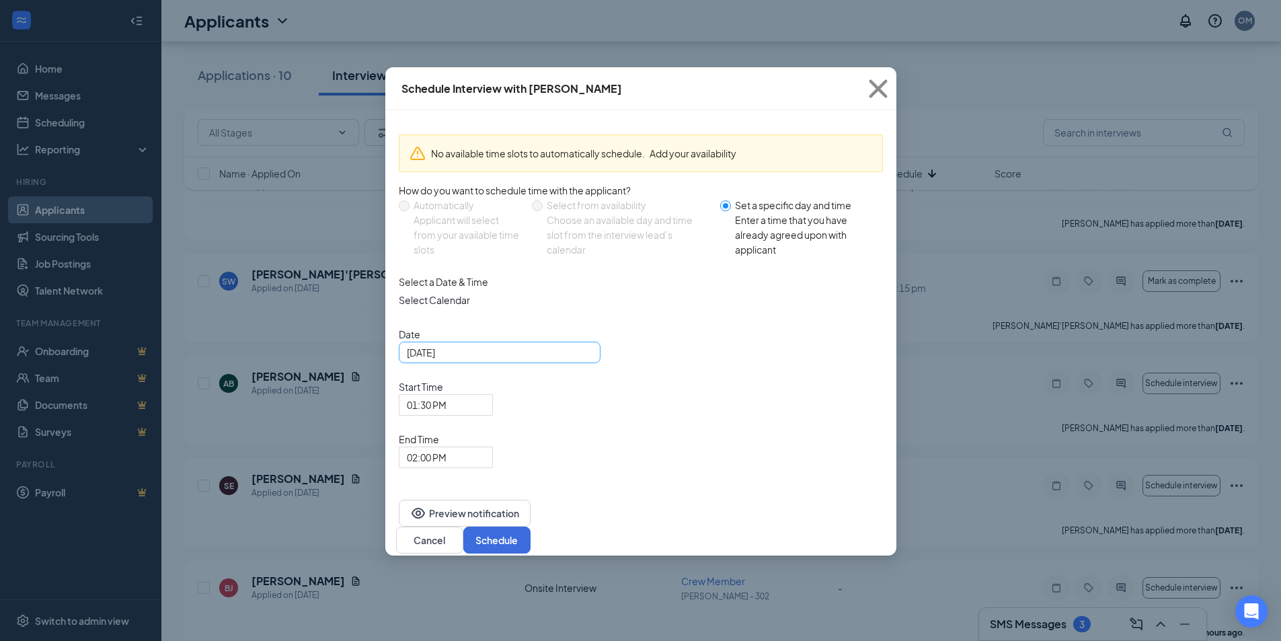
click at [490, 360] on input "[DATE]" at bounding box center [498, 352] width 183 height 15
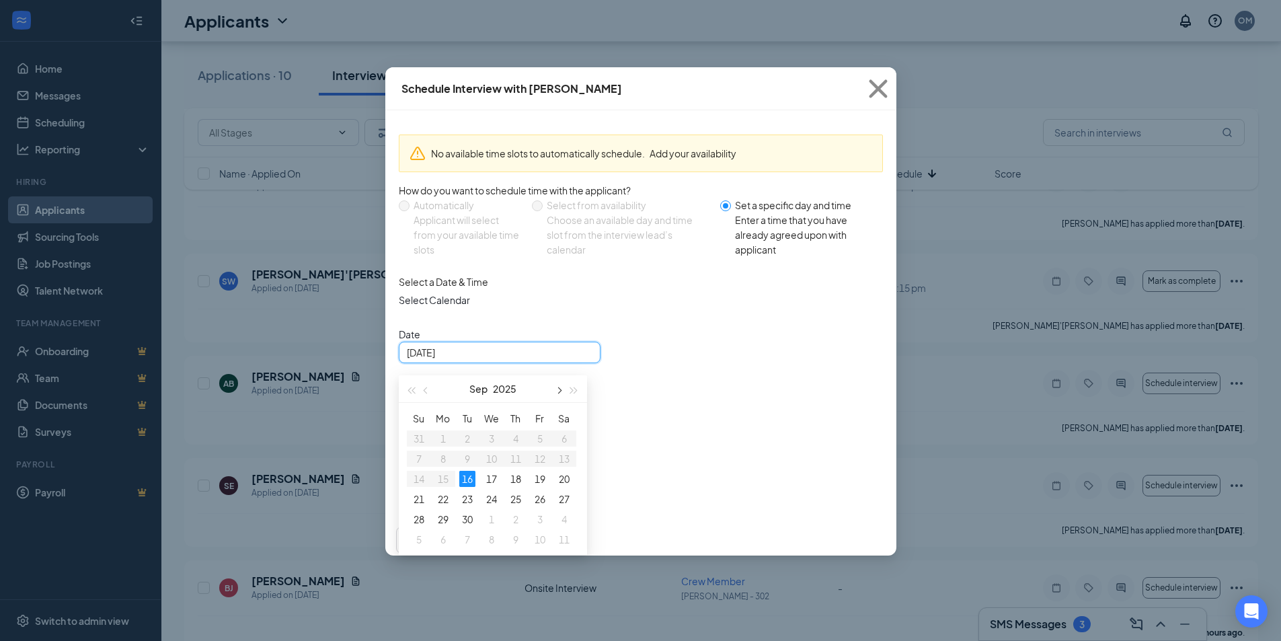
click at [559, 394] on span "button" at bounding box center [559, 390] width 7 height 7
click at [558, 394] on span "button" at bounding box center [559, 390] width 7 height 7
type input "[DATE]"
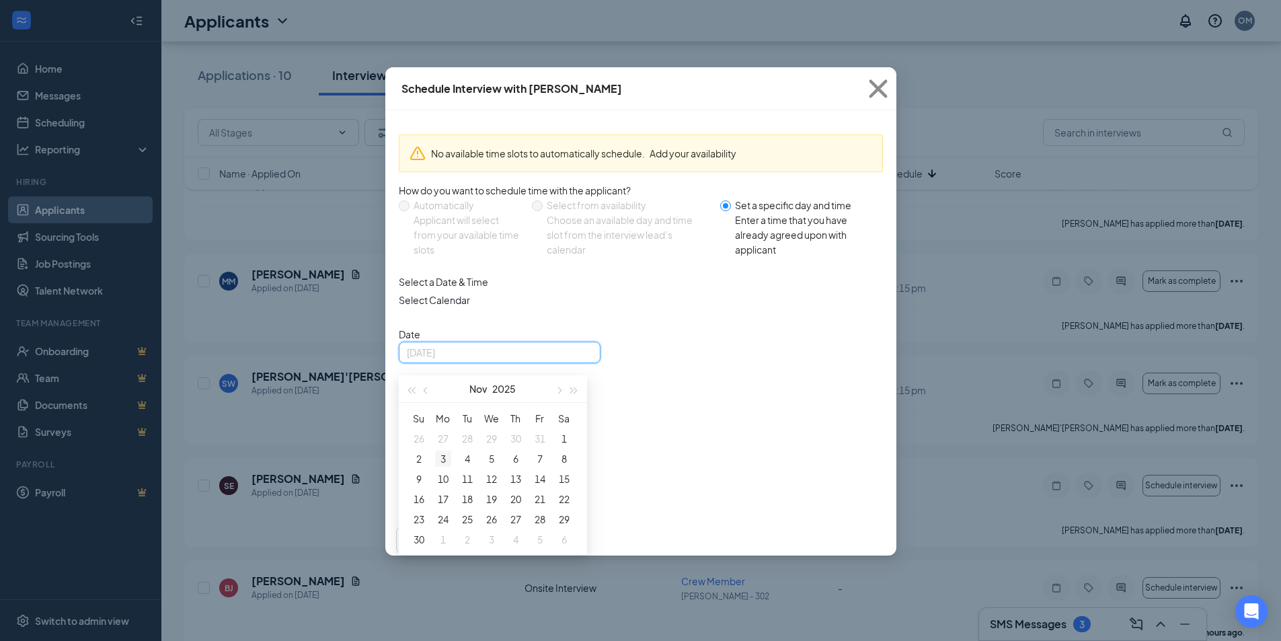
click at [443, 467] on div "3" at bounding box center [443, 459] width 16 height 16
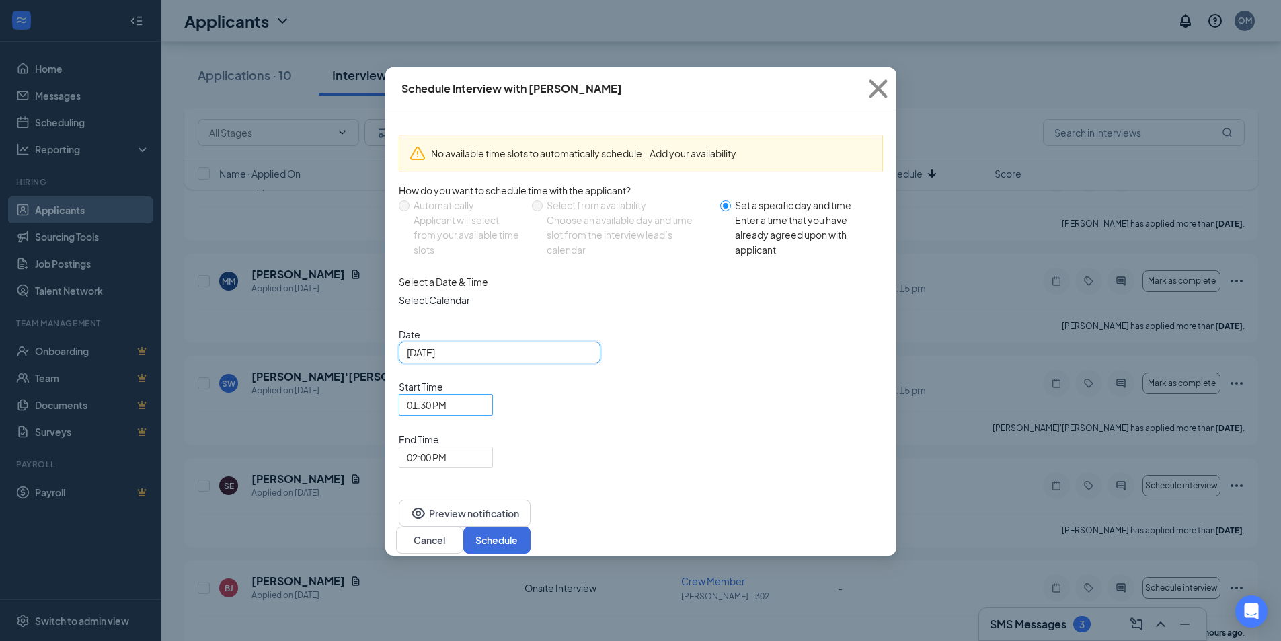
click at [447, 395] on span "01:30 PM" at bounding box center [427, 405] width 40 height 20
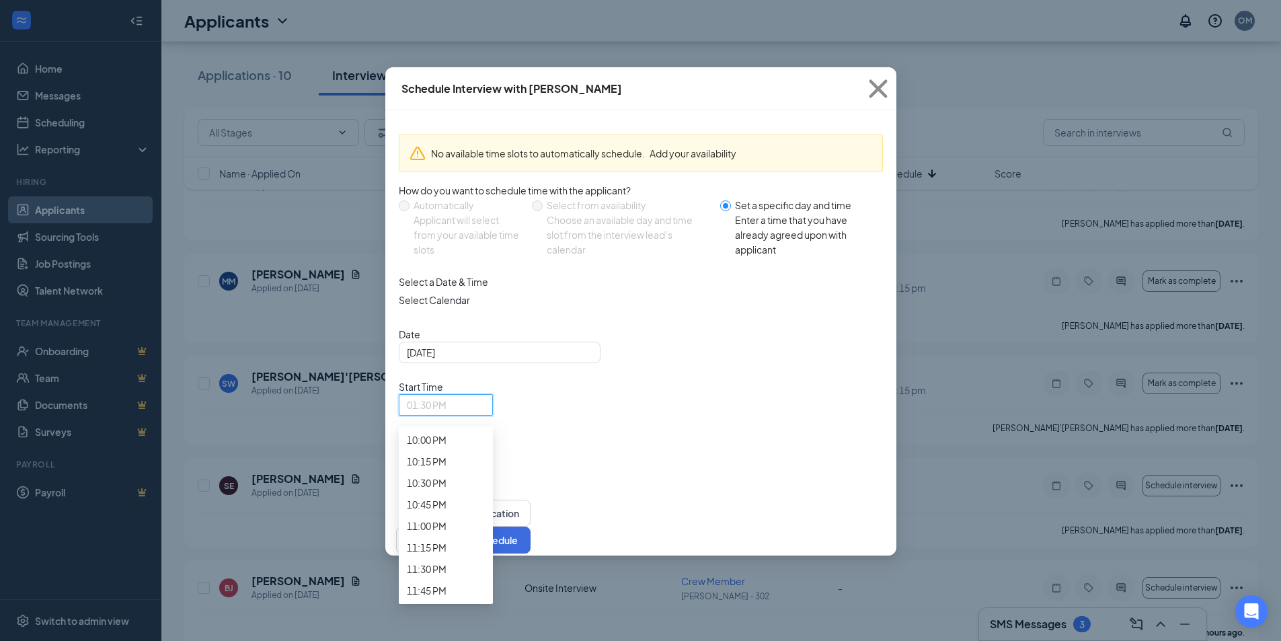
scroll to position [2069, 0]
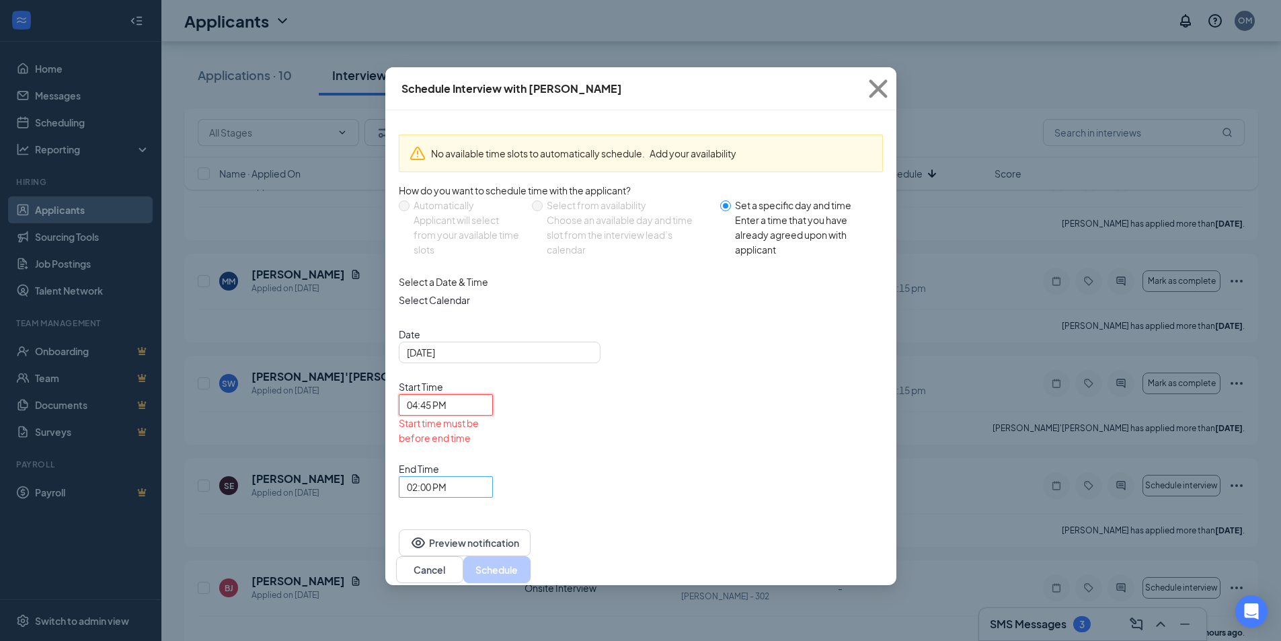
click at [447, 477] on span "02:00 PM" at bounding box center [427, 487] width 40 height 20
click at [447, 99] on span "05:00 PM" at bounding box center [427, 91] width 40 height 15
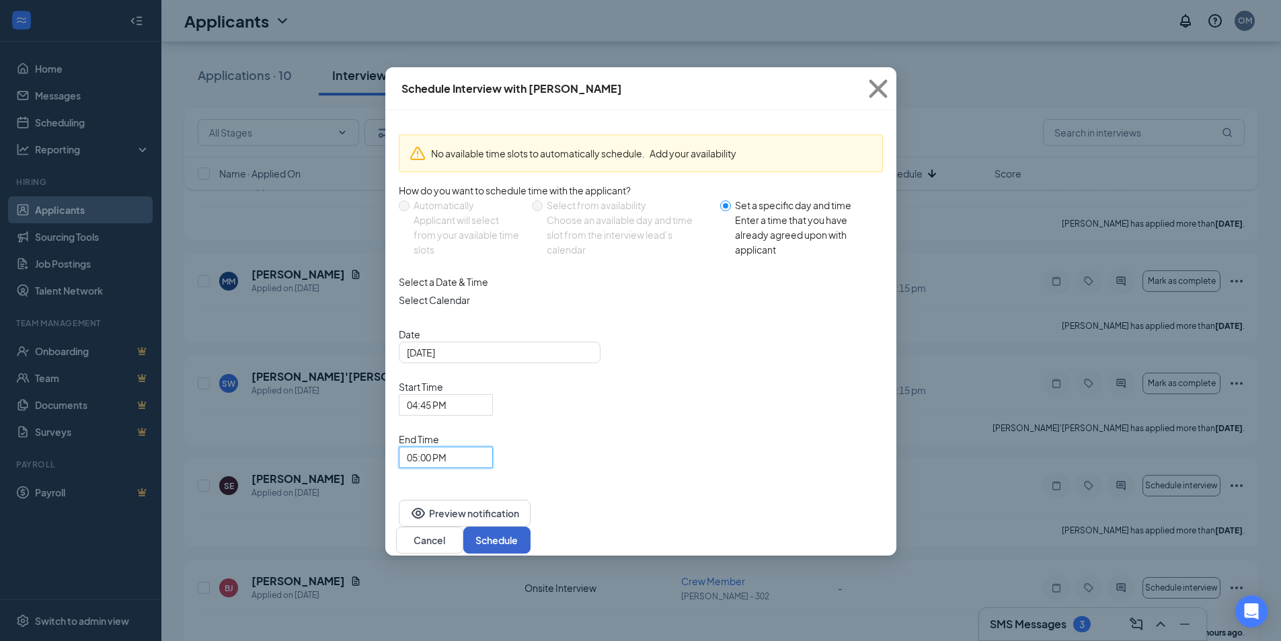
scroll to position [7704, 0]
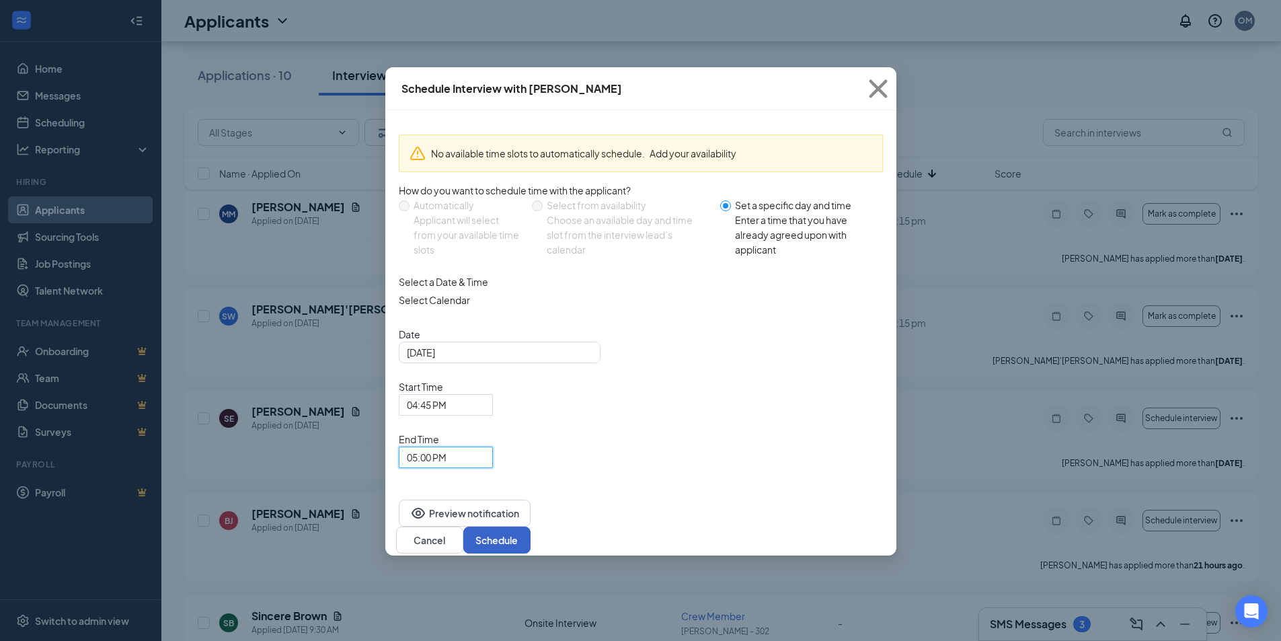
click at [531, 527] on button "Schedule" at bounding box center [496, 540] width 67 height 27
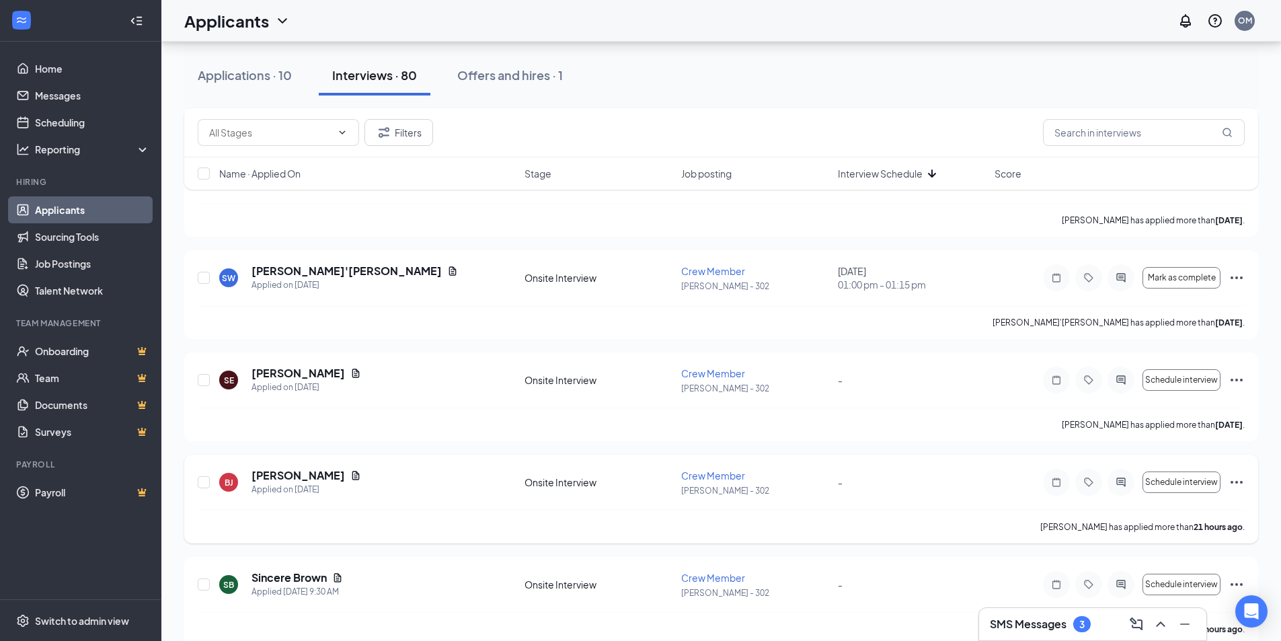
scroll to position [7839, 0]
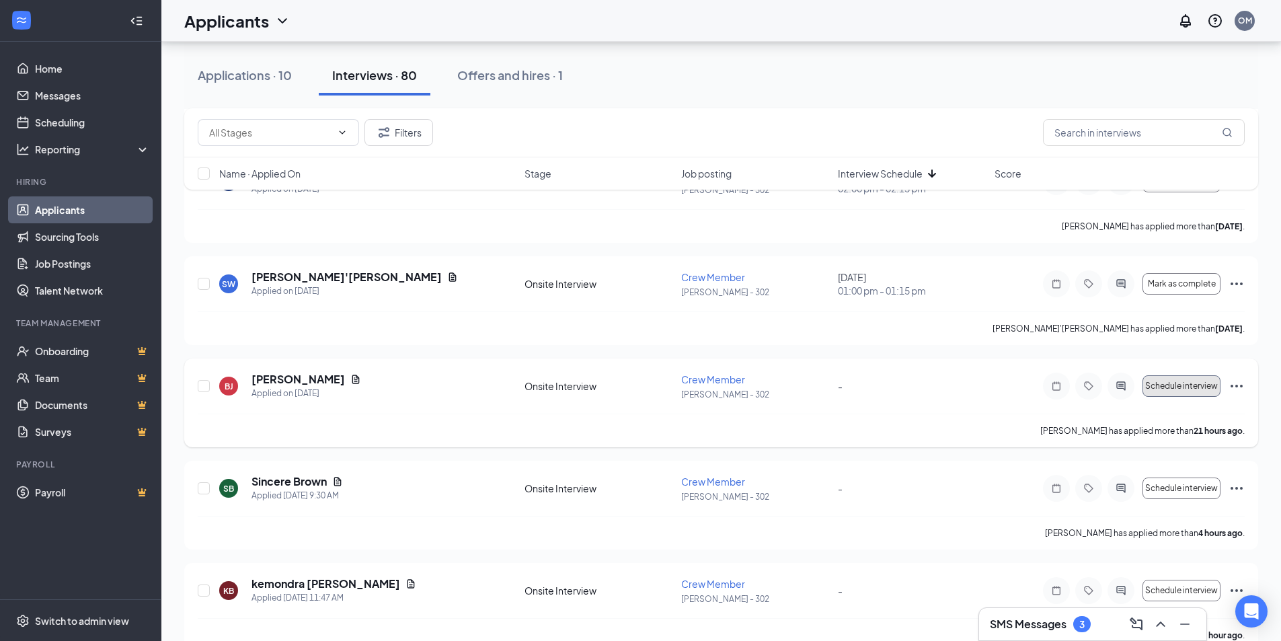
click at [1181, 383] on span "Schedule interview" at bounding box center [1181, 385] width 73 height 9
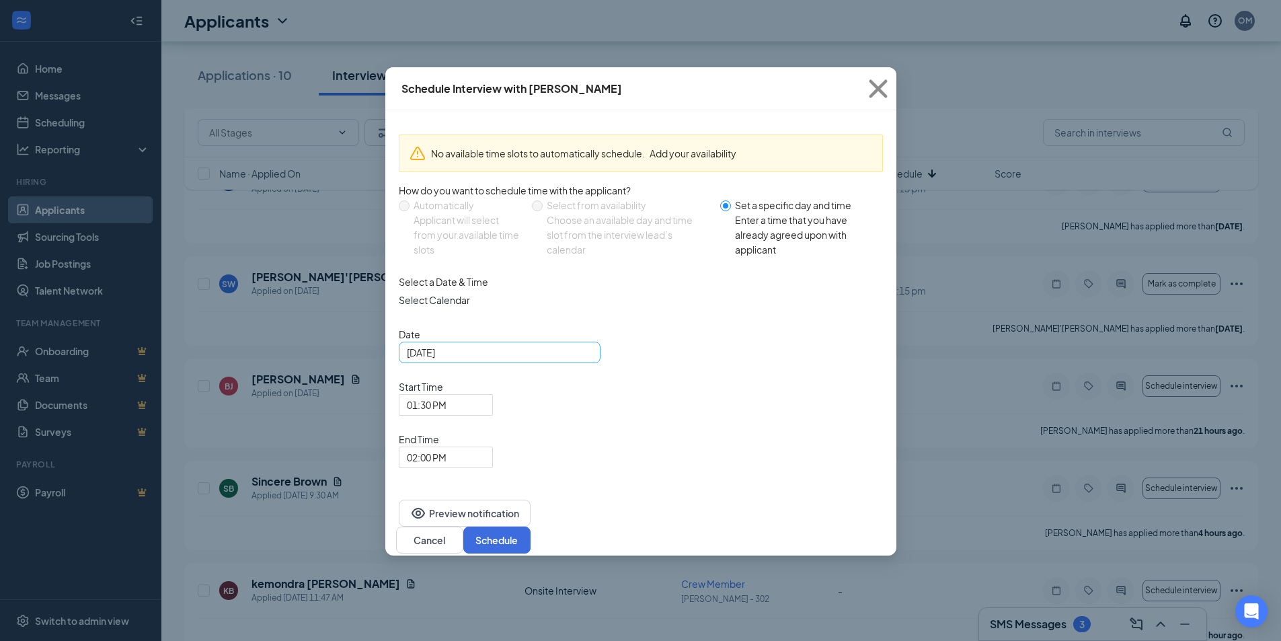
click at [509, 360] on input "[DATE]" at bounding box center [498, 352] width 183 height 15
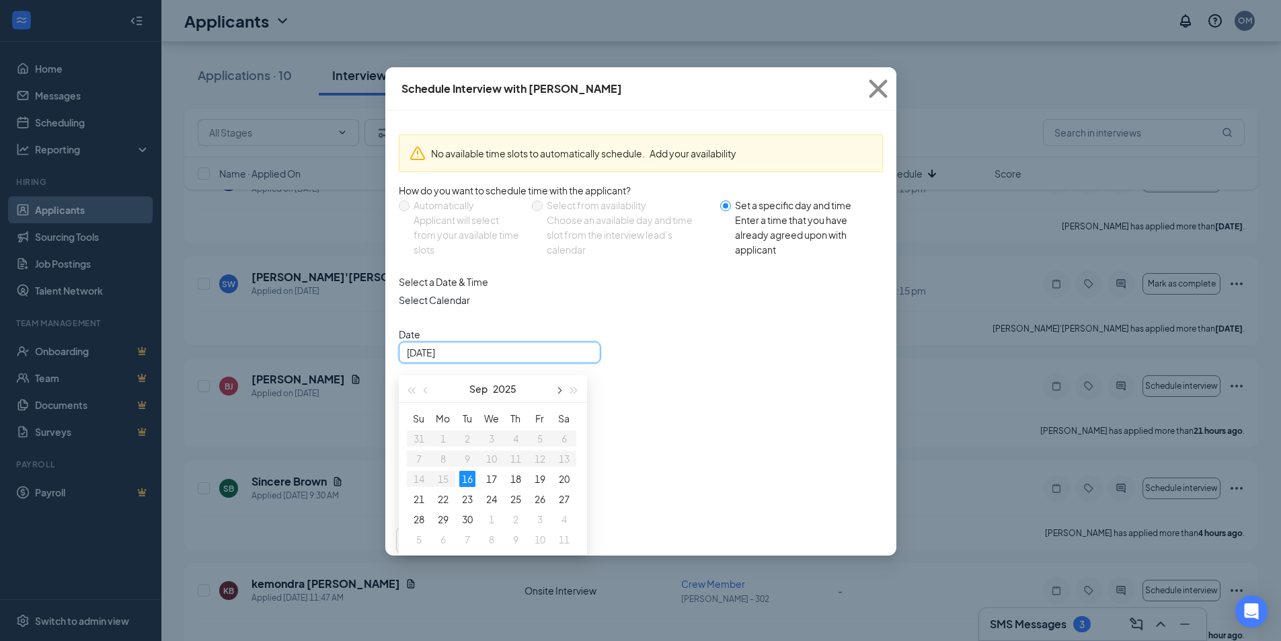
click at [562, 399] on button "button" at bounding box center [559, 388] width 15 height 27
type input "[DATE]"
click at [467, 467] on div "4" at bounding box center [467, 459] width 16 height 16
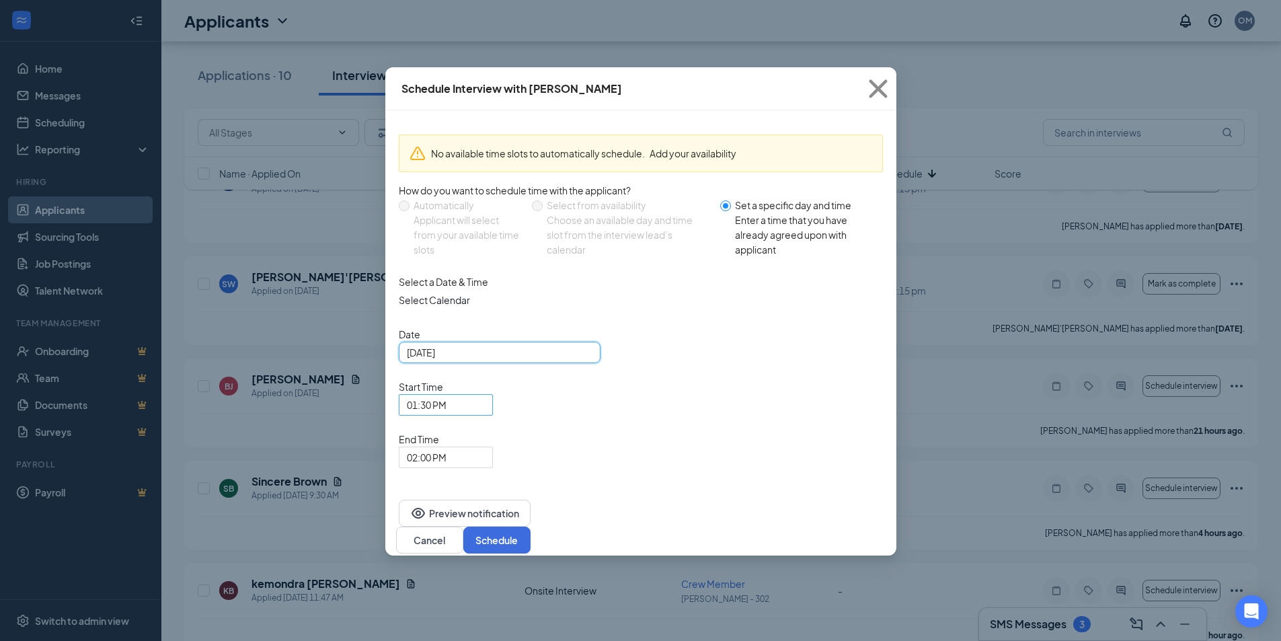
click at [473, 395] on span "01:30 PM" at bounding box center [440, 413] width 66 height 36
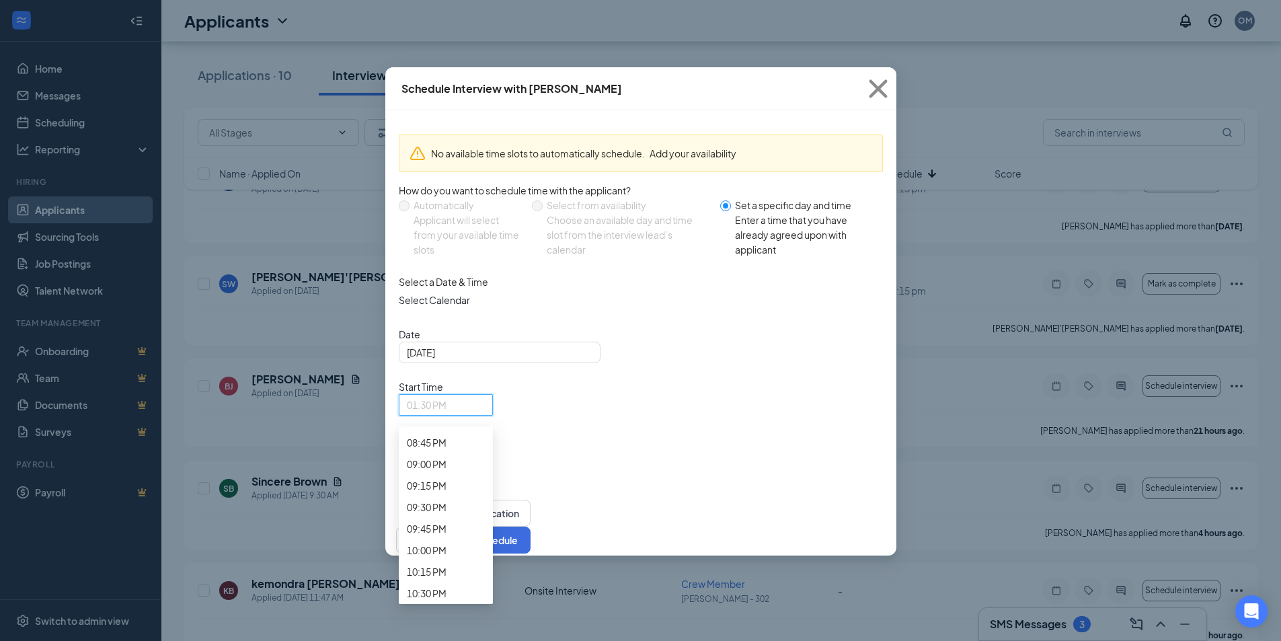
scroll to position [1867, 0]
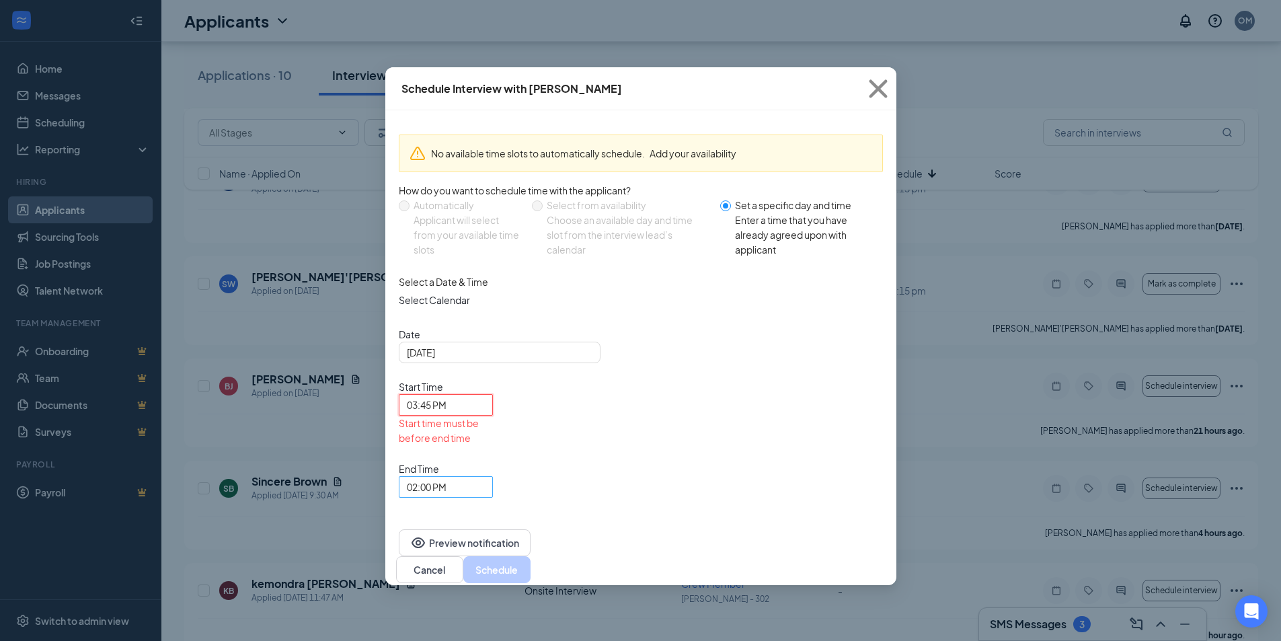
click at [447, 477] on span "02:00 PM" at bounding box center [427, 487] width 40 height 20
click at [447, 61] on span "04:00 PM" at bounding box center [427, 53] width 40 height 15
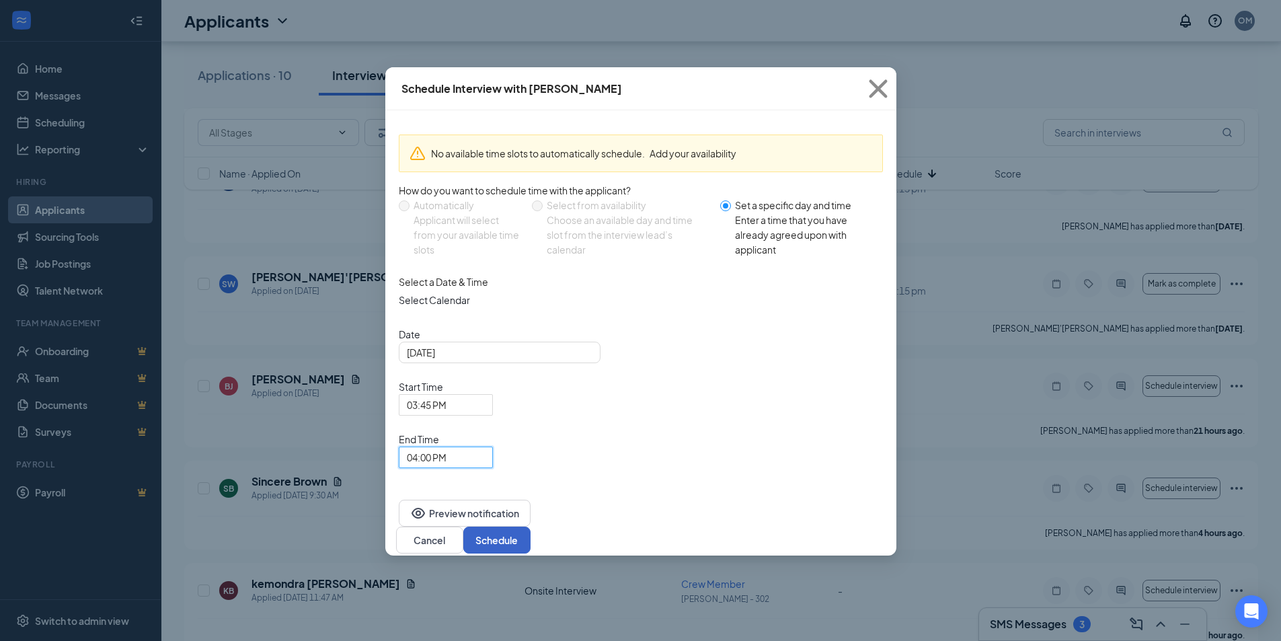
click at [531, 527] on button "Schedule" at bounding box center [496, 540] width 67 height 27
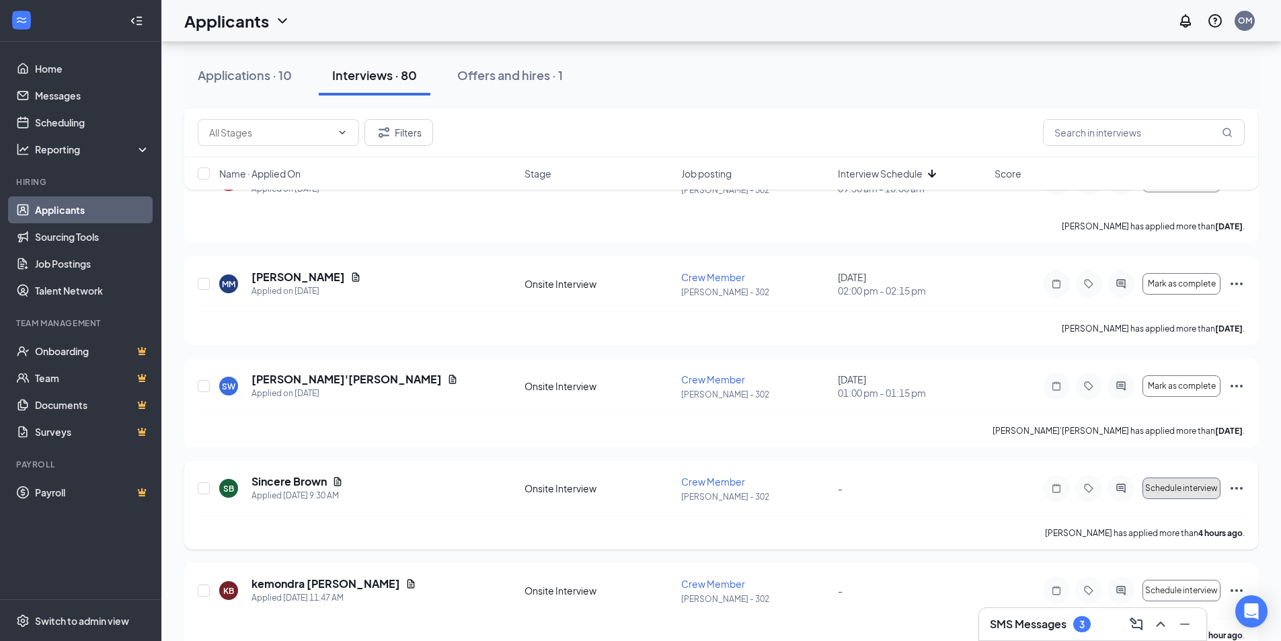
click at [1182, 490] on span "Schedule interview" at bounding box center [1181, 488] width 73 height 9
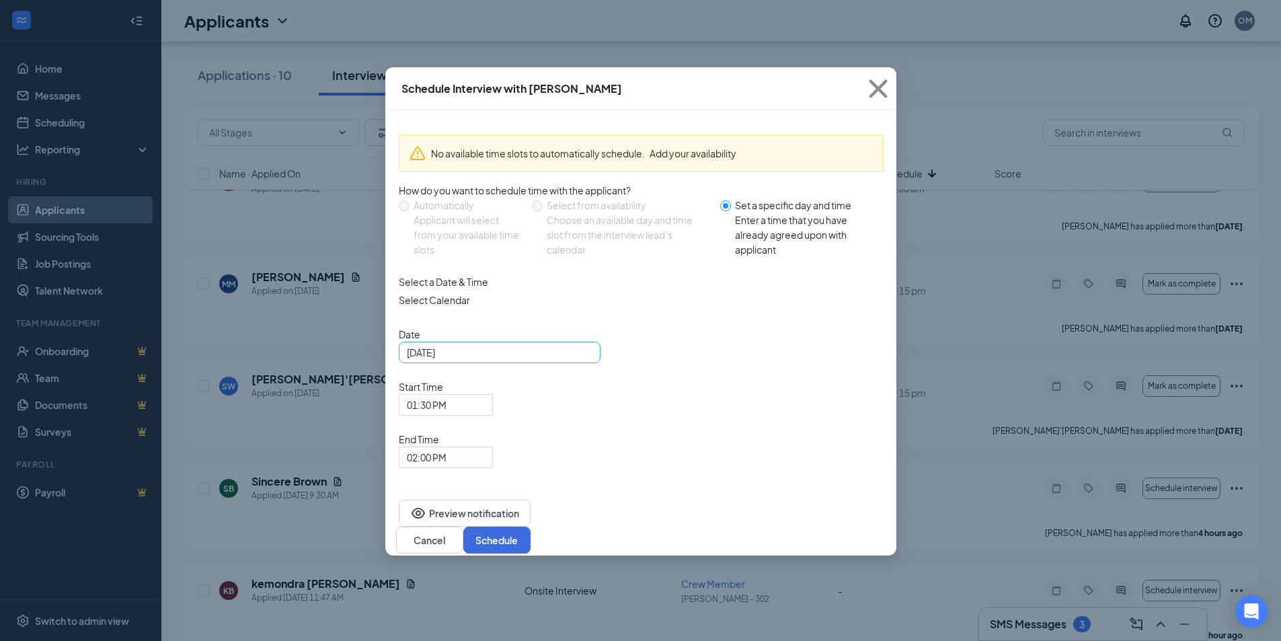
click at [535, 360] on input "[DATE]" at bounding box center [498, 352] width 183 height 15
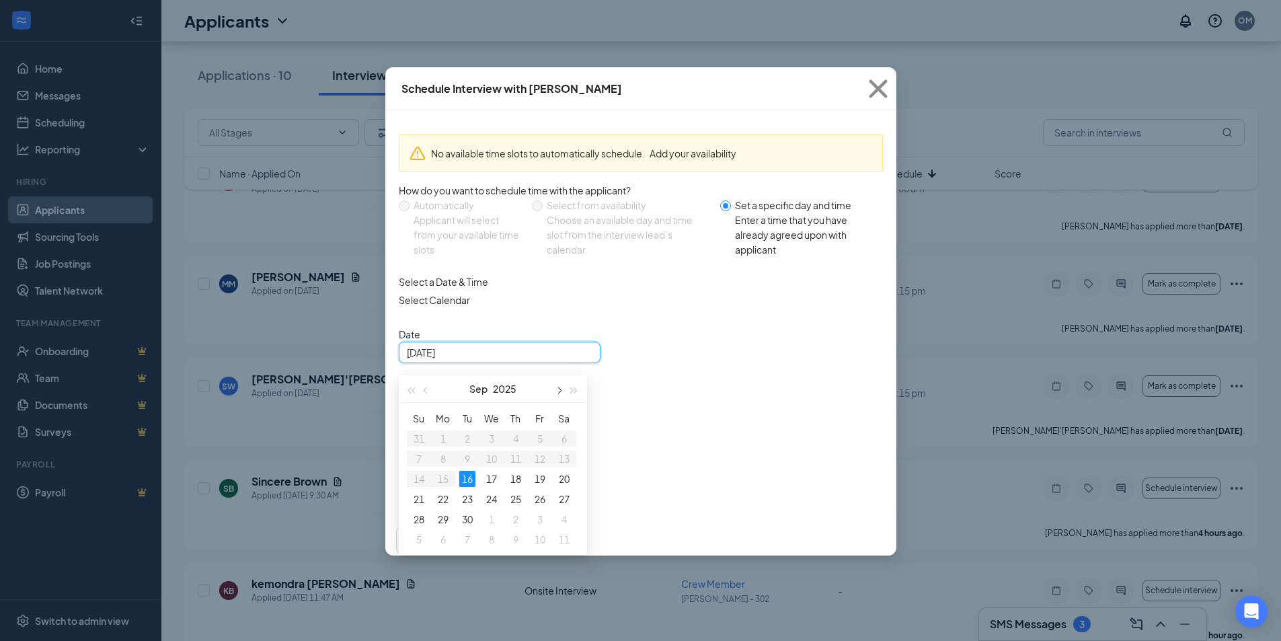
click at [562, 402] on button "button" at bounding box center [559, 388] width 15 height 27
type input "[DATE]"
click at [469, 467] on div "4" at bounding box center [467, 459] width 16 height 16
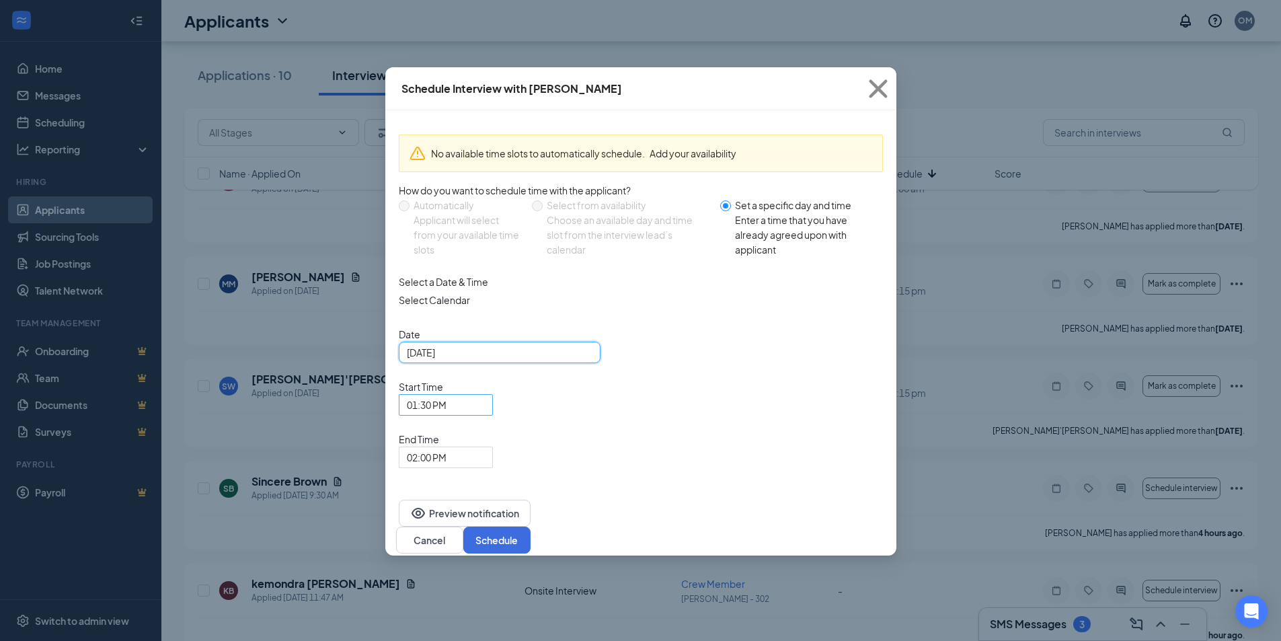
click at [447, 395] on span "01:30 PM" at bounding box center [427, 405] width 40 height 20
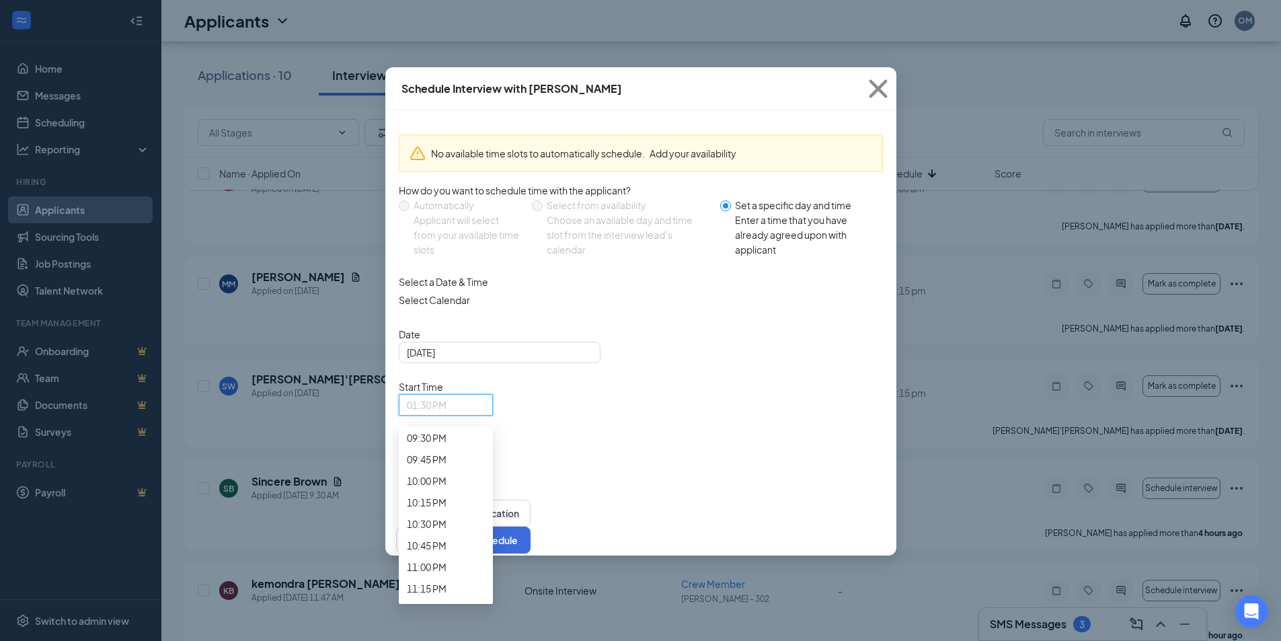
scroll to position [1867, 0]
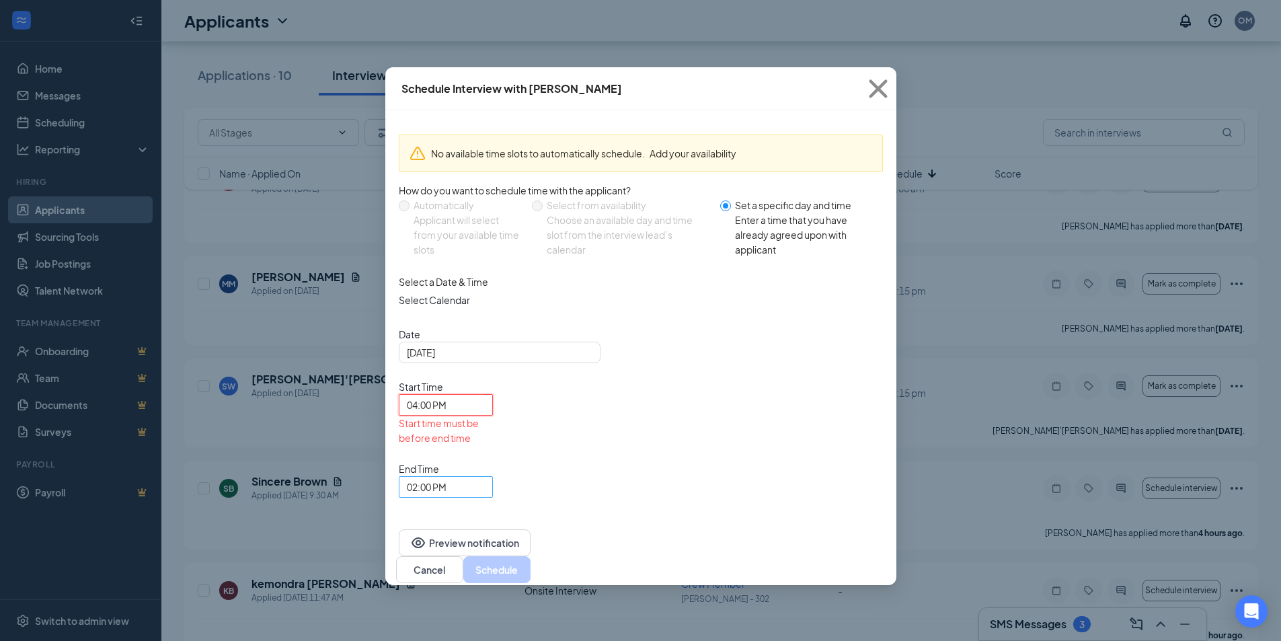
click at [447, 477] on span "02:00 PM" at bounding box center [427, 487] width 40 height 20
click at [447, 34] on span "04:15 PM" at bounding box center [427, 27] width 40 height 15
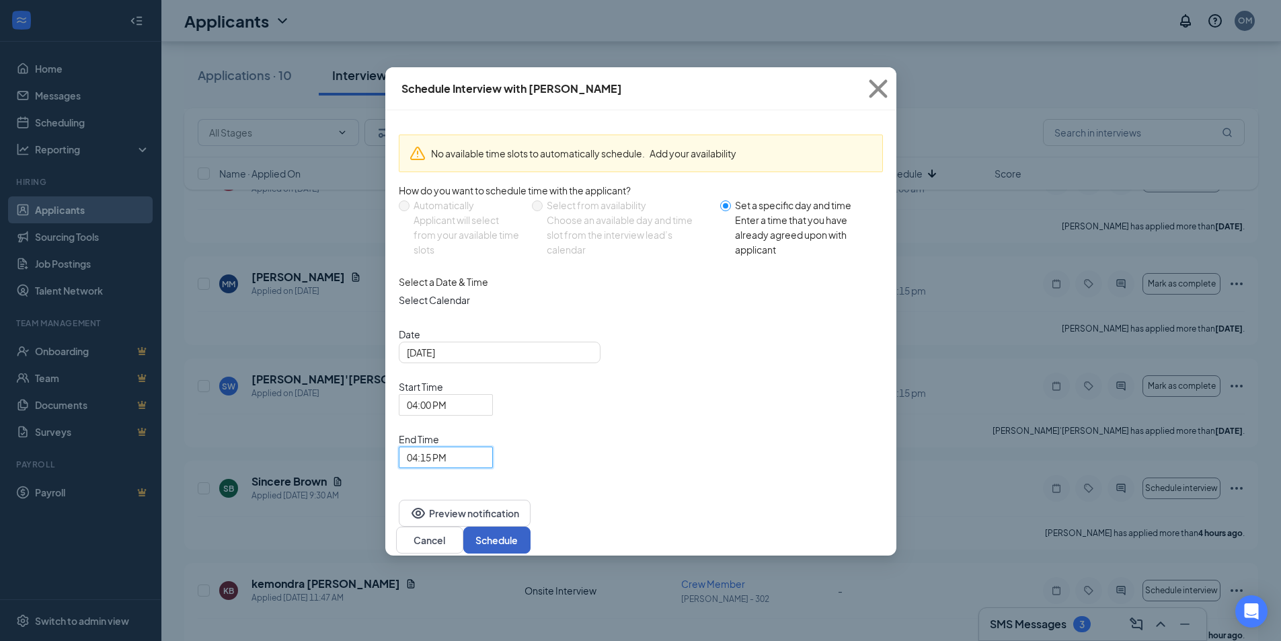
click at [531, 527] on button "Schedule" at bounding box center [496, 540] width 67 height 27
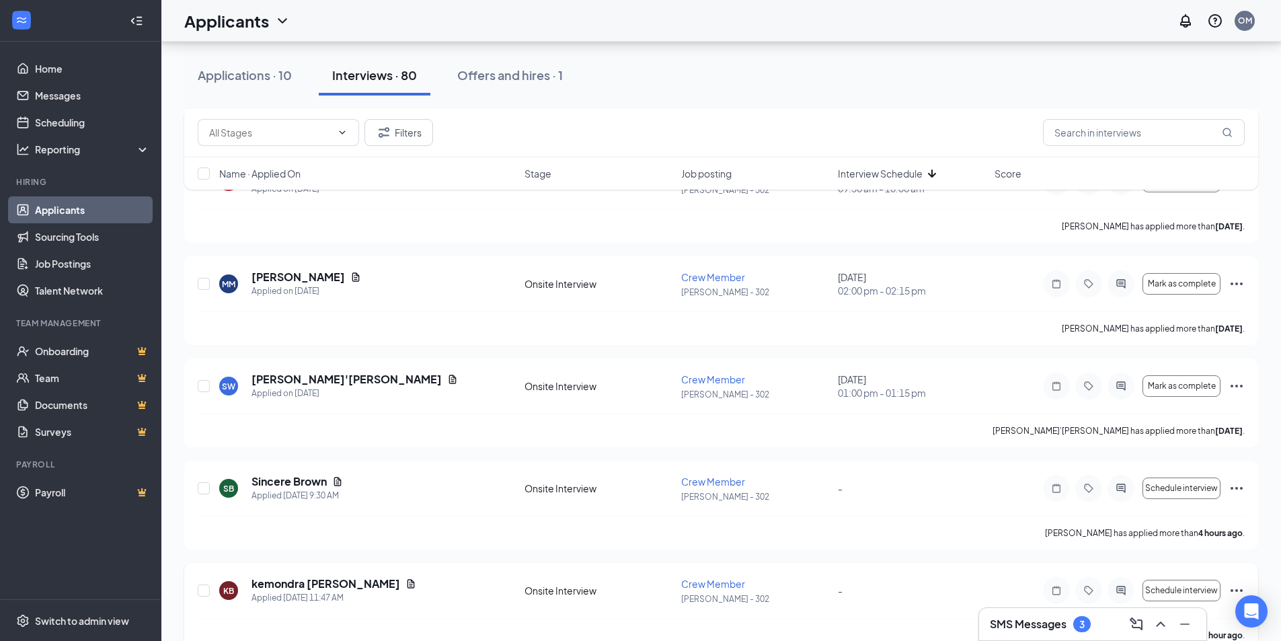
scroll to position [8041, 0]
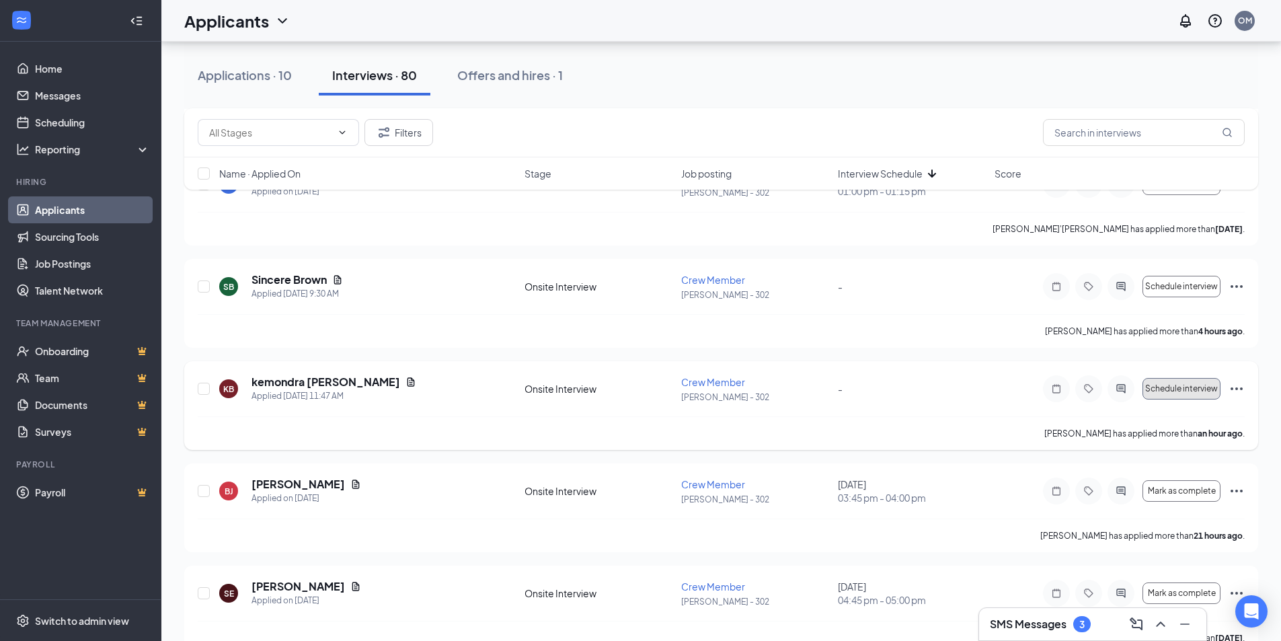
click at [1202, 391] on span "Schedule interview" at bounding box center [1181, 388] width 73 height 9
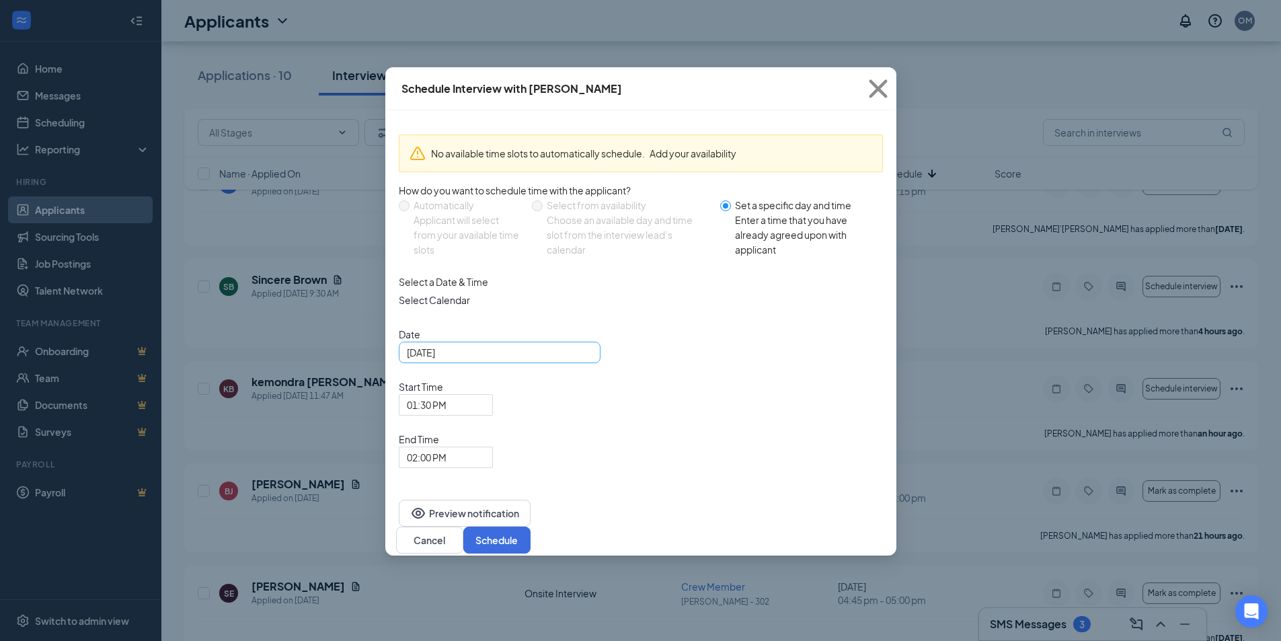
click at [502, 360] on input "[DATE]" at bounding box center [498, 352] width 183 height 15
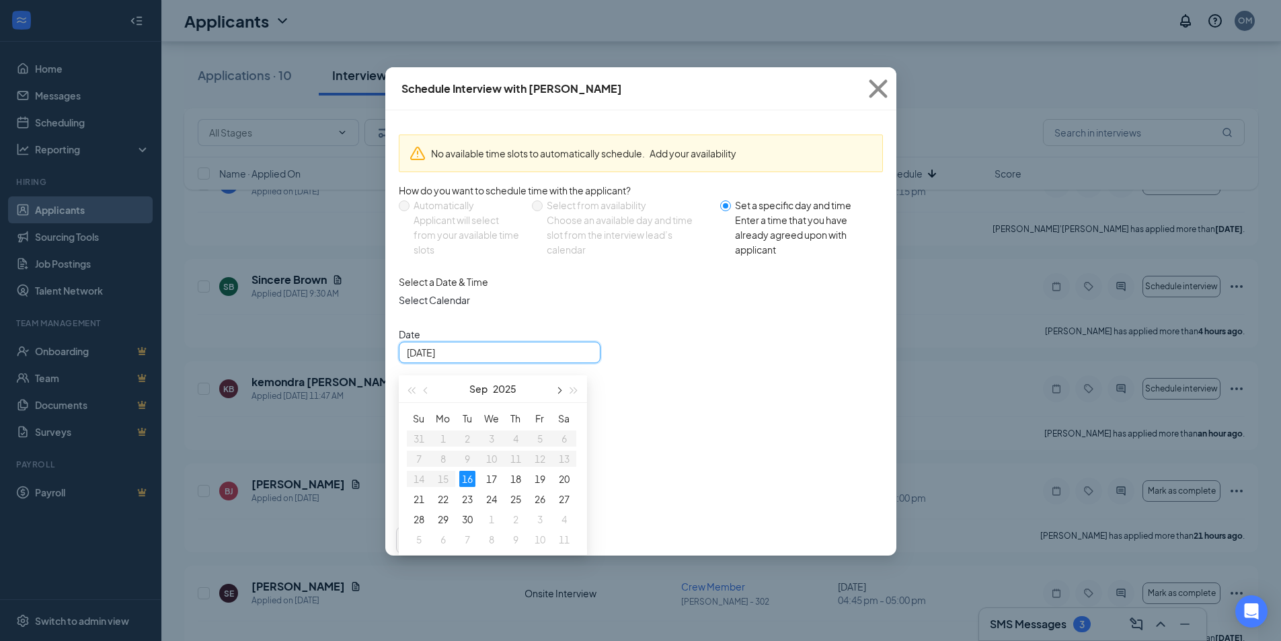
click at [558, 394] on span "button" at bounding box center [559, 390] width 7 height 7
click at [461, 467] on div "4" at bounding box center [467, 459] width 16 height 16
type input "[DATE]"
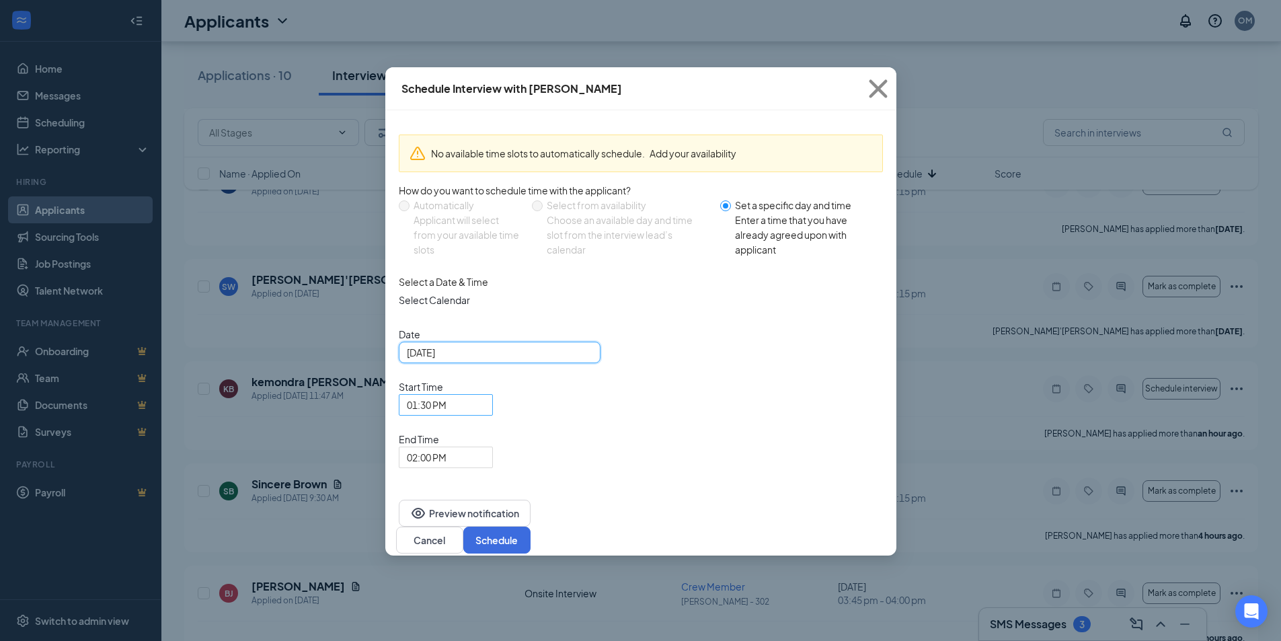
click at [447, 395] on span "01:30 PM" at bounding box center [427, 405] width 40 height 20
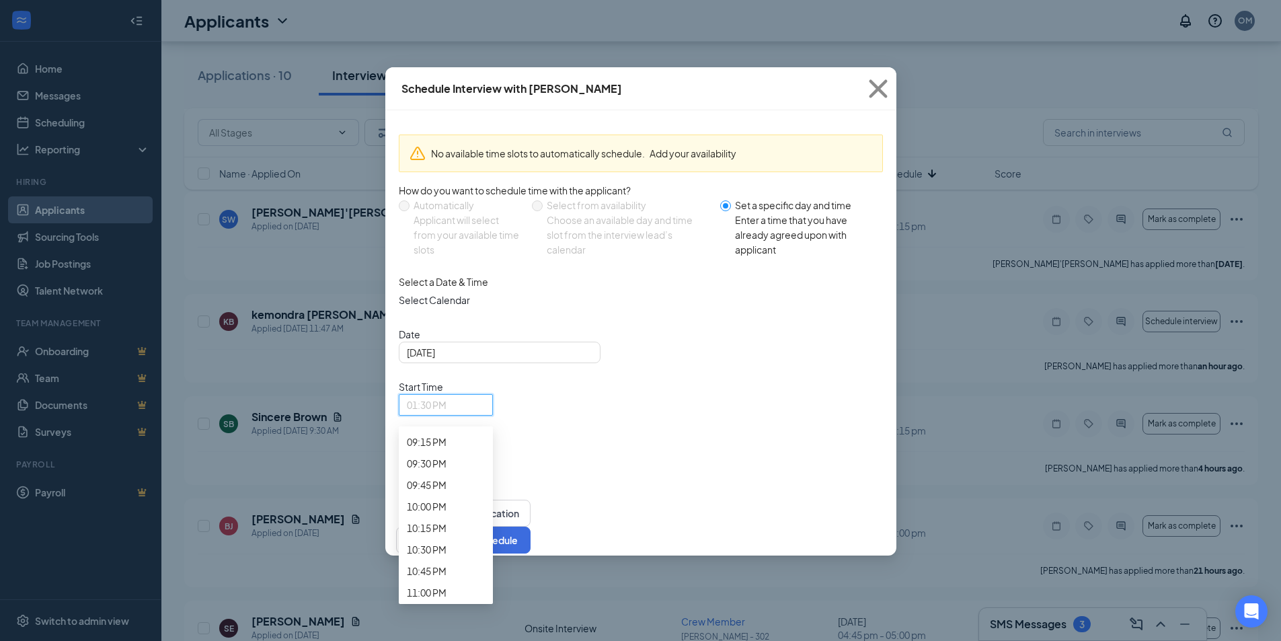
scroll to position [1867, 0]
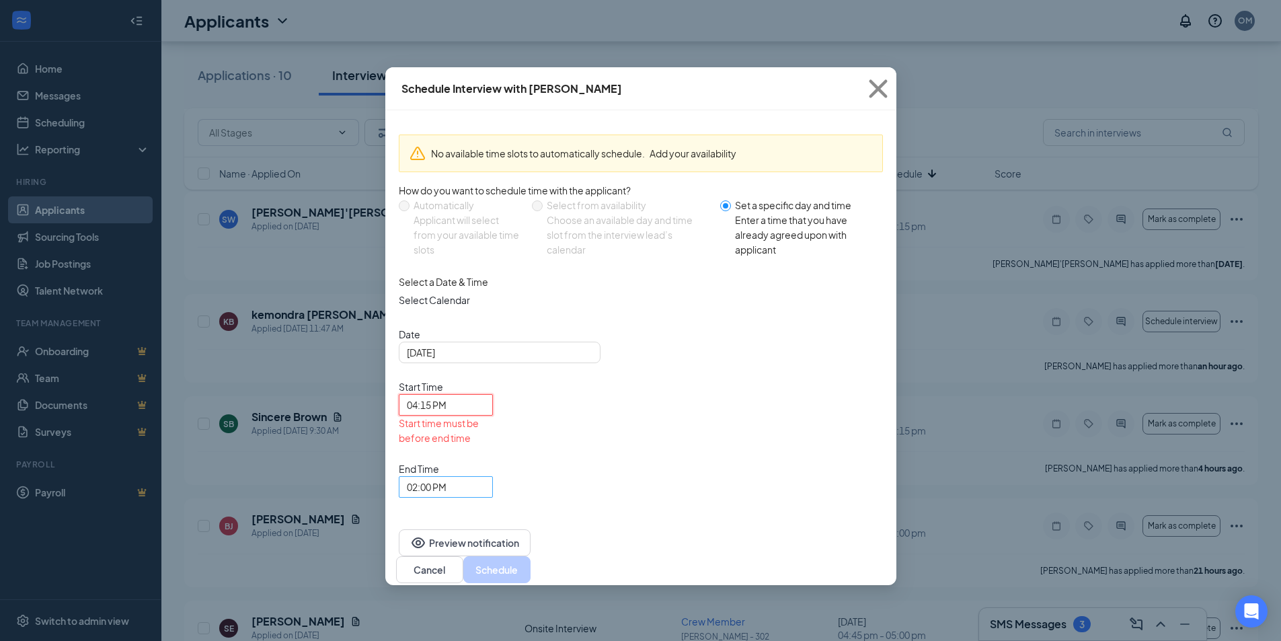
click at [447, 477] on span "02:00 PM" at bounding box center [427, 487] width 40 height 20
click at [447, 56] on span "04:30 PM" at bounding box center [427, 48] width 40 height 15
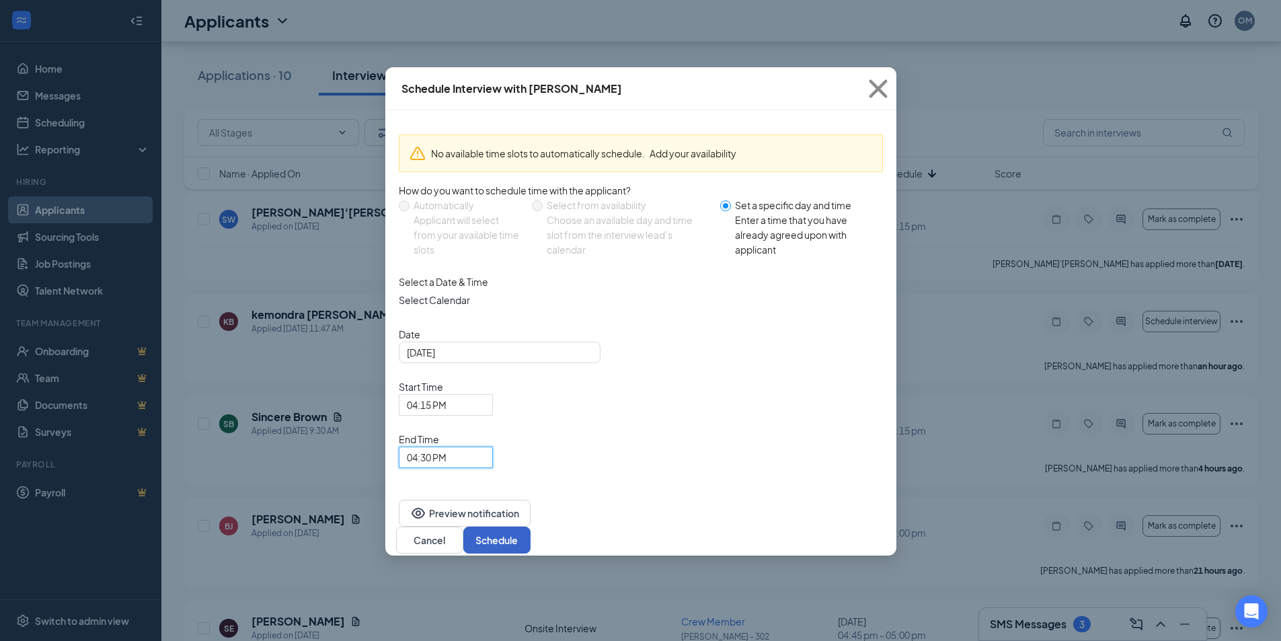
click at [531, 527] on button "Schedule" at bounding box center [496, 540] width 67 height 27
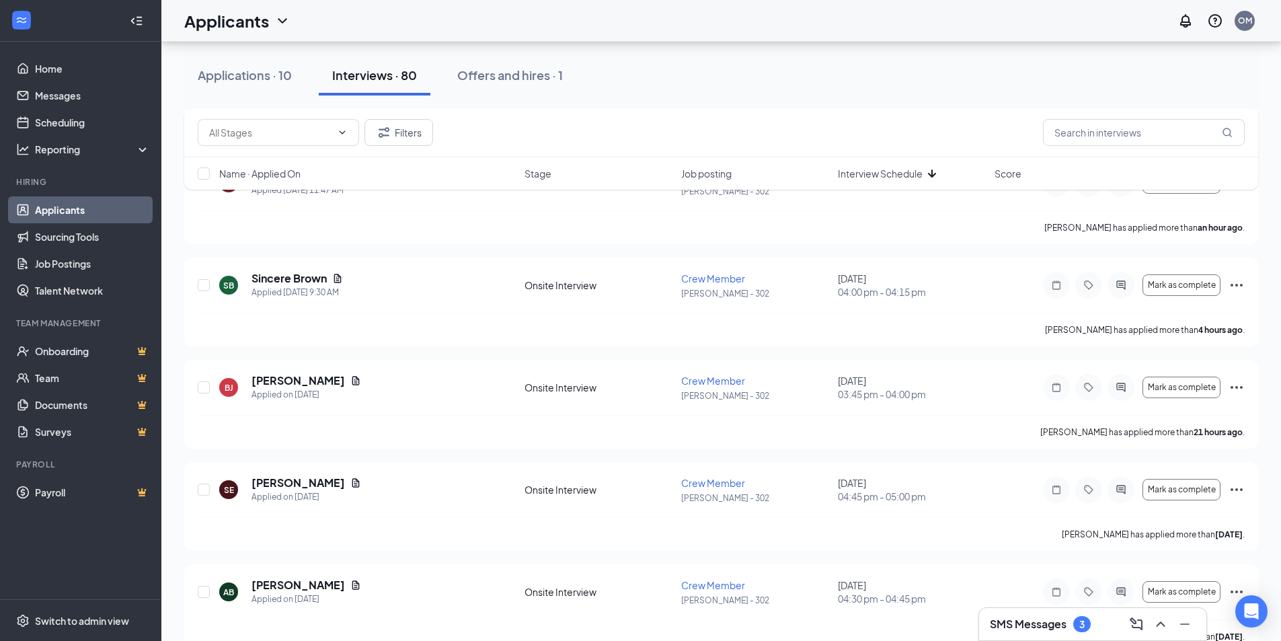
scroll to position [8108, 0]
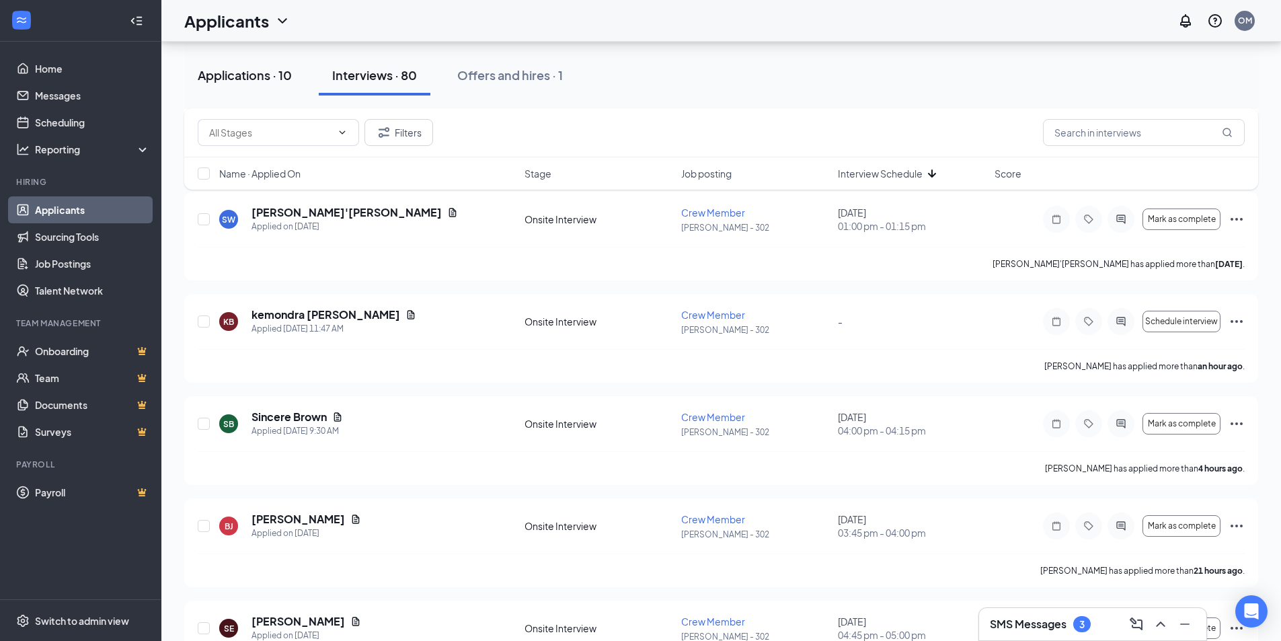
click at [258, 73] on div "Applications · 10" at bounding box center [245, 75] width 94 height 17
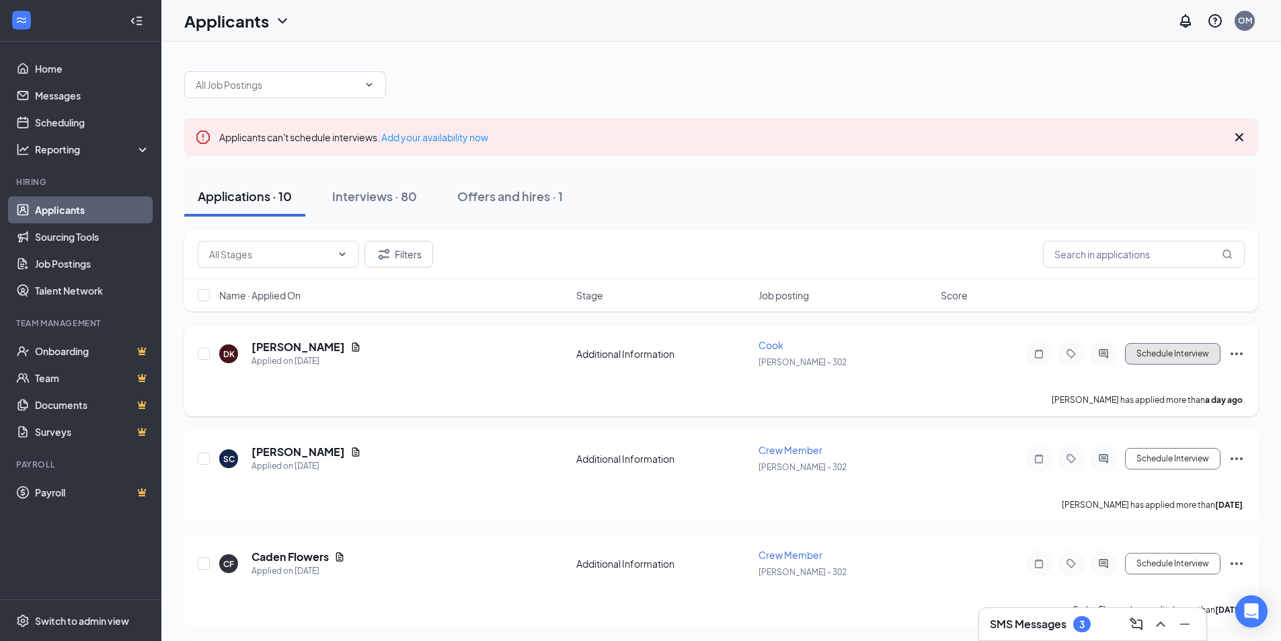
click at [1192, 354] on button "Schedule Interview" at bounding box center [1173, 354] width 96 height 22
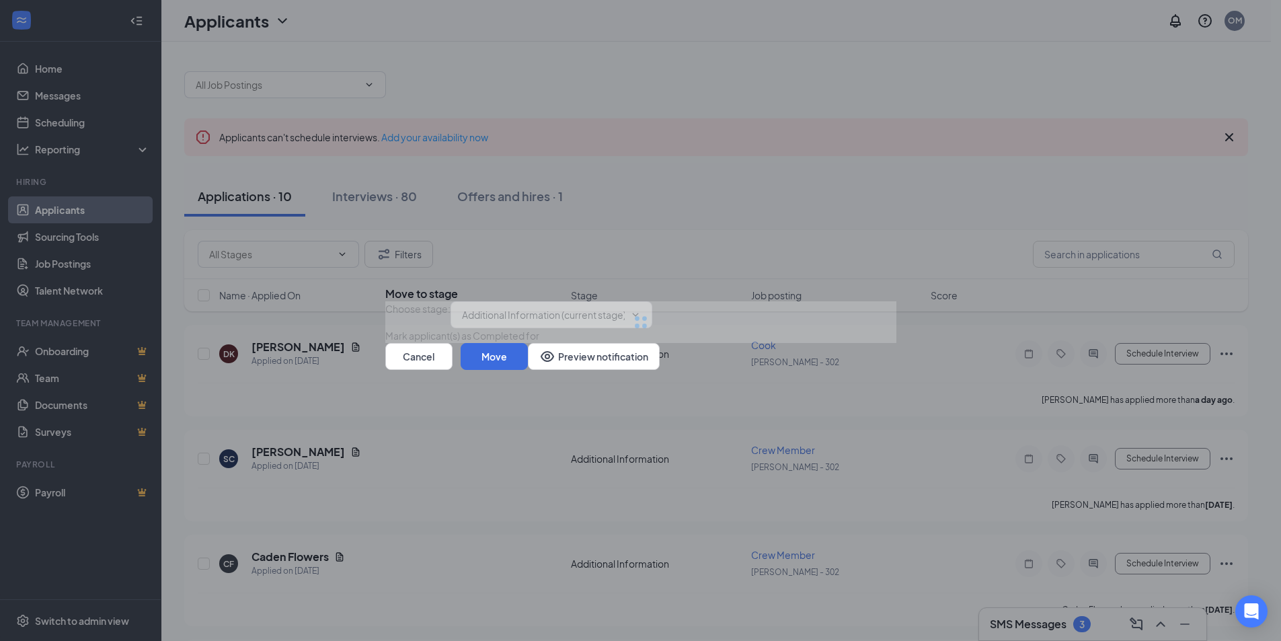
type input "Onsite Interview (next stage)"
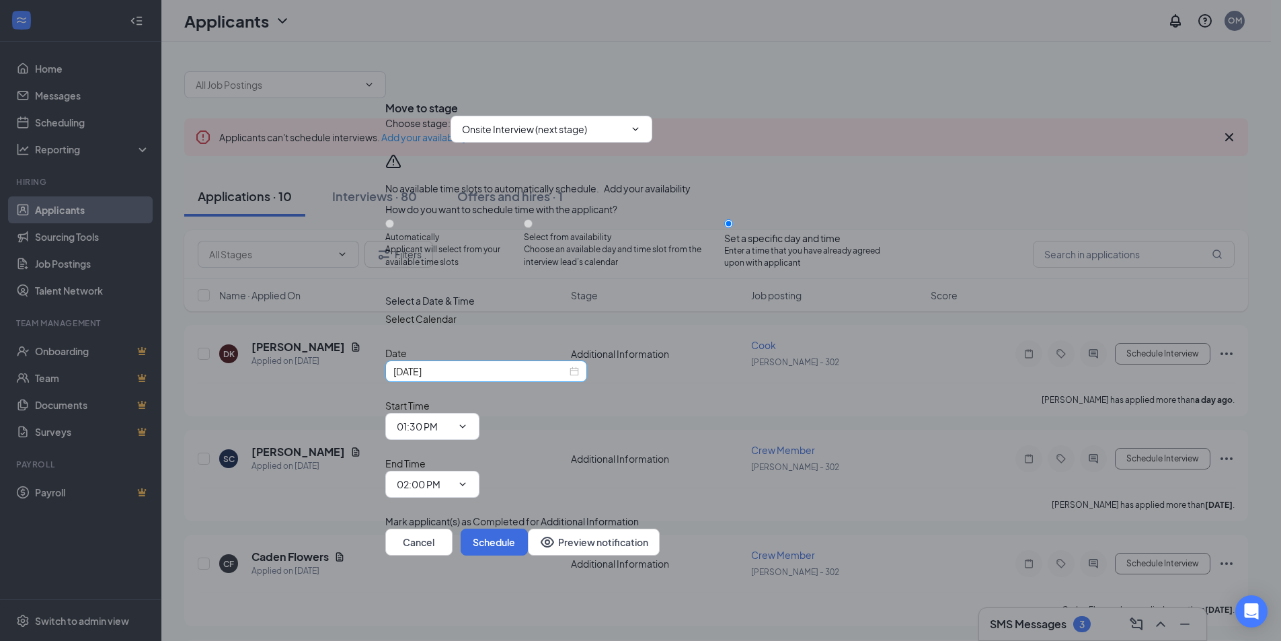
click at [539, 379] on input "[DATE]" at bounding box center [480, 371] width 174 height 15
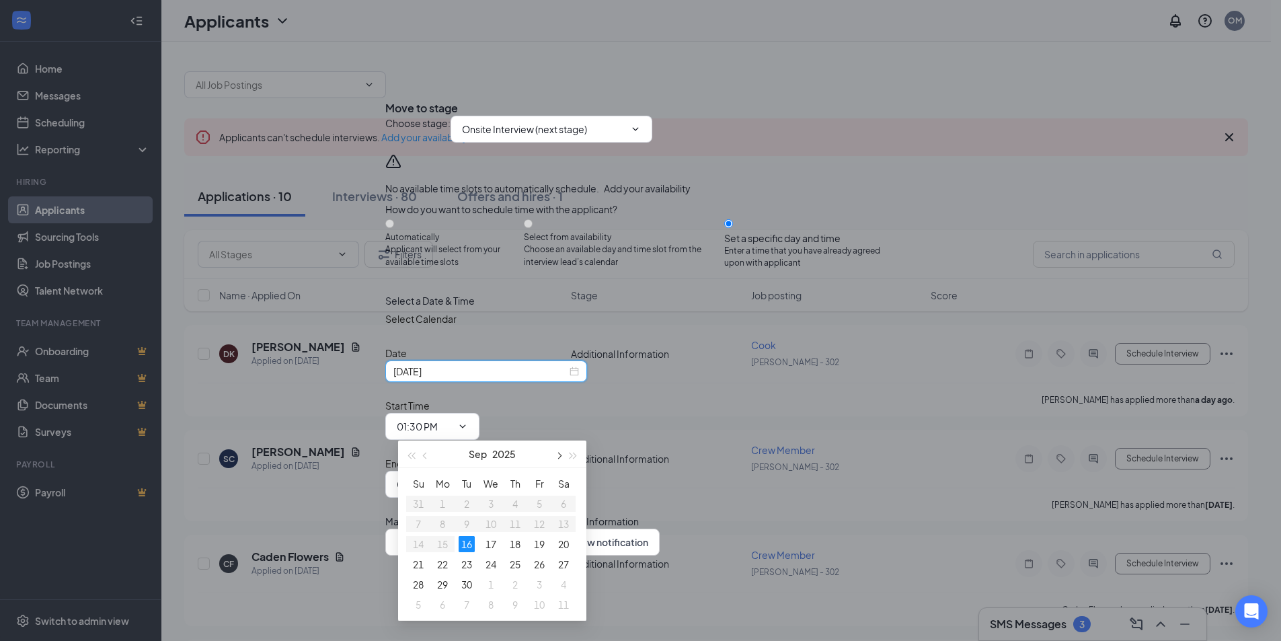
click at [559, 457] on span "button" at bounding box center [558, 456] width 7 height 7
click at [559, 456] on span "button" at bounding box center [558, 456] width 7 height 7
type input "[DATE]"
click at [443, 525] on div "3" at bounding box center [443, 524] width 16 height 16
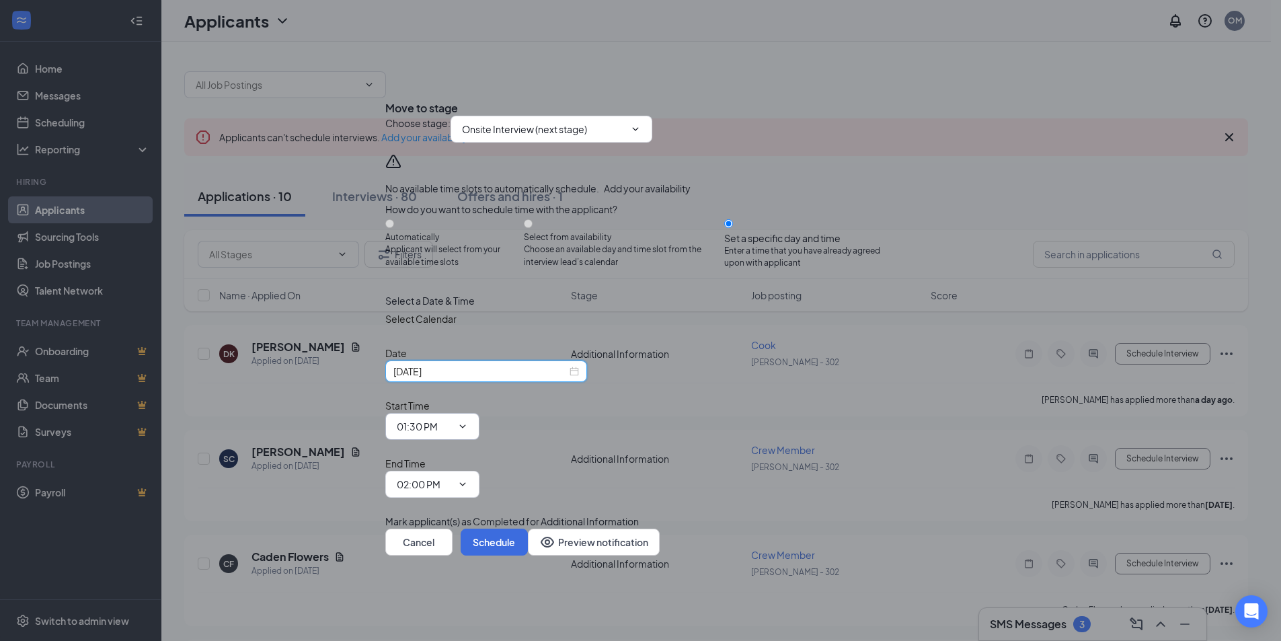
click at [452, 426] on input "01:30 PM" at bounding box center [424, 426] width 55 height 15
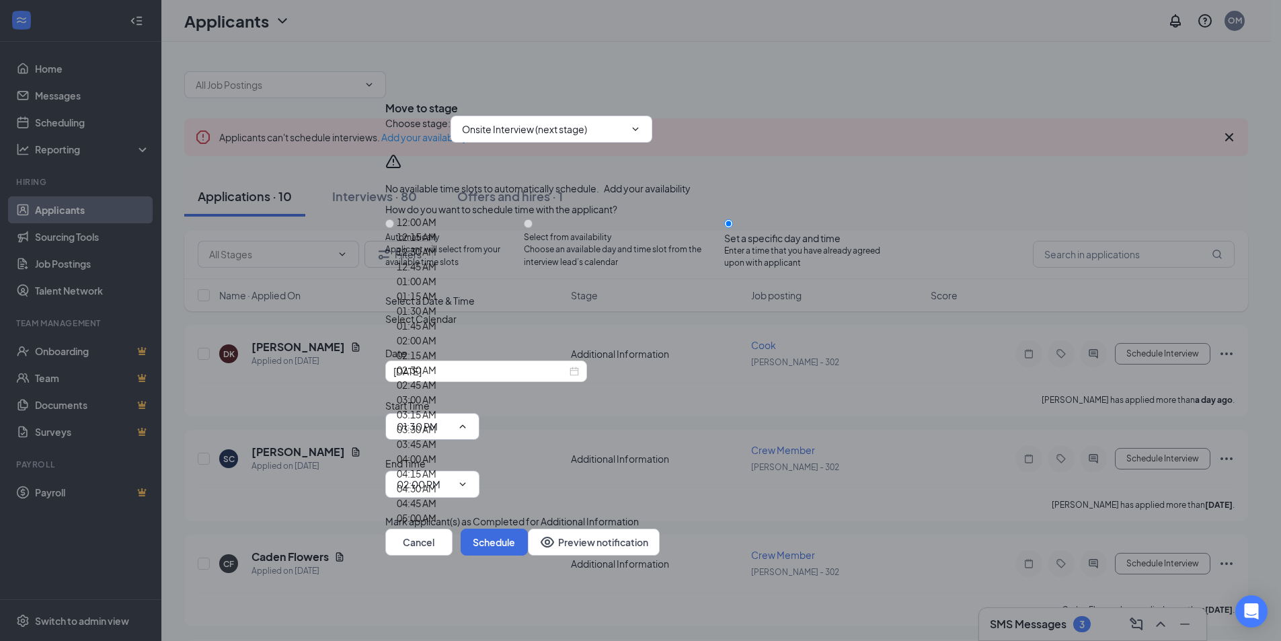
scroll to position [1951, 0]
type input "04:30 PM"
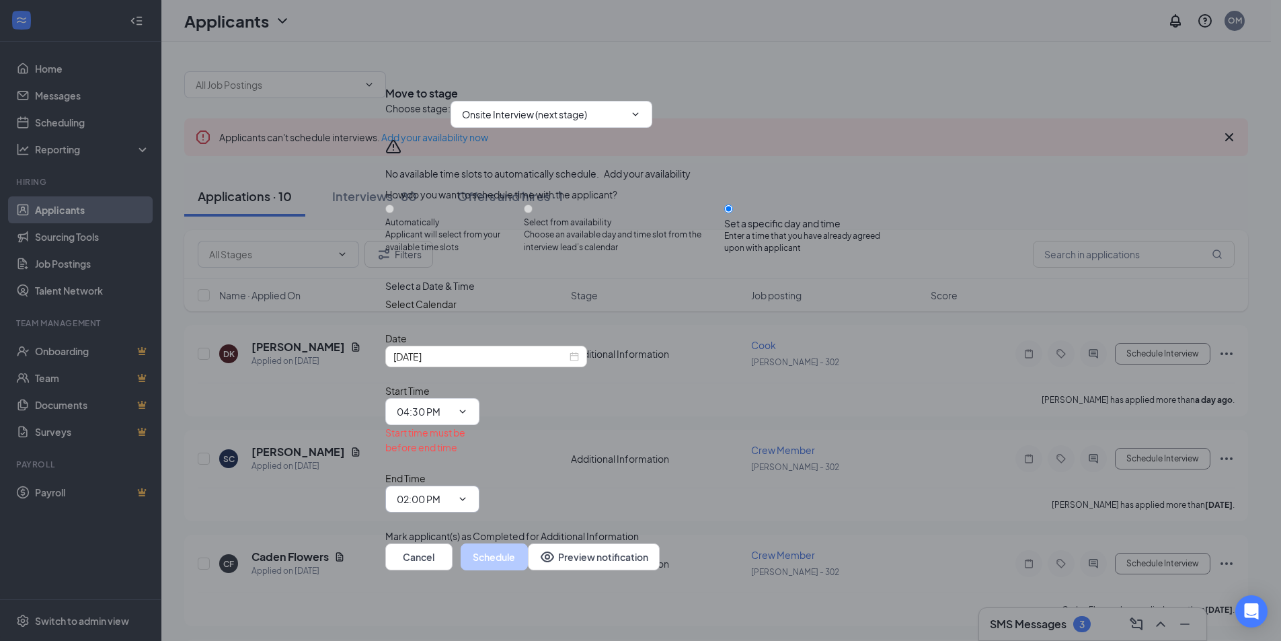
click at [452, 492] on input "02:00 PM" at bounding box center [424, 499] width 55 height 15
type input "04:45 PM"
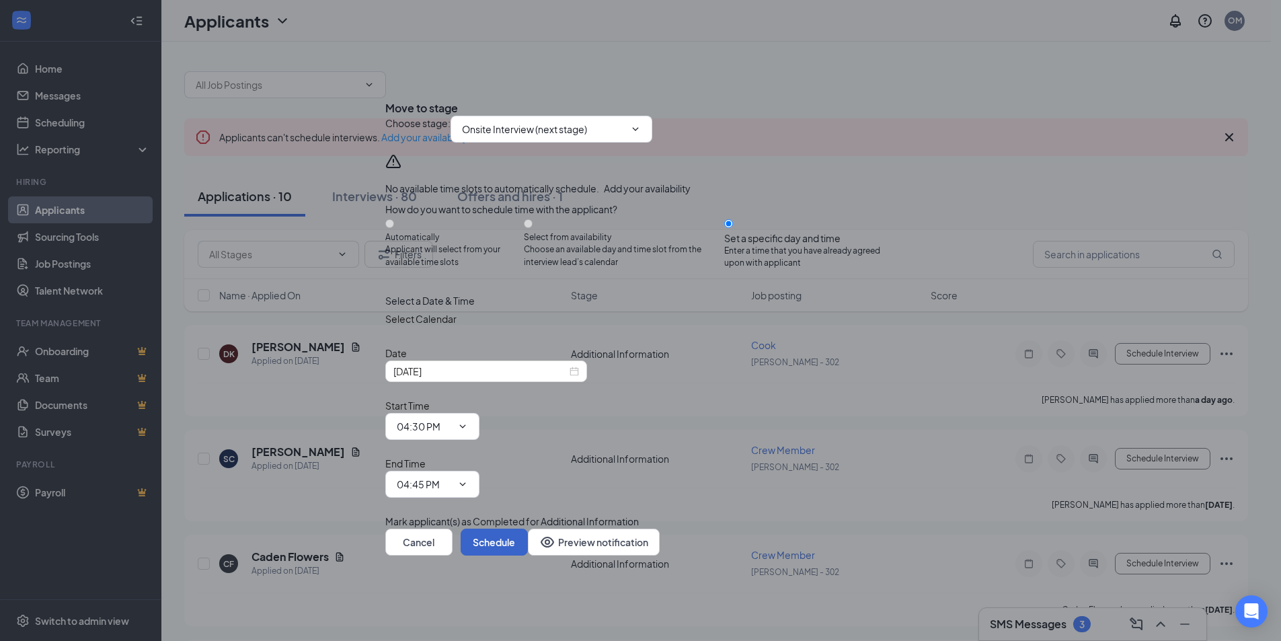
click at [528, 529] on button "Schedule" at bounding box center [494, 542] width 67 height 27
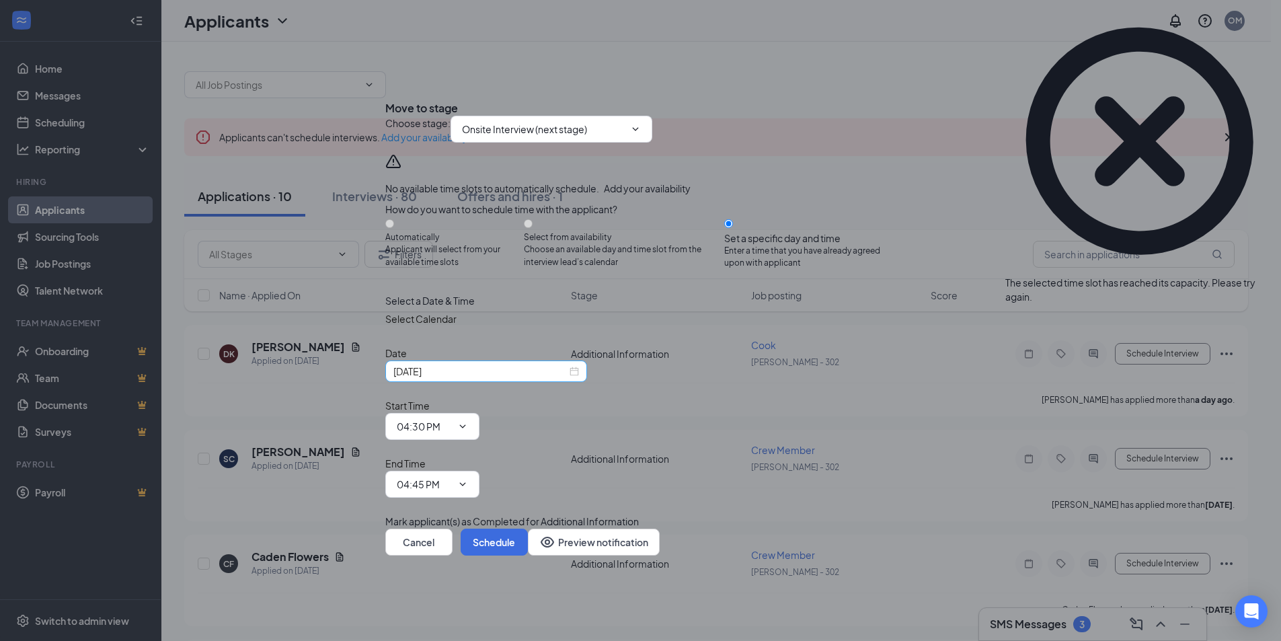
click at [488, 379] on input "[DATE]" at bounding box center [480, 371] width 174 height 15
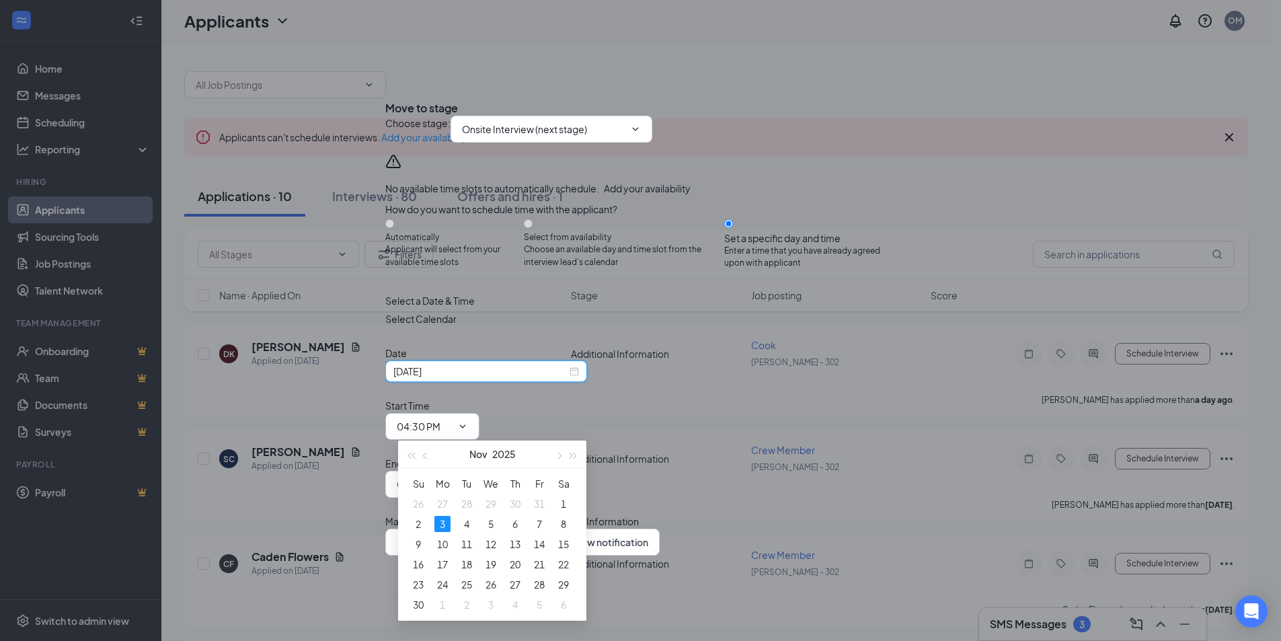
click at [452, 427] on input "04:30 PM" at bounding box center [424, 426] width 55 height 15
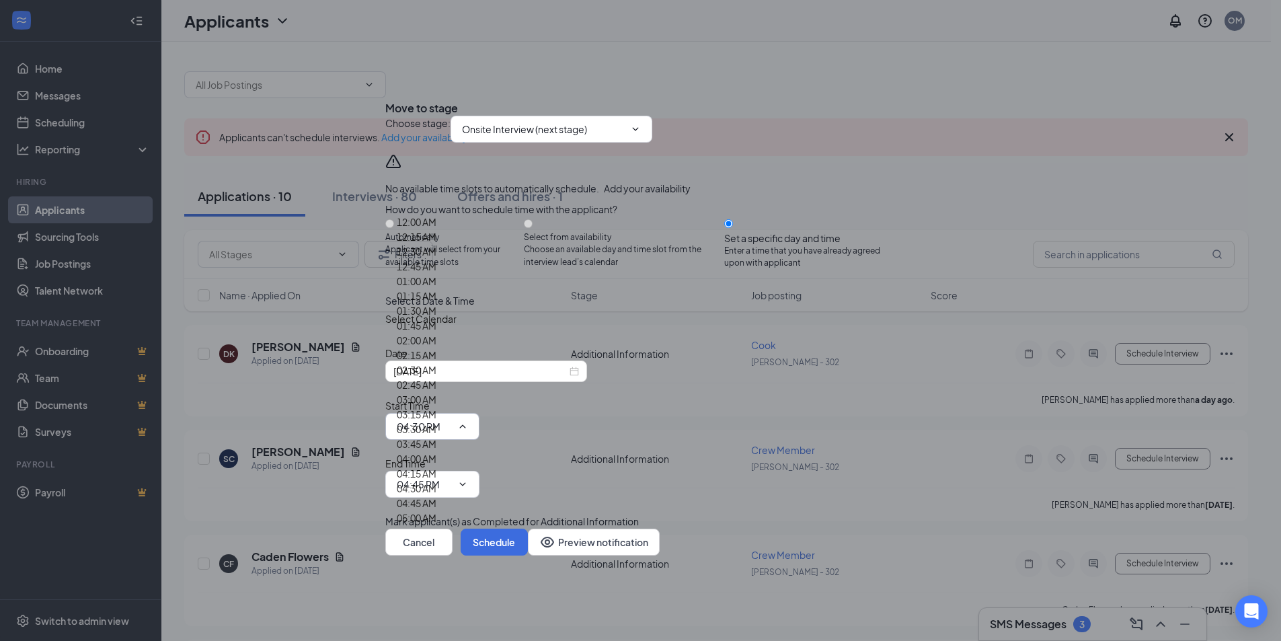
type input "05:00 PM"
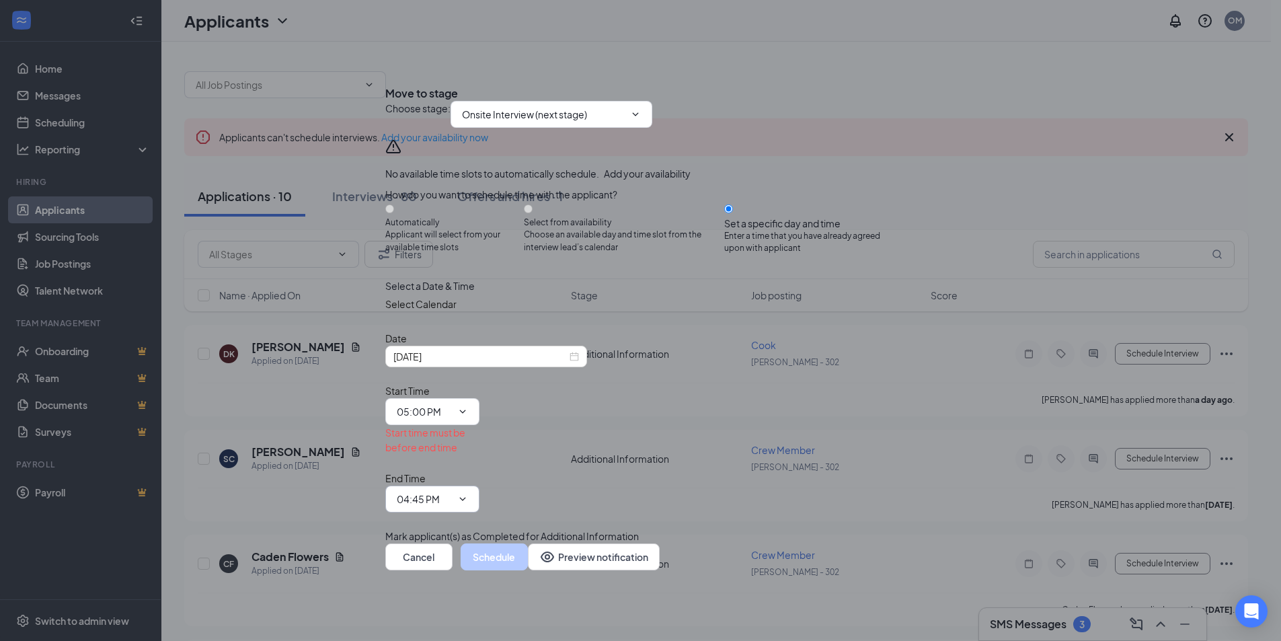
click at [480, 486] on span "04:45 PM 12:00 AM 12:15 AM 12:30 AM 12:45 AM 01:00 AM 01:15 AM 01:30 AM 01:45 A…" at bounding box center [432, 499] width 94 height 27
click at [452, 492] on input "04:45 PM" at bounding box center [424, 499] width 55 height 15
type input "05:15 PM"
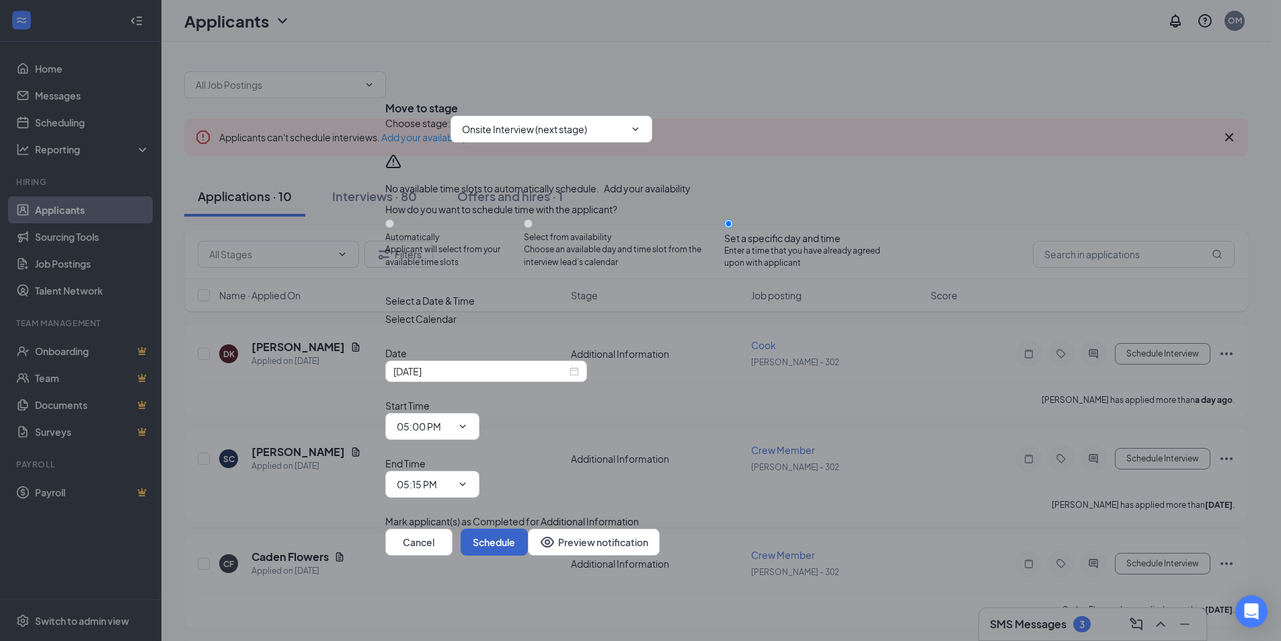
click at [528, 540] on button "Schedule" at bounding box center [494, 542] width 67 height 27
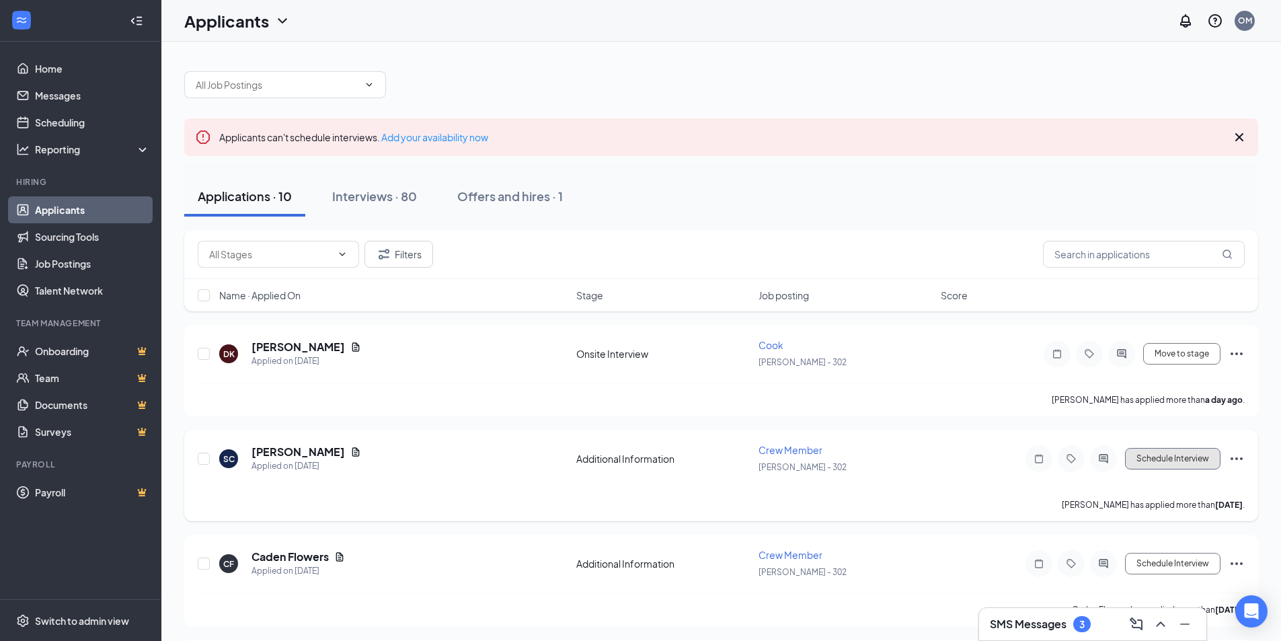
click at [1161, 451] on button "Schedule Interview" at bounding box center [1173, 459] width 96 height 22
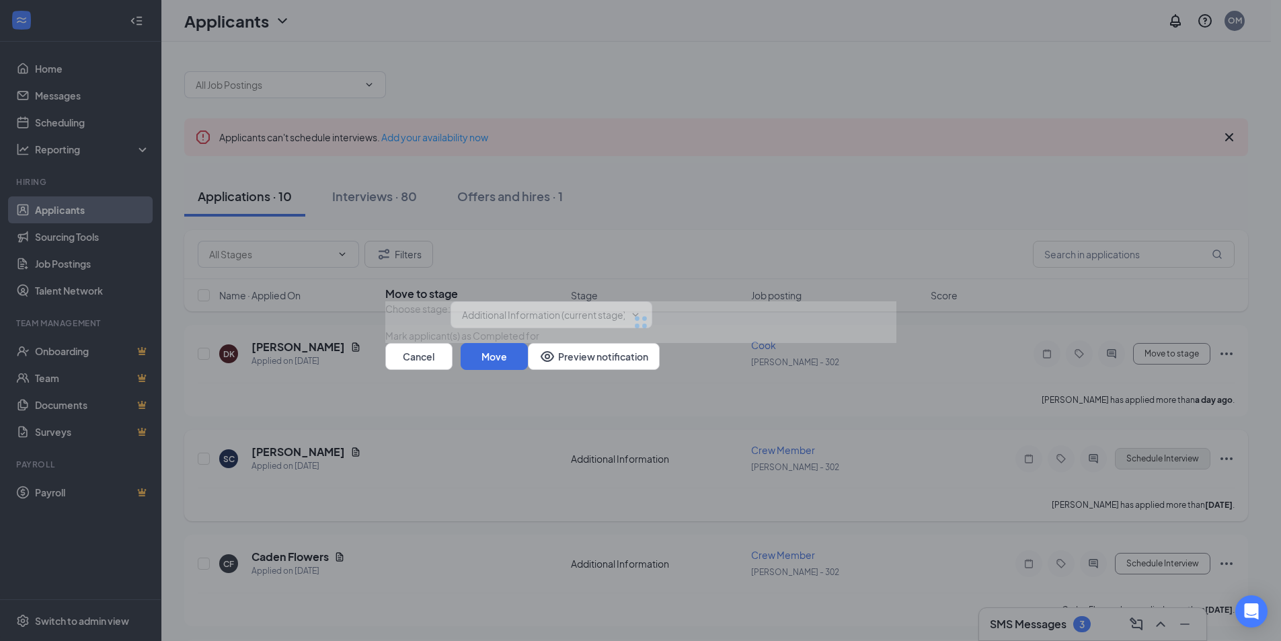
type input "Onsite Interview (next stage)"
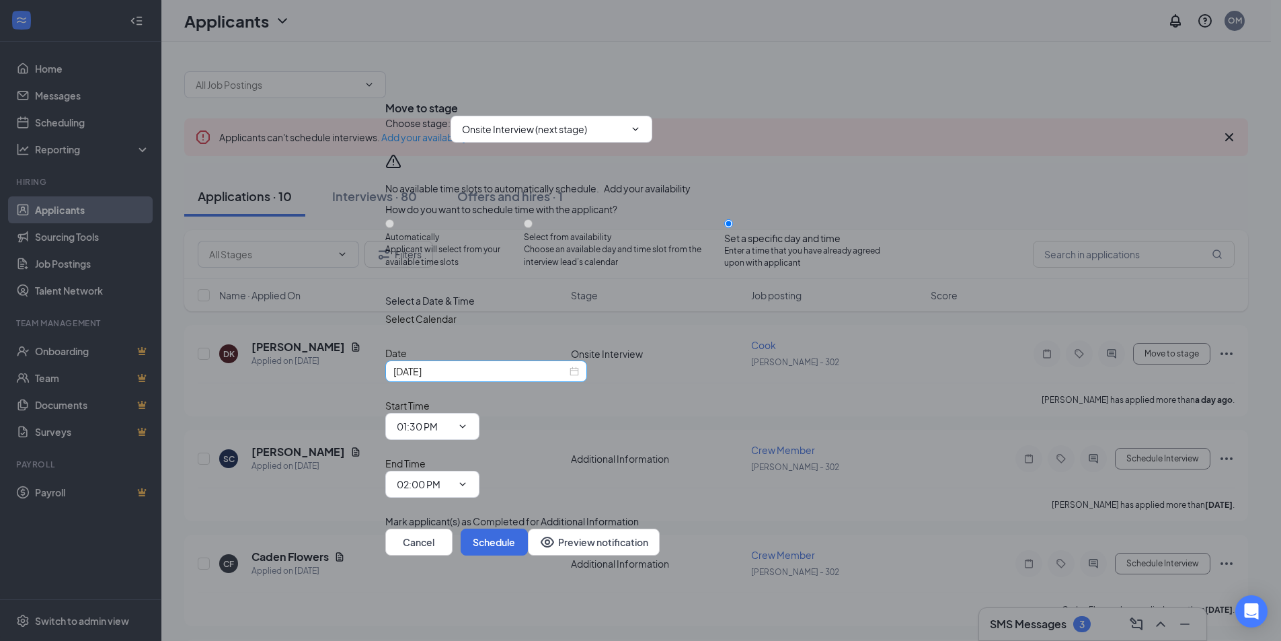
click at [542, 379] on input "[DATE]" at bounding box center [480, 371] width 174 height 15
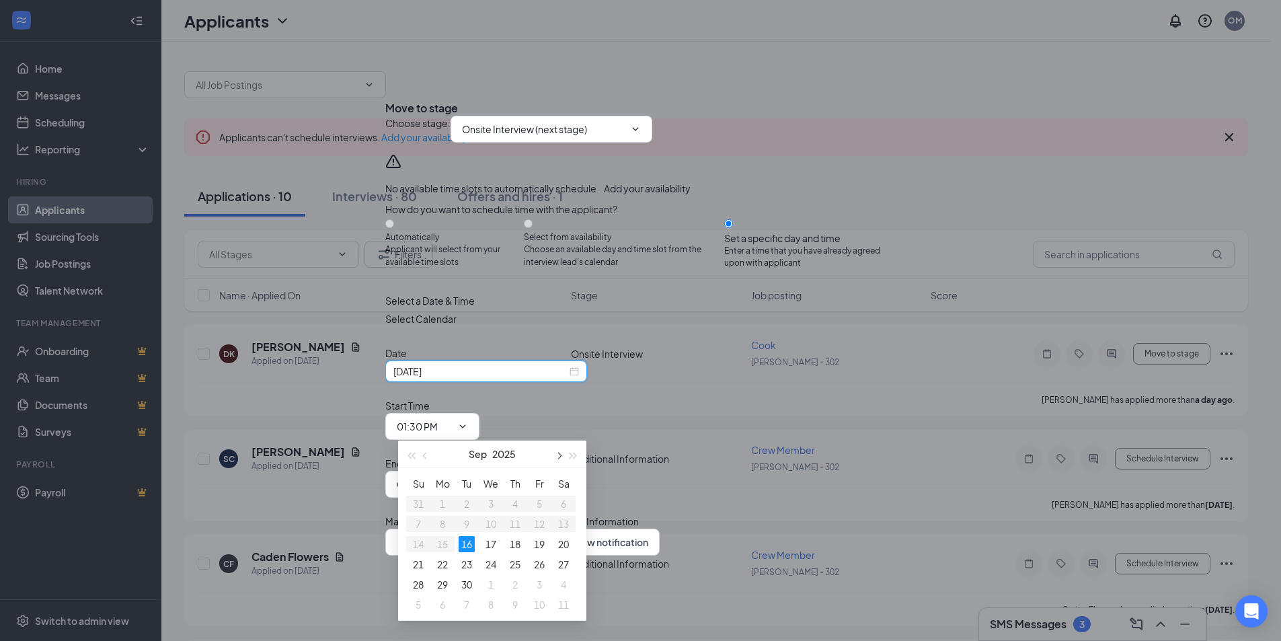
click at [560, 455] on span "button" at bounding box center [558, 456] width 7 height 7
type input "[DATE]"
click at [492, 523] on div "5" at bounding box center [491, 524] width 16 height 16
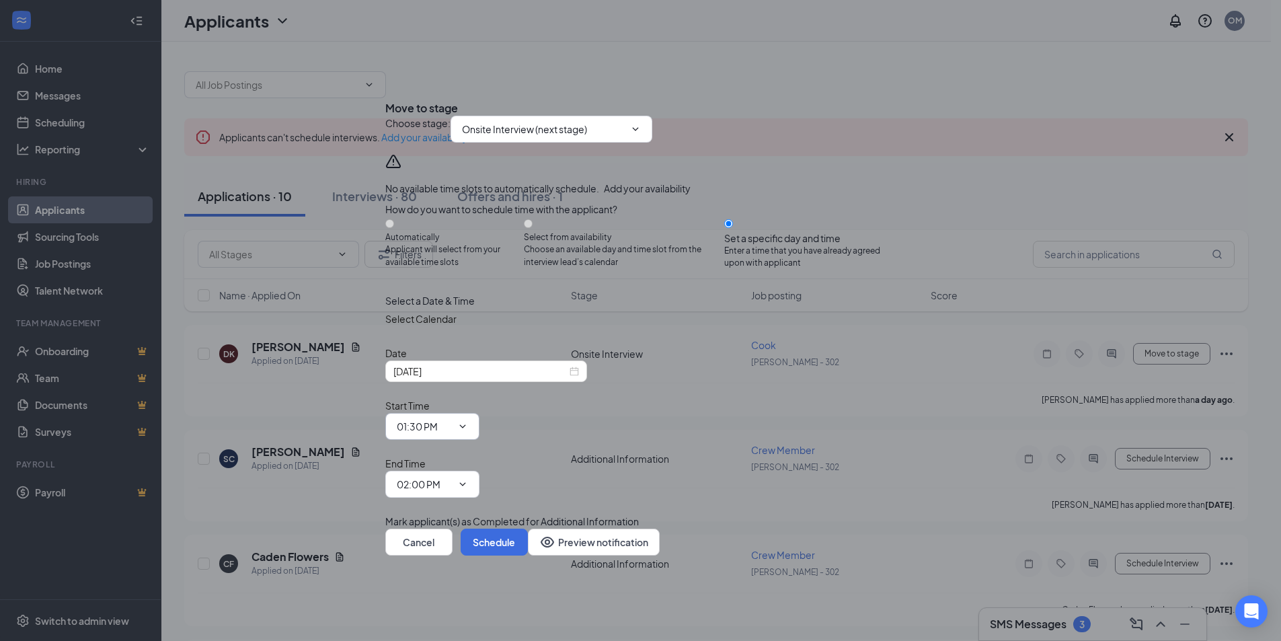
click at [452, 426] on input "01:30 PM" at bounding box center [424, 426] width 55 height 15
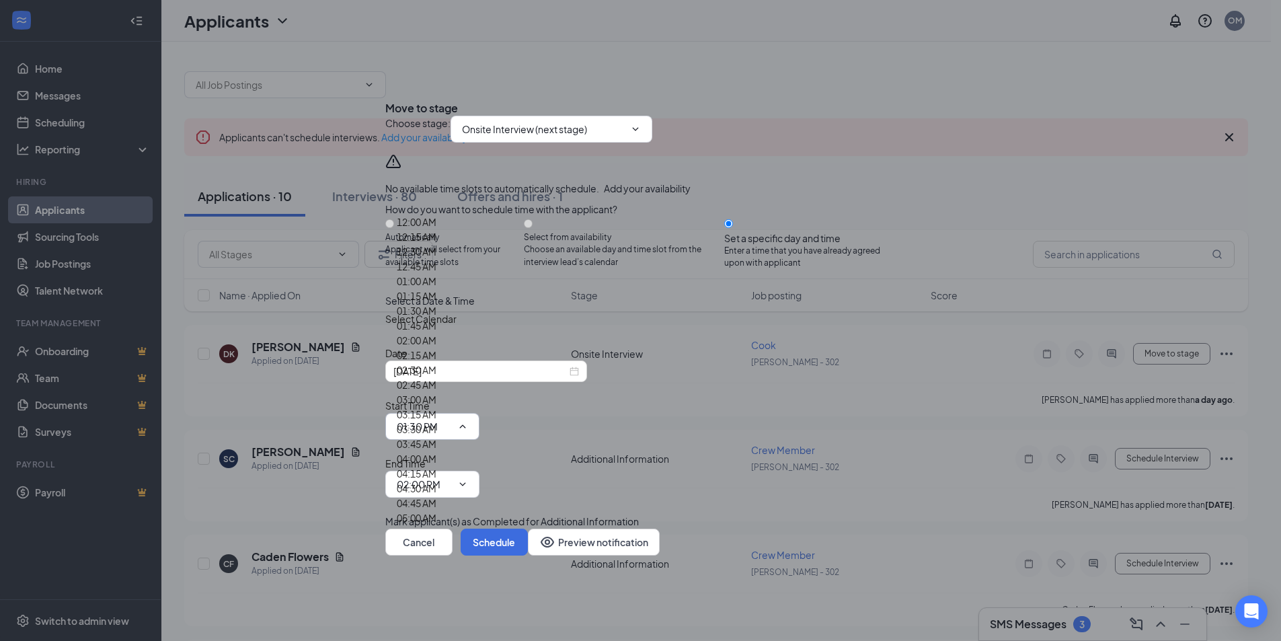
scroll to position [1800, 0]
type input "03:45 PM"
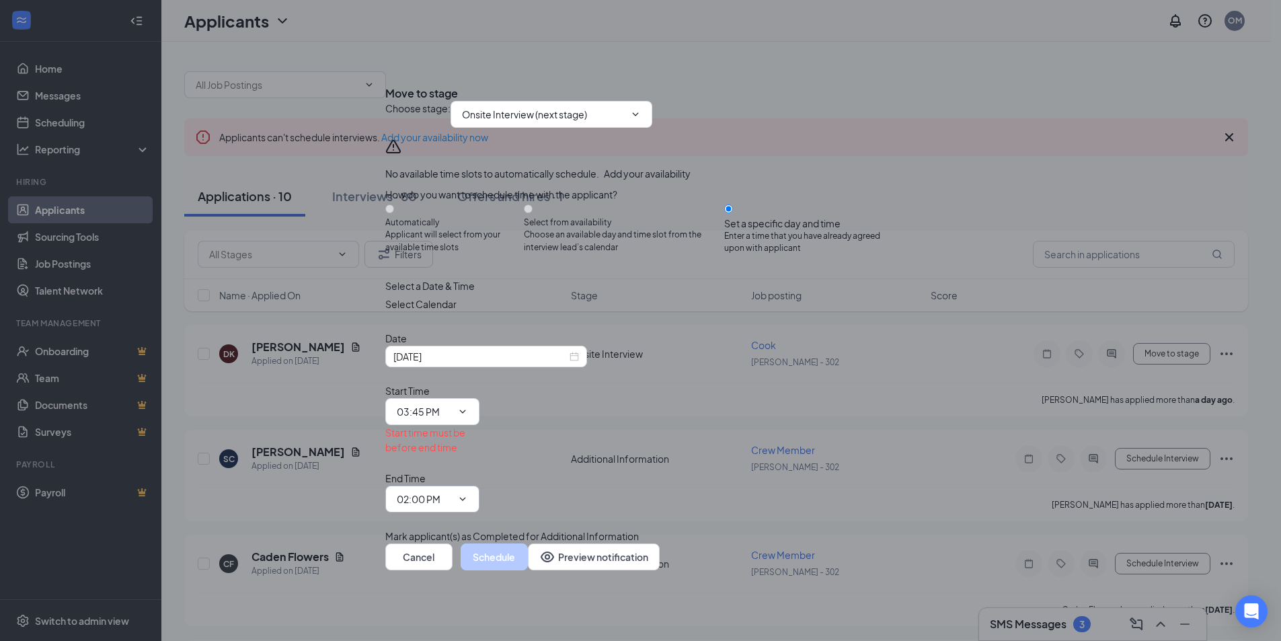
click at [480, 486] on span "02:00 PM" at bounding box center [432, 499] width 94 height 27
click at [452, 492] on input "02:00 PM" at bounding box center [424, 499] width 55 height 15
type input "04:00 PM"
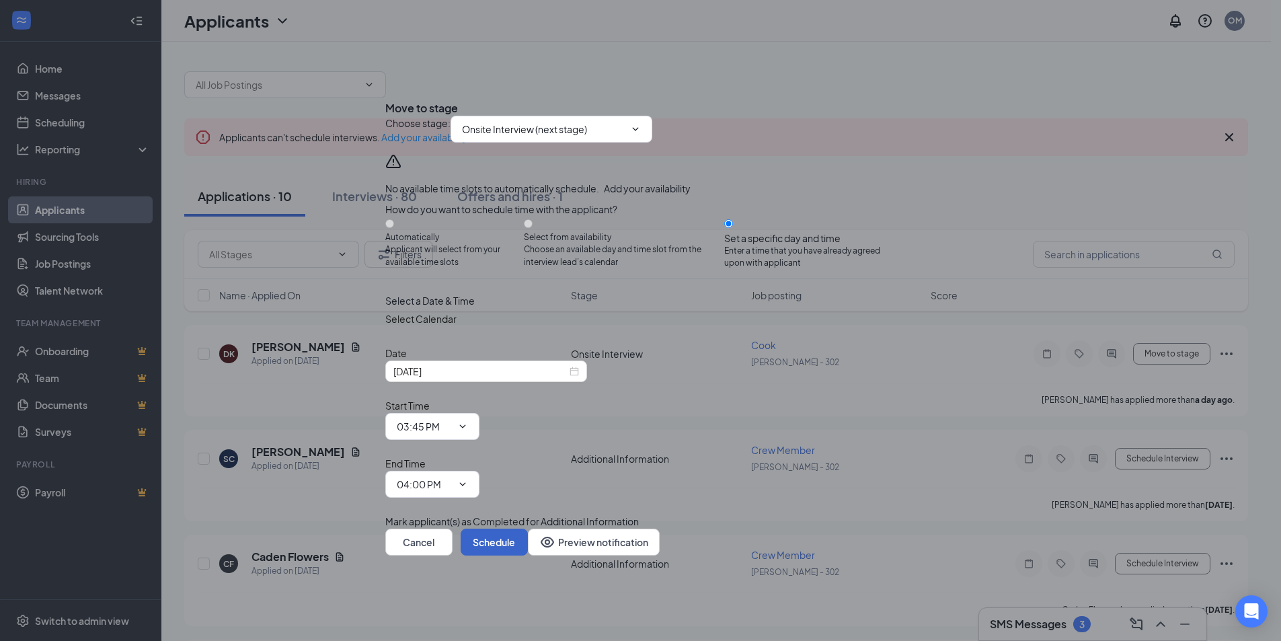
click at [528, 533] on button "Schedule" at bounding box center [494, 542] width 67 height 27
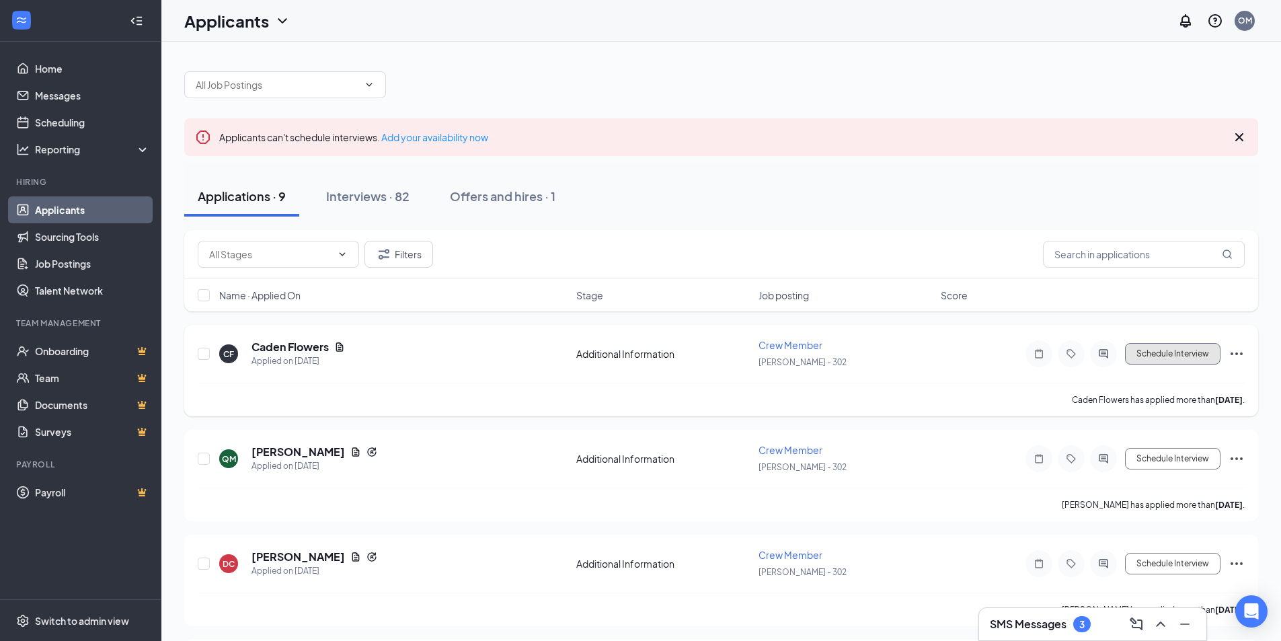
click at [1186, 354] on button "Schedule Interview" at bounding box center [1173, 354] width 96 height 22
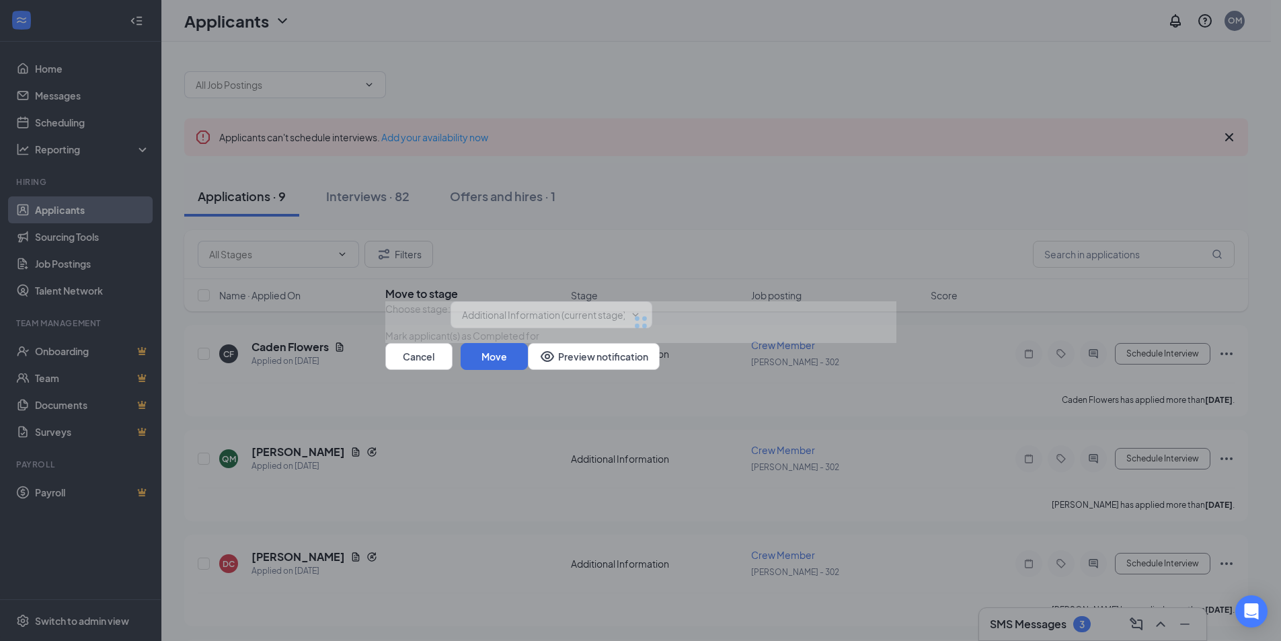
type input "Onsite Interview (next stage)"
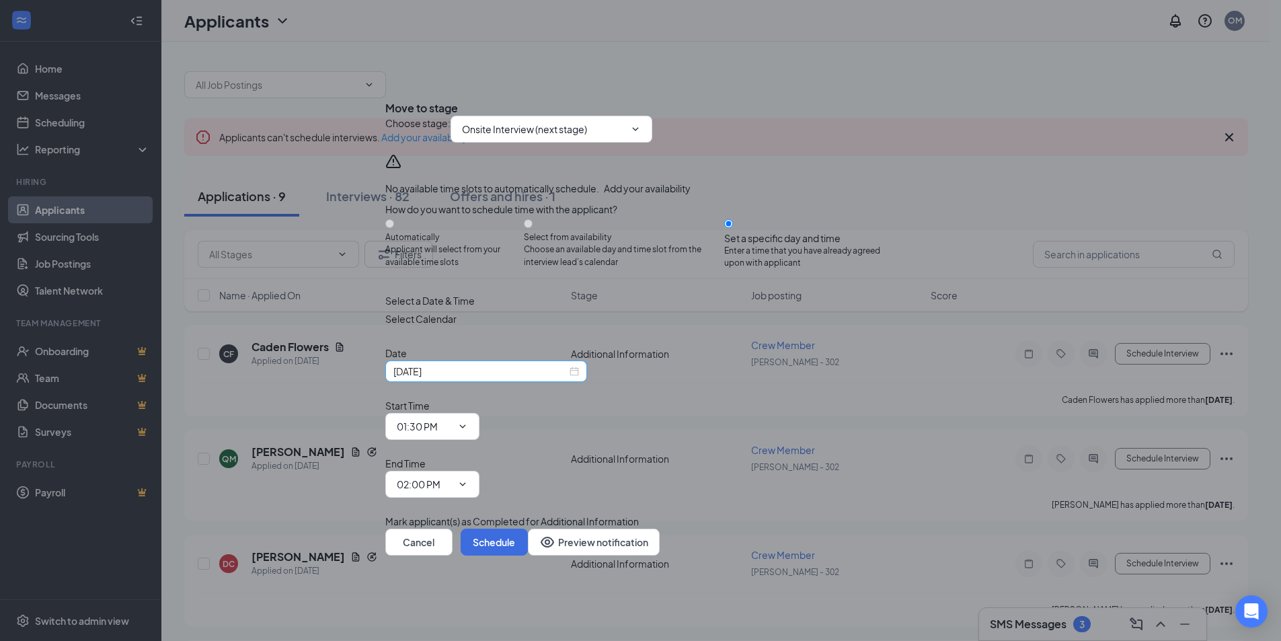
click at [502, 379] on input "[DATE]" at bounding box center [480, 371] width 174 height 15
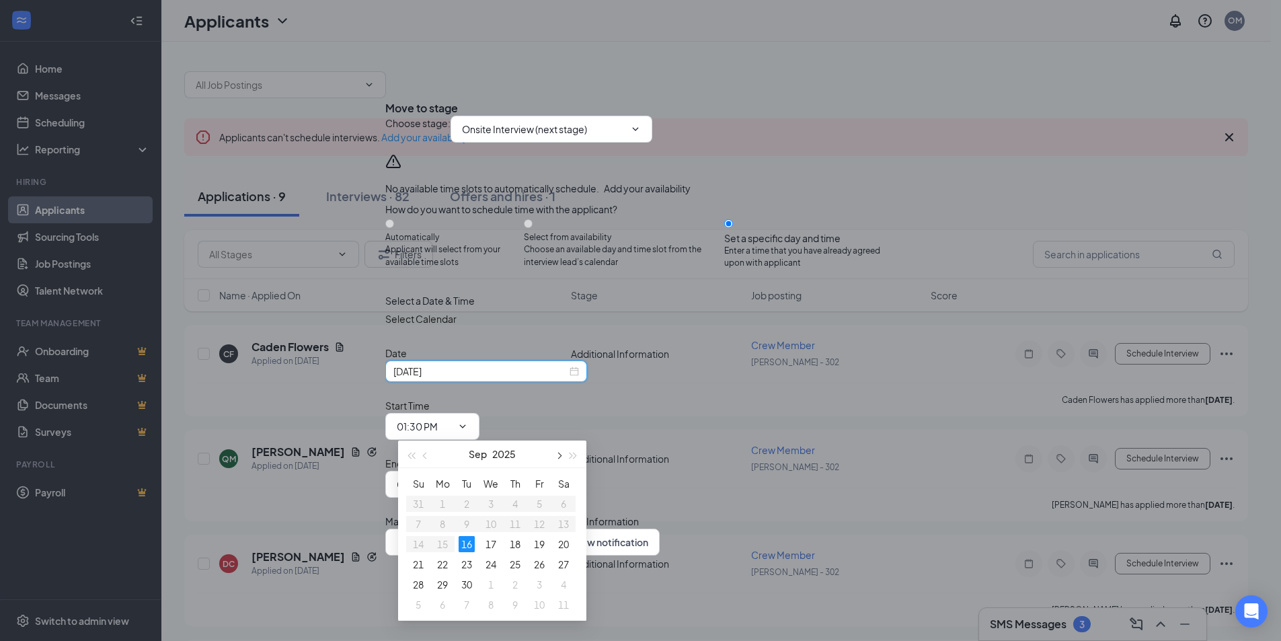
click at [558, 457] on span "button" at bounding box center [558, 456] width 7 height 7
type input "[DATE]"
click at [492, 521] on div "5" at bounding box center [491, 524] width 16 height 16
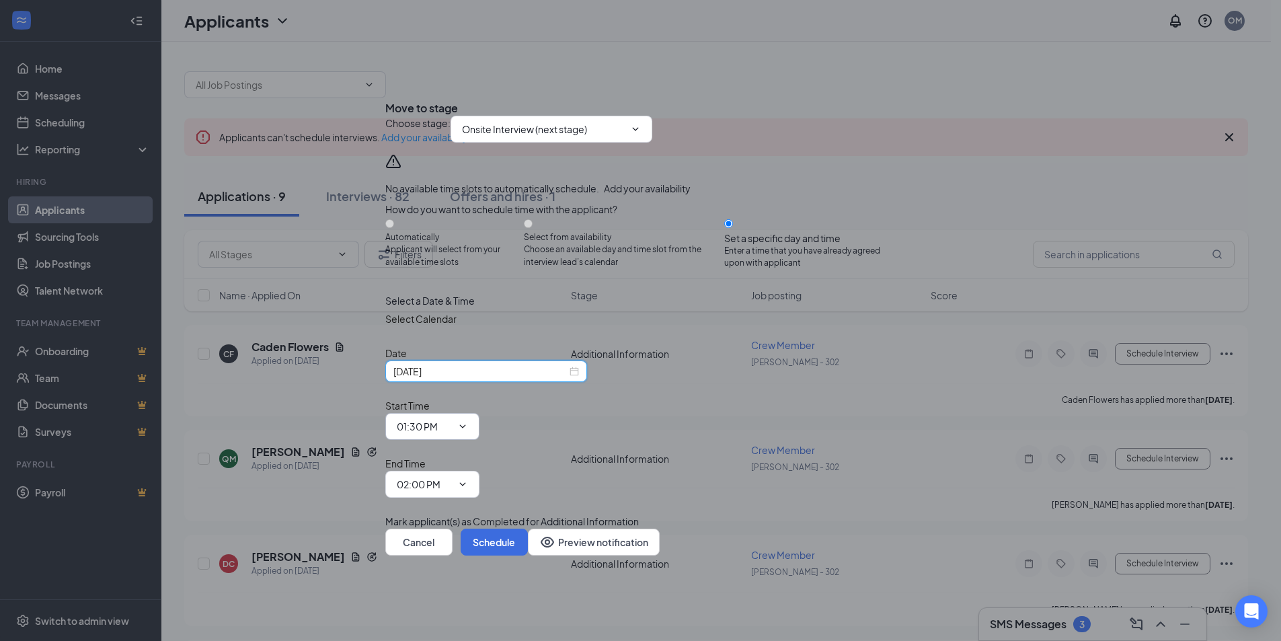
click at [452, 424] on input "01:30 PM" at bounding box center [424, 426] width 55 height 15
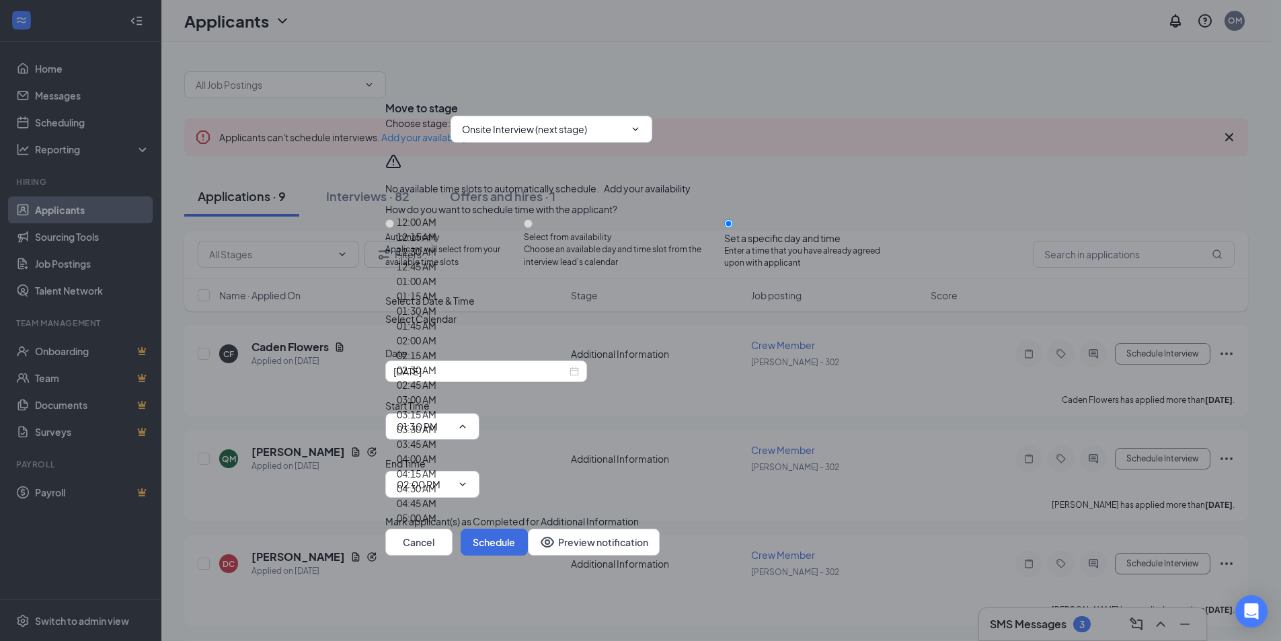
scroll to position [1924, 0]
type input "04:00 PM"
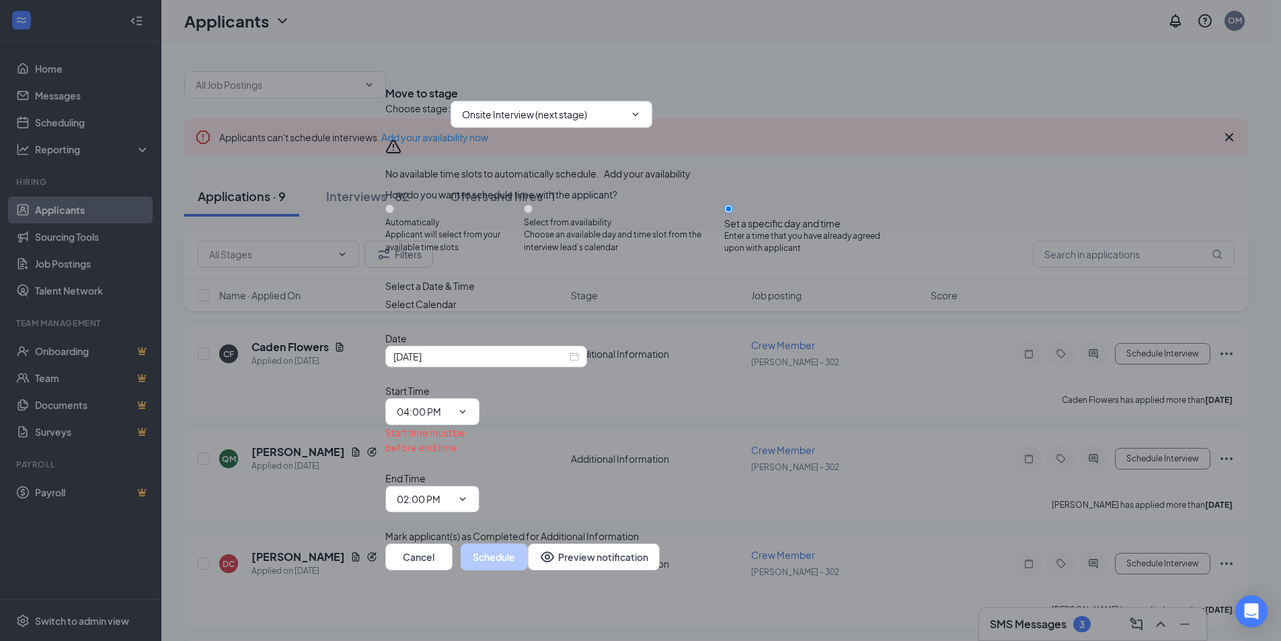
click at [452, 492] on input "02:00 PM" at bounding box center [424, 499] width 55 height 15
type input "04:15 PM"
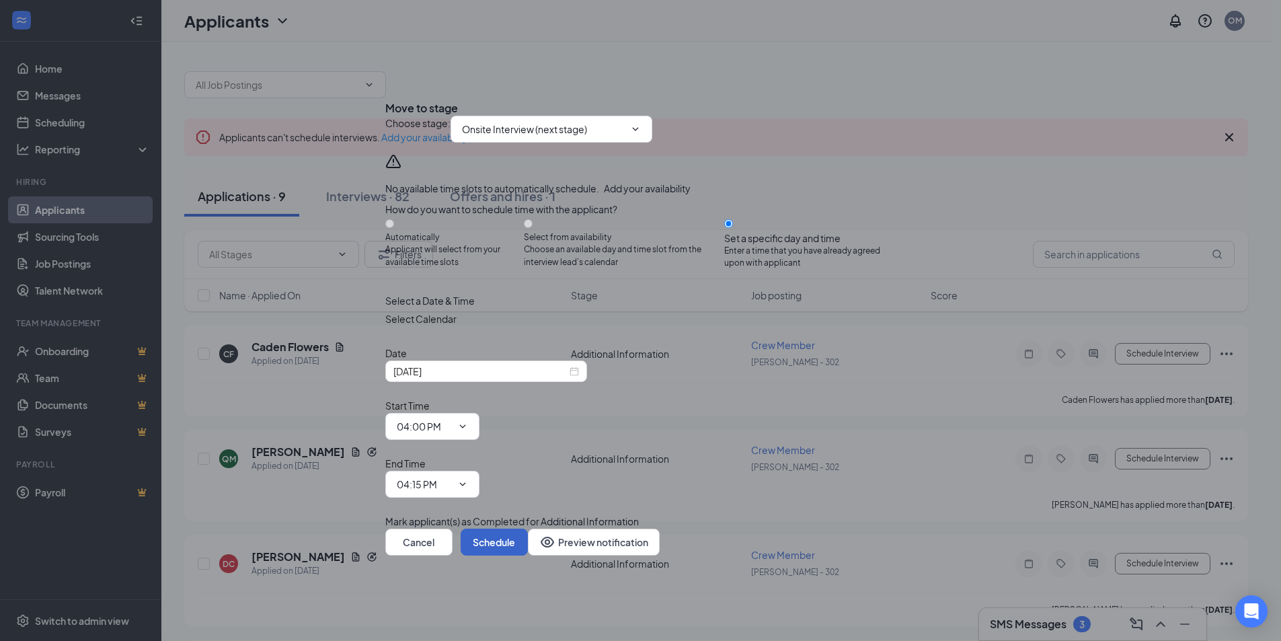
click at [528, 529] on button "Schedule" at bounding box center [494, 542] width 67 height 27
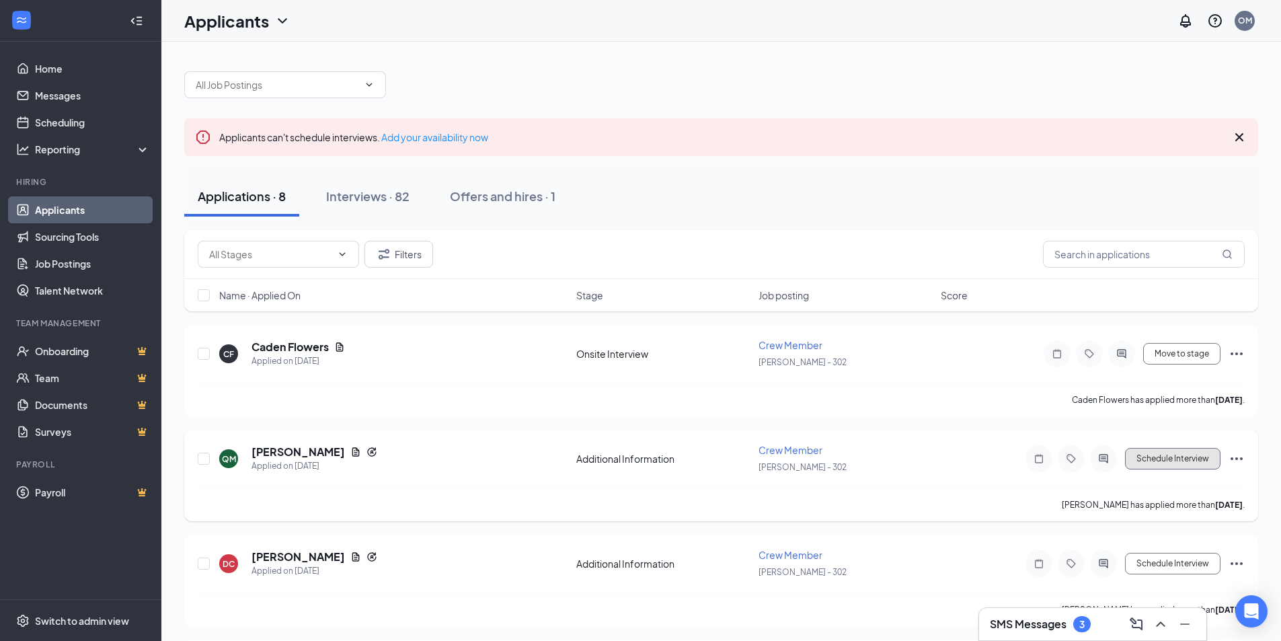
click at [1174, 455] on button "Schedule Interview" at bounding box center [1173, 459] width 96 height 22
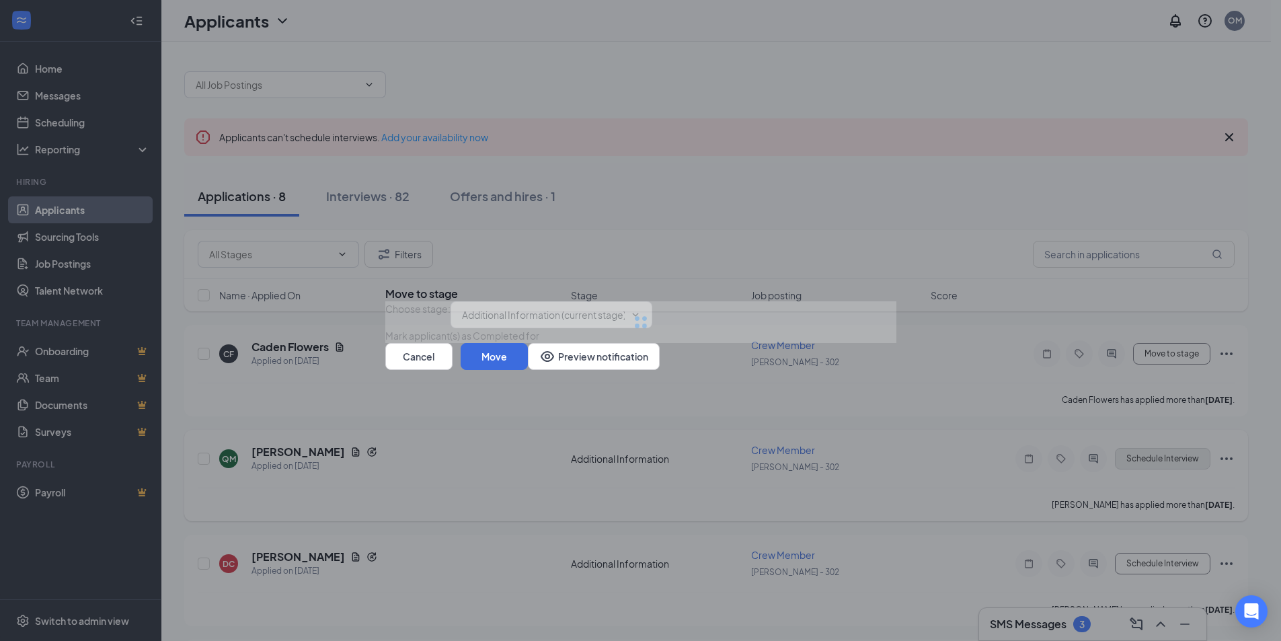
type input "Onsite Interview (next stage)"
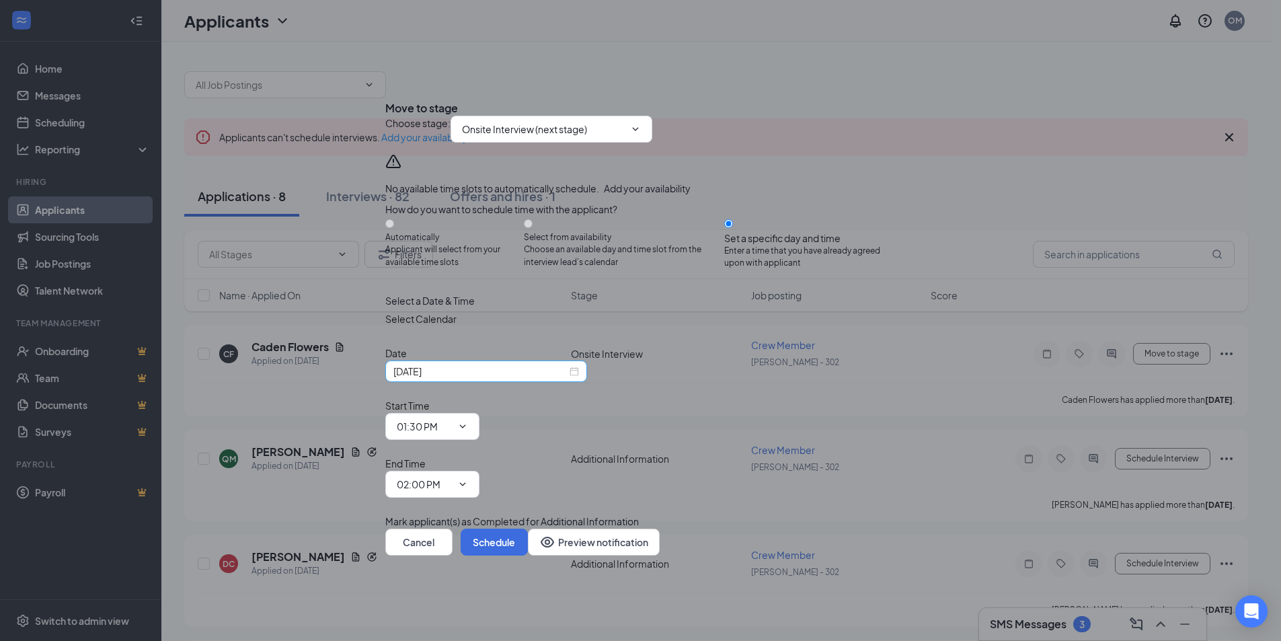
click at [509, 379] on input "[DATE]" at bounding box center [480, 371] width 174 height 15
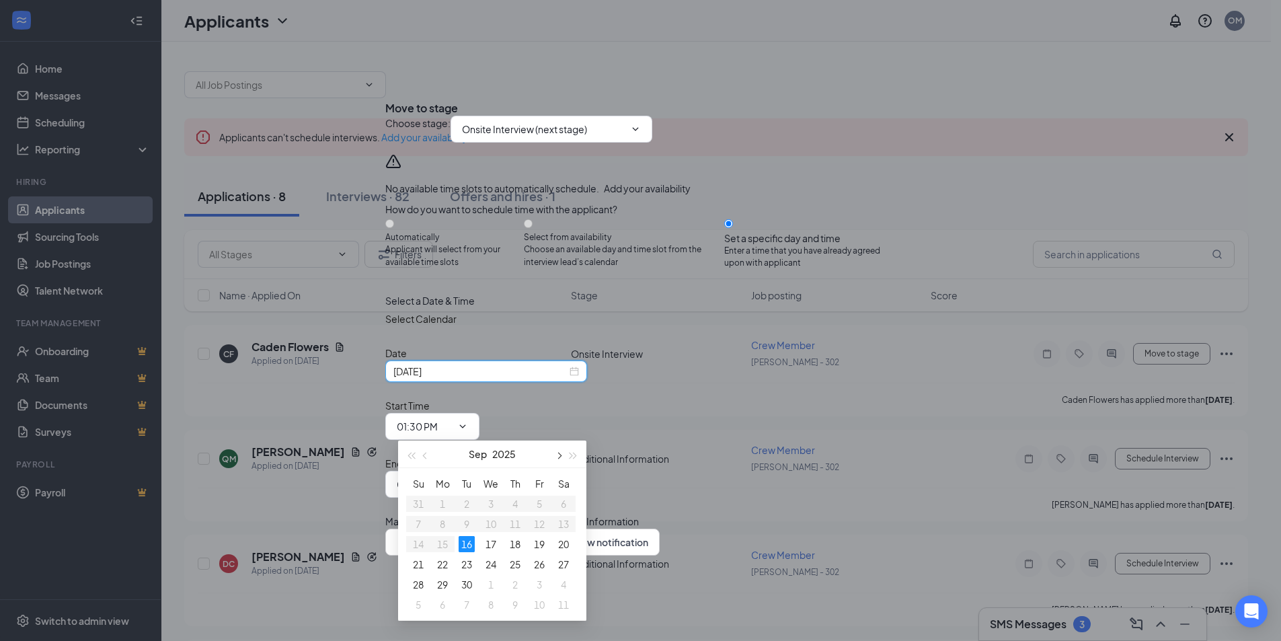
click at [558, 452] on button "button" at bounding box center [558, 454] width 15 height 27
type input "[DATE]"
click at [490, 525] on div "5" at bounding box center [491, 524] width 16 height 16
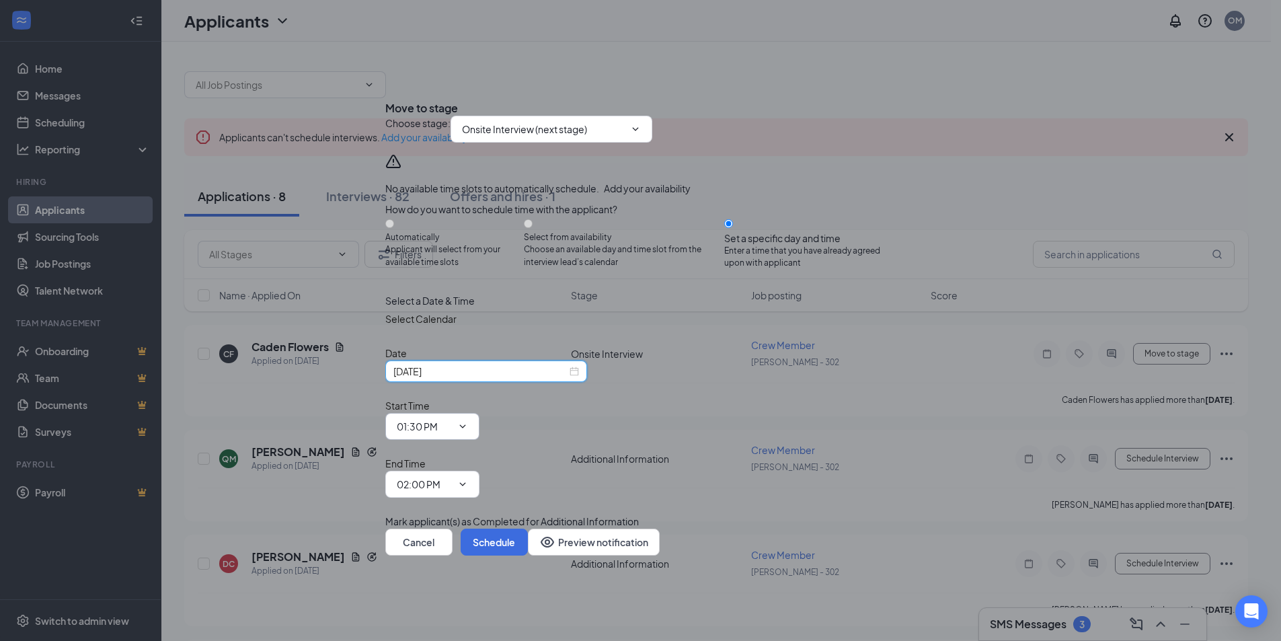
click at [452, 426] on input "01:30 PM" at bounding box center [424, 426] width 55 height 15
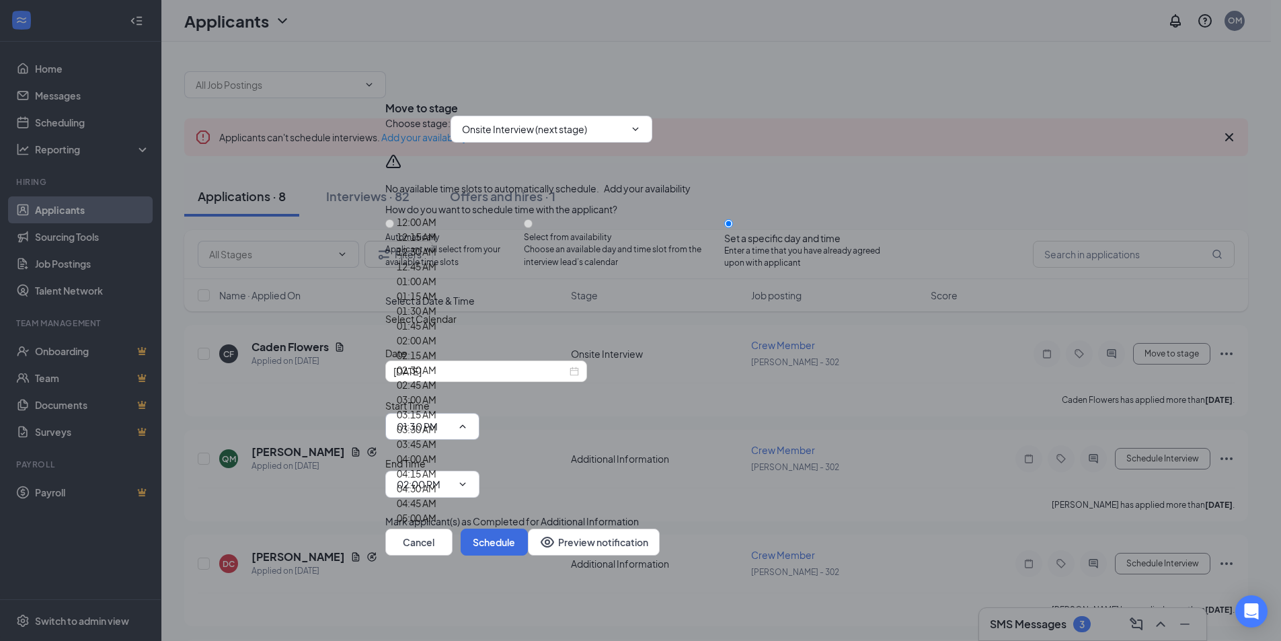
scroll to position [1834, 0]
type input "04:15 PM"
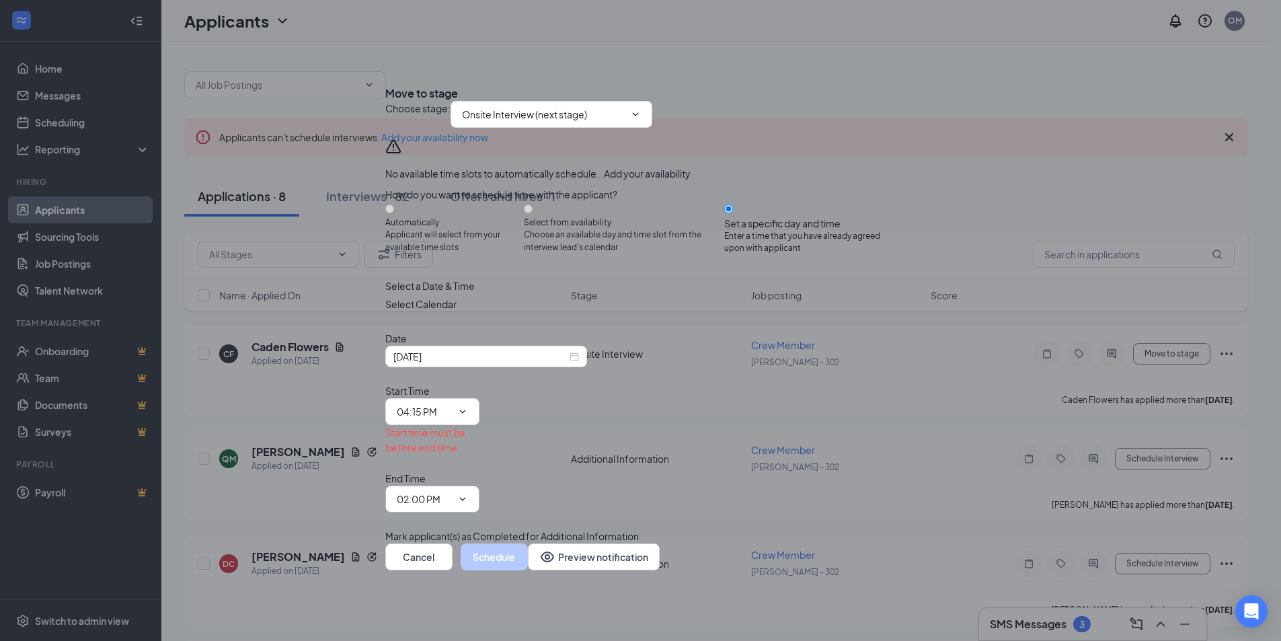
click at [452, 492] on input "02:00 PM" at bounding box center [424, 499] width 55 height 15
type input "04:30 PM"
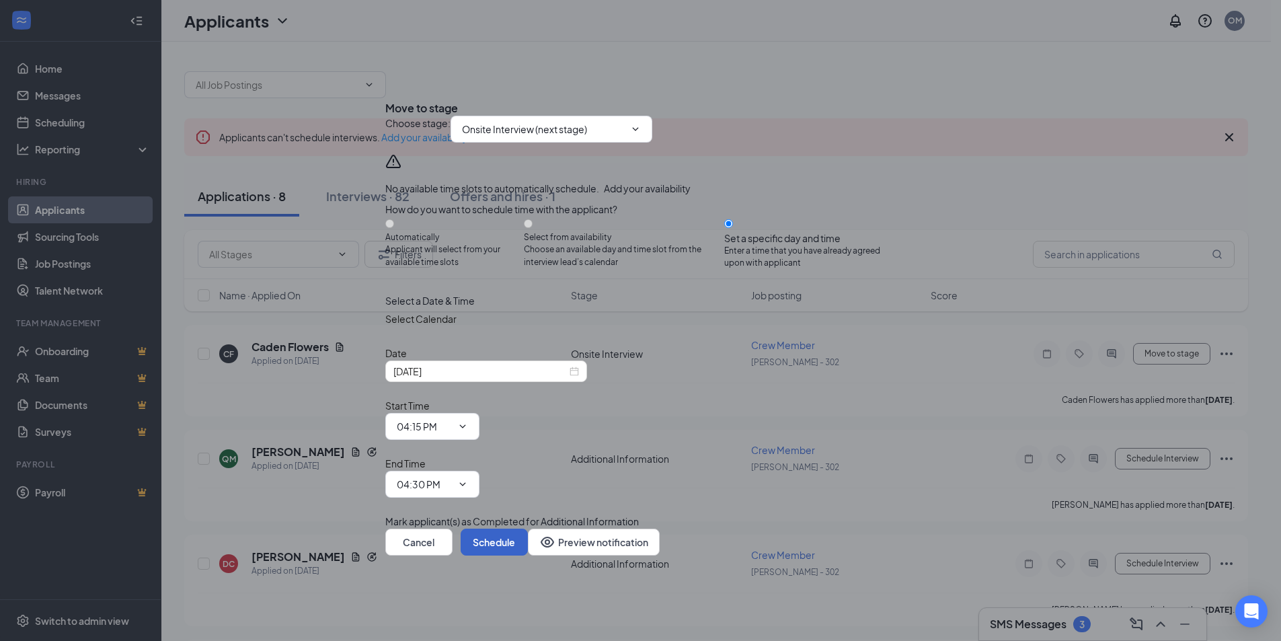
click at [528, 529] on button "Schedule" at bounding box center [494, 542] width 67 height 27
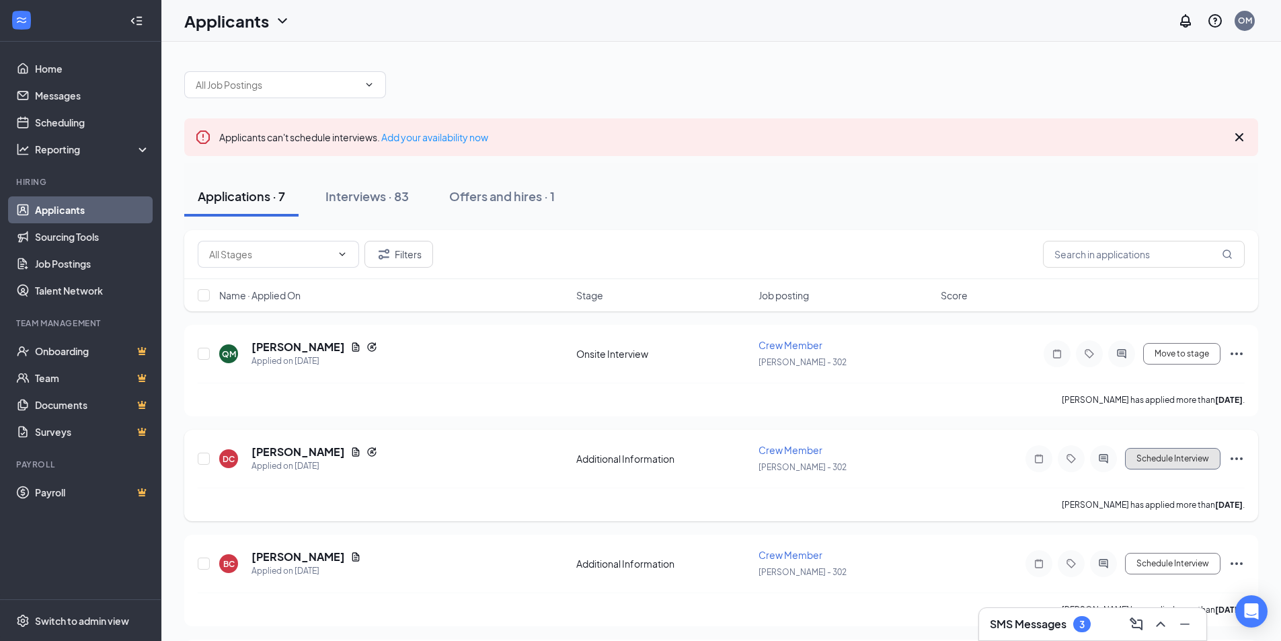
click at [1156, 460] on button "Schedule Interview" at bounding box center [1173, 459] width 96 height 22
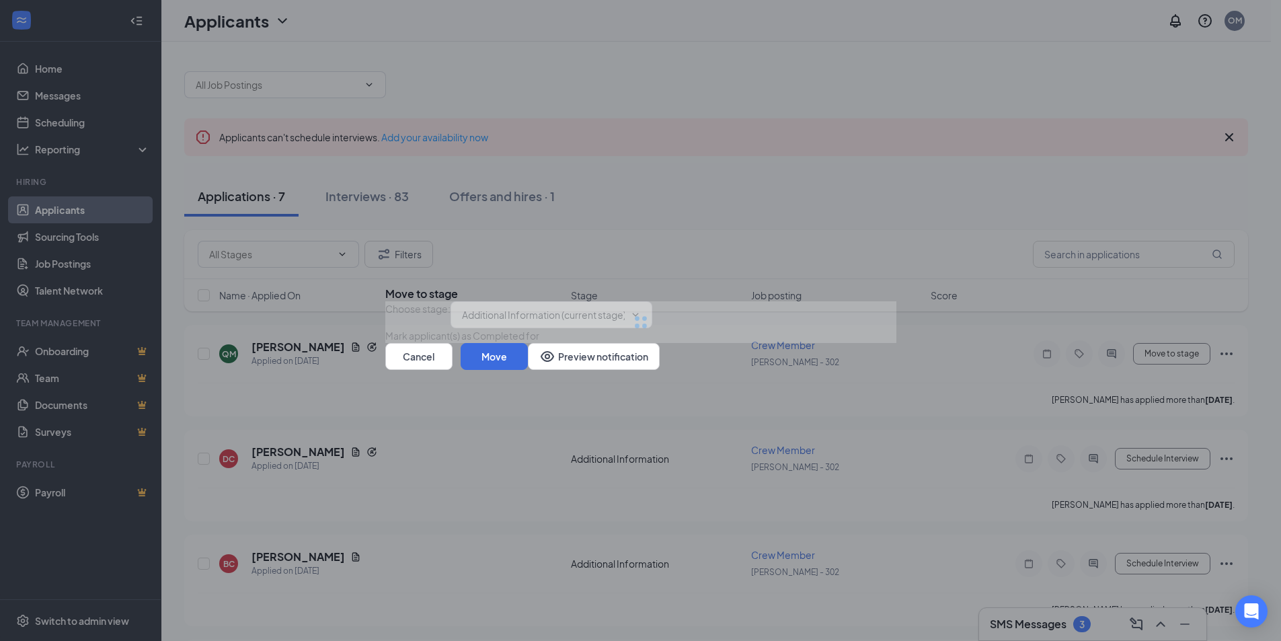
type input "Onsite Interview (next stage)"
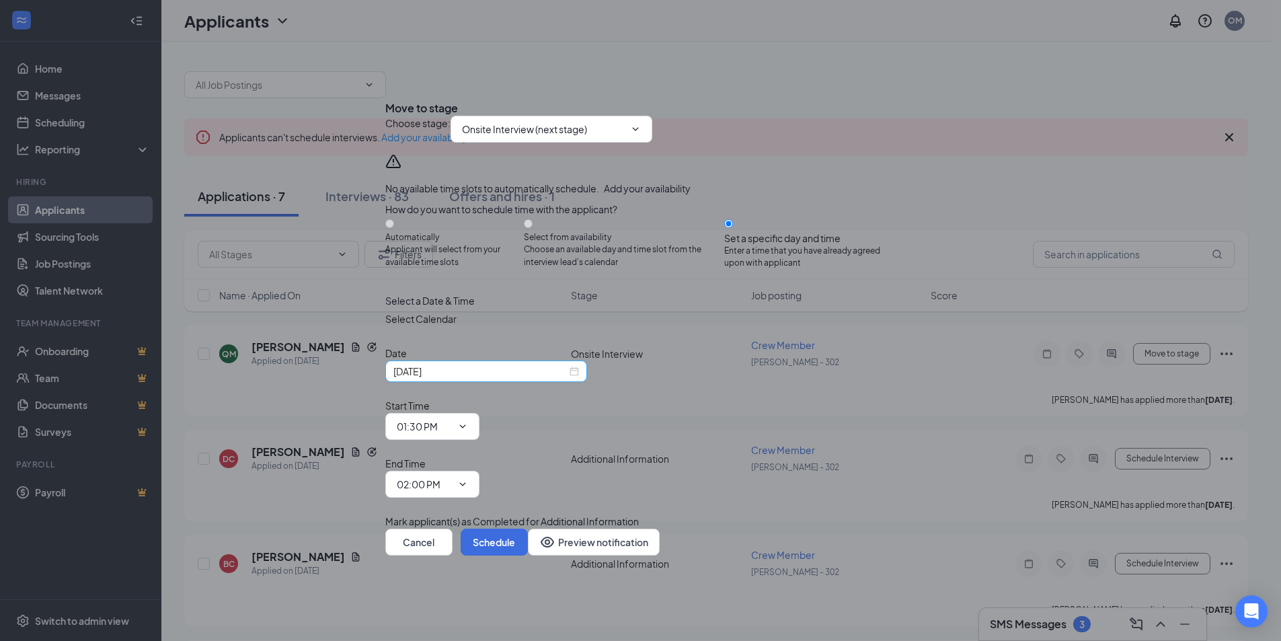
click at [489, 379] on input "[DATE]" at bounding box center [480, 371] width 174 height 15
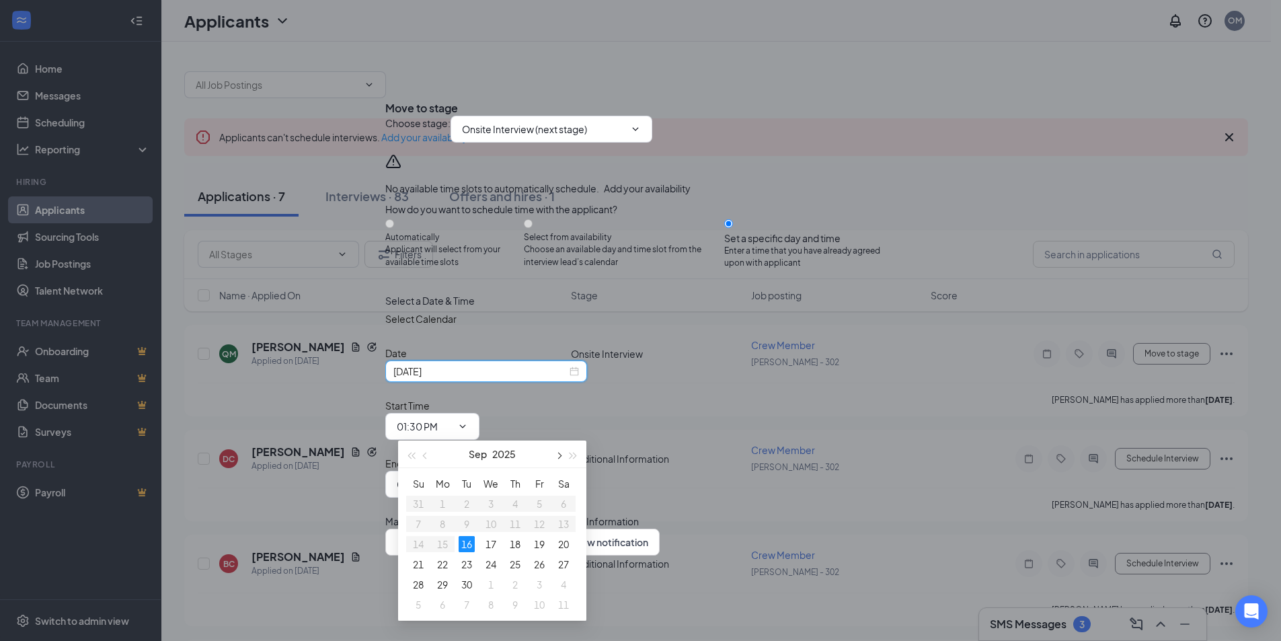
click at [556, 456] on span "button" at bounding box center [558, 456] width 7 height 7
type input "[DATE]"
click at [493, 525] on div "5" at bounding box center [491, 524] width 16 height 16
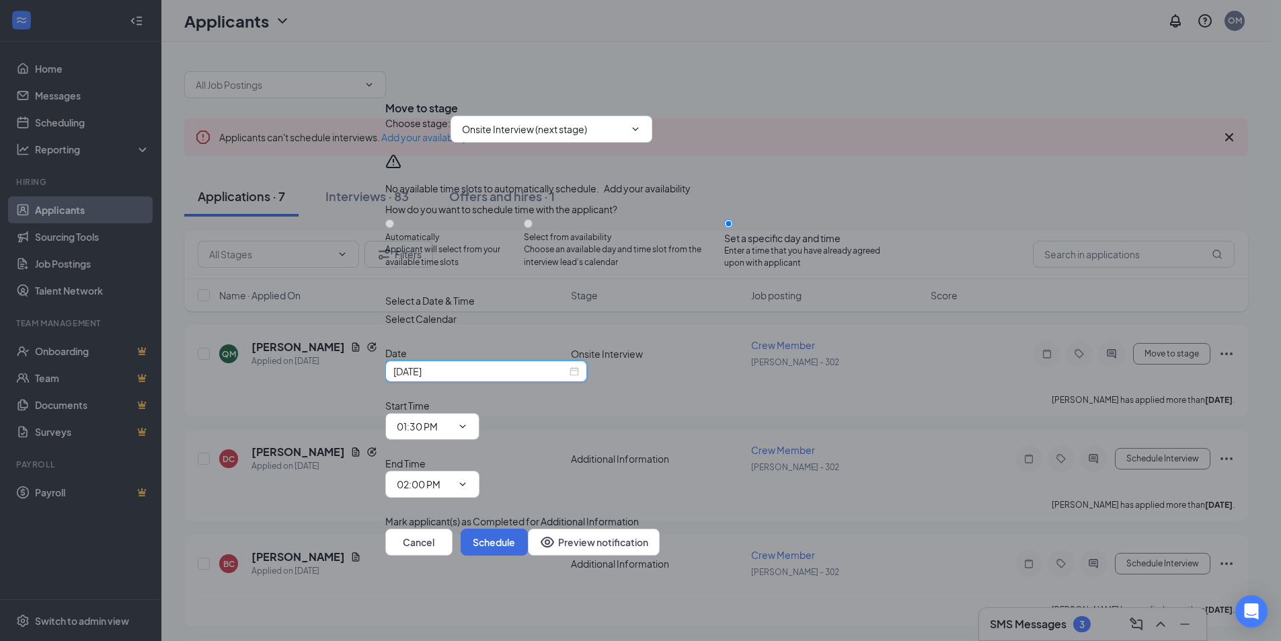
click at [452, 421] on input "01:30 PM" at bounding box center [424, 426] width 55 height 15
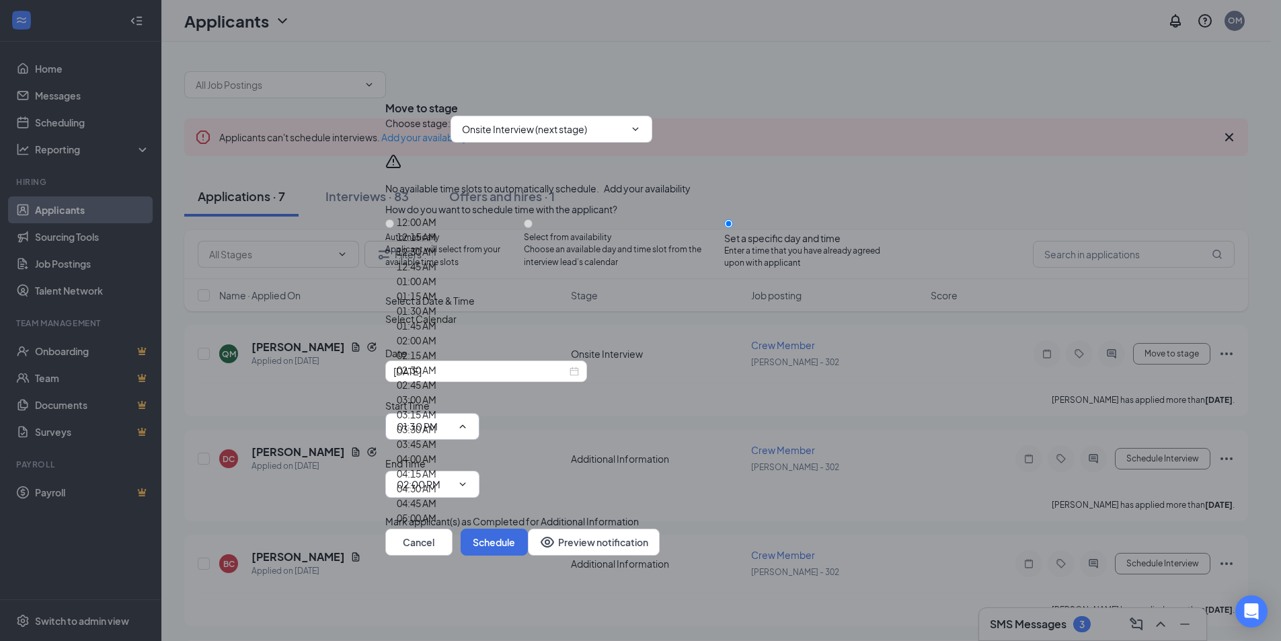
scroll to position [1958, 0]
type input "04:30 PM"
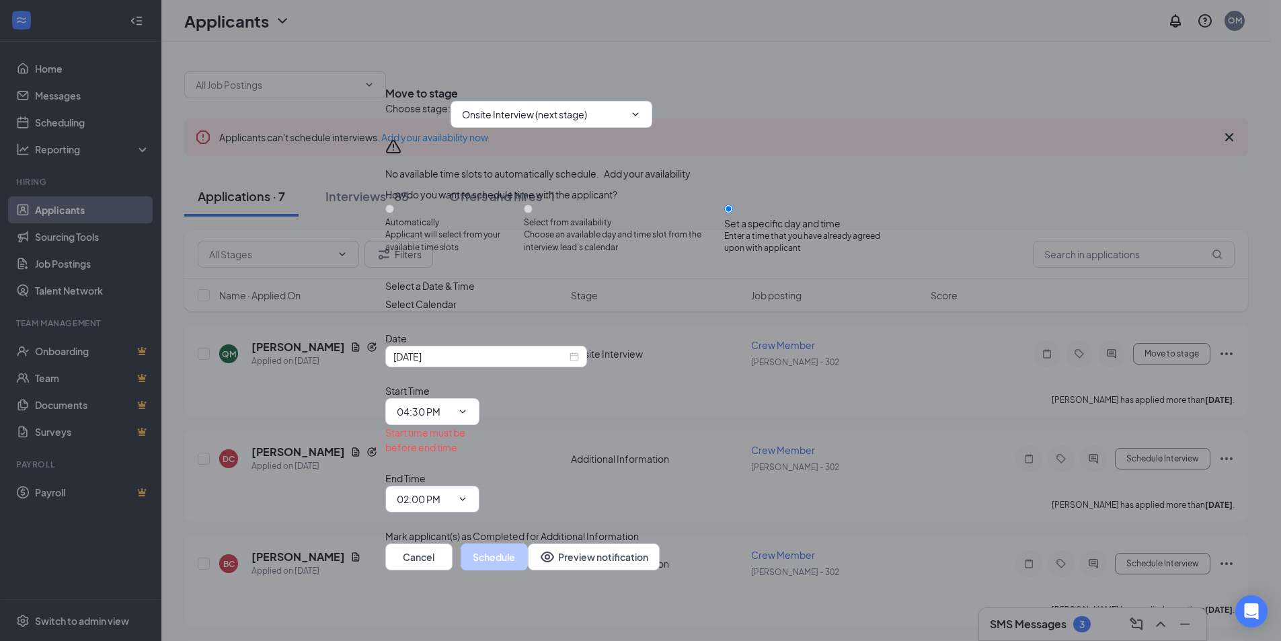
click at [452, 492] on input "02:00 PM" at bounding box center [424, 499] width 55 height 15
type input "04:45 PM"
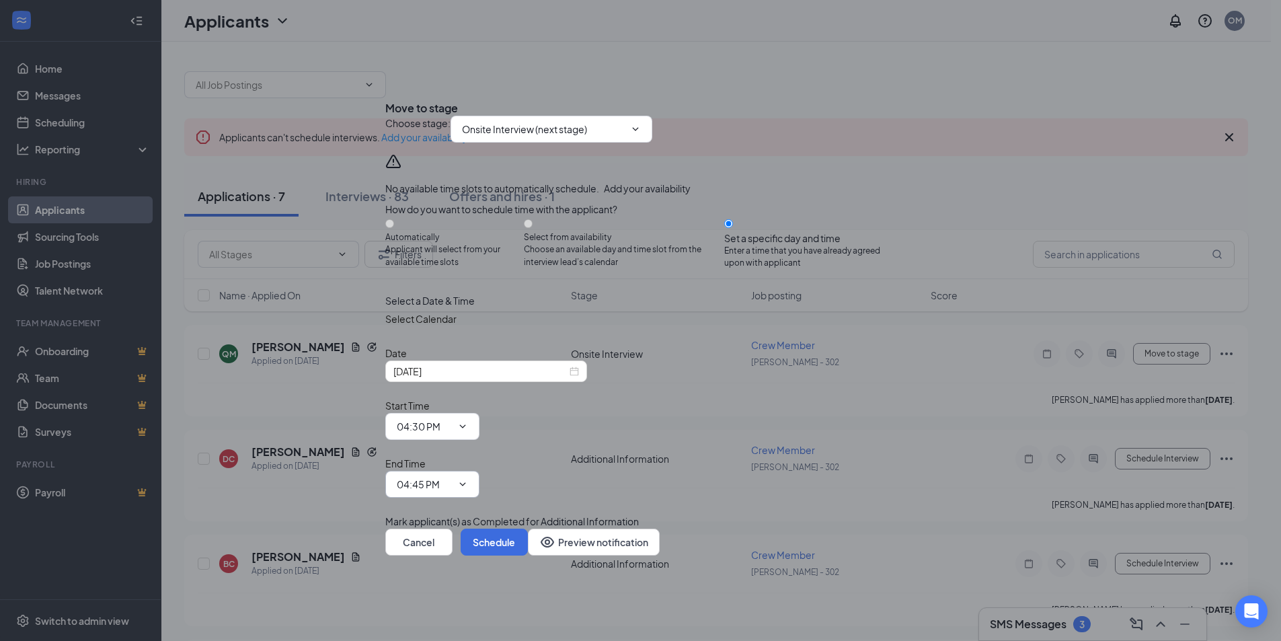
scroll to position [1823, 0]
click at [528, 529] on button "Schedule" at bounding box center [494, 542] width 67 height 27
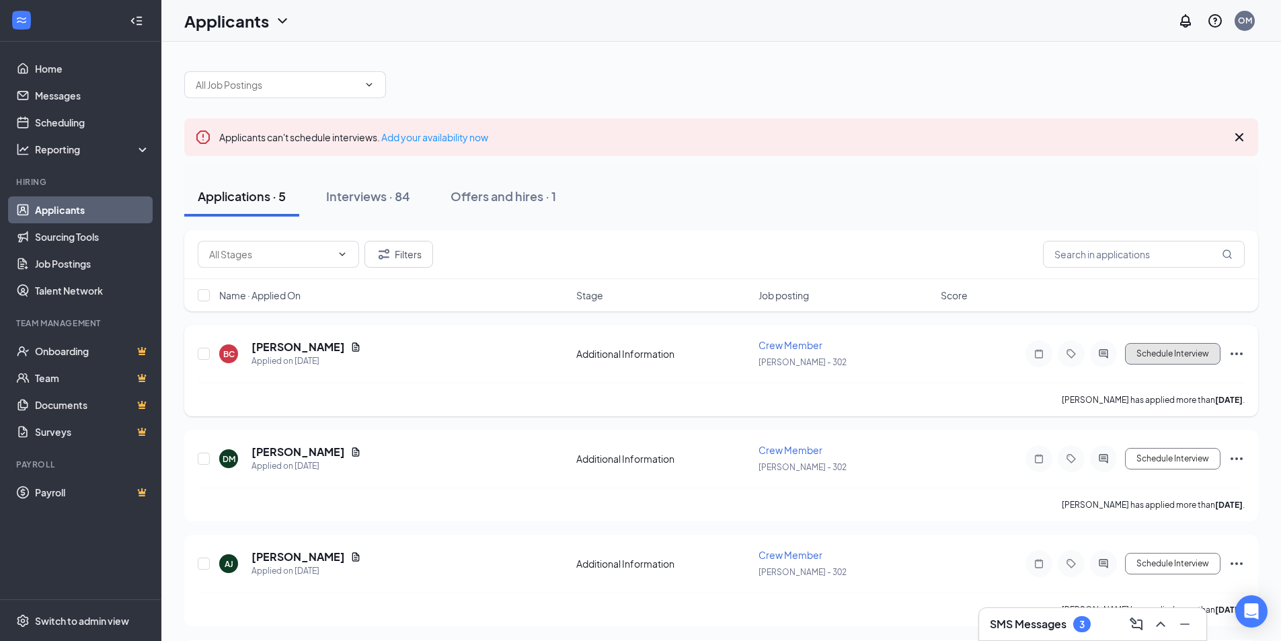
click at [1202, 356] on button "Schedule Interview" at bounding box center [1173, 354] width 96 height 22
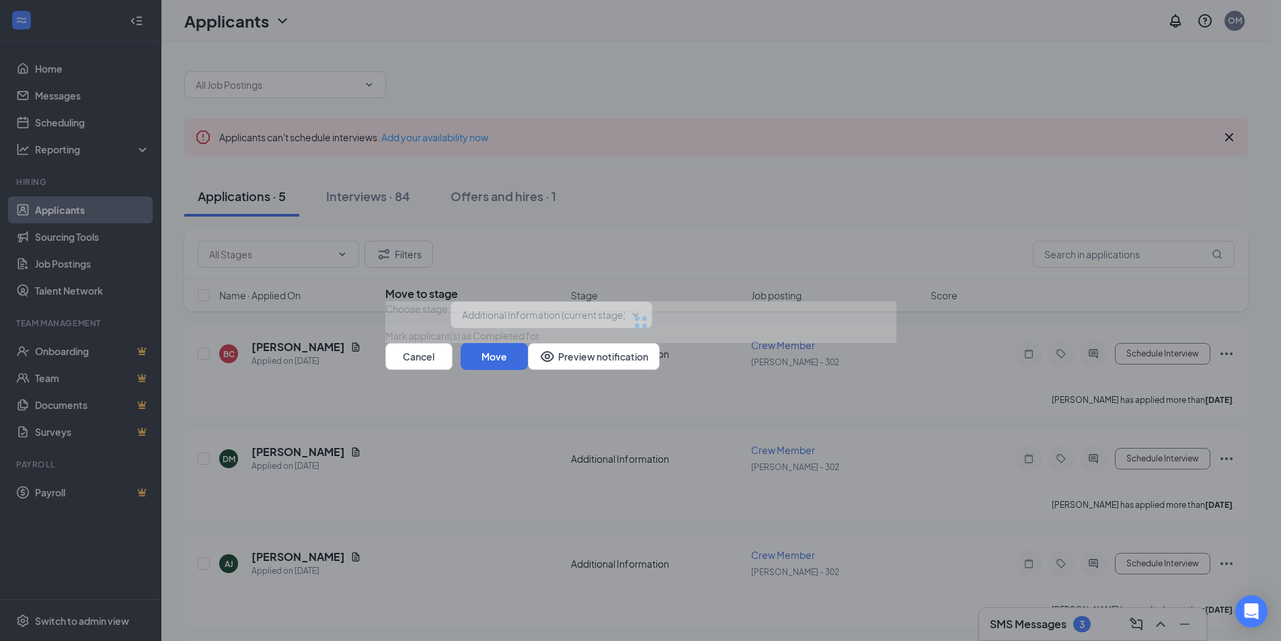
type input "Onsite Interview (next stage)"
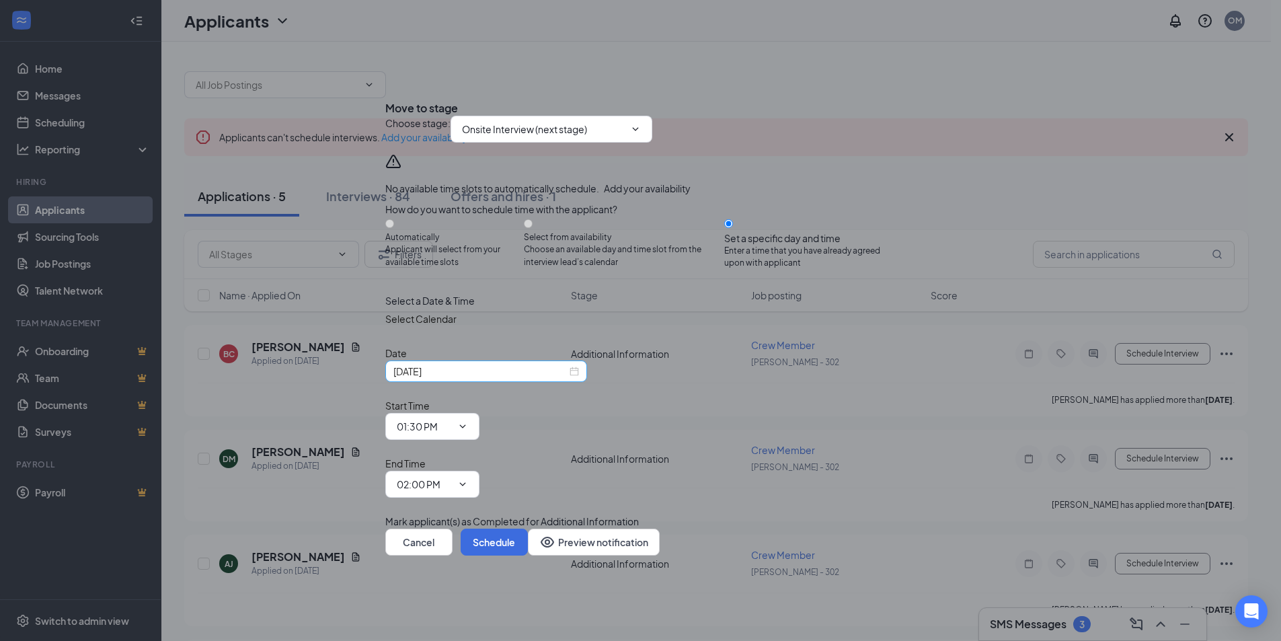
click at [502, 379] on input "[DATE]" at bounding box center [480, 371] width 174 height 15
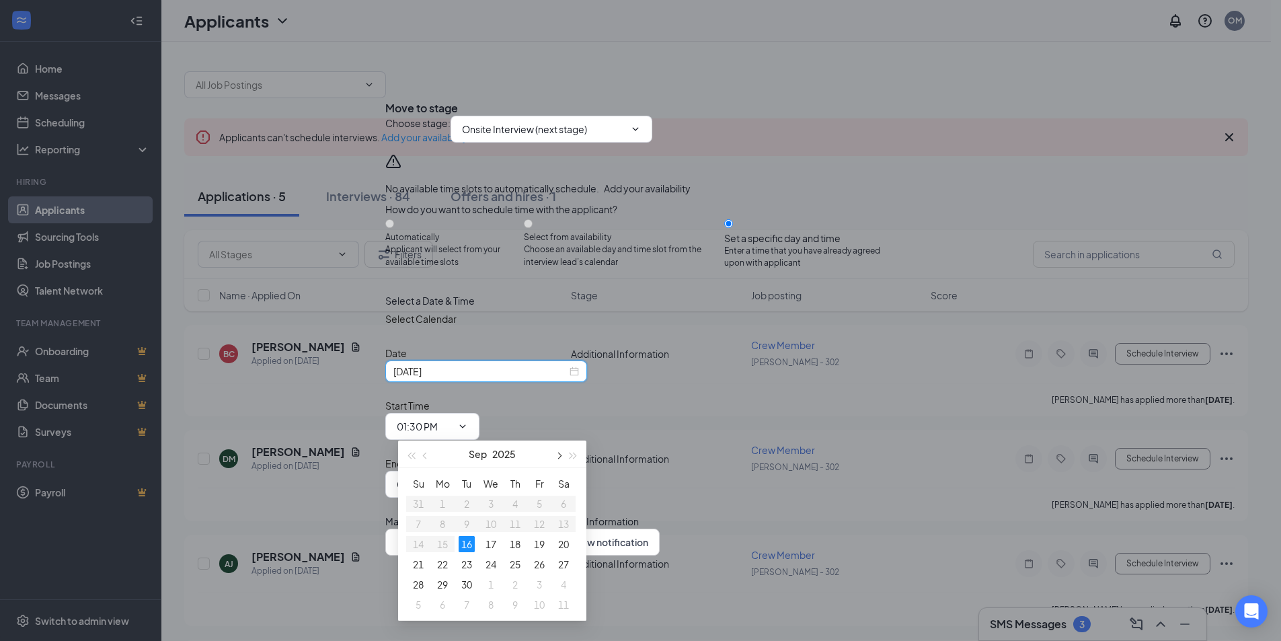
click at [559, 455] on span "button" at bounding box center [558, 456] width 7 height 7
click at [560, 455] on span "button" at bounding box center [558, 456] width 7 height 7
type input "[DATE]"
click at [489, 519] on div "5" at bounding box center [491, 524] width 16 height 16
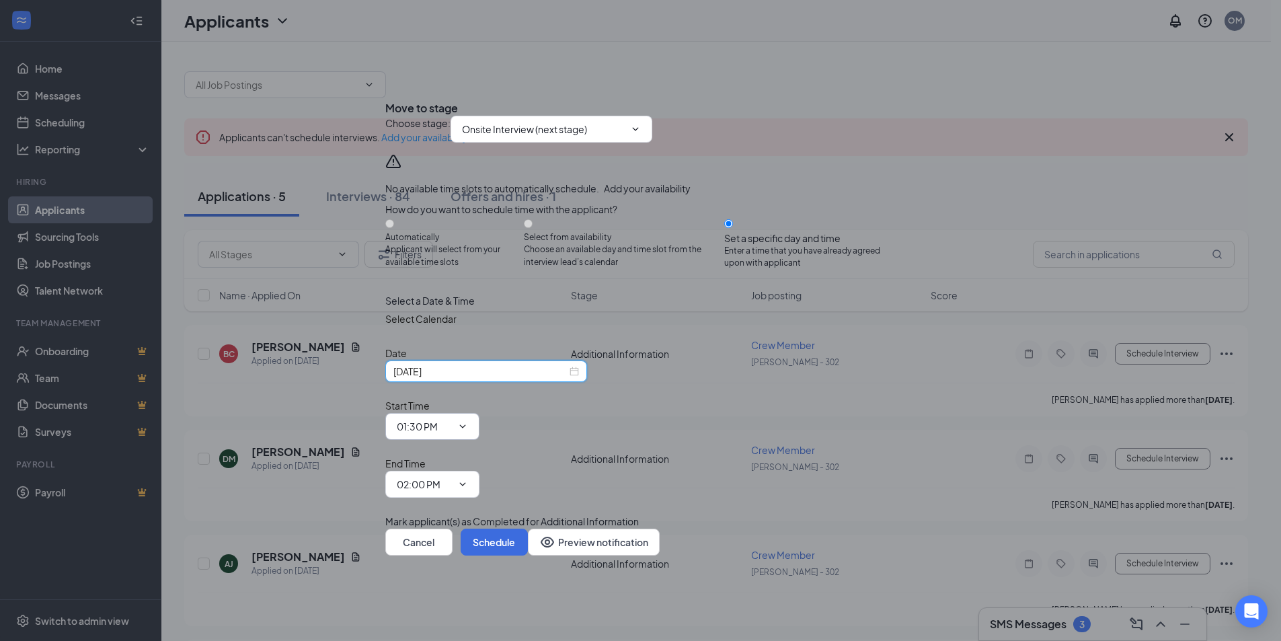
click at [452, 430] on input "01:30 PM" at bounding box center [424, 426] width 55 height 15
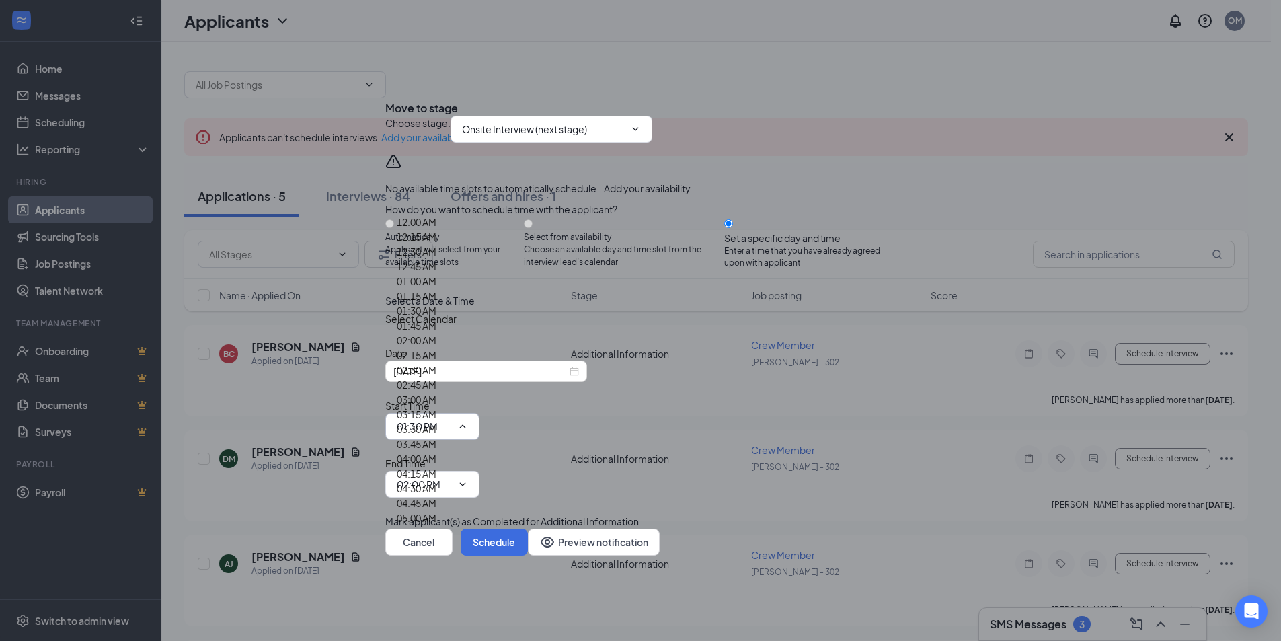
scroll to position [2049, 0]
type input "05:00 PM"
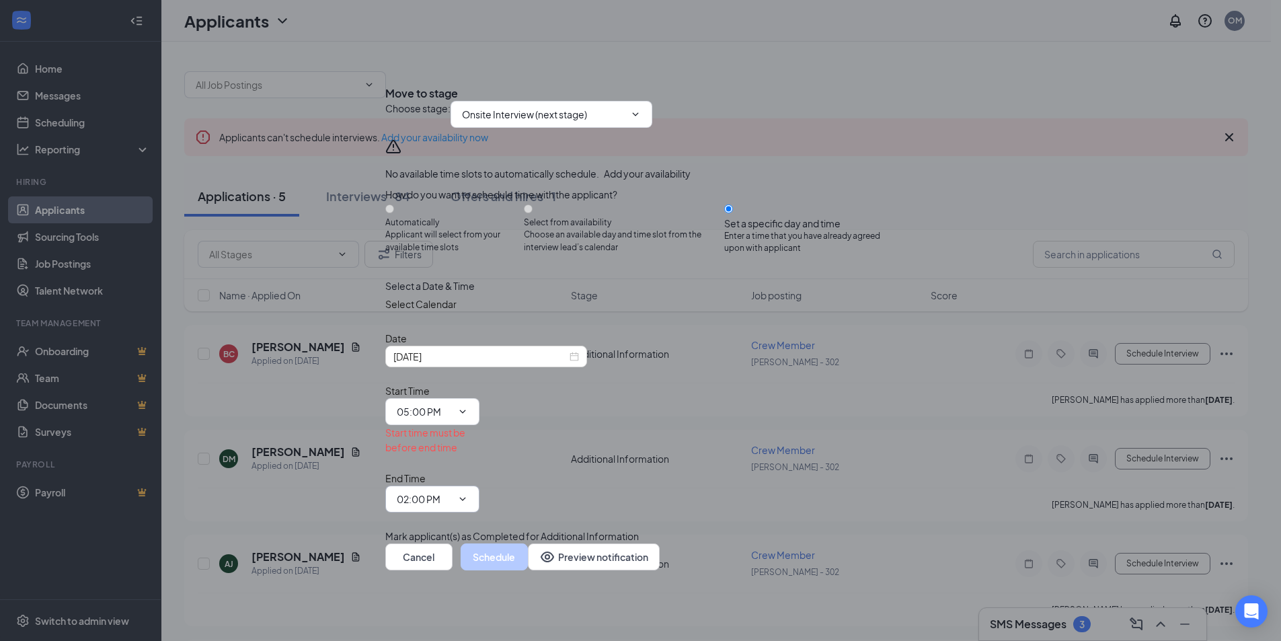
click at [452, 492] on input "02:00 PM" at bounding box center [424, 499] width 55 height 15
type input "05:15 PM"
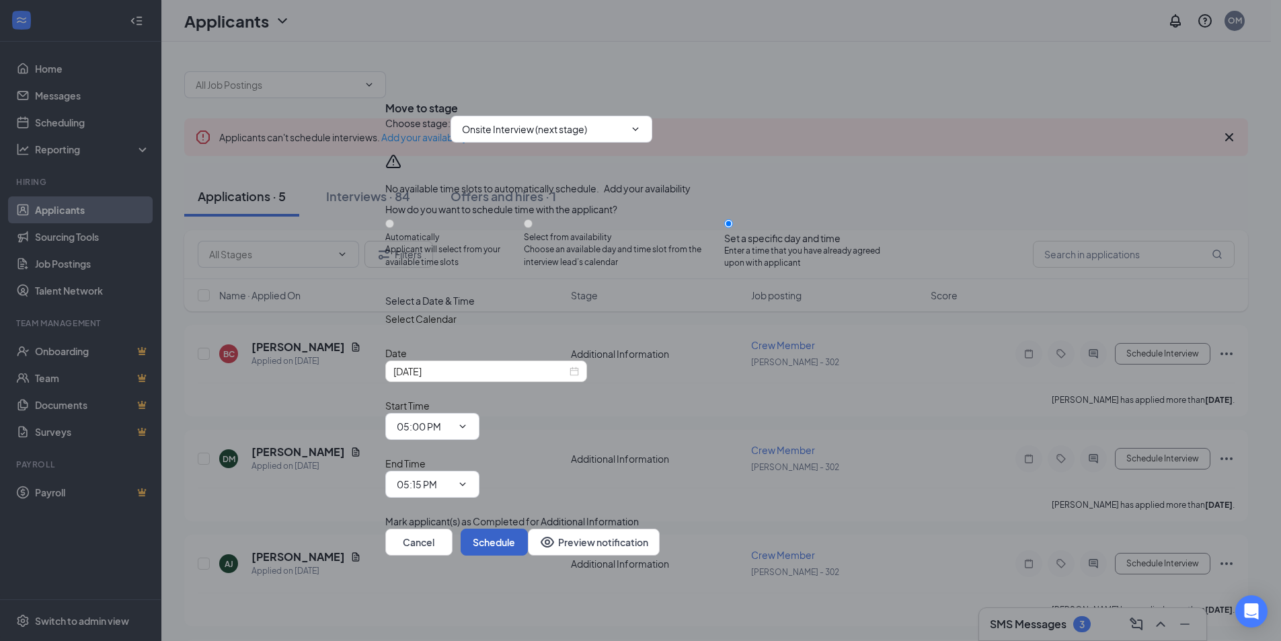
click at [528, 529] on button "Schedule" at bounding box center [494, 542] width 67 height 27
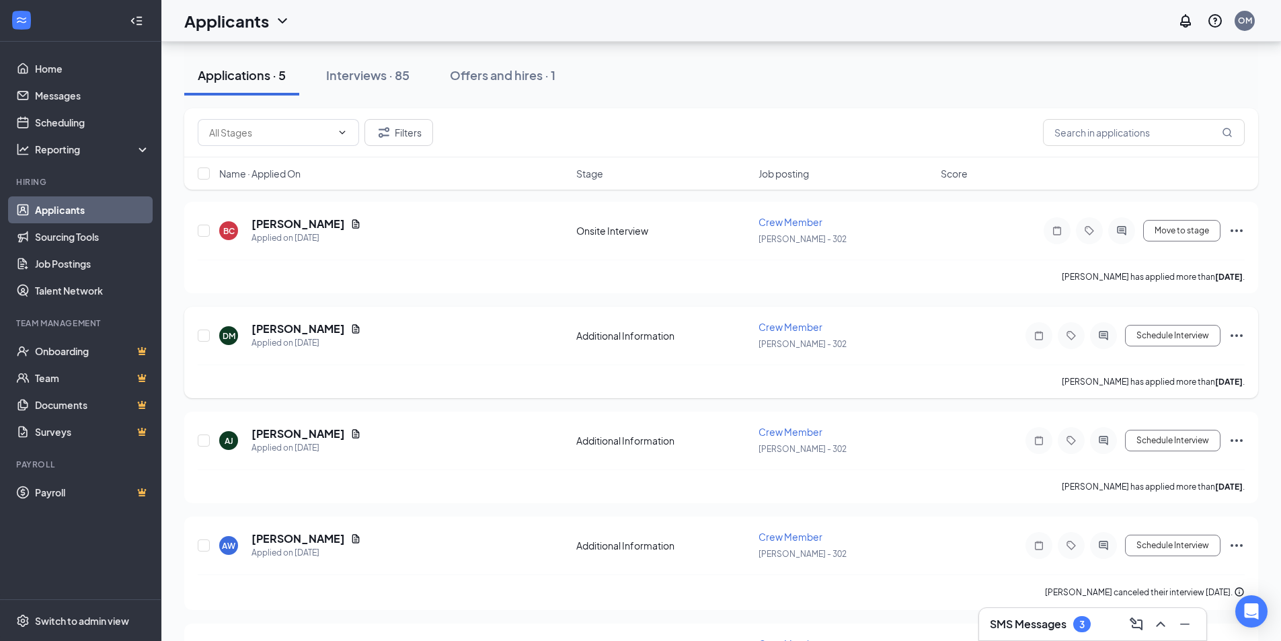
scroll to position [135, 0]
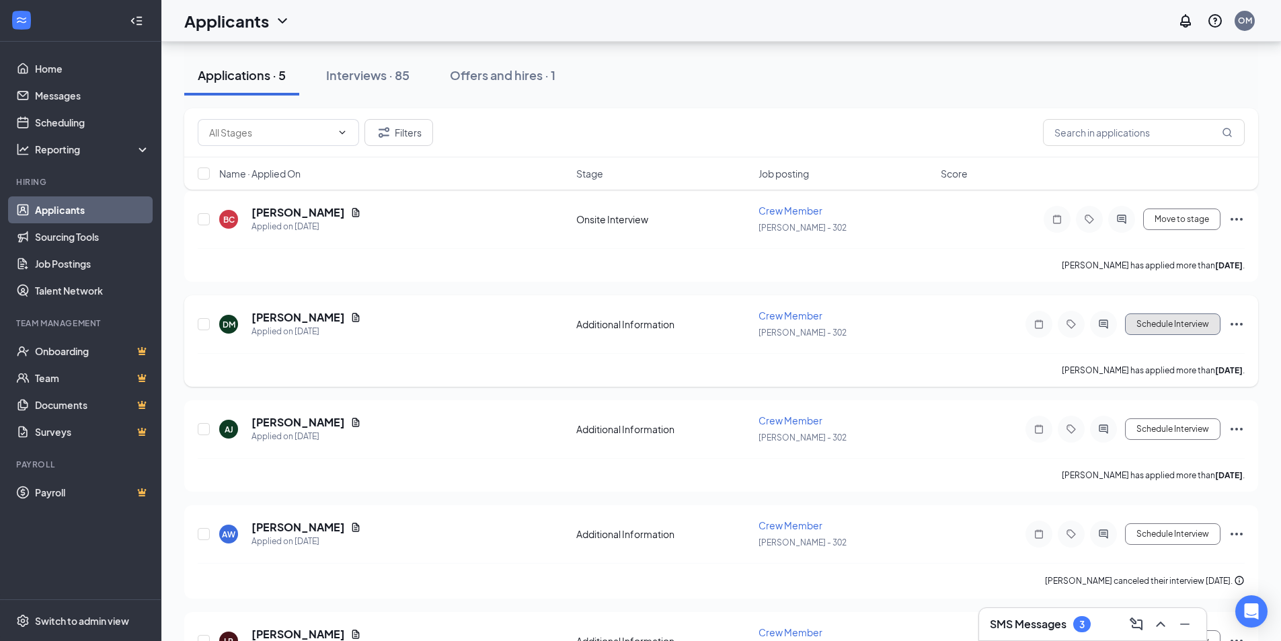
click at [1187, 326] on button "Schedule Interview" at bounding box center [1173, 324] width 96 height 22
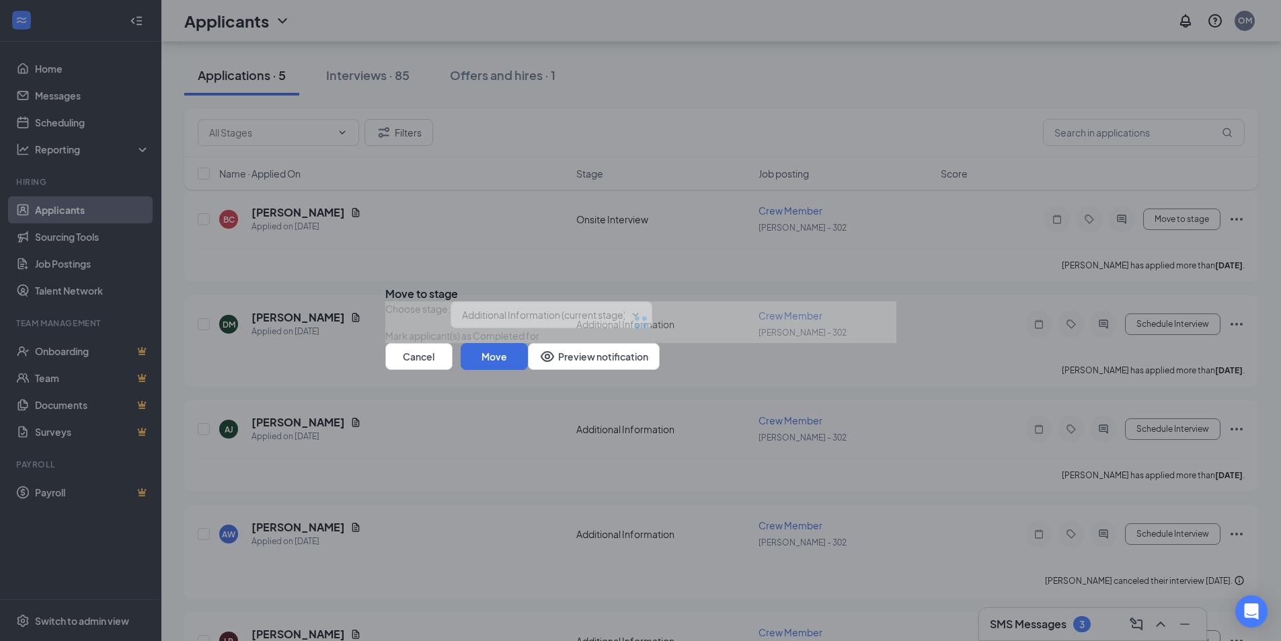
type input "Onsite Interview (next stage)"
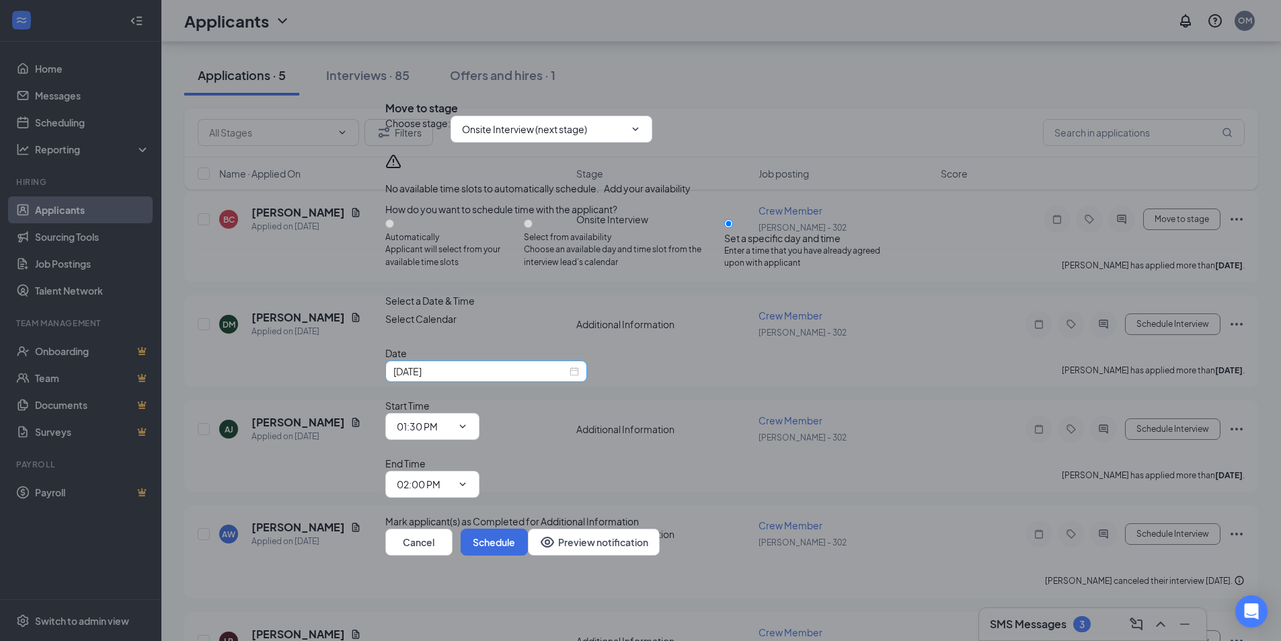
click at [519, 379] on input "[DATE]" at bounding box center [480, 371] width 174 height 15
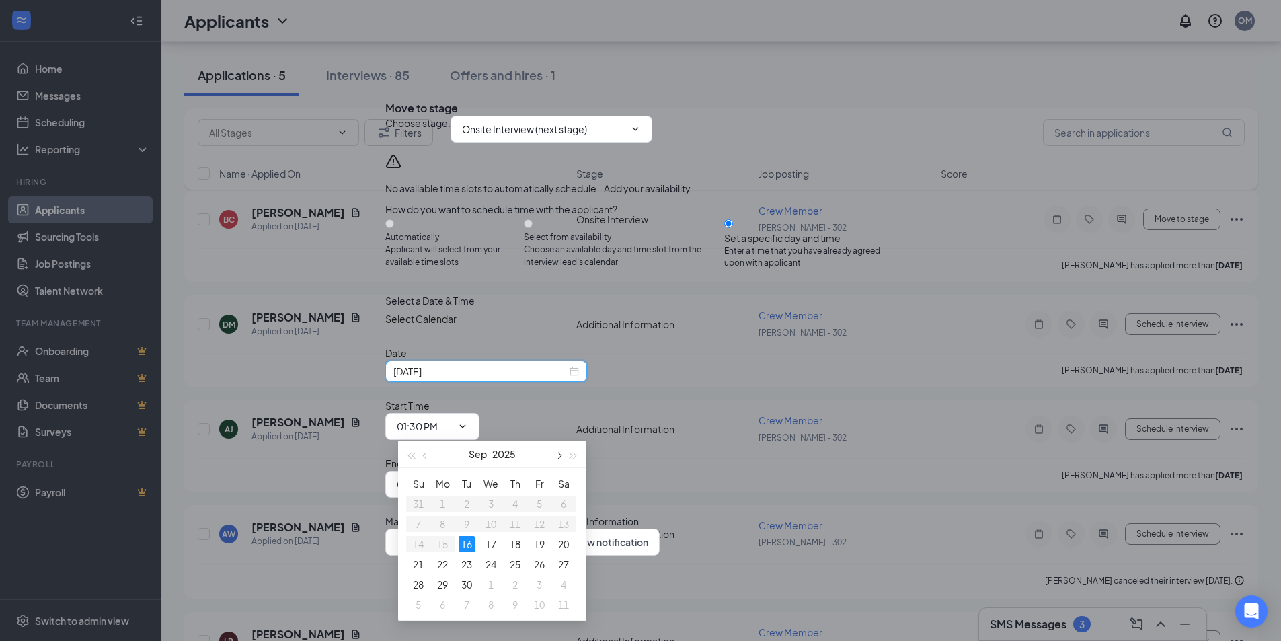
click at [557, 454] on span "button" at bounding box center [558, 456] width 7 height 7
type input "[DATE]"
click at [445, 541] on div "10" at bounding box center [443, 544] width 16 height 16
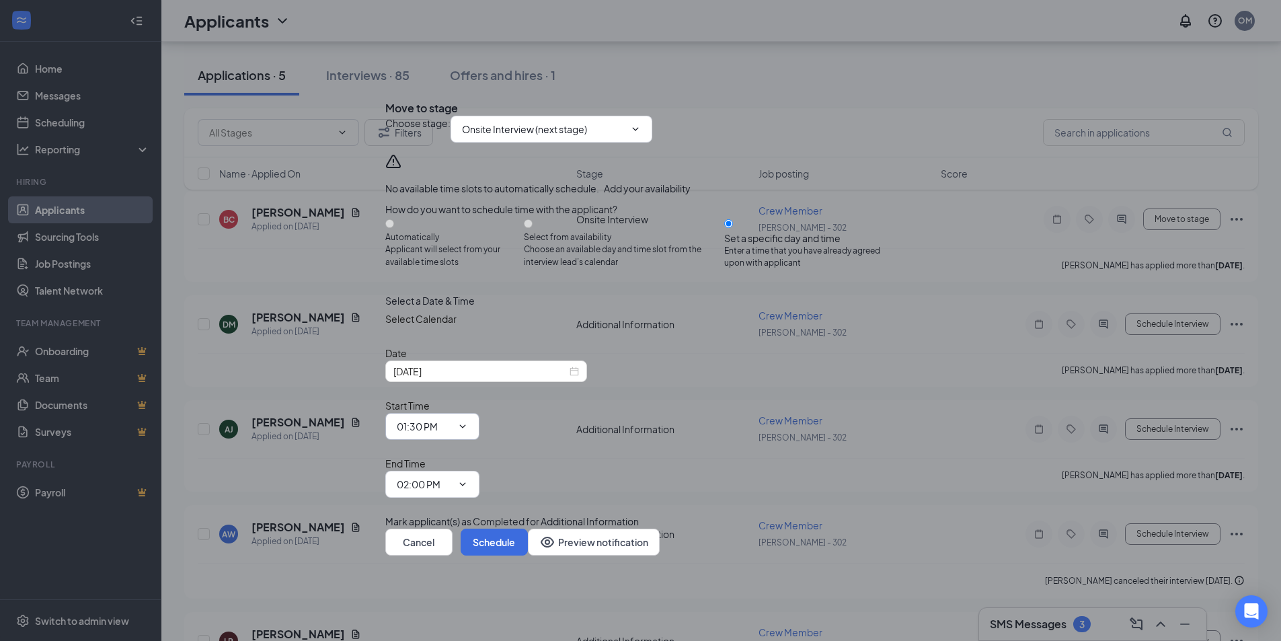
click at [452, 420] on input "01:30 PM" at bounding box center [424, 426] width 55 height 15
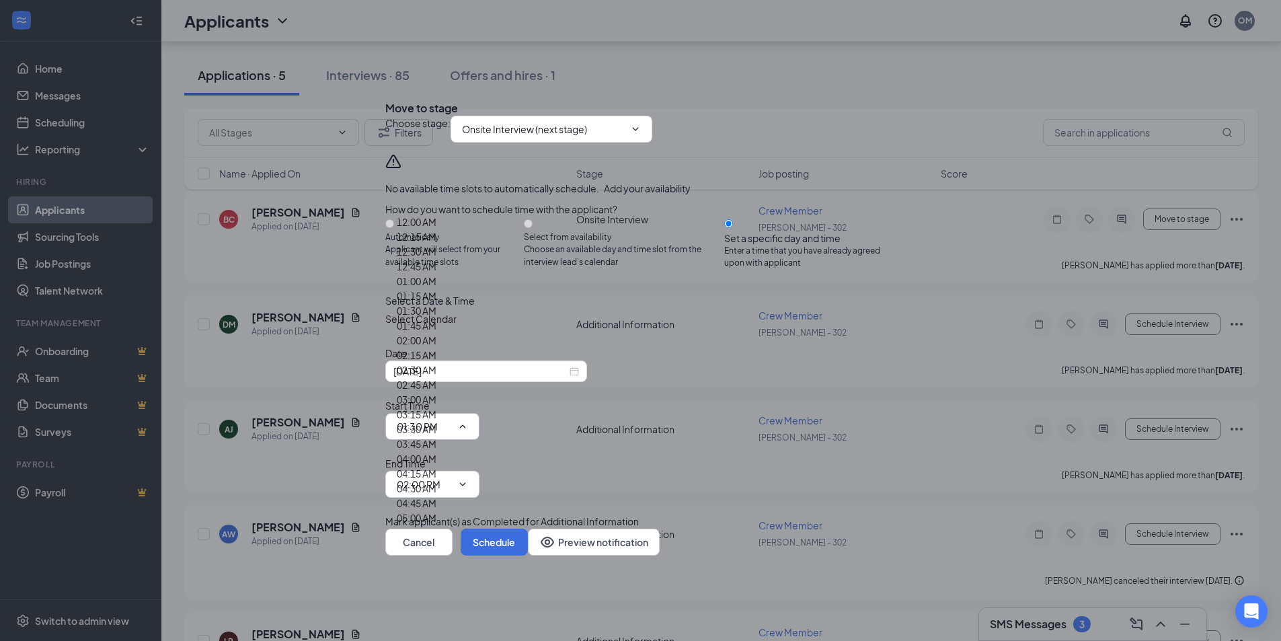
scroll to position [1778, 0]
type input "03:45 PM"
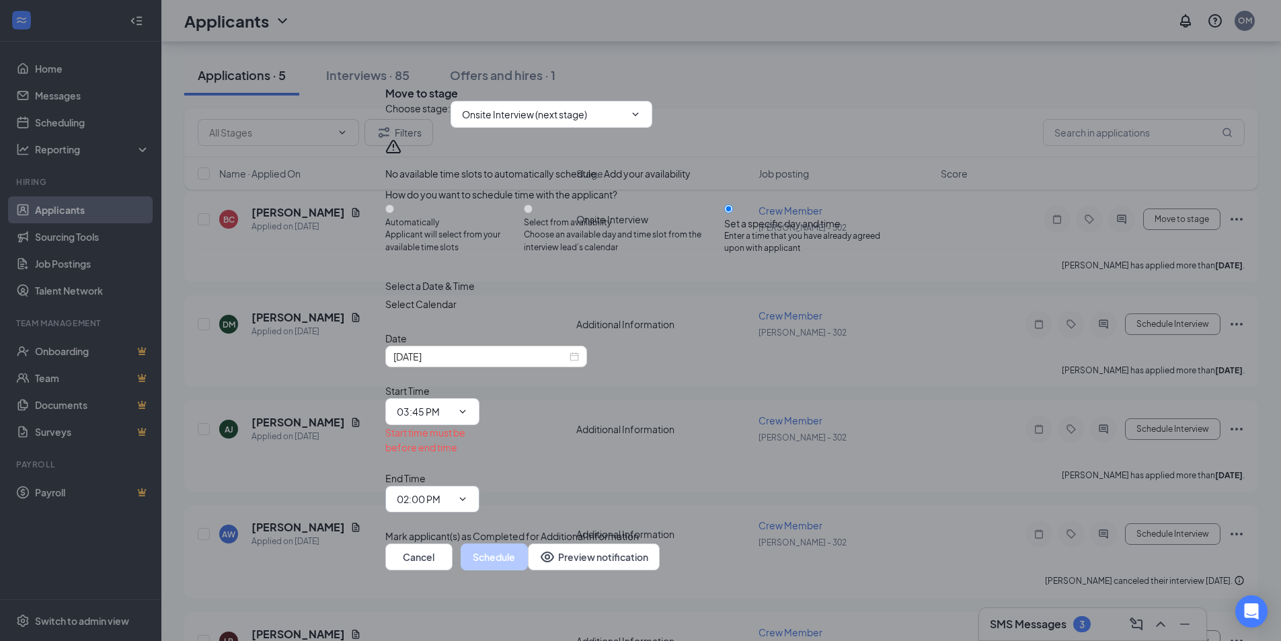
click at [452, 492] on input "02:00 PM" at bounding box center [424, 499] width 55 height 15
type input "04:00 PM"
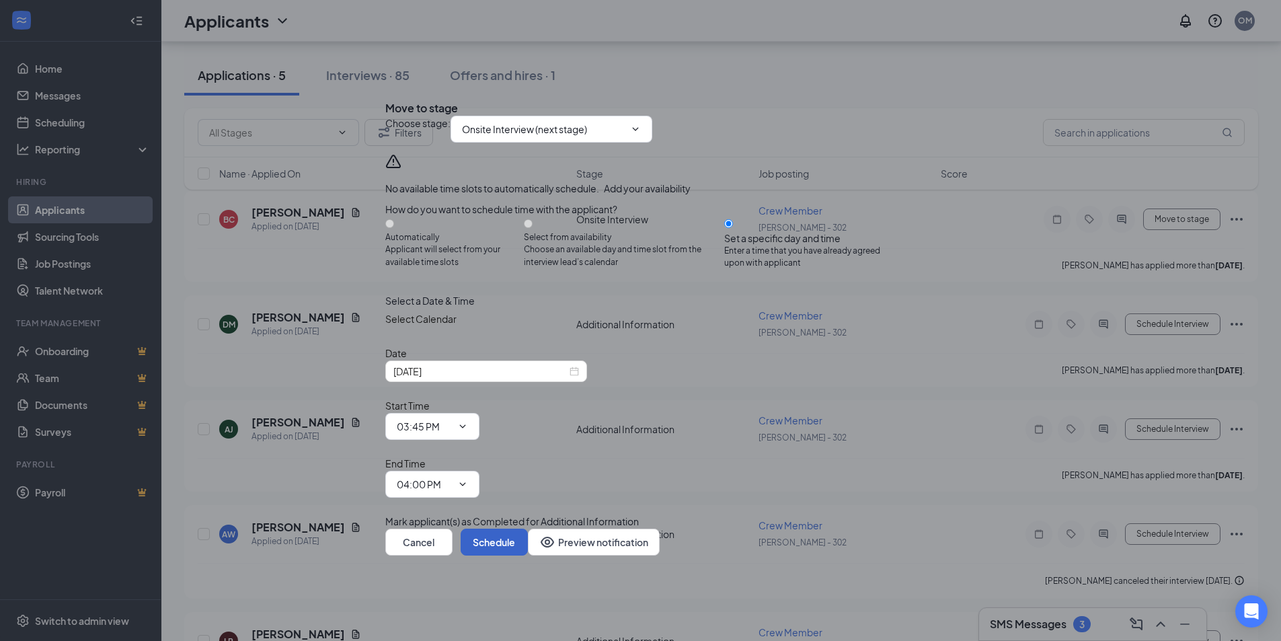
click at [528, 529] on button "Schedule" at bounding box center [494, 542] width 67 height 27
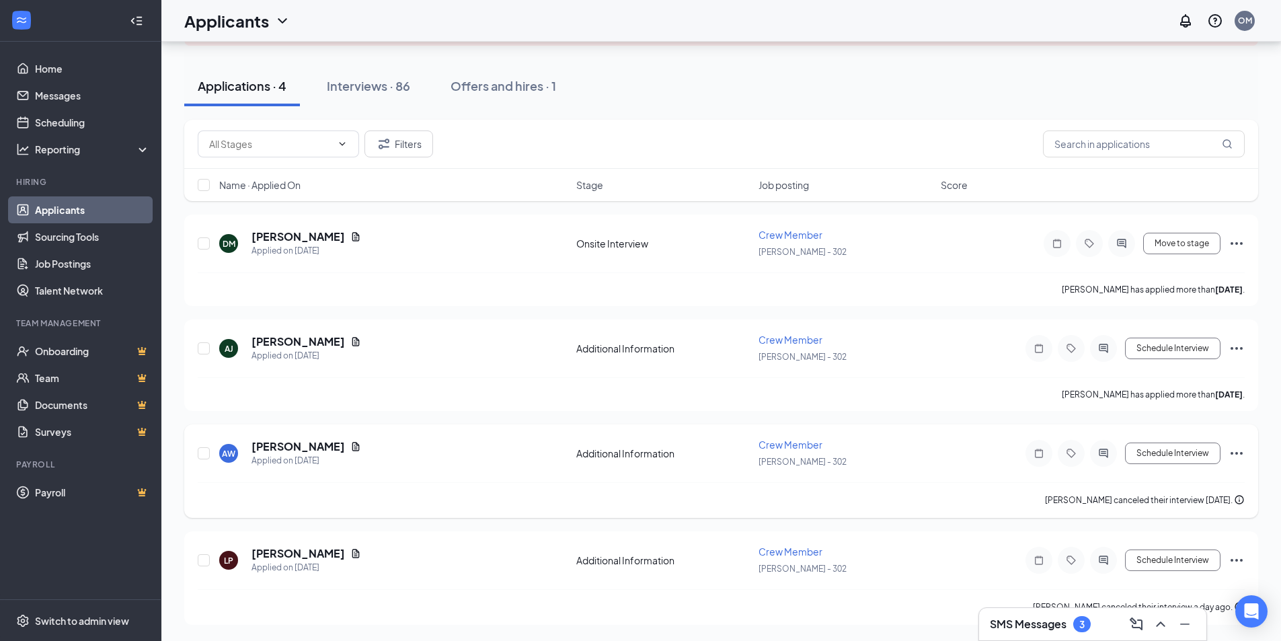
scroll to position [110, 0]
click at [1191, 343] on button "Schedule Interview" at bounding box center [1173, 349] width 96 height 22
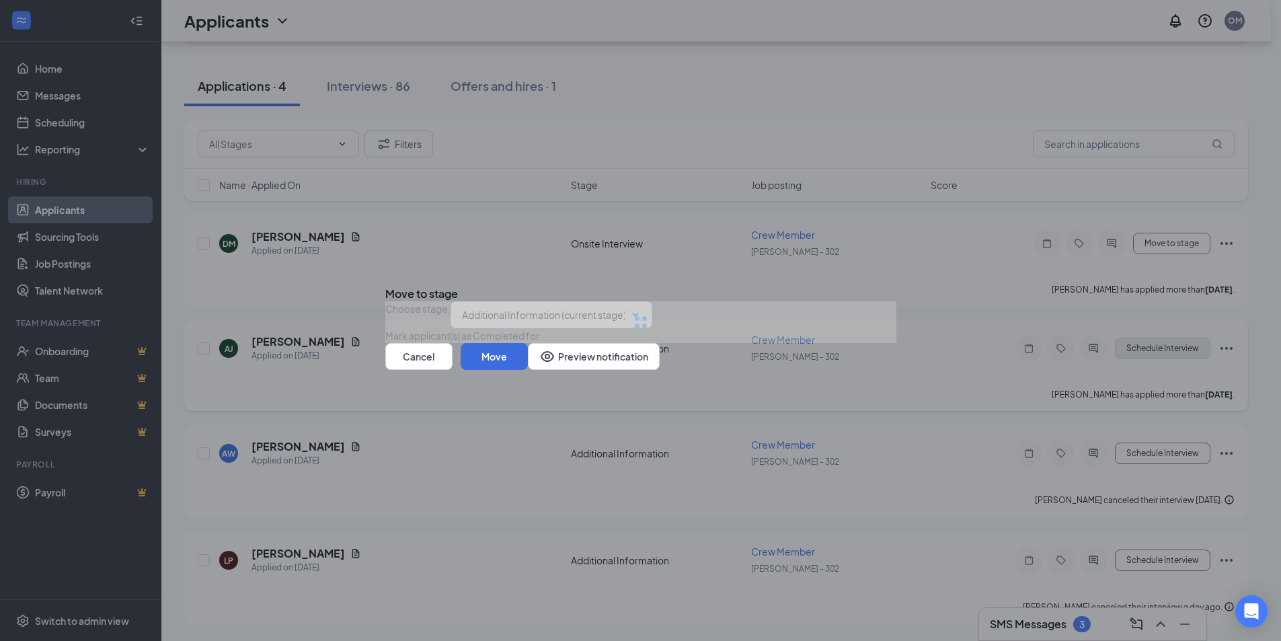
type input "Onsite Interview (next stage)"
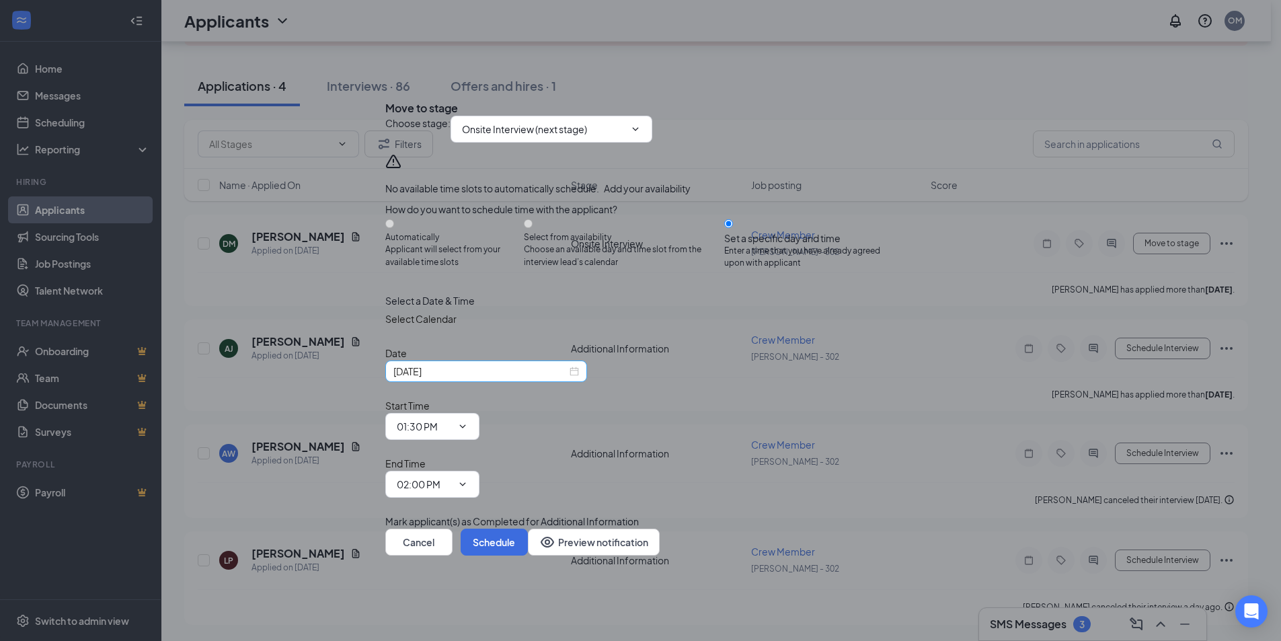
click at [539, 379] on input "[DATE]" at bounding box center [480, 371] width 174 height 15
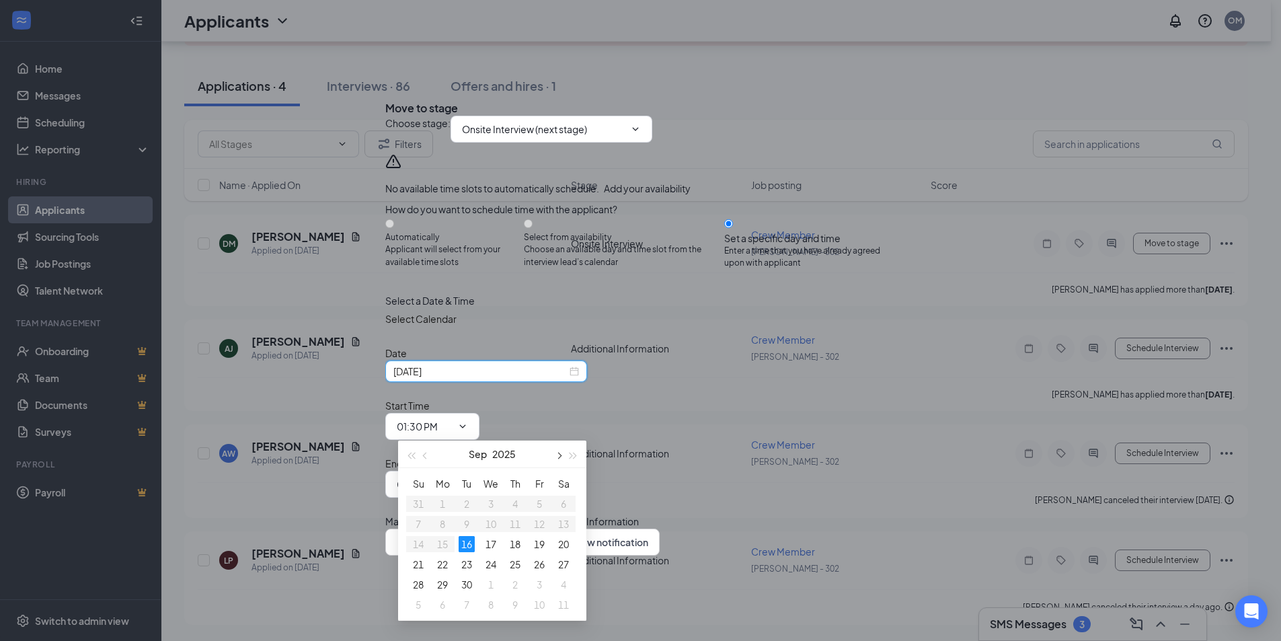
click at [558, 453] on span "button" at bounding box center [558, 456] width 7 height 7
type input "[DATE]"
click at [444, 538] on div "10" at bounding box center [443, 544] width 16 height 16
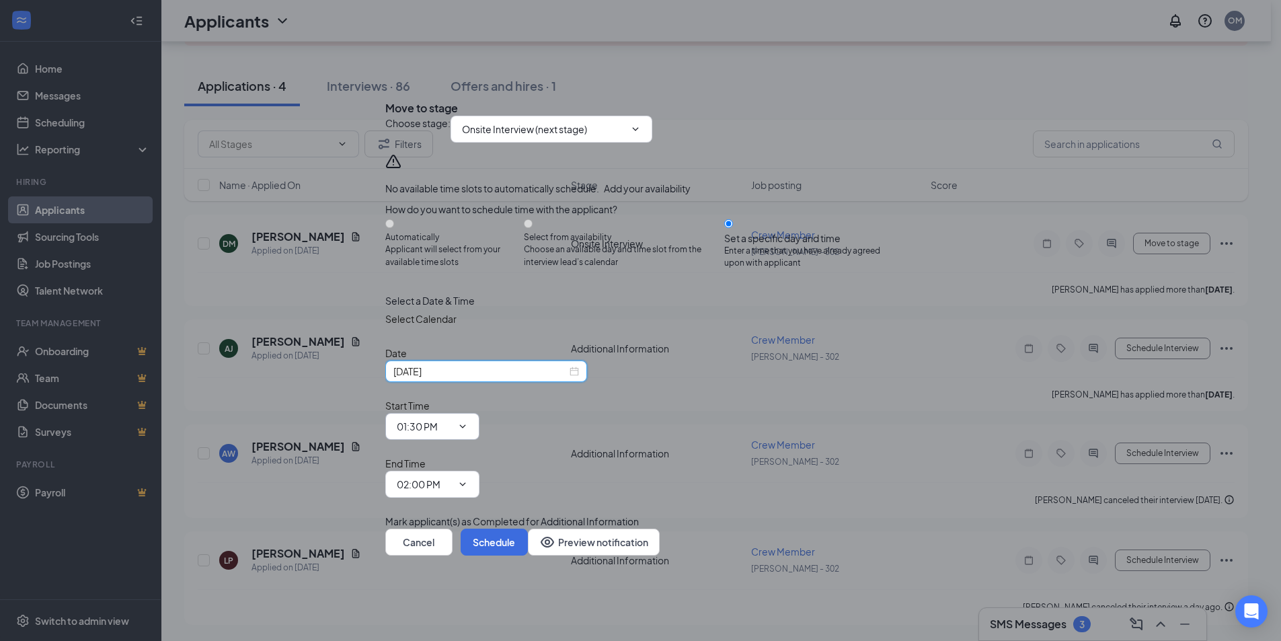
click at [452, 426] on input "01:30 PM" at bounding box center [424, 426] width 55 height 15
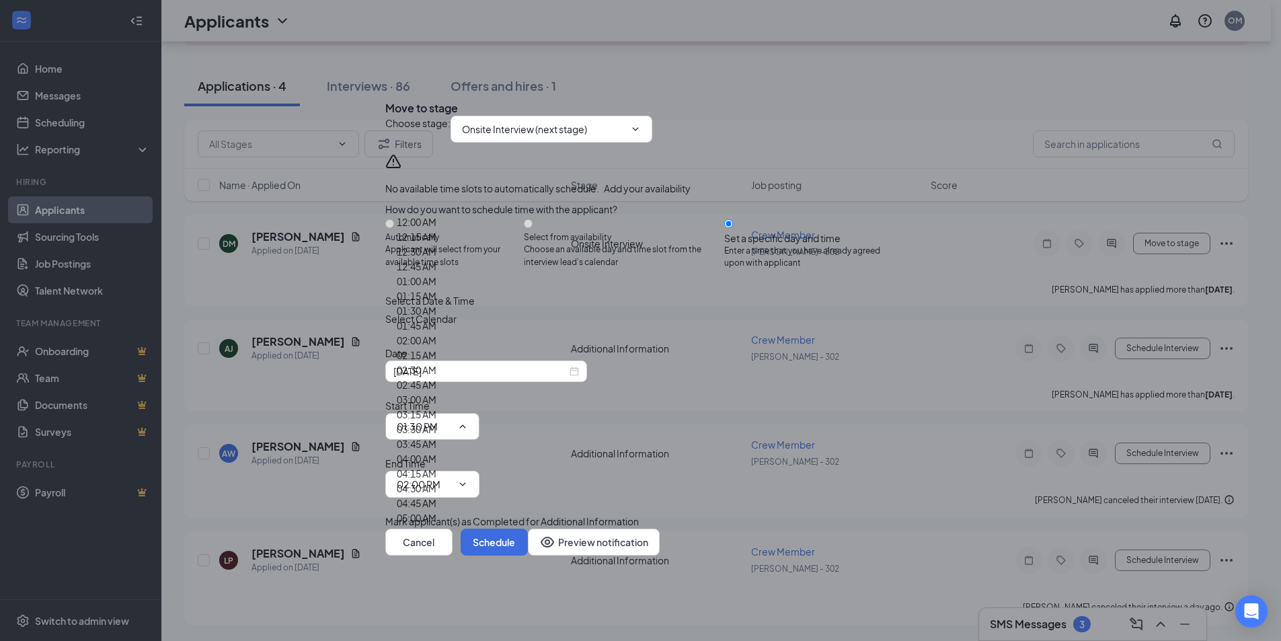
scroll to position [1902, 0]
type input "04:00 PM"
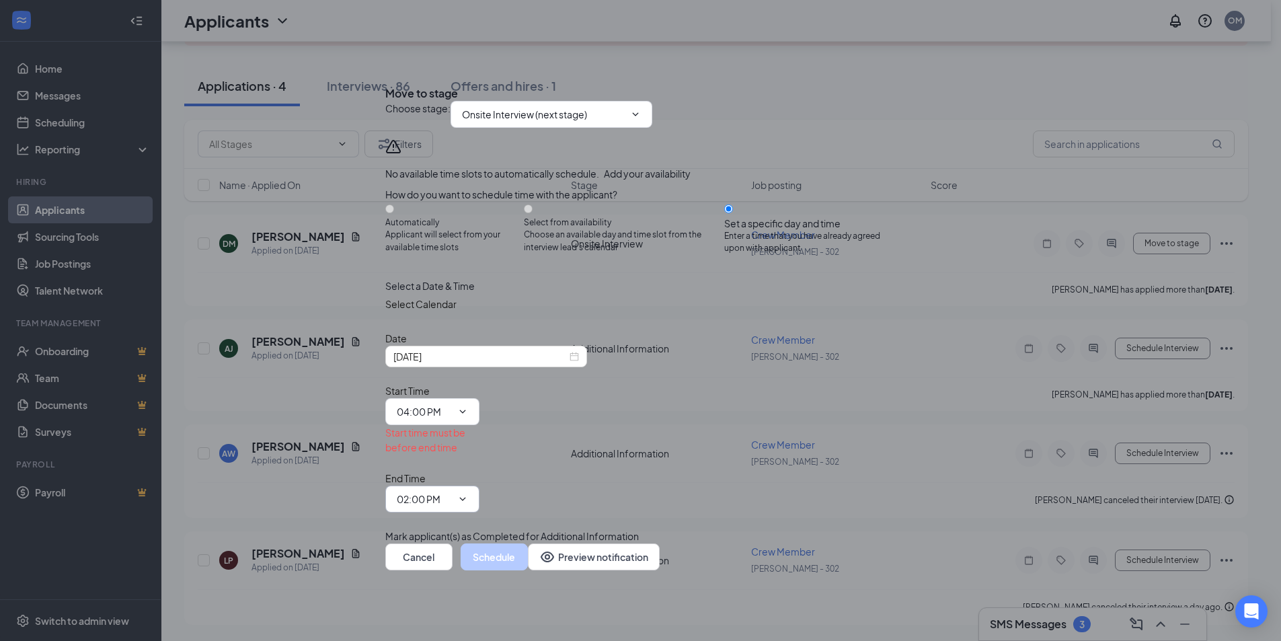
click at [452, 492] on input "02:00 PM" at bounding box center [424, 499] width 55 height 15
type input "04:15 PM"
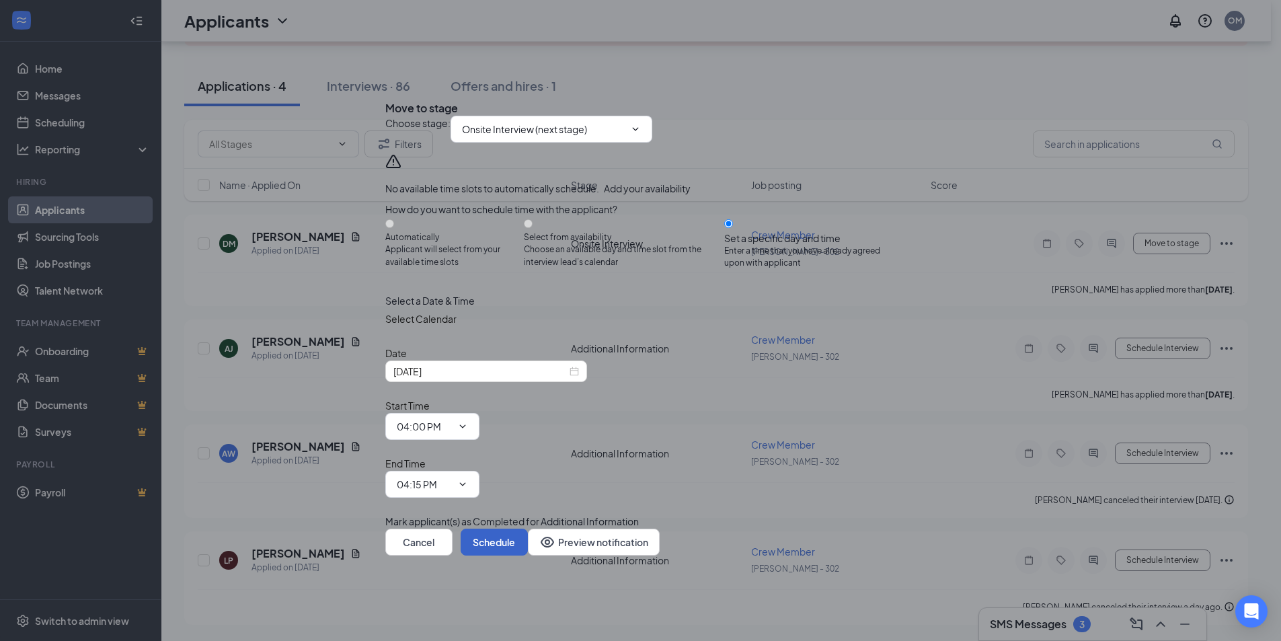
click at [528, 529] on button "Schedule" at bounding box center [494, 542] width 67 height 27
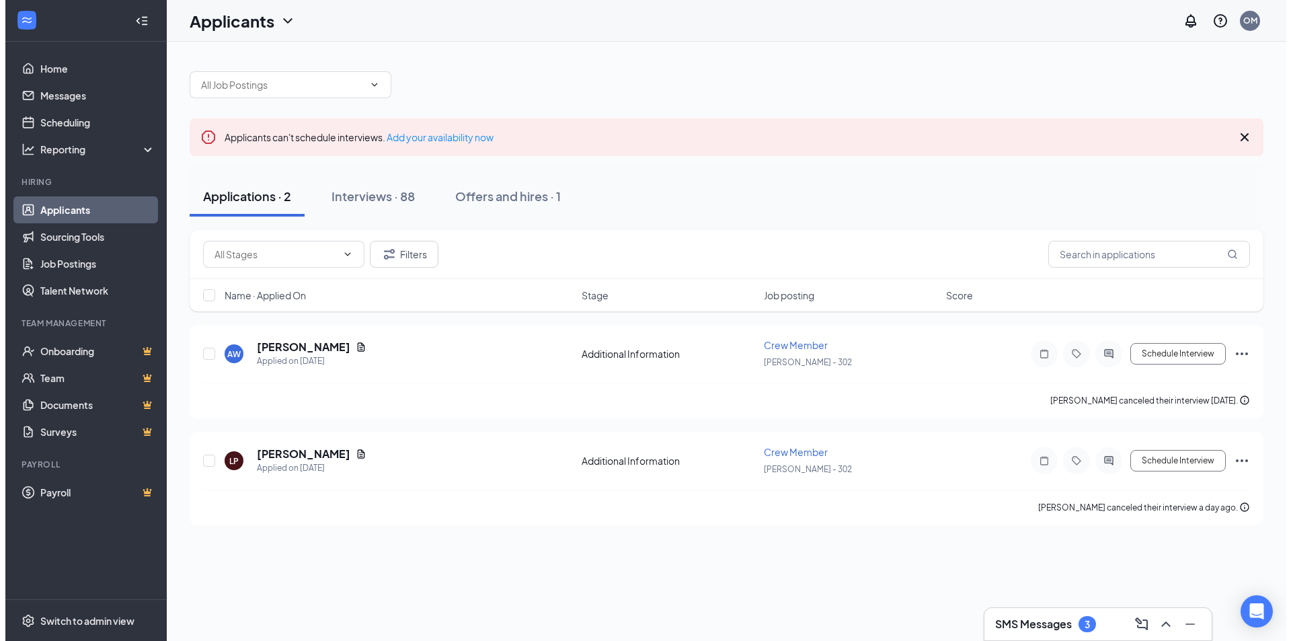
scroll to position [0, 0]
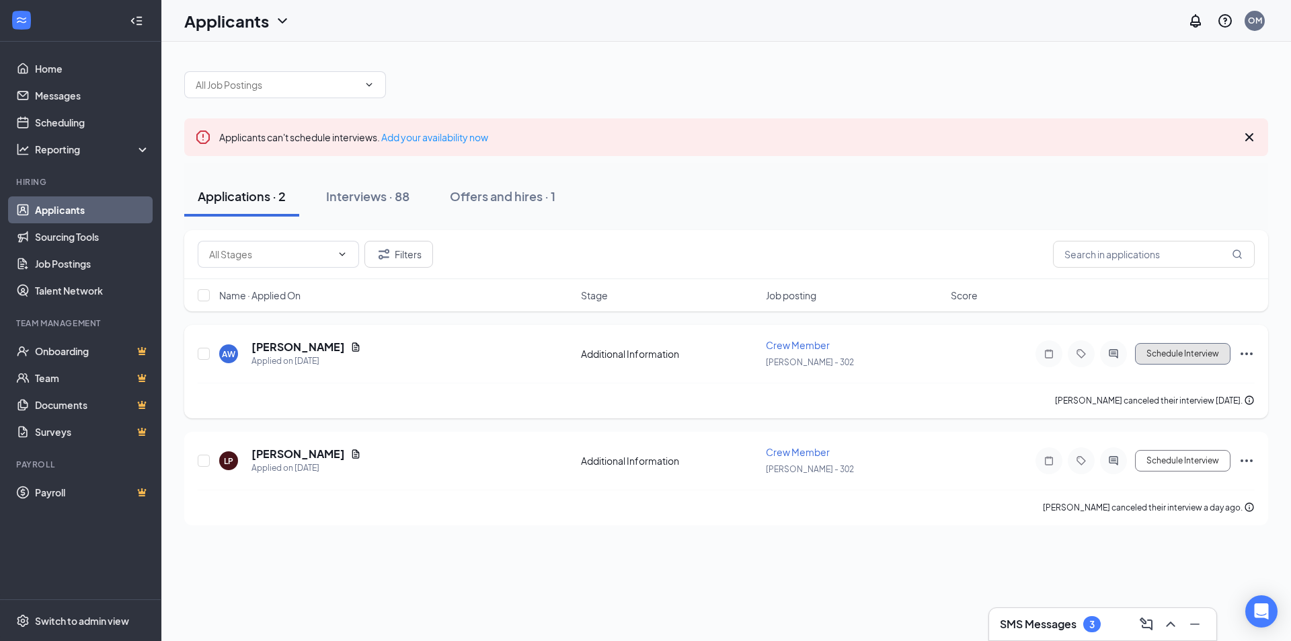
click at [1177, 356] on button "Schedule Interview" at bounding box center [1183, 354] width 96 height 22
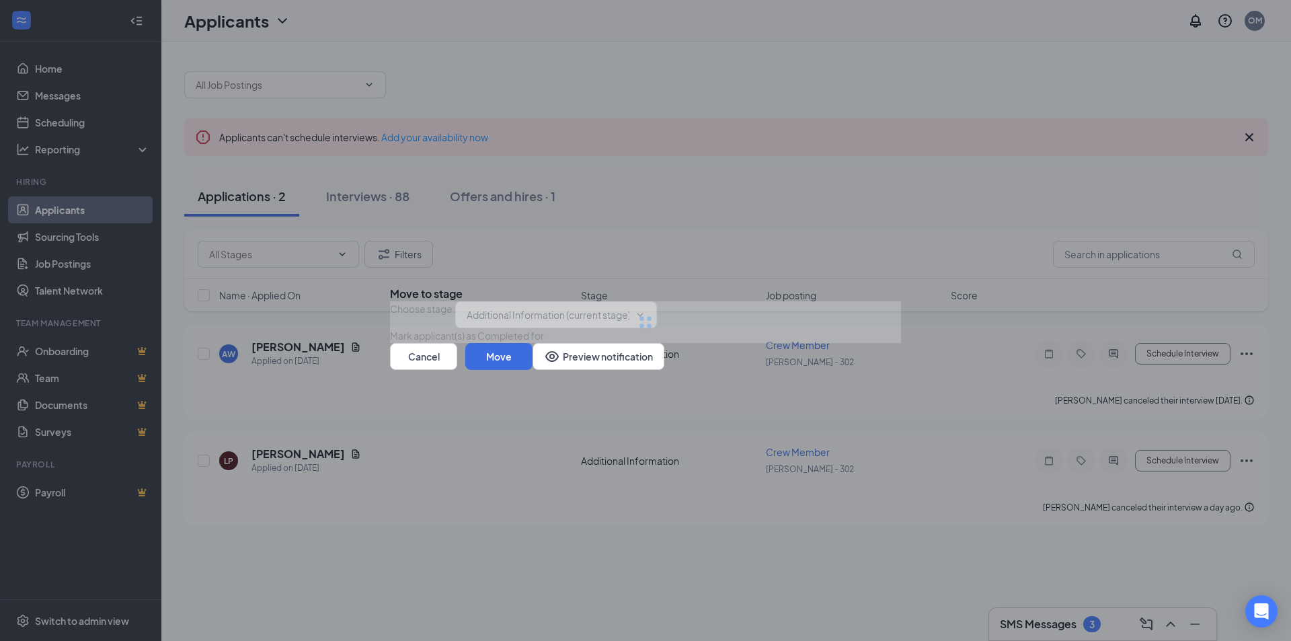
type input "Onsite Interview (next stage)"
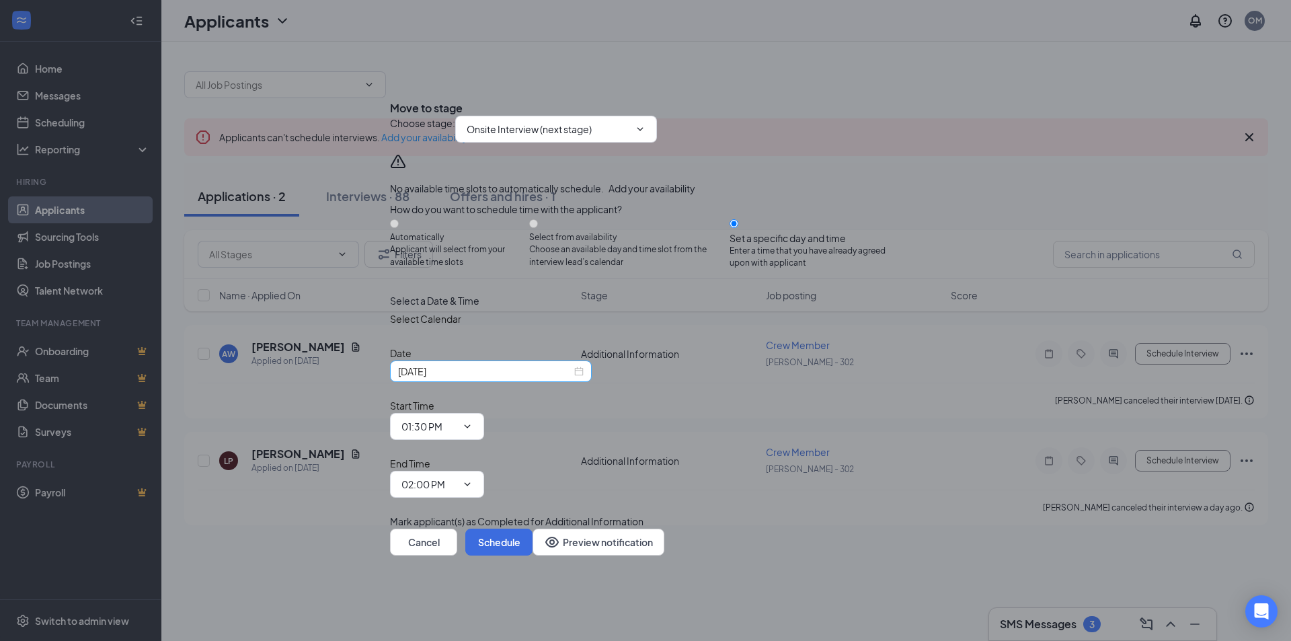
click at [492, 379] on input "[DATE]" at bounding box center [485, 371] width 174 height 15
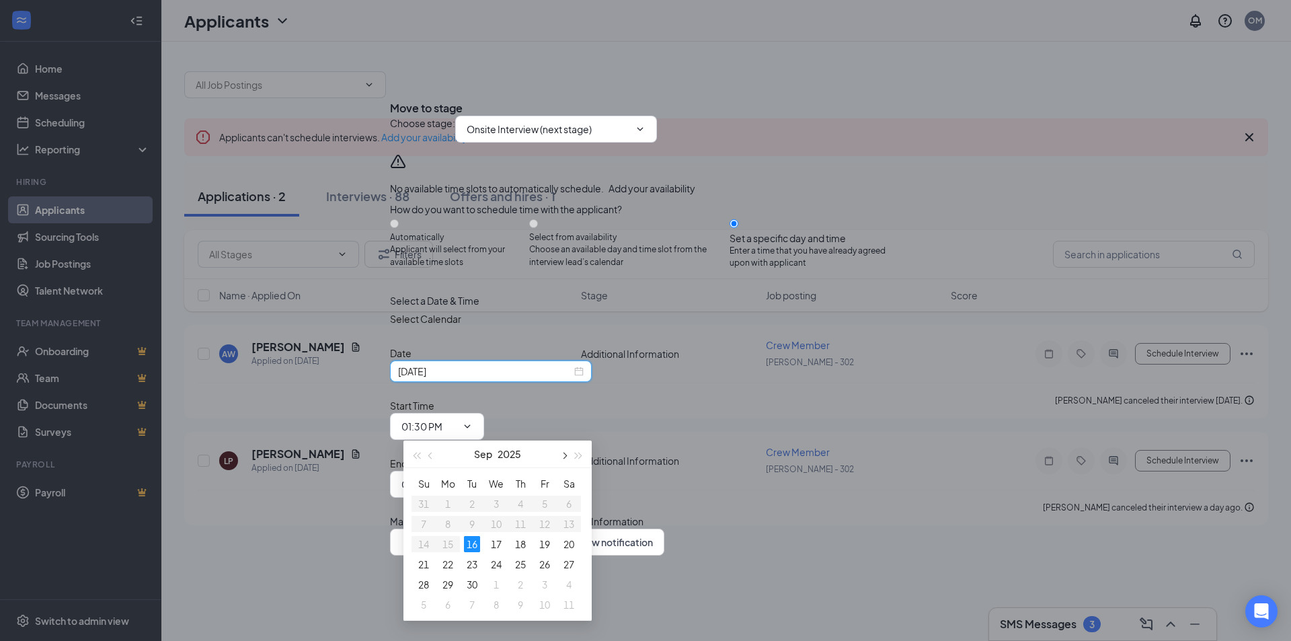
click at [564, 454] on span "button" at bounding box center [563, 456] width 7 height 7
type input "[DATE]"
click at [450, 539] on div "10" at bounding box center [448, 544] width 16 height 16
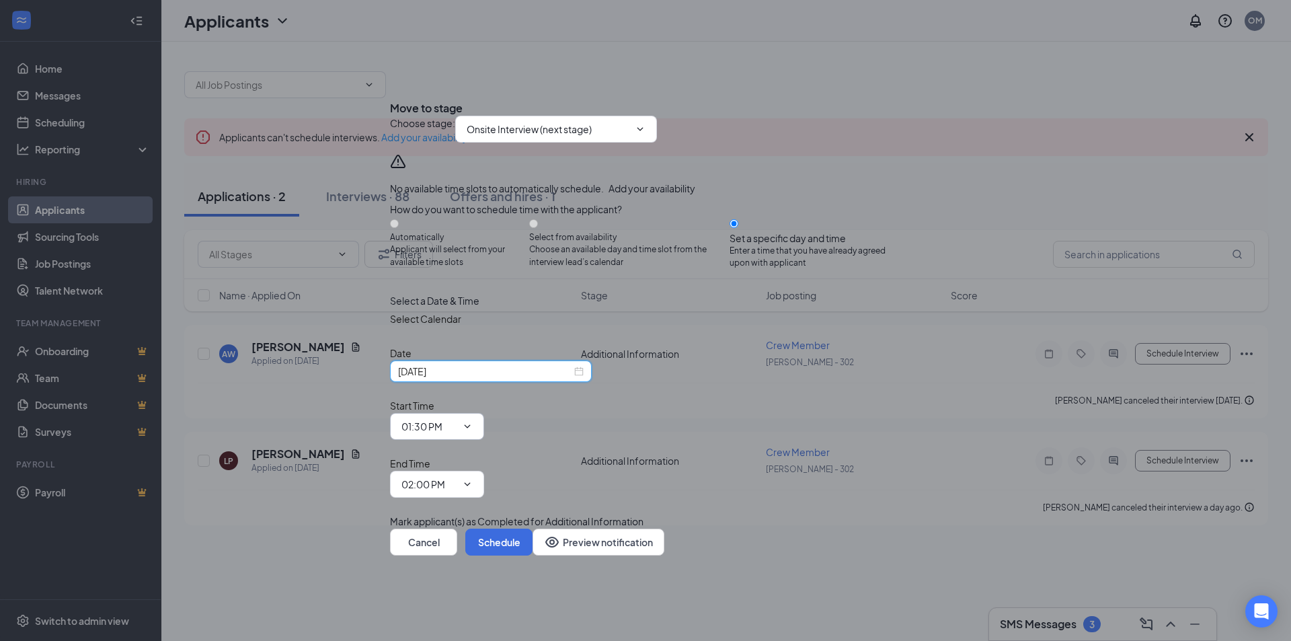
click at [457, 423] on input "01:30 PM" at bounding box center [429, 426] width 55 height 15
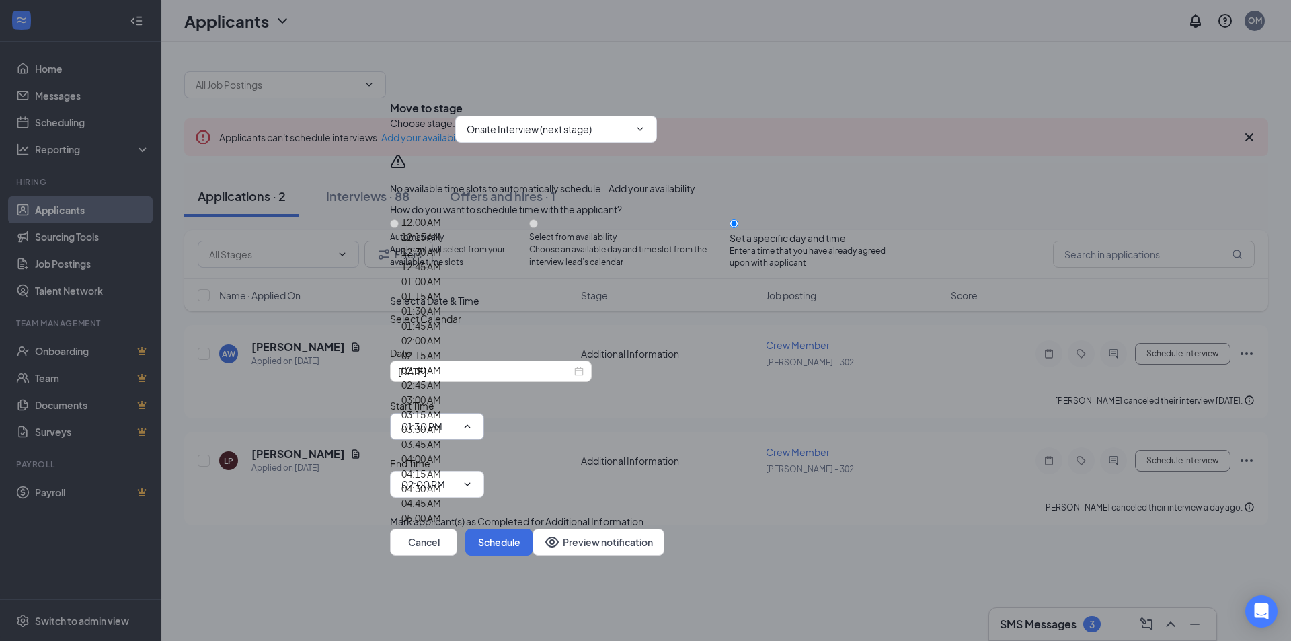
scroll to position [1883, 0]
type input "04:15 PM"
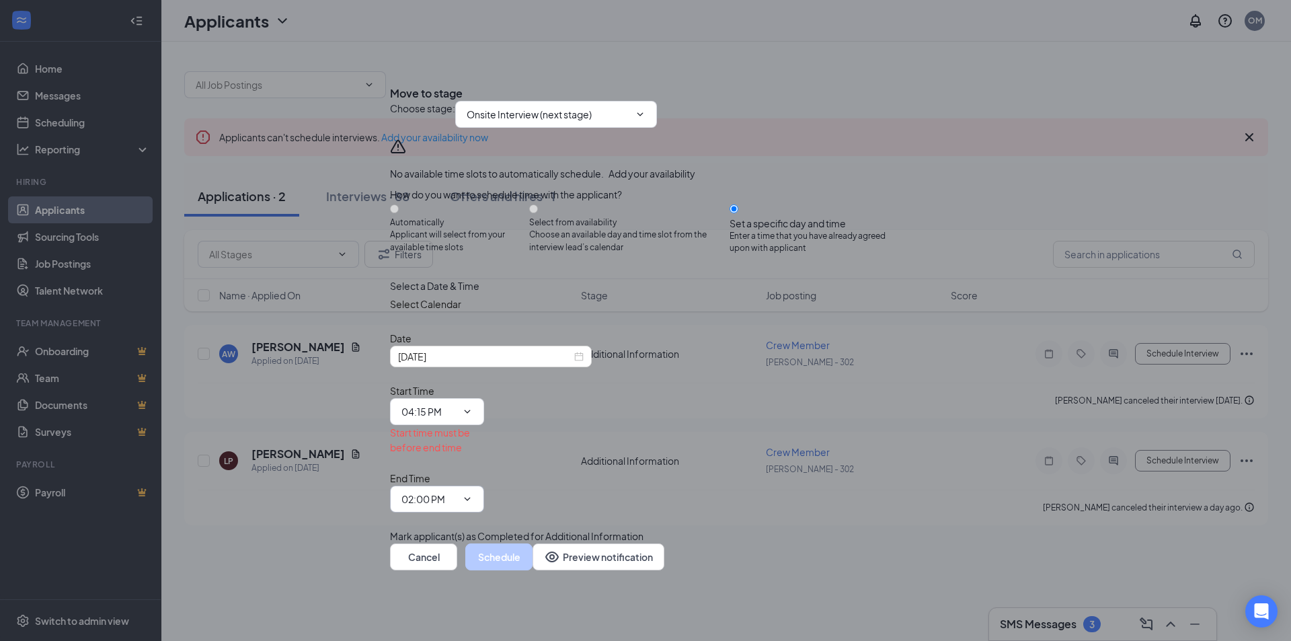
click at [457, 492] on input "02:00 PM" at bounding box center [429, 499] width 55 height 15
type input "04:30 PM"
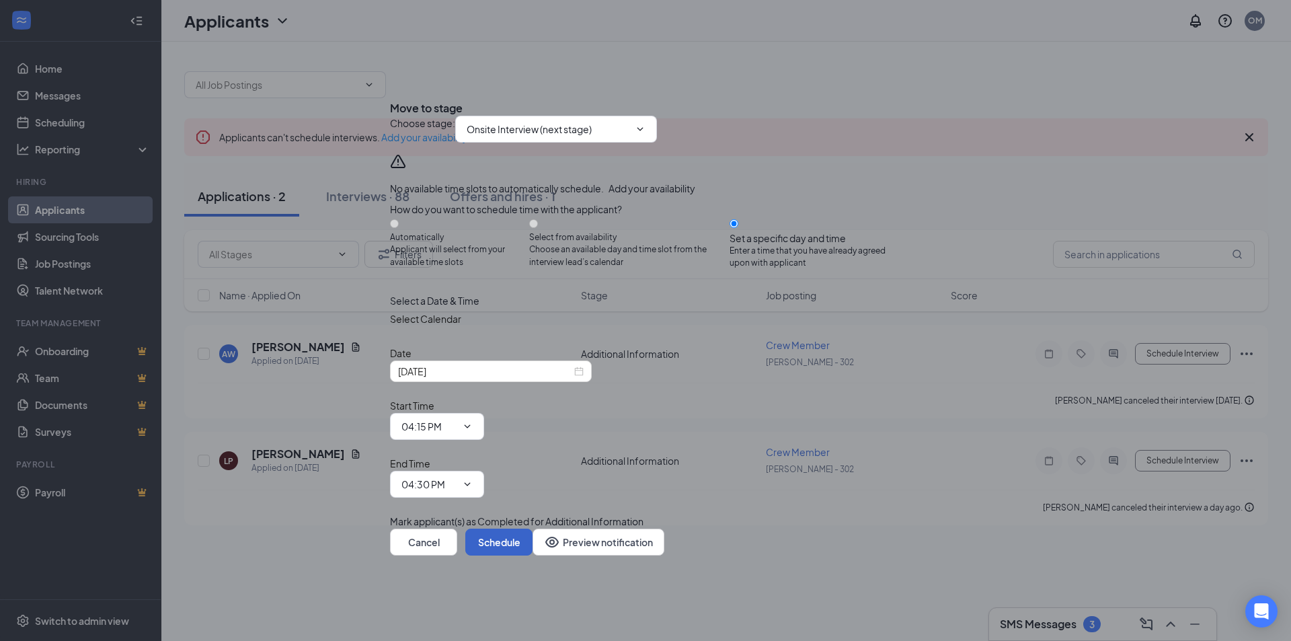
click at [533, 529] on button "Schedule" at bounding box center [498, 542] width 67 height 27
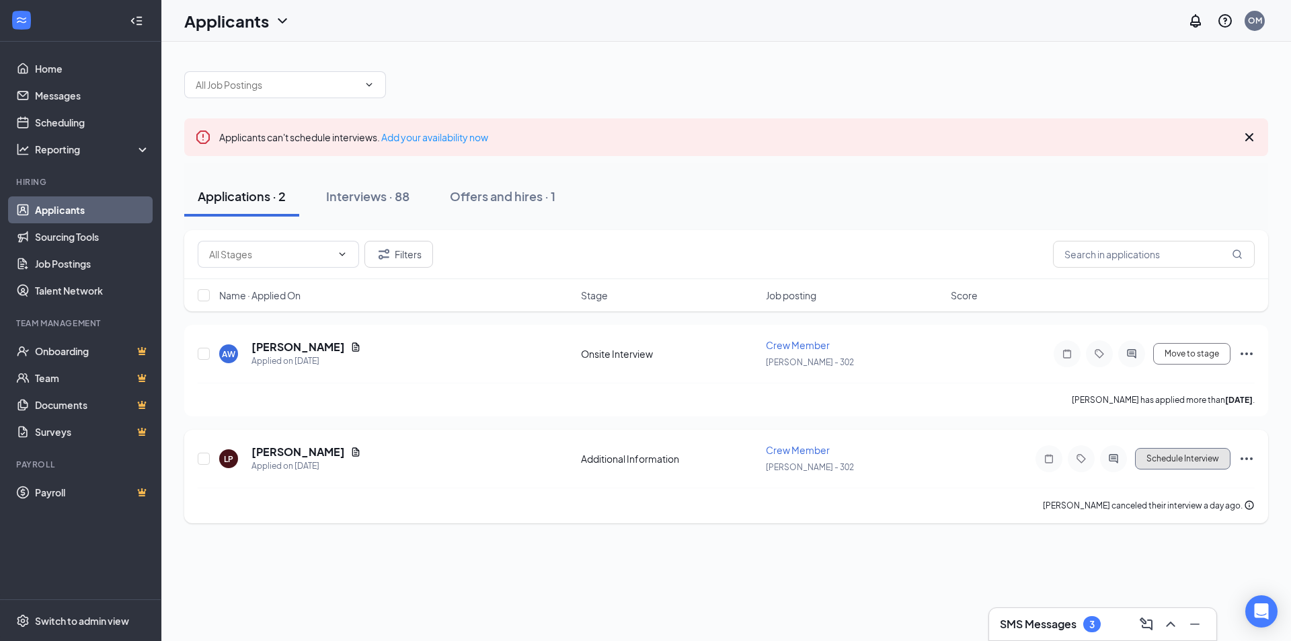
click at [1180, 456] on button "Schedule Interview" at bounding box center [1183, 459] width 96 height 22
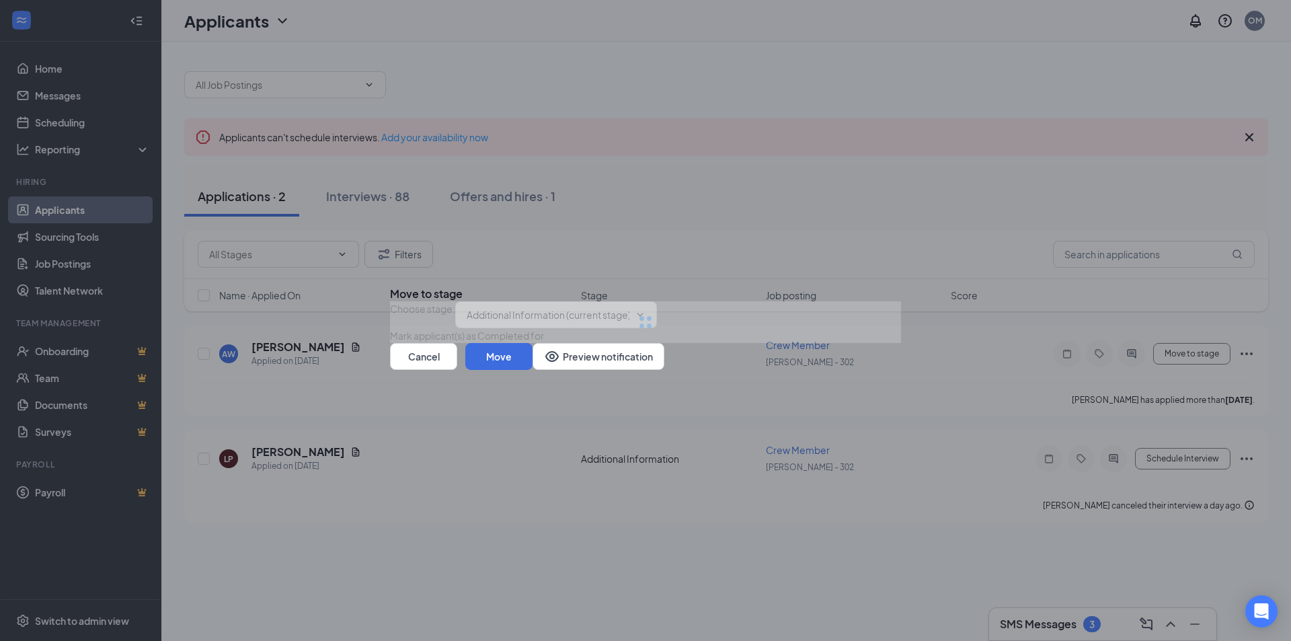
type input "Onsite Interview (next stage)"
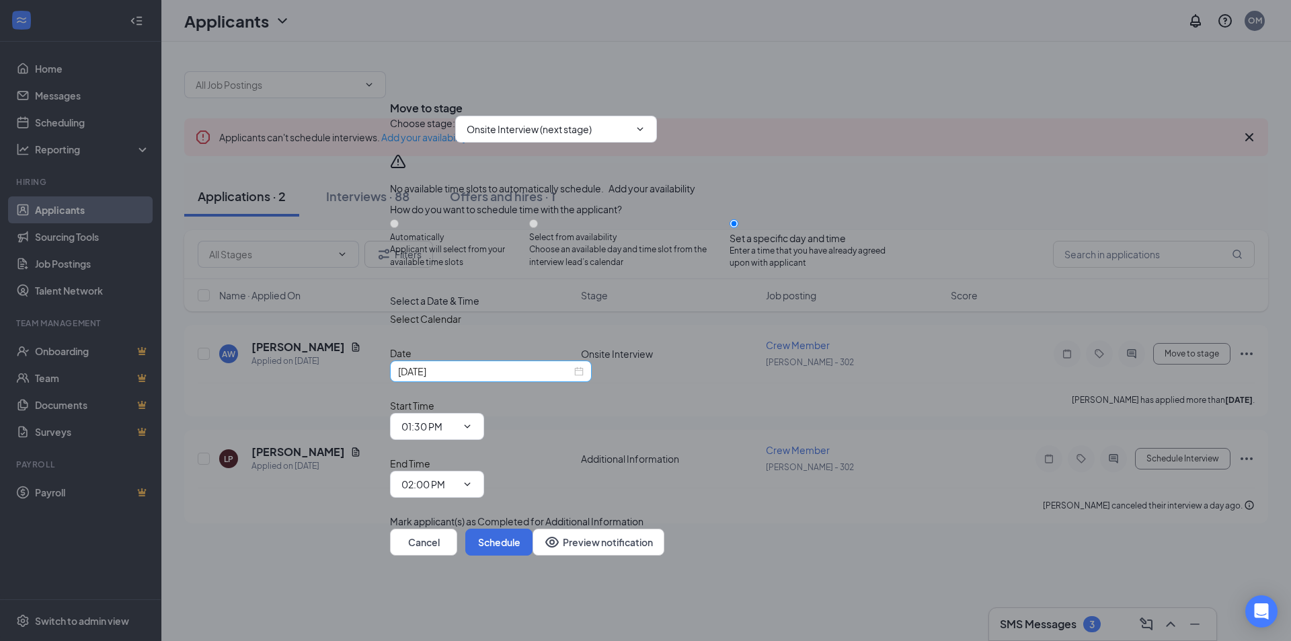
click at [513, 379] on input "[DATE]" at bounding box center [485, 371] width 174 height 15
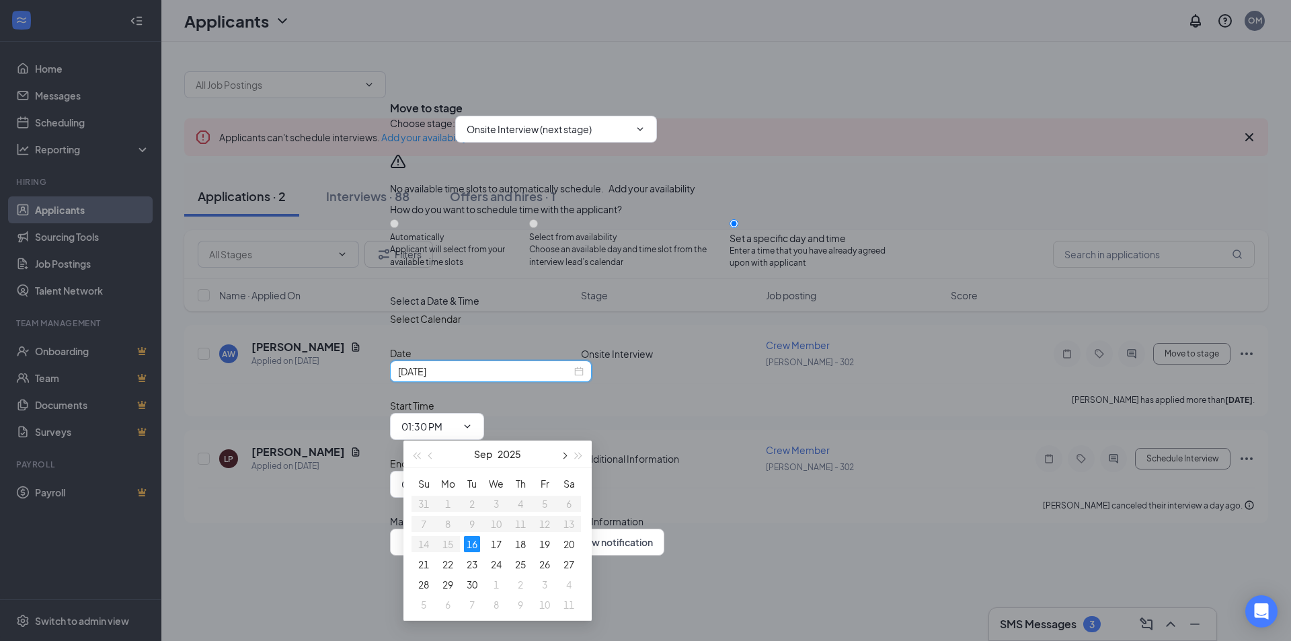
click at [570, 455] on button "button" at bounding box center [563, 454] width 15 height 27
type input "[DATE]"
click at [448, 541] on div "10" at bounding box center [448, 544] width 16 height 16
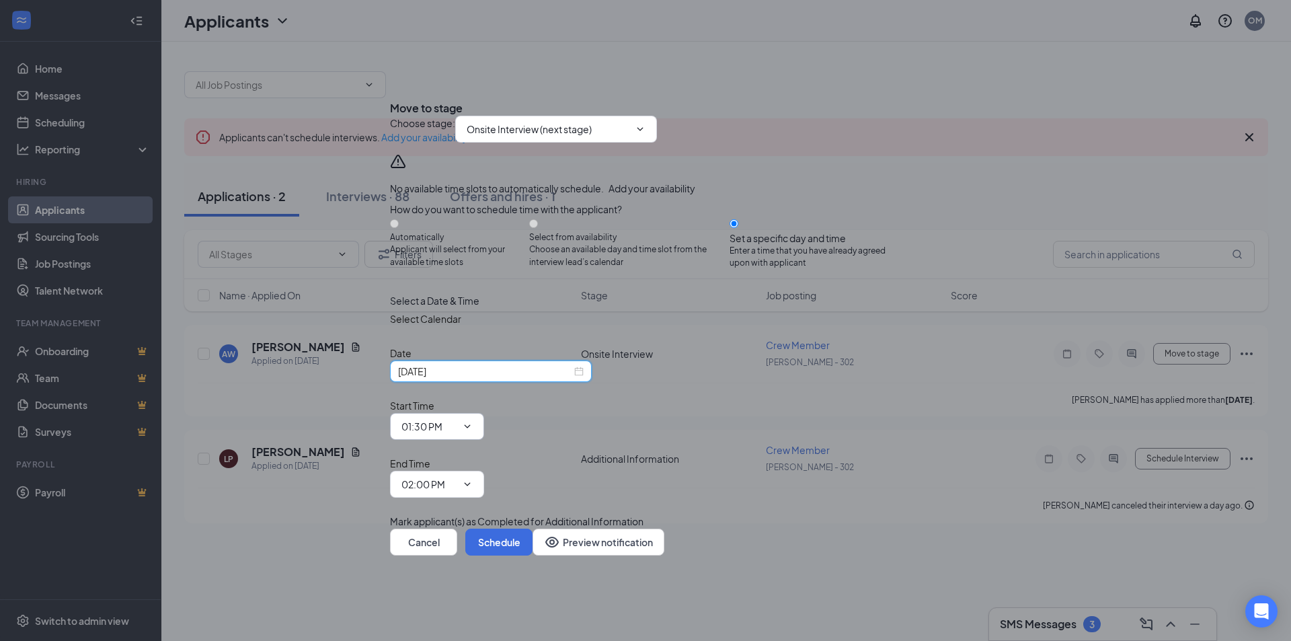
click at [457, 420] on input "01:30 PM" at bounding box center [429, 426] width 55 height 15
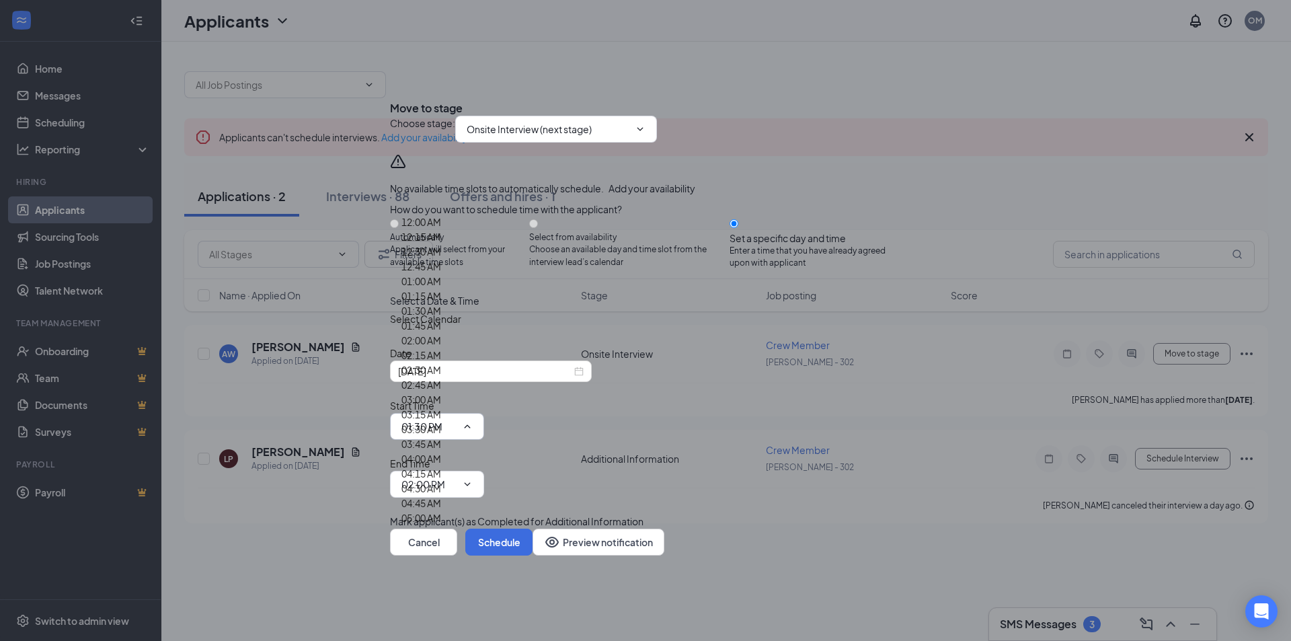
scroll to position [1924, 0]
type input "04:30 PM"
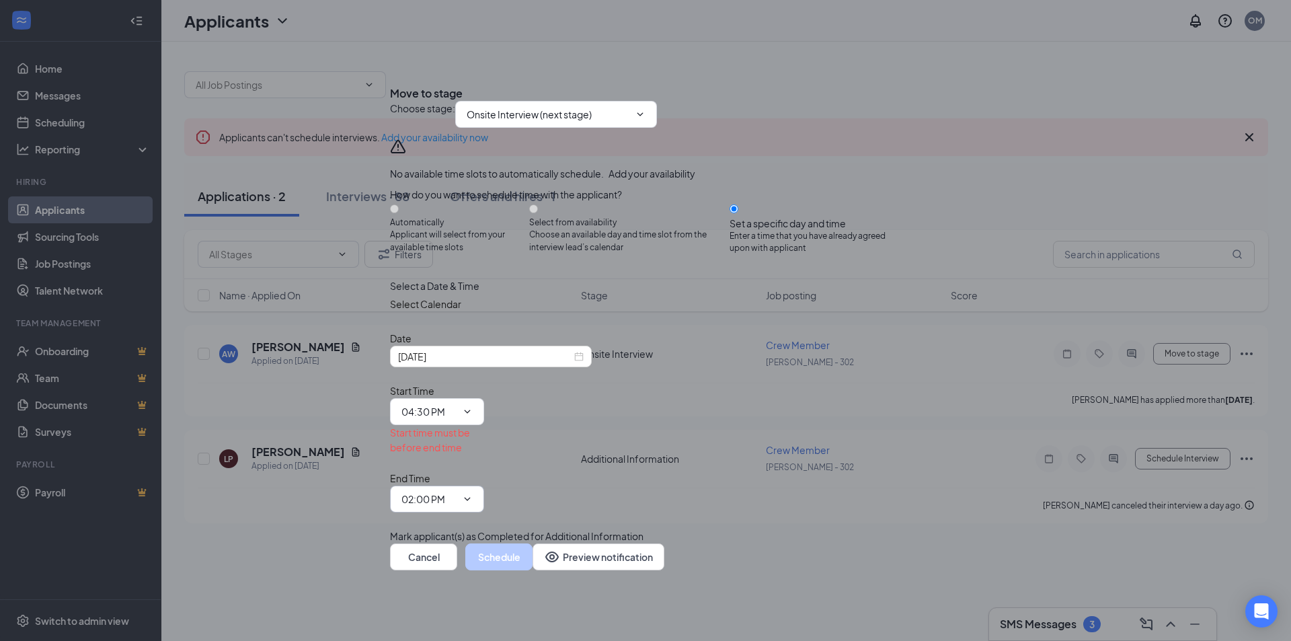
click at [457, 492] on input "02:00 PM" at bounding box center [429, 499] width 55 height 15
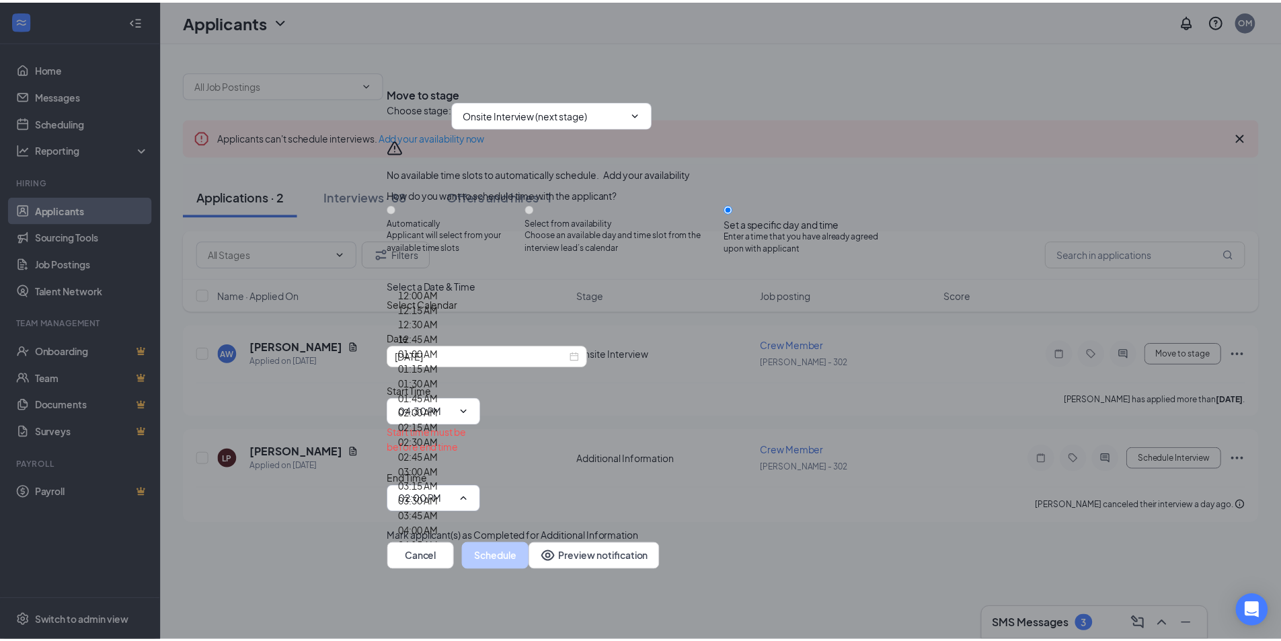
scroll to position [1951, 0]
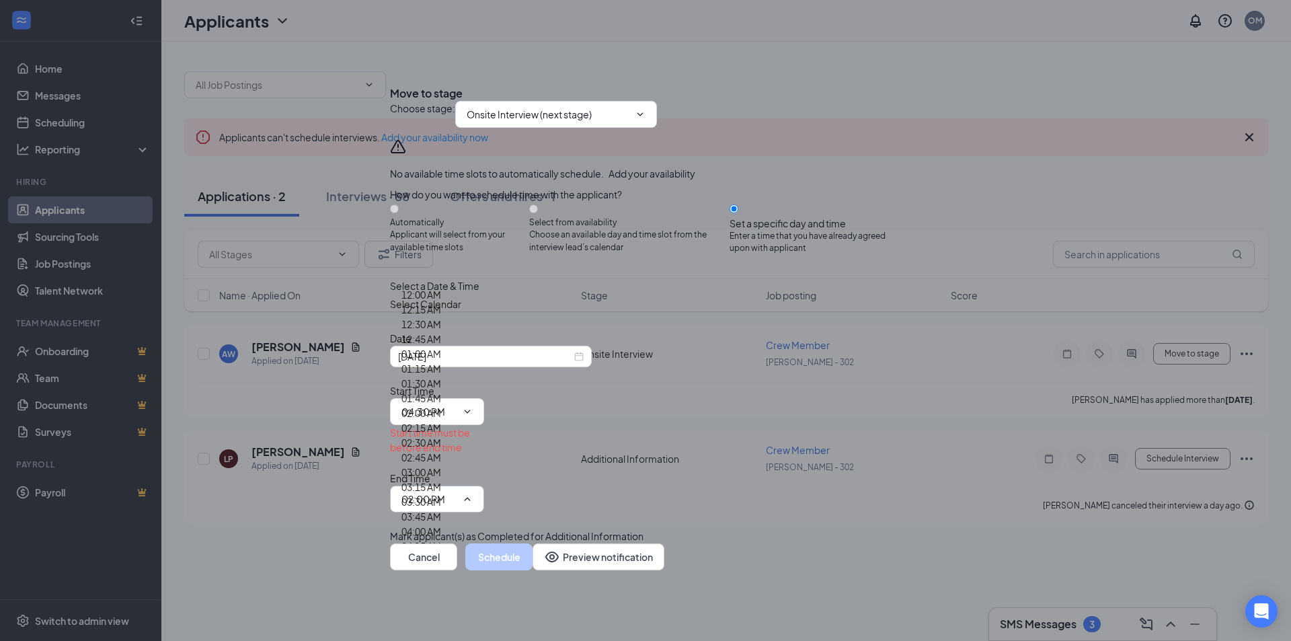
type input "04:45 PM"
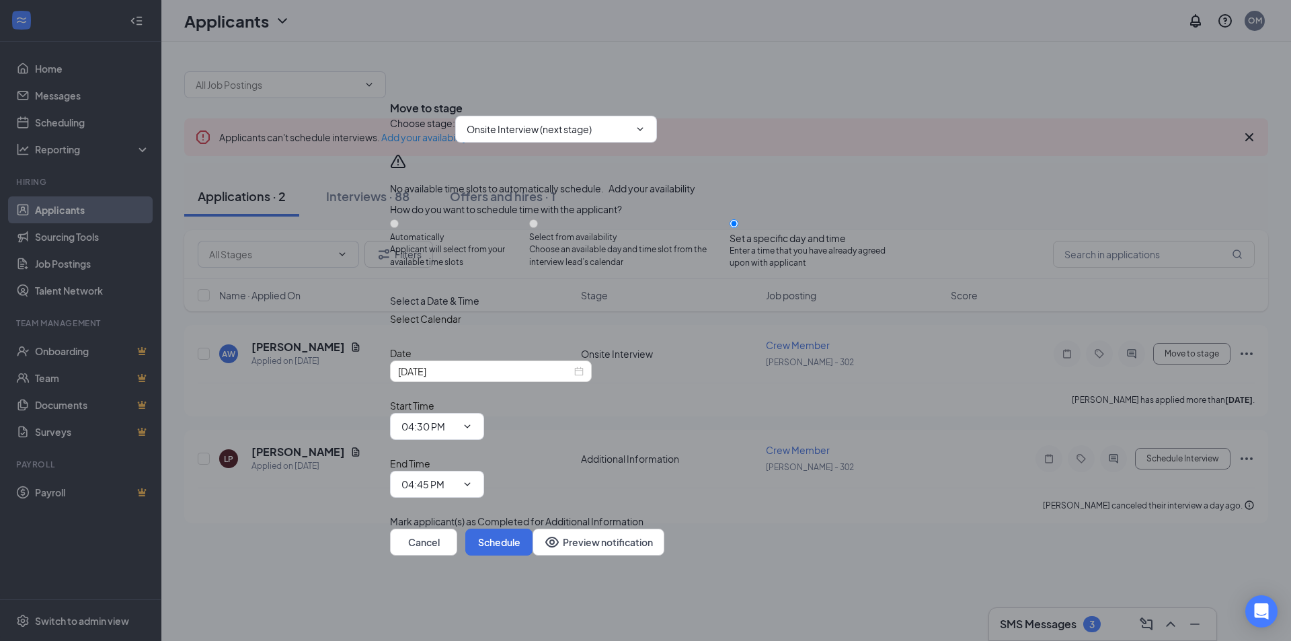
click at [839, 529] on div "Cancel Schedule Preview notification" at bounding box center [645, 542] width 511 height 27
click at [533, 529] on button "Schedule" at bounding box center [498, 542] width 67 height 27
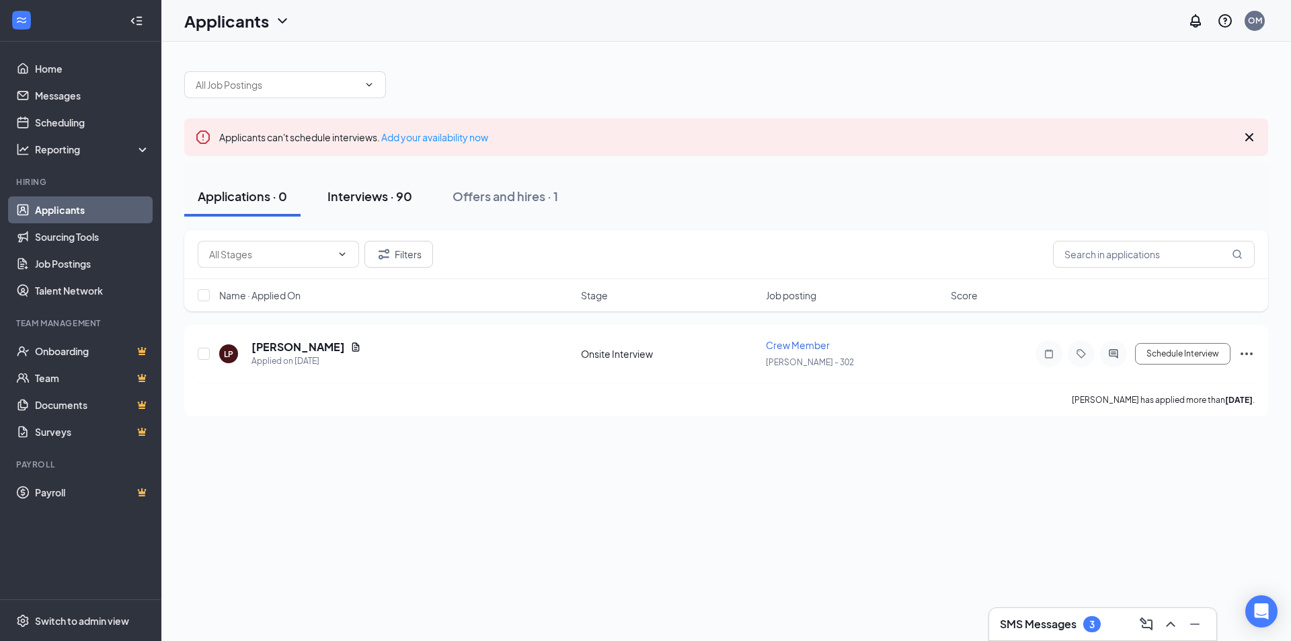
click at [382, 182] on button "Interviews · 90" at bounding box center [370, 196] width 112 height 40
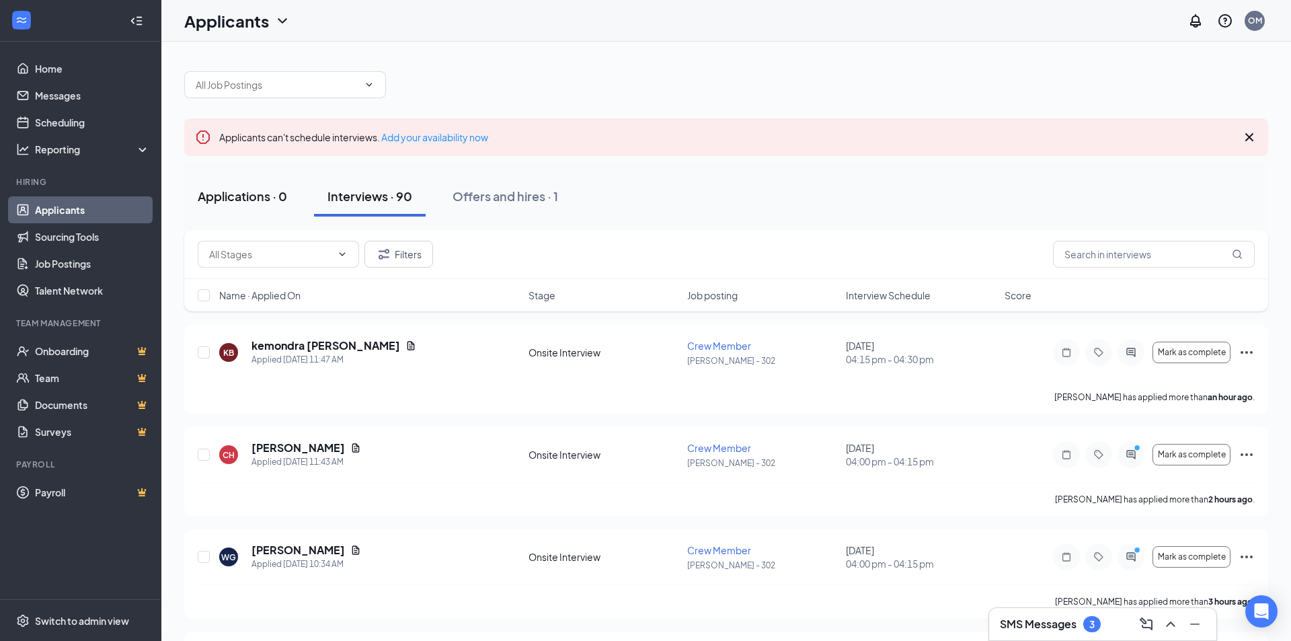
click at [217, 192] on div "Applications · 0" at bounding box center [242, 196] width 89 height 17
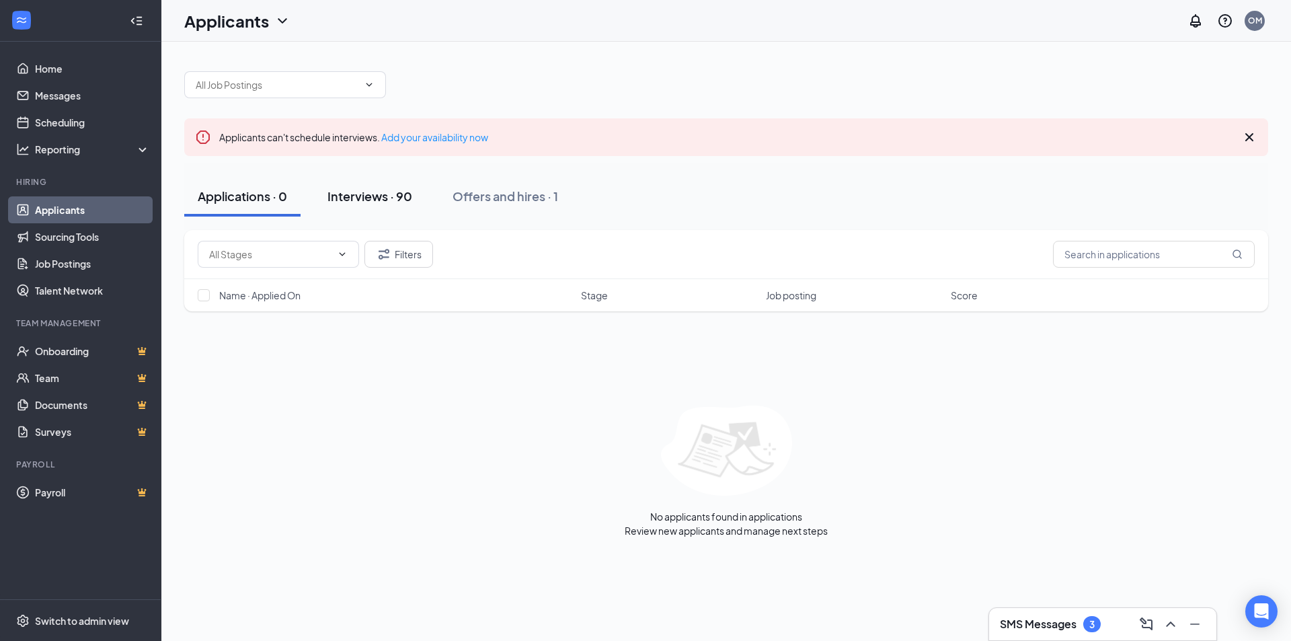
click at [381, 204] on div "Interviews · 90" at bounding box center [370, 196] width 85 height 17
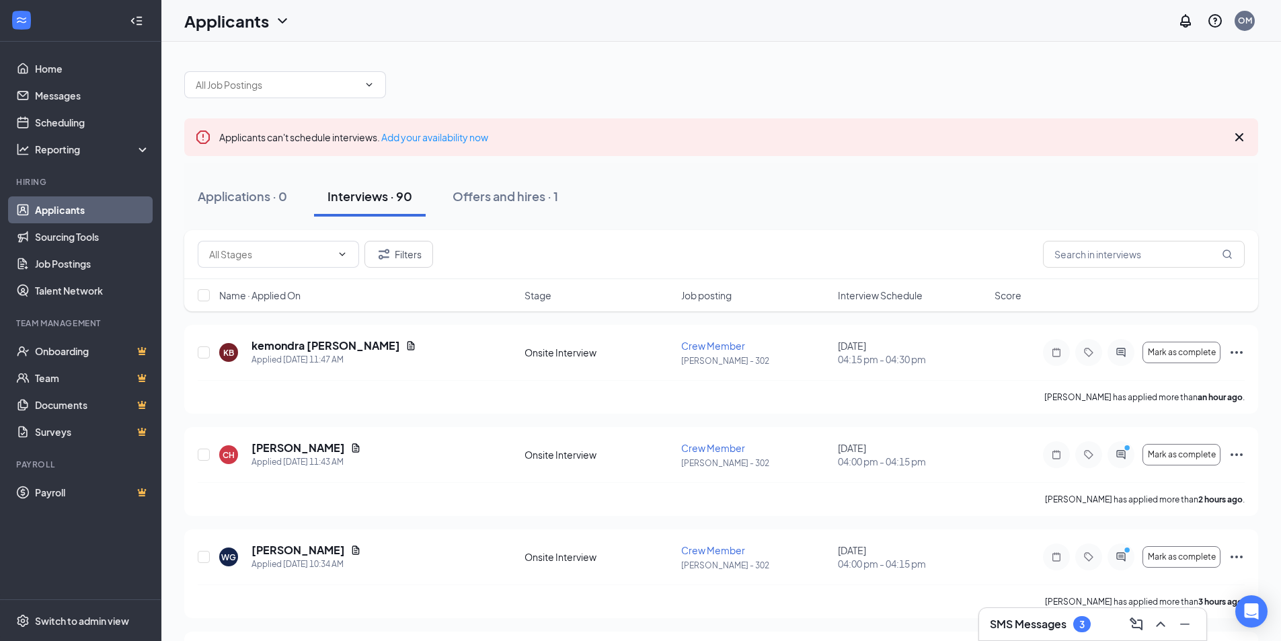
click at [876, 300] on span "Interview Schedule" at bounding box center [880, 295] width 85 height 13
click at [1097, 625] on div "SMS Messages 3" at bounding box center [1093, 624] width 206 height 22
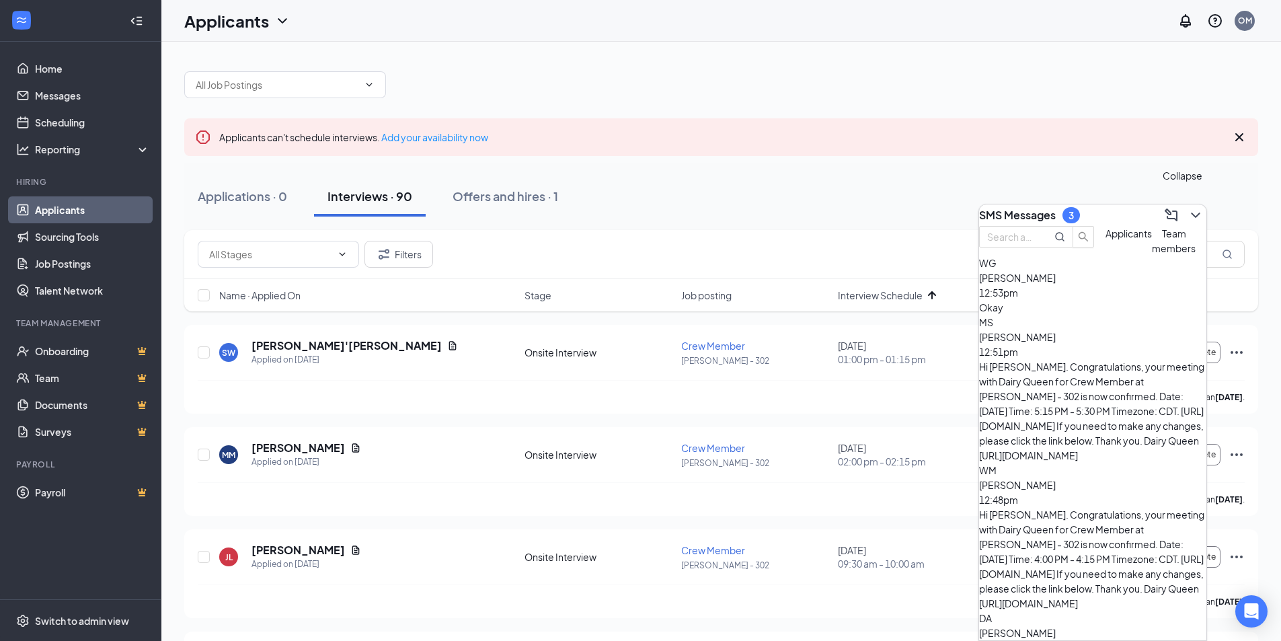
click at [1188, 211] on icon "ChevronDown" at bounding box center [1196, 215] width 16 height 16
